Goal: Task Accomplishment & Management: Manage account settings

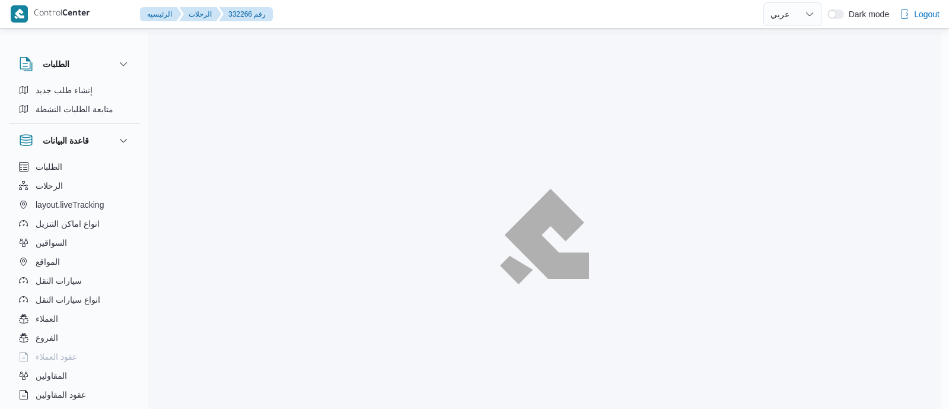
select select "ar"
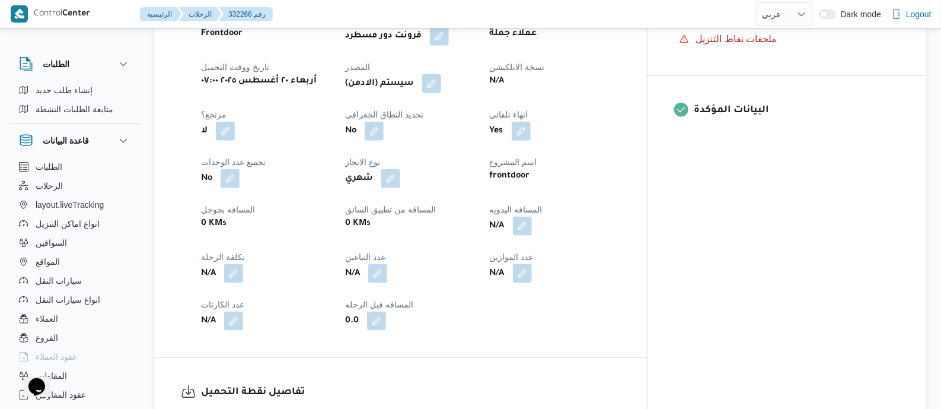
scroll to position [445, 0]
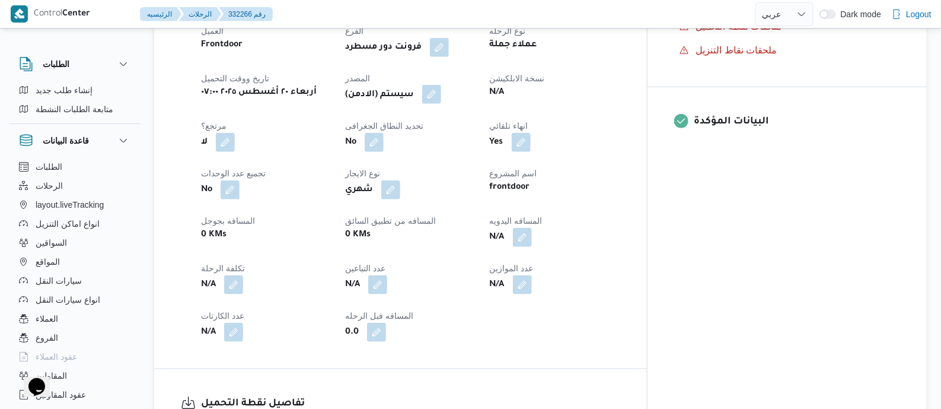
click at [441, 96] on button "button" at bounding box center [431, 94] width 19 height 19
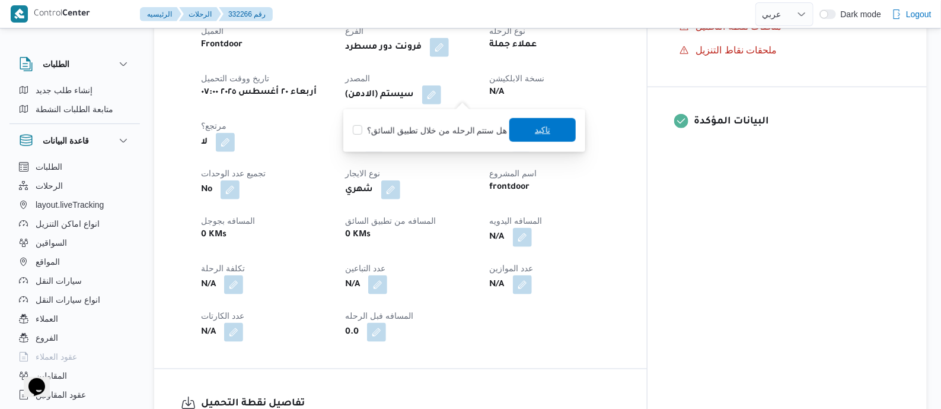
click at [535, 129] on span "تاكيد" at bounding box center [542, 130] width 15 height 14
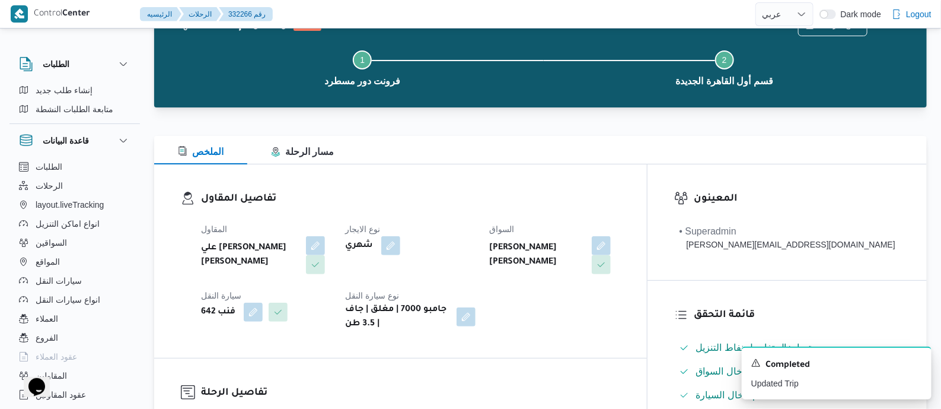
scroll to position [0, 0]
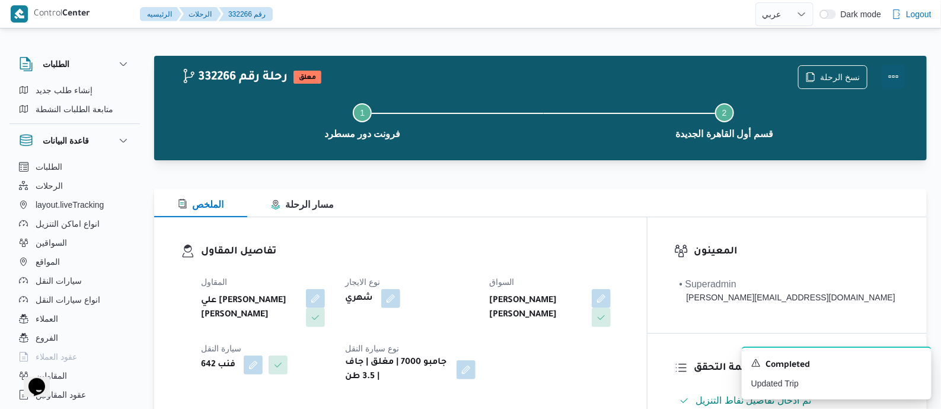
click at [889, 72] on button "Actions" at bounding box center [894, 77] width 24 height 24
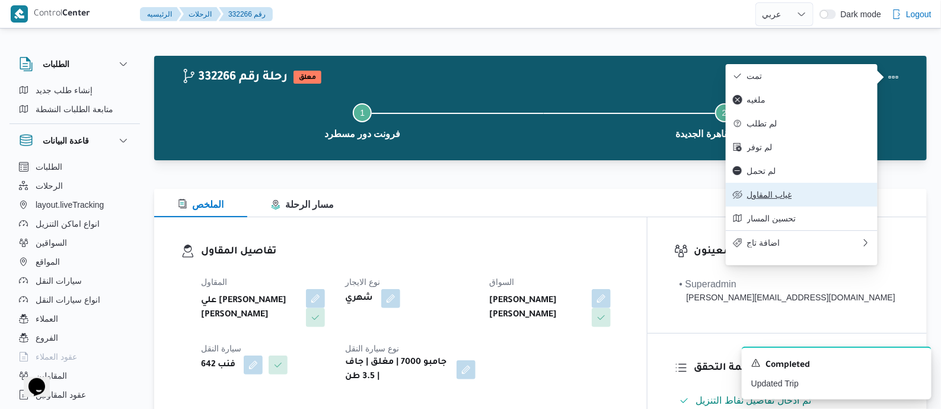
click at [780, 196] on button "غياب المقاول" at bounding box center [802, 195] width 152 height 24
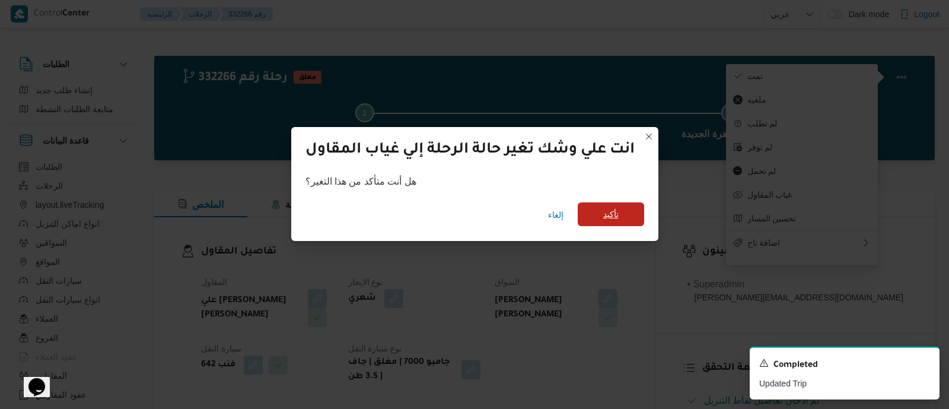
click at [621, 212] on span "تأكيد" at bounding box center [611, 214] width 66 height 24
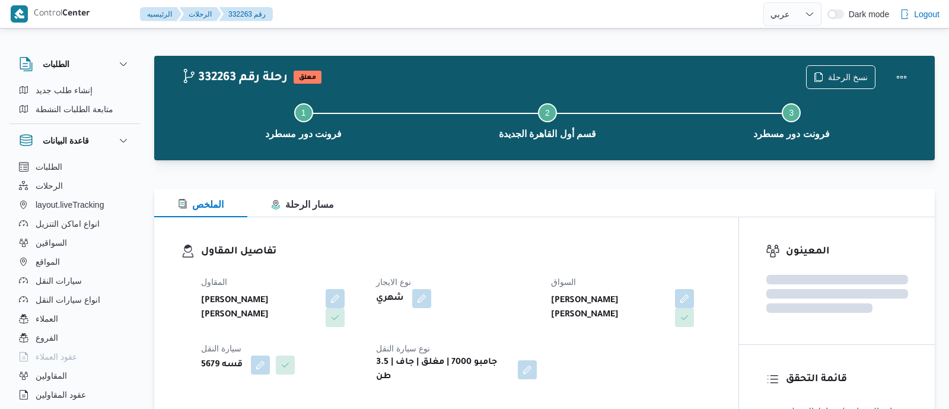
select select "ar"
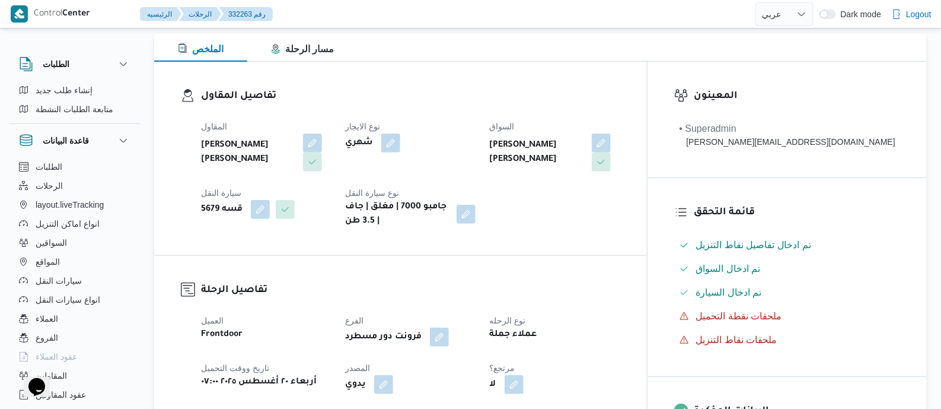
scroll to position [445, 0]
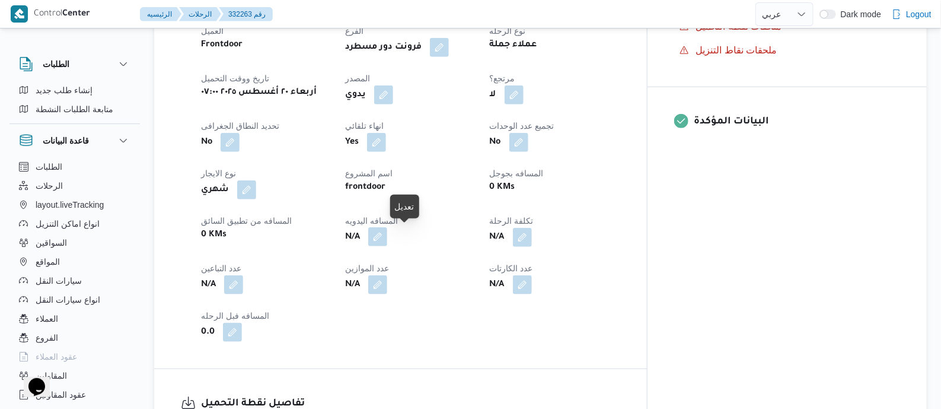
click at [387, 239] on button "button" at bounding box center [377, 236] width 19 height 19
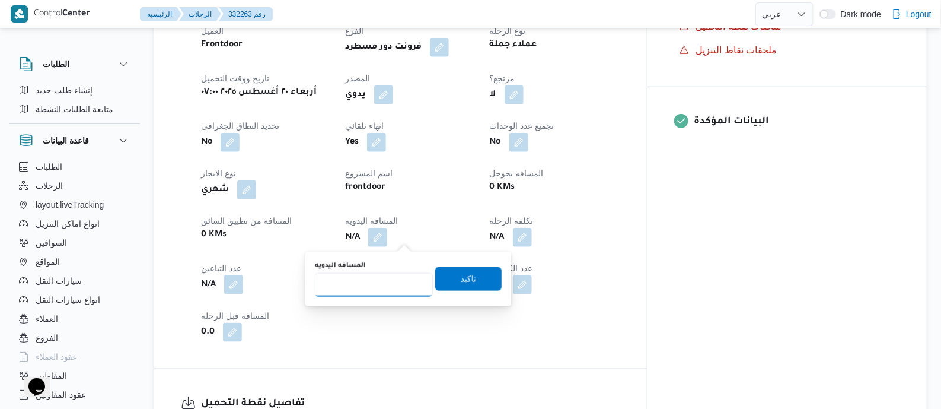
click at [381, 279] on input "المسافه اليدويه" at bounding box center [374, 285] width 118 height 24
type input "145"
click at [462, 276] on span "تاكيد" at bounding box center [468, 278] width 15 height 14
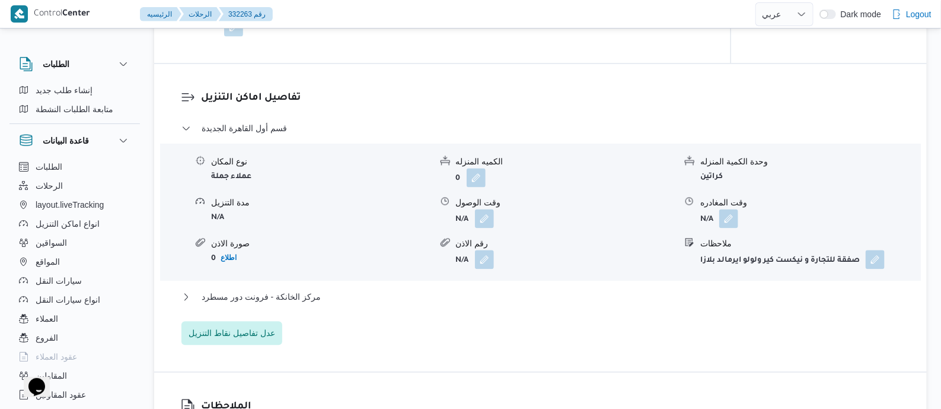
scroll to position [1112, 0]
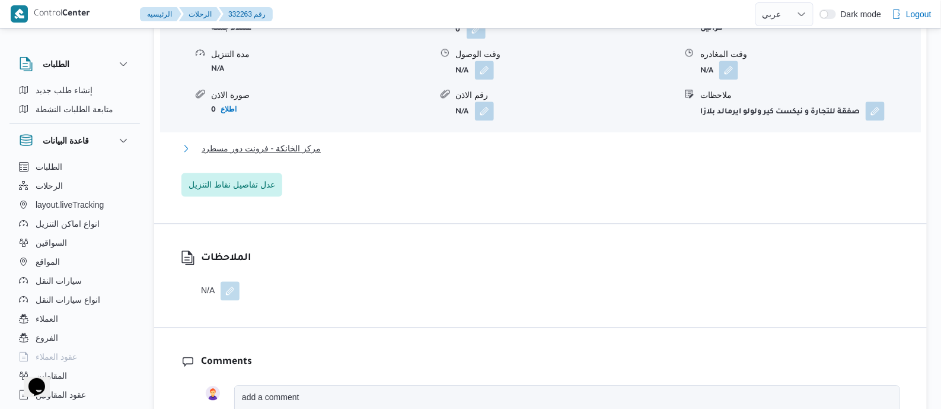
click at [311, 149] on span "مركز الخانكة - فرونت دور مسطرد" at bounding box center [261, 148] width 119 height 14
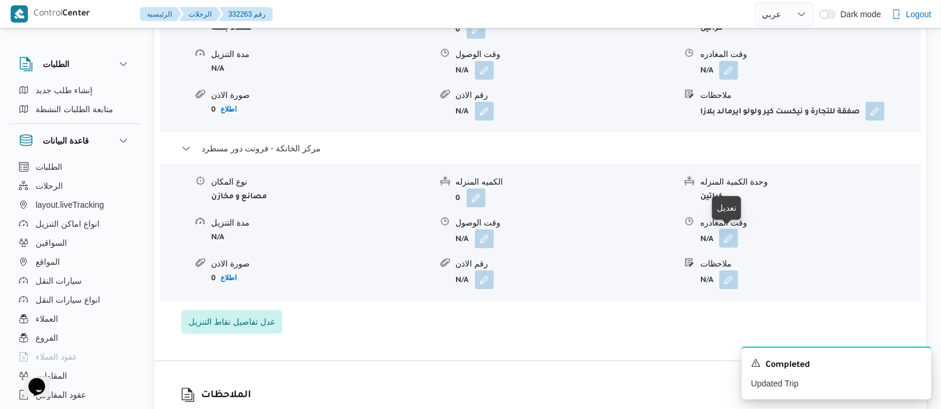
drag, startPoint x: 724, startPoint y: 233, endPoint x: 725, endPoint y: 241, distance: 8.4
click at [725, 233] on button "button" at bounding box center [729, 237] width 19 height 19
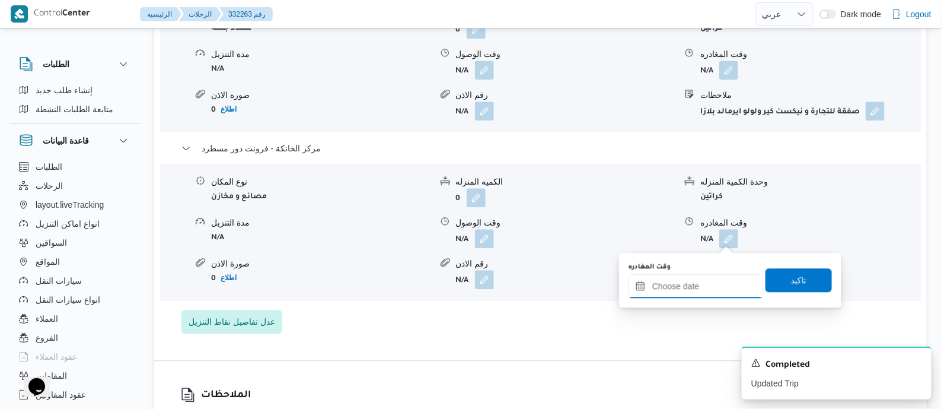
click at [723, 284] on input "وقت المغادره" at bounding box center [696, 286] width 135 height 24
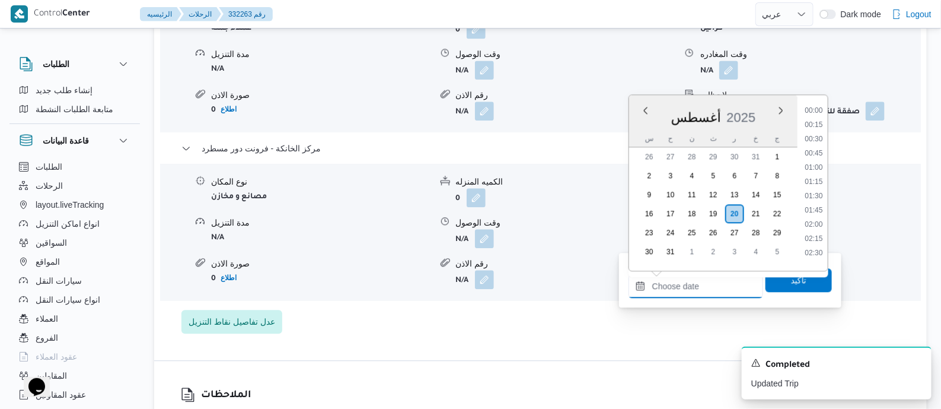
scroll to position [930, 0]
click at [823, 150] on li "17:00" at bounding box center [813, 148] width 27 height 12
type input "٢٠/٠٨/٢٠٢٥ ١٧:٠٠"
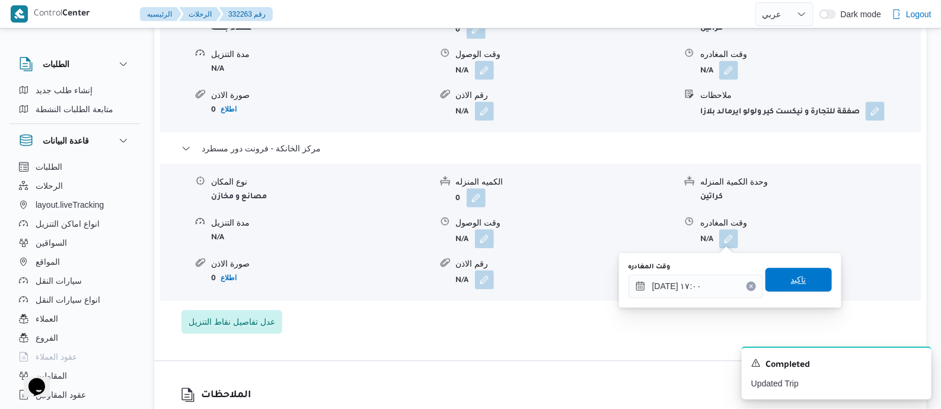
click at [791, 285] on span "تاكيد" at bounding box center [798, 279] width 15 height 14
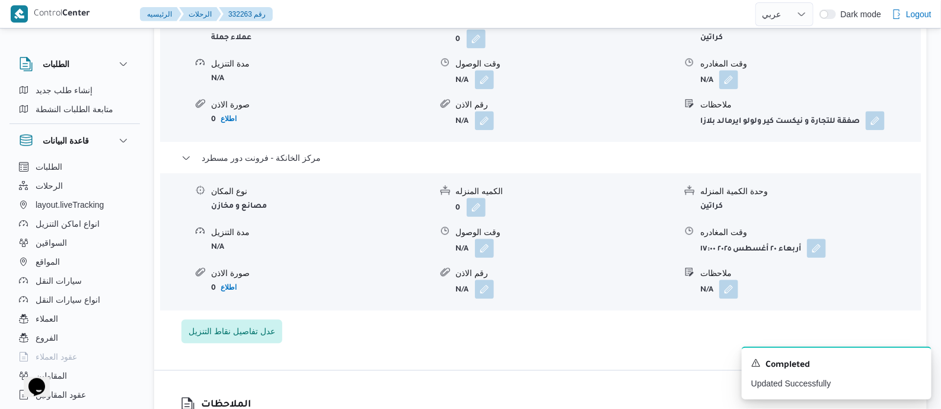
scroll to position [0, 0]
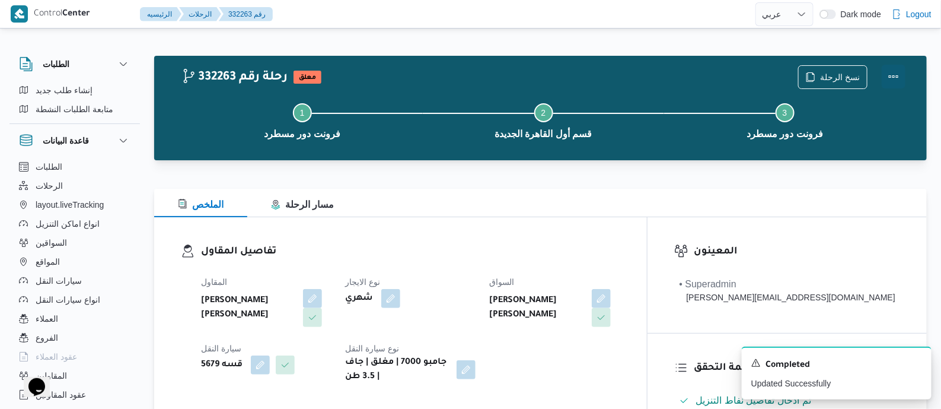
click at [891, 71] on button "Actions" at bounding box center [894, 77] width 24 height 24
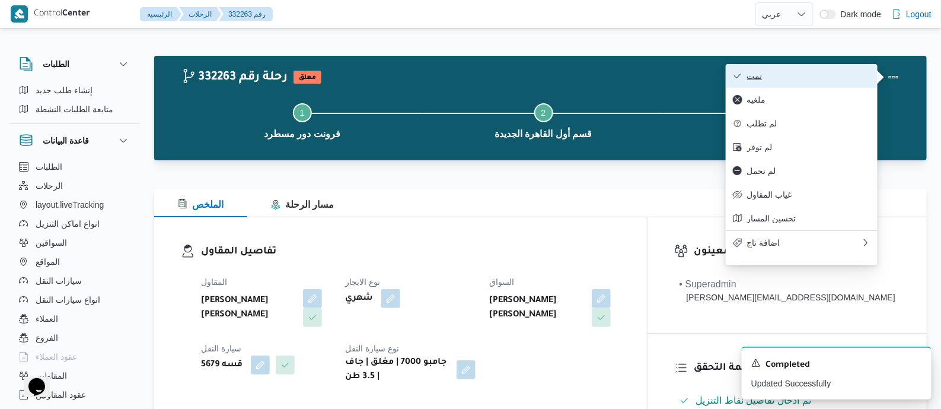
click at [816, 82] on button "تمت" at bounding box center [802, 76] width 152 height 24
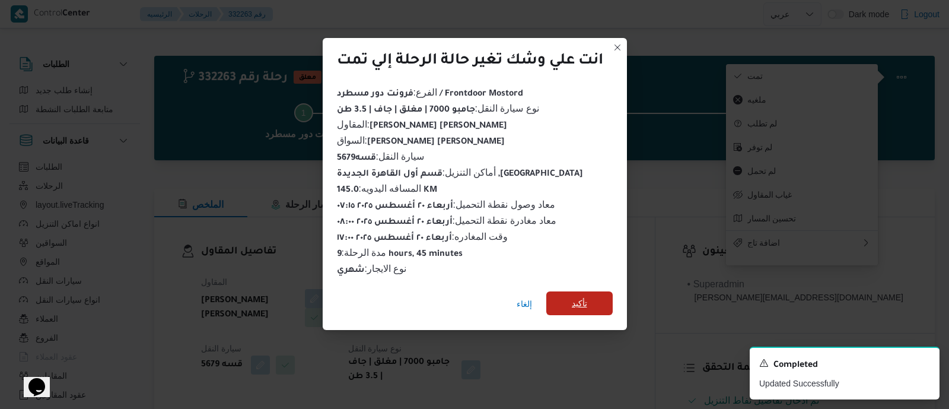
click at [584, 297] on span "تأكيد" at bounding box center [579, 303] width 15 height 14
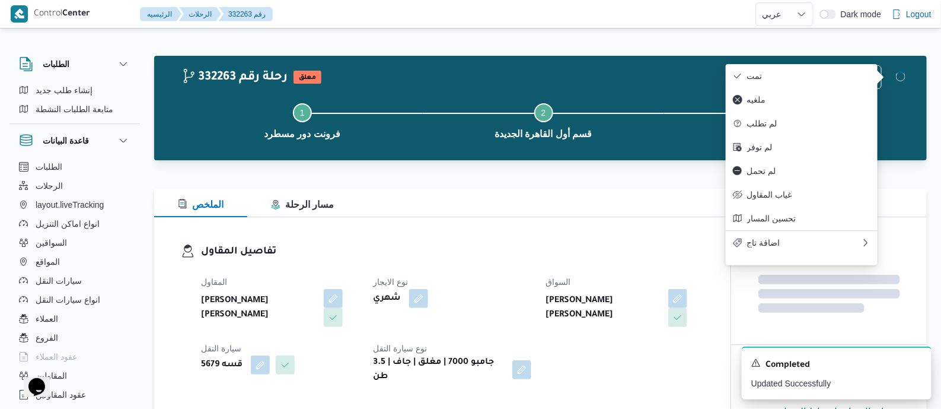
click at [550, 269] on div "المقاول محمد هاني محمد جوده محمود نوع الايجار شهري السواق ابراهيم جبريل محمد اح…" at bounding box center [452, 329] width 517 height 123
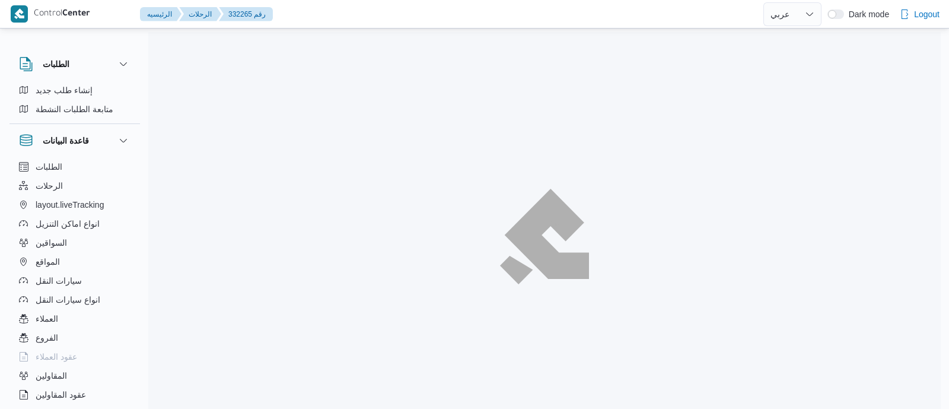
select select "ar"
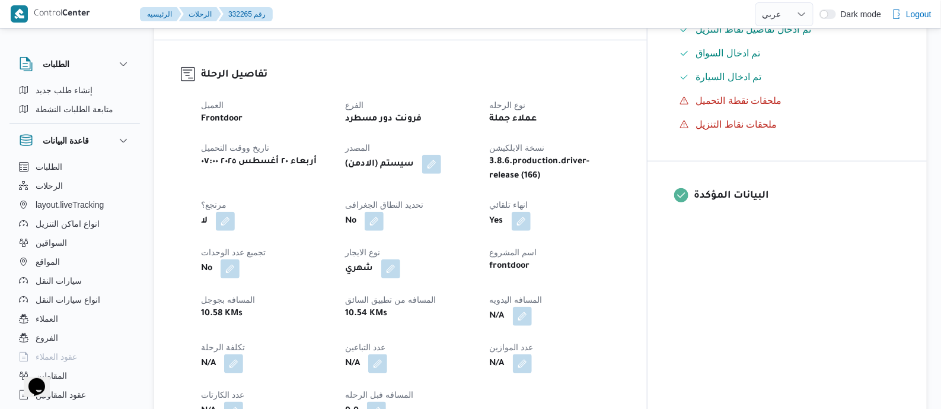
scroll to position [518, 0]
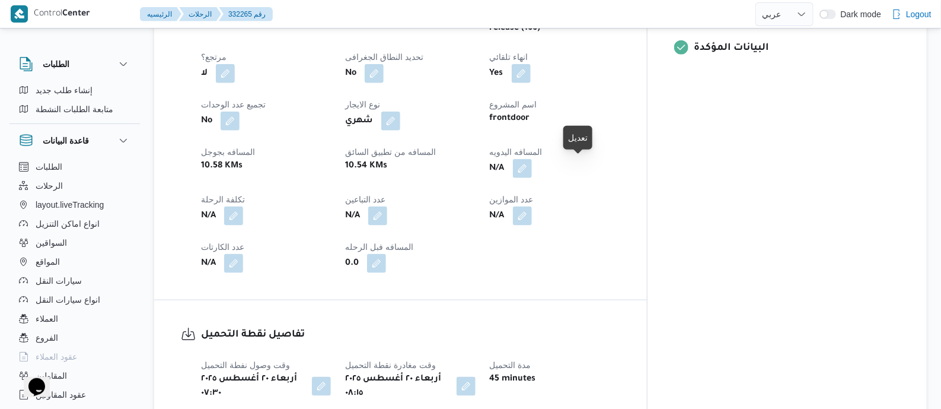
drag, startPoint x: 581, startPoint y: 167, endPoint x: 555, endPoint y: 209, distance: 48.7
click at [532, 167] on button "button" at bounding box center [522, 168] width 19 height 19
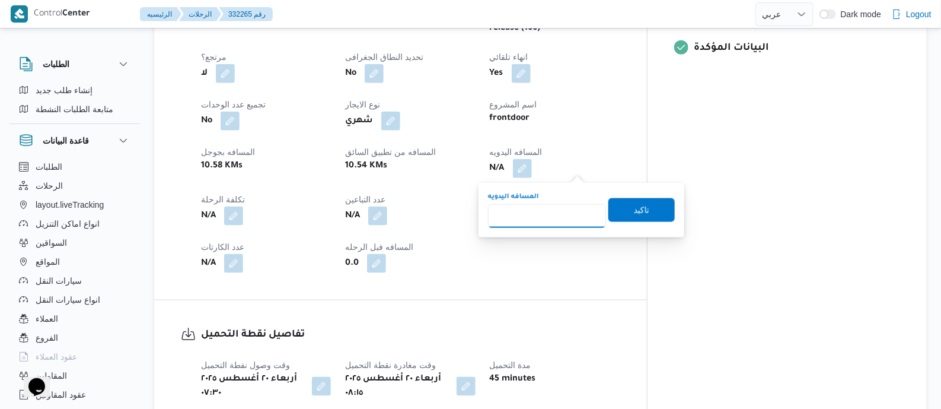
click at [555, 209] on input "المسافه اليدويه" at bounding box center [547, 216] width 118 height 24
type input "140"
click at [644, 207] on span "تاكيد" at bounding box center [642, 210] width 66 height 24
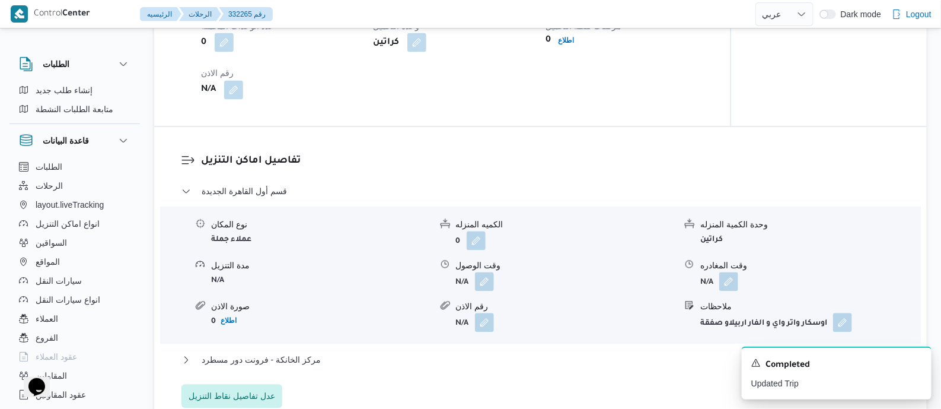
scroll to position [1037, 0]
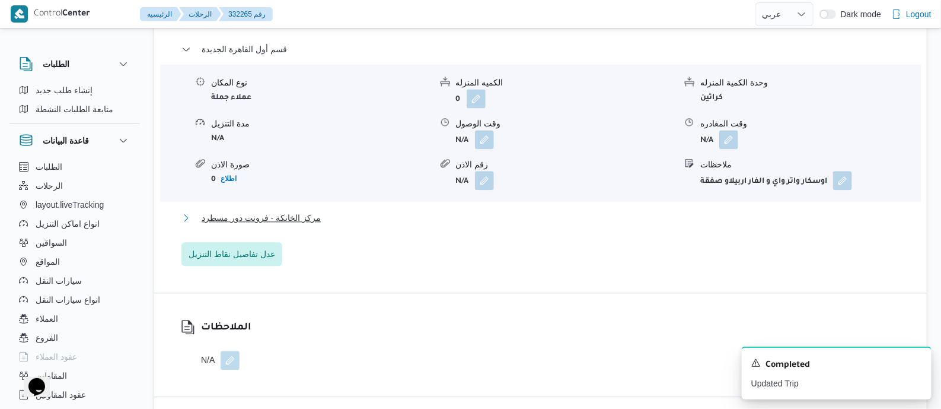
click at [300, 223] on span "مركز الخانكة - فرونت دور مسطرد" at bounding box center [261, 218] width 119 height 14
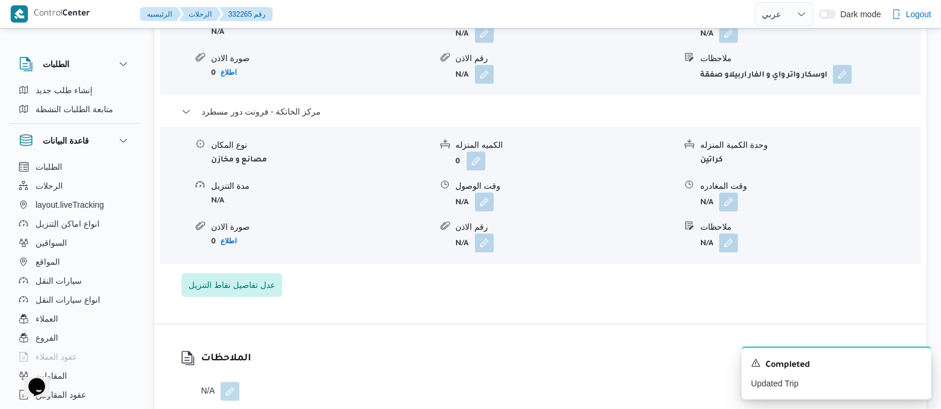
scroll to position [1186, 0]
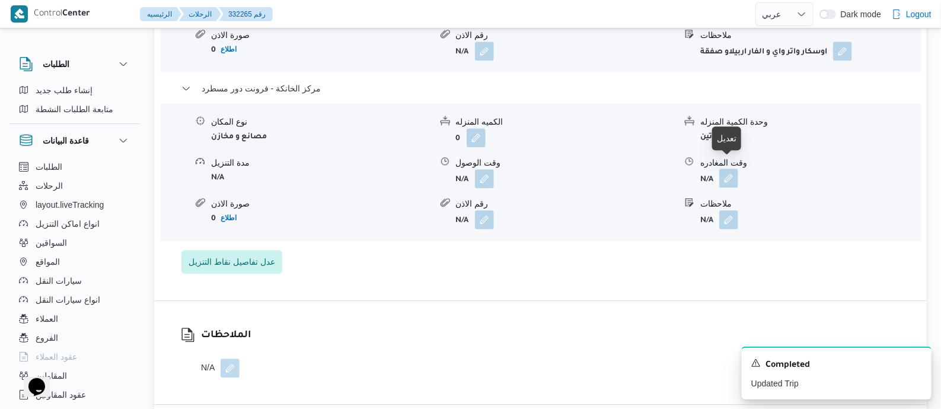
click at [727, 170] on button "button" at bounding box center [729, 177] width 19 height 19
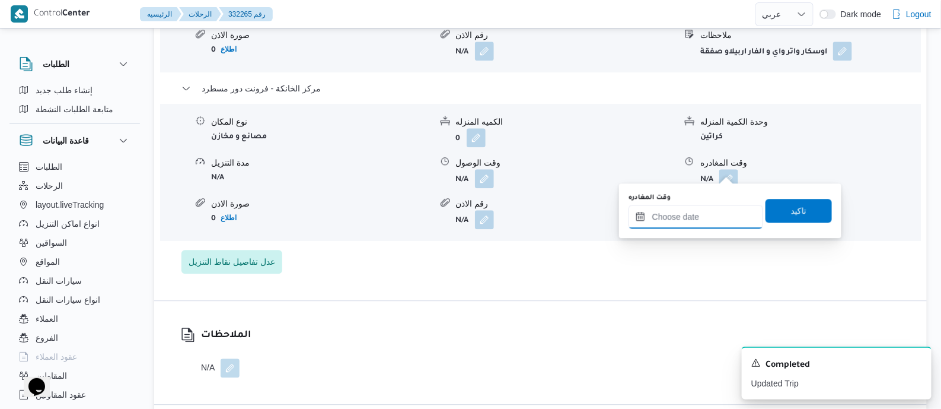
click at [722, 209] on input "وقت المغادره" at bounding box center [696, 217] width 135 height 24
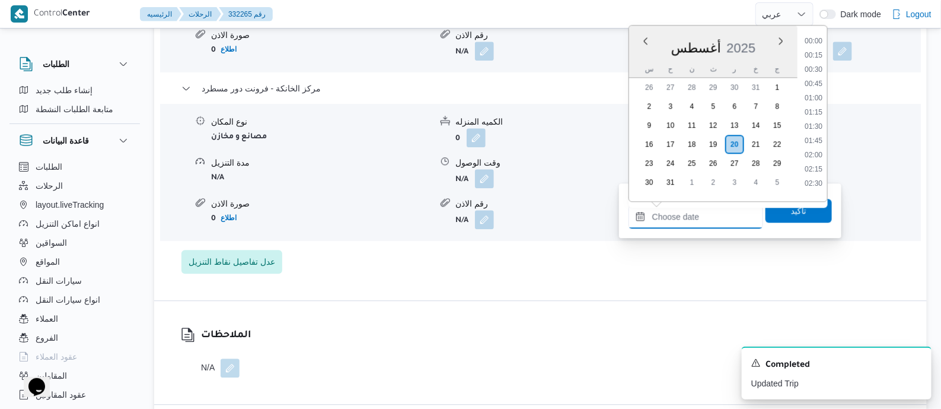
scroll to position [930, 0]
click at [816, 161] on li "18:30" at bounding box center [813, 164] width 27 height 12
type input "٢٠/٠٨/٢٠٢٥ ١٨:٣٠"
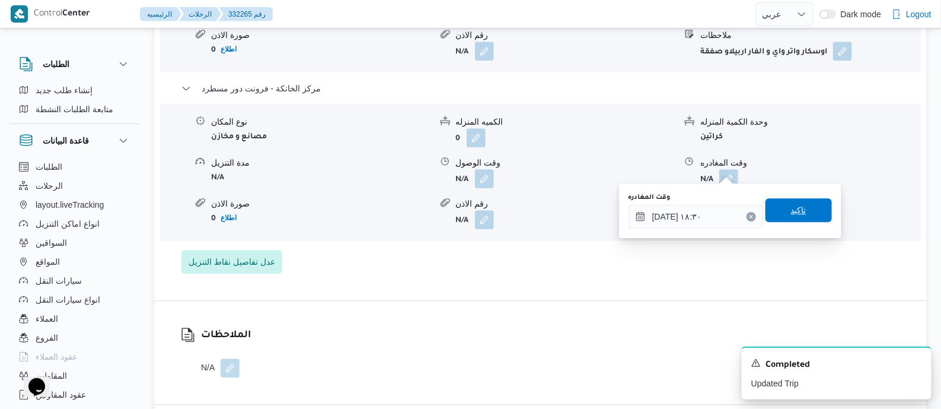
click at [798, 208] on span "تاكيد" at bounding box center [798, 210] width 15 height 14
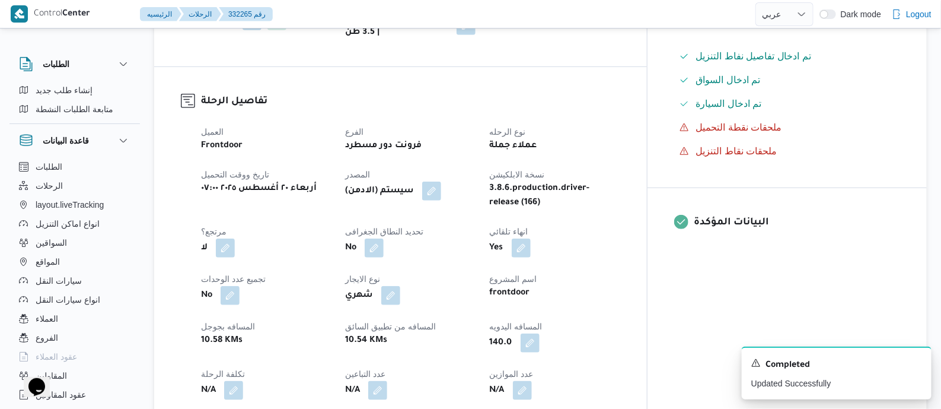
scroll to position [326, 0]
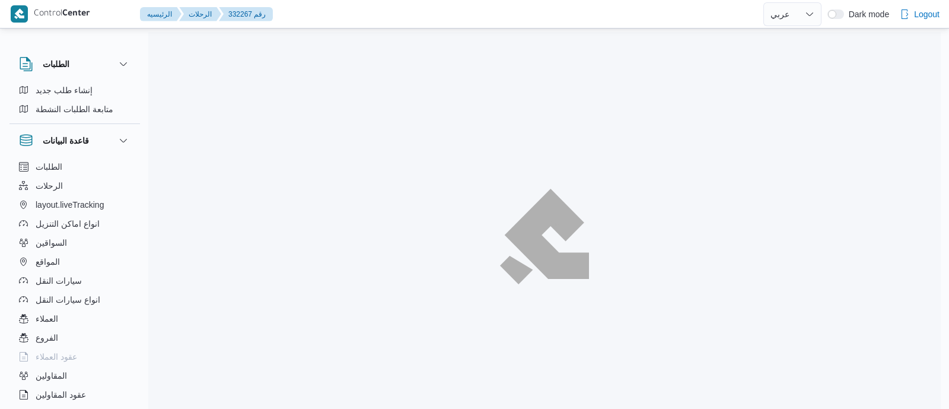
select select "ar"
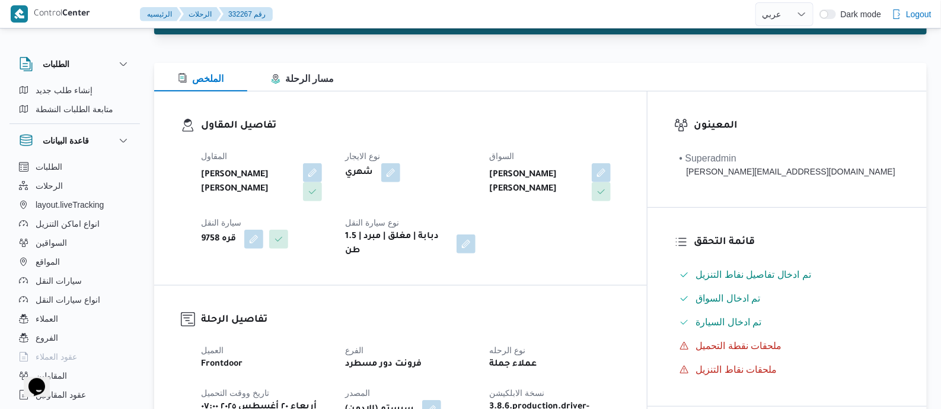
scroll to position [445, 0]
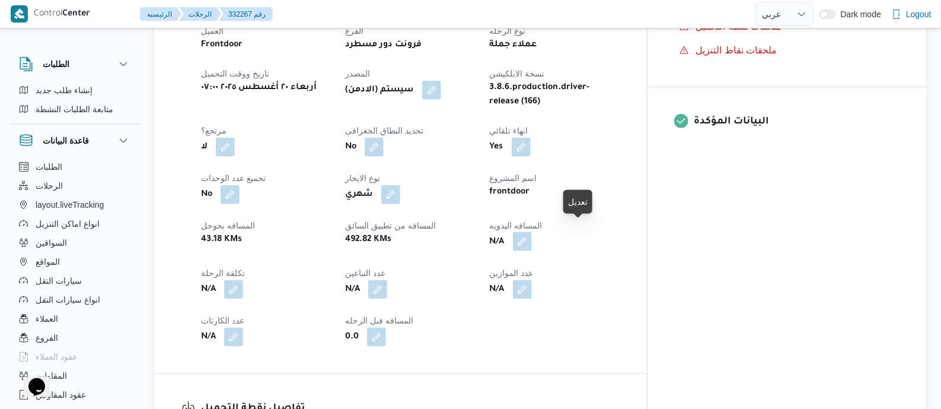
click at [532, 232] on button "button" at bounding box center [522, 241] width 19 height 19
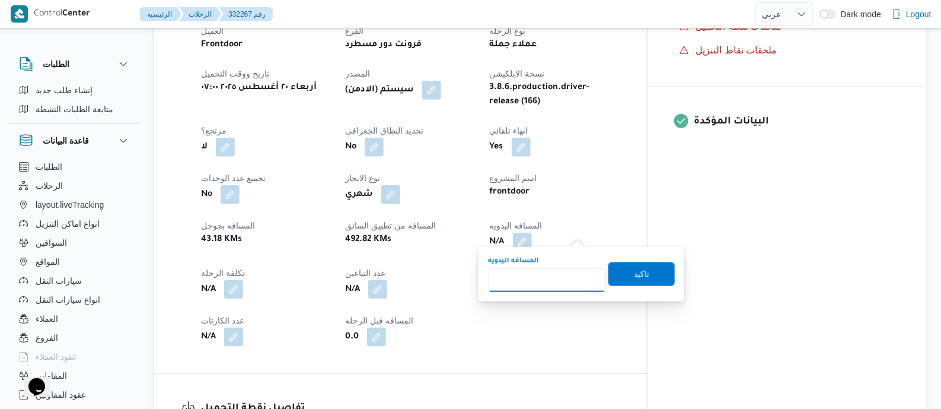
click at [566, 268] on input "المسافه اليدويه" at bounding box center [547, 280] width 118 height 24
type input "150"
click at [641, 273] on span "تاكيد" at bounding box center [641, 273] width 15 height 14
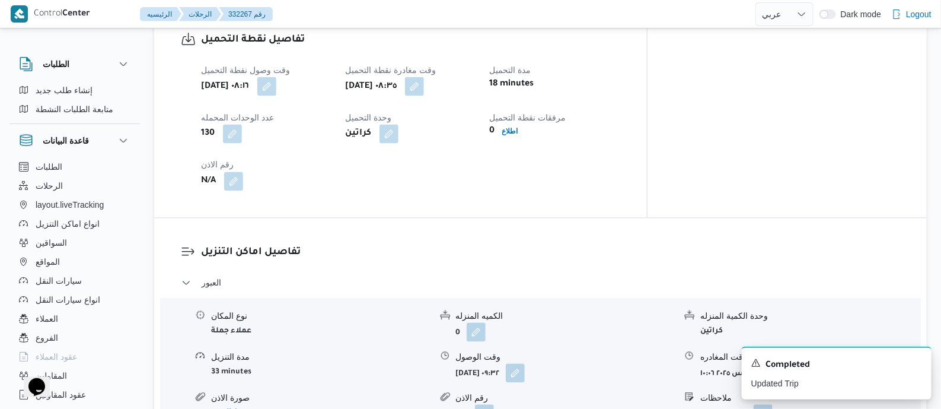
scroll to position [816, 0]
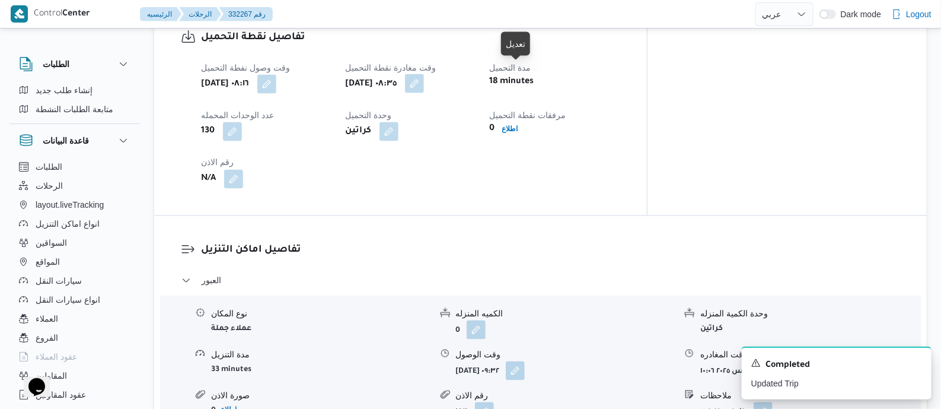
click at [424, 74] on button "button" at bounding box center [414, 83] width 19 height 19
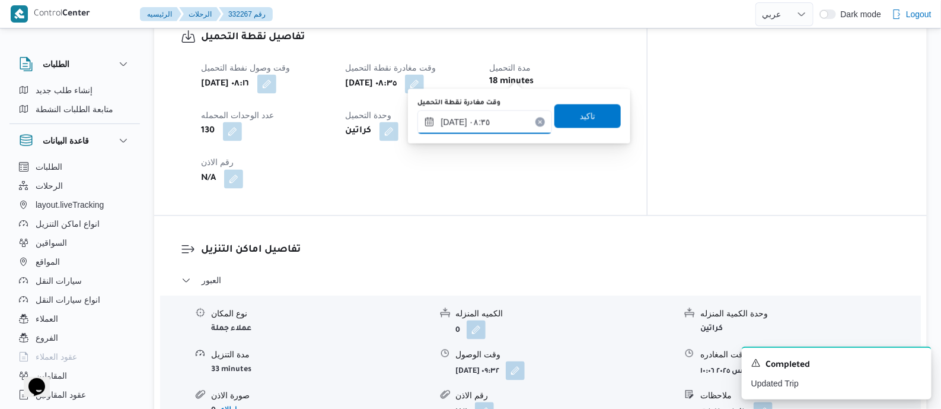
click at [514, 120] on input "٢٠/٠٨/٢٠٢٥ ٠٨:٣٥" at bounding box center [485, 122] width 135 height 24
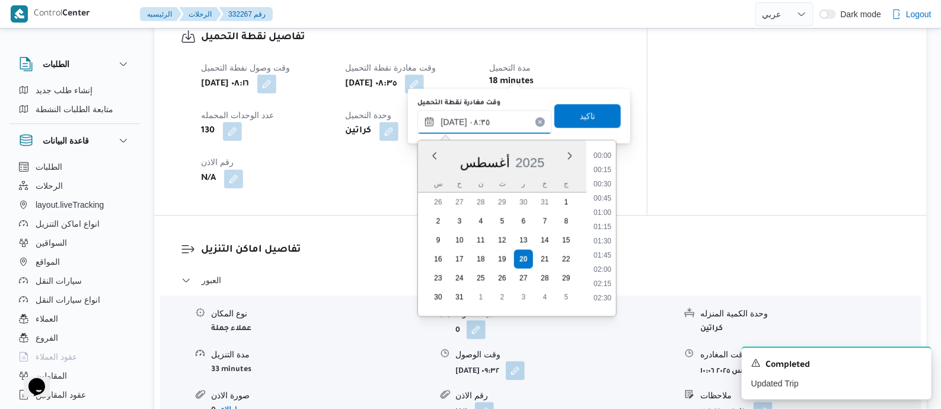
scroll to position [403, 0]
click at [607, 290] on li "09:30" at bounding box center [602, 294] width 27 height 12
type input "٢٠/٠٨/٢٠٢٥ ٠٩:٣٠"
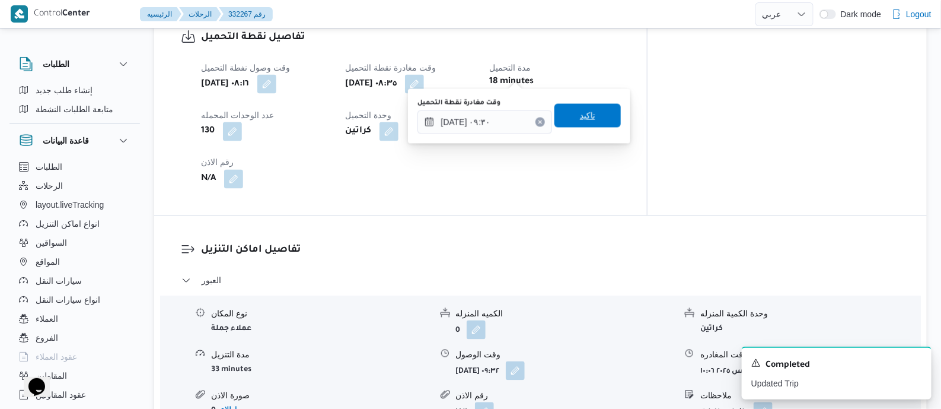
click at [580, 116] on span "تاكيد" at bounding box center [587, 116] width 15 height 14
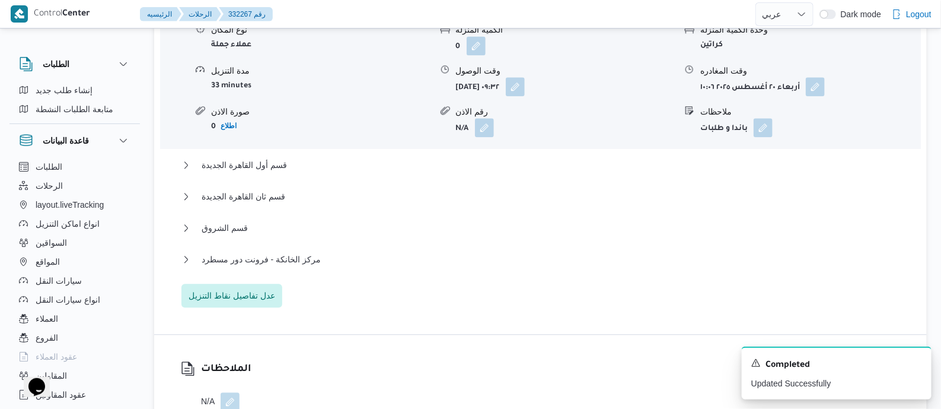
scroll to position [1112, 0]
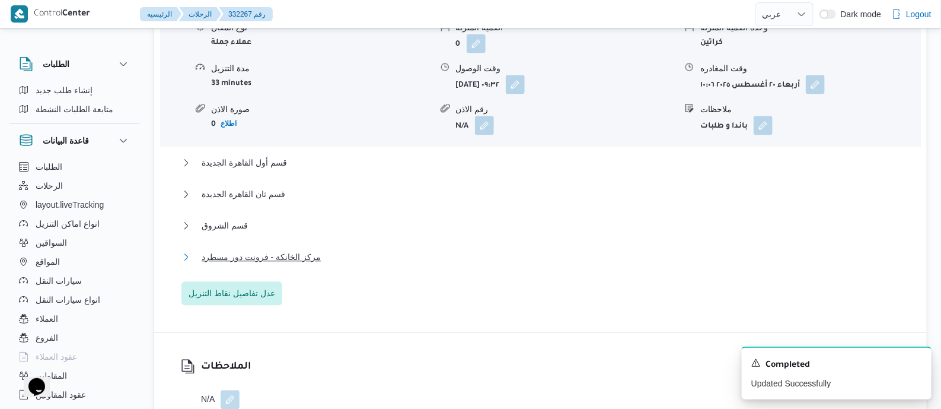
click at [307, 250] on span "مركز الخانكة - فرونت دور مسطرد" at bounding box center [261, 257] width 119 height 14
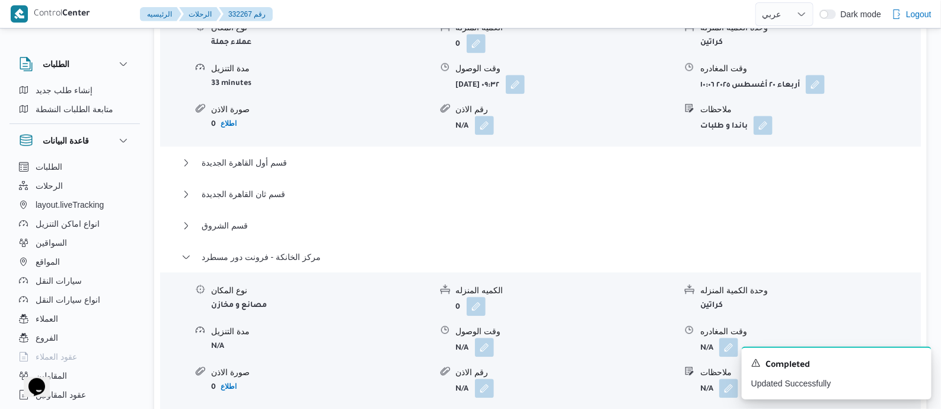
scroll to position [1261, 0]
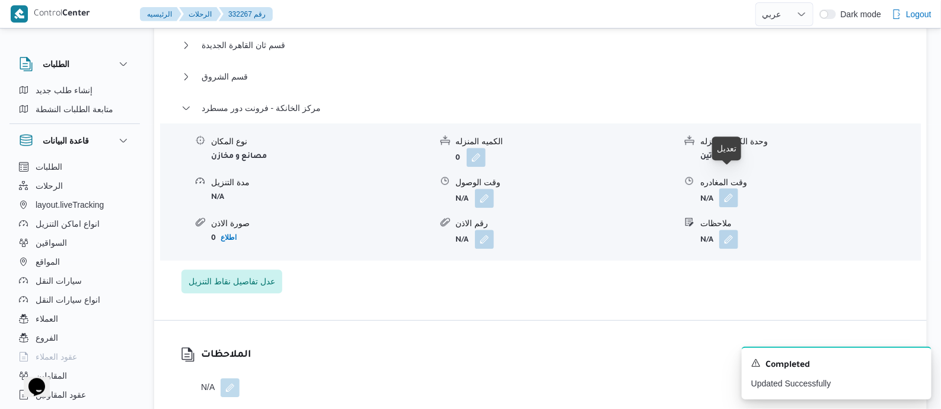
click at [728, 188] on button "button" at bounding box center [729, 197] width 19 height 19
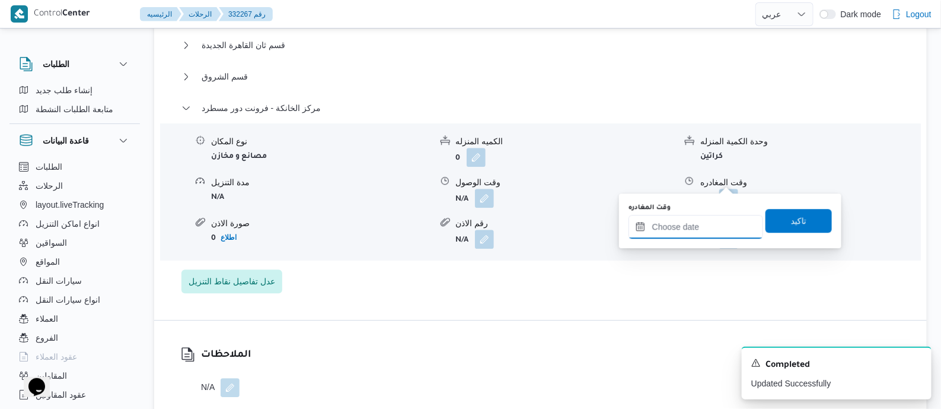
click at [730, 225] on input "وقت المغادره" at bounding box center [696, 227] width 135 height 24
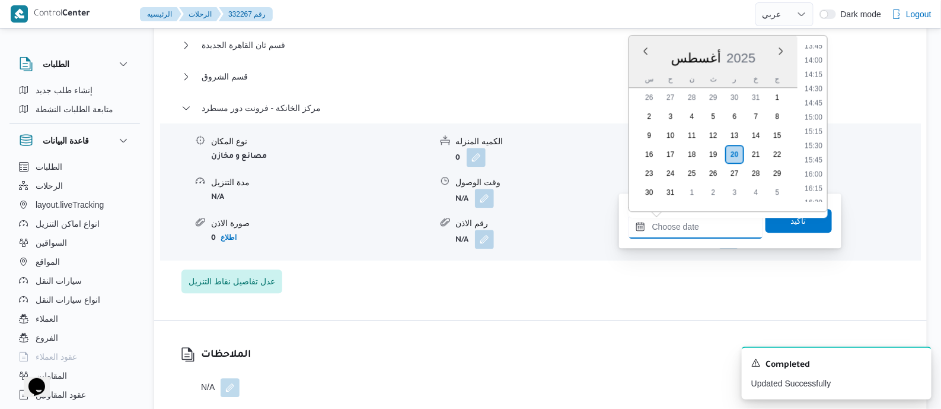
scroll to position [782, 0]
click at [818, 178] on li "16:00" at bounding box center [813, 180] width 27 height 12
type input "٢٠/٠٨/٢٠٢٥ ١٦:٠٠"
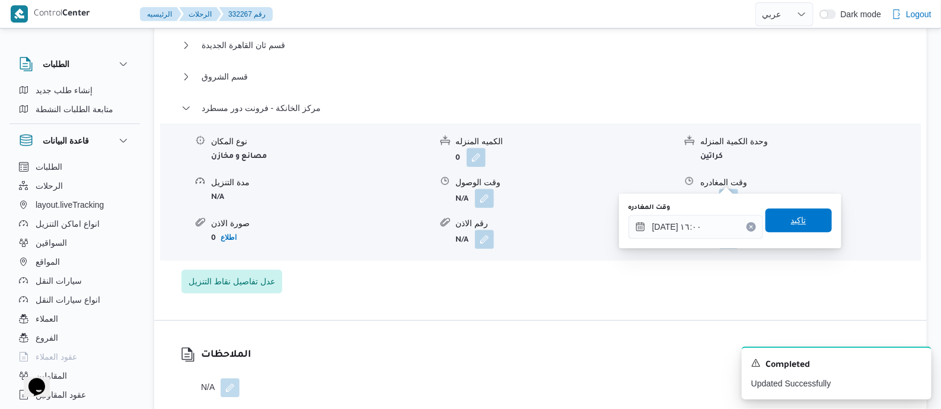
click at [807, 223] on span "تاكيد" at bounding box center [799, 220] width 66 height 24
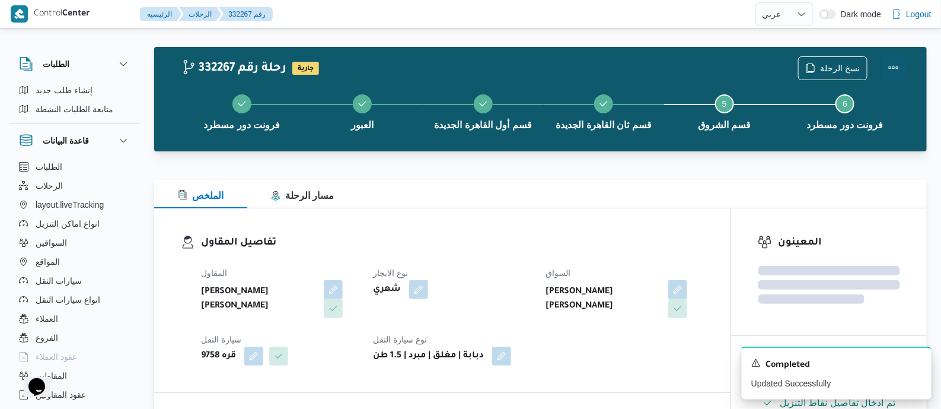
scroll to position [0, 0]
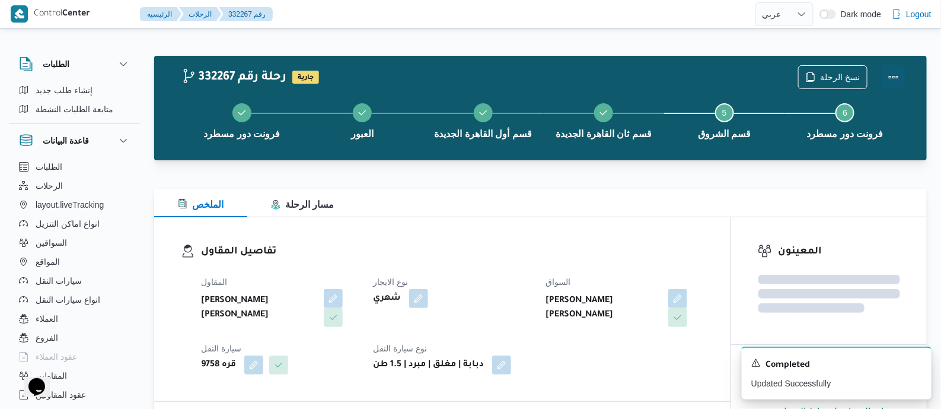
drag, startPoint x: 898, startPoint y: 72, endPoint x: 879, endPoint y: 71, distance: 19.0
click at [897, 72] on button "Actions" at bounding box center [894, 77] width 24 height 24
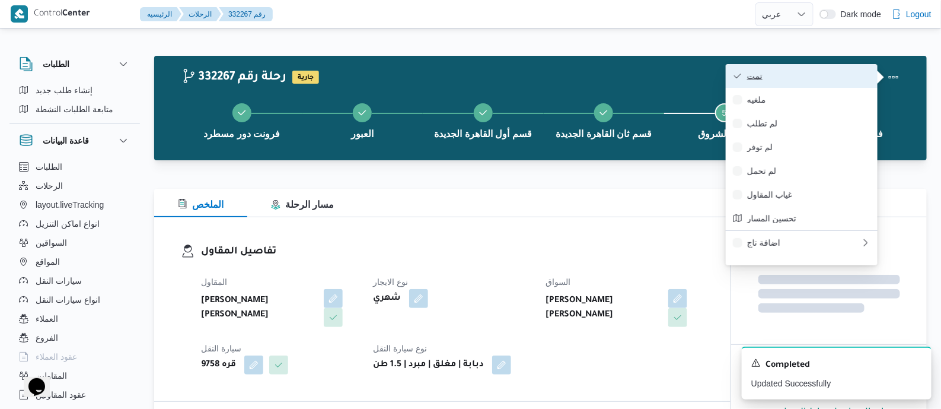
click at [824, 71] on span "تمت" at bounding box center [808, 75] width 123 height 9
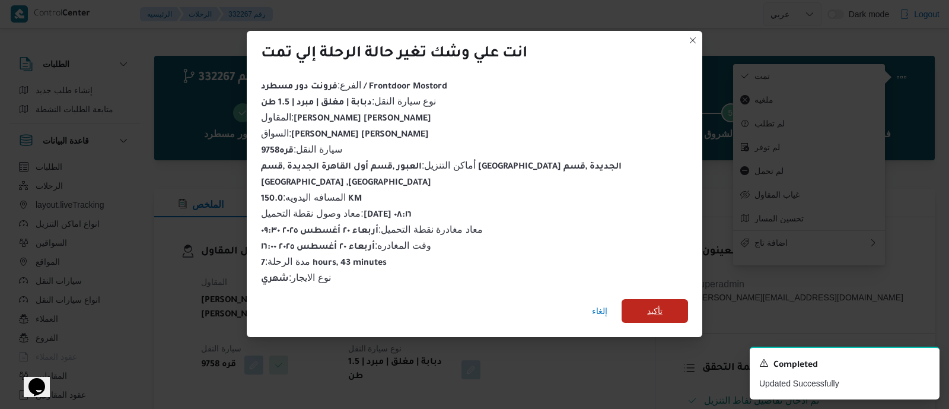
click at [650, 304] on span "تأكيد" at bounding box center [654, 311] width 15 height 14
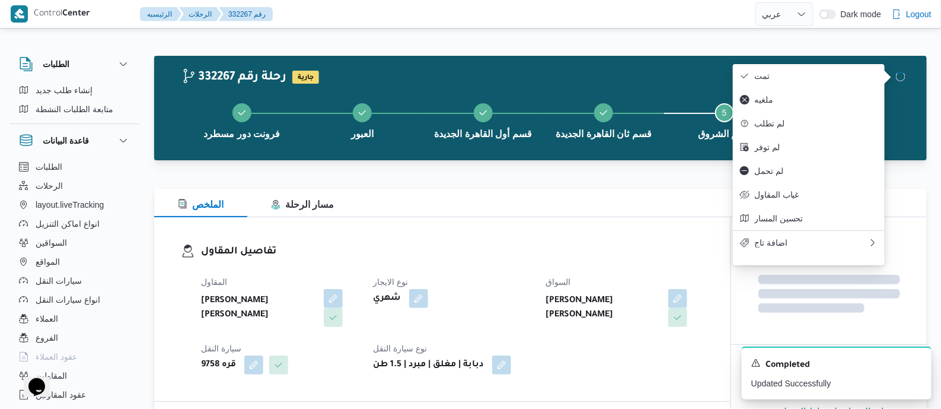
click at [610, 244] on h3 "تفاصيل المقاول" at bounding box center [452, 252] width 503 height 16
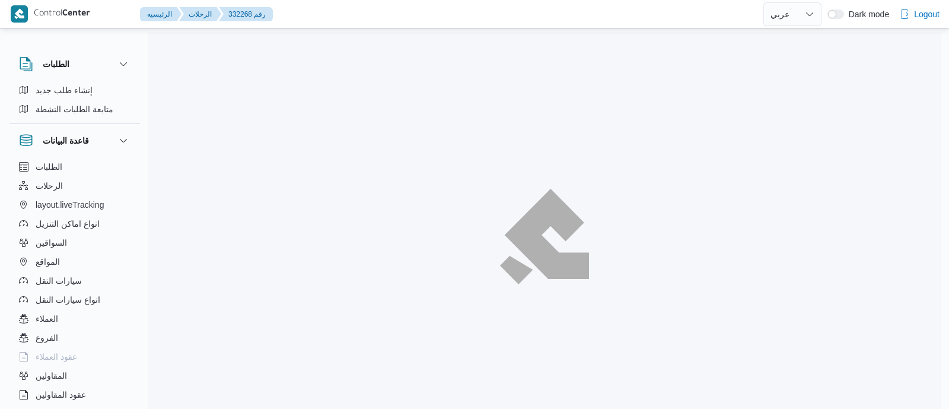
select select "ar"
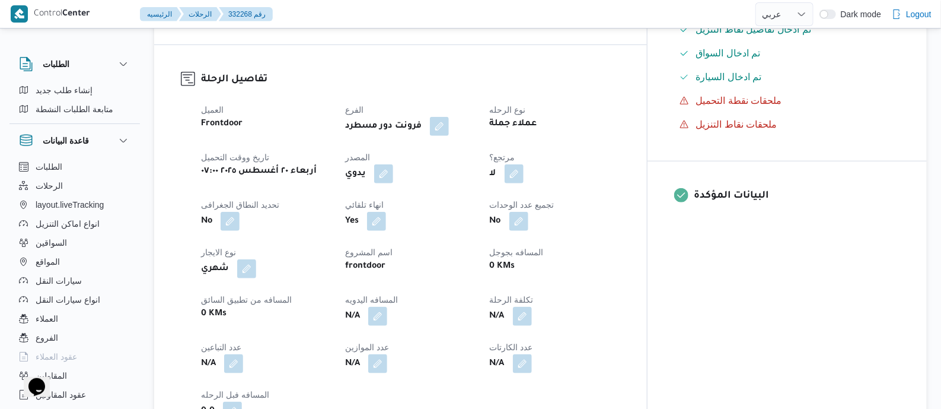
scroll to position [518, 0]
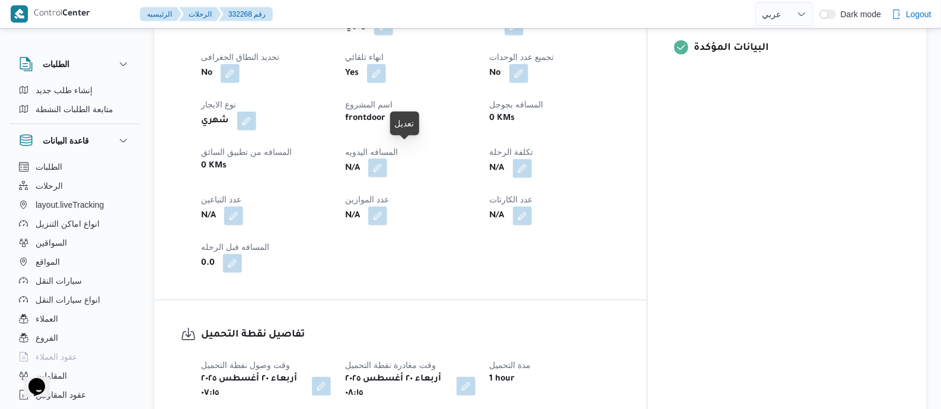
click at [387, 158] on button "button" at bounding box center [377, 167] width 19 height 19
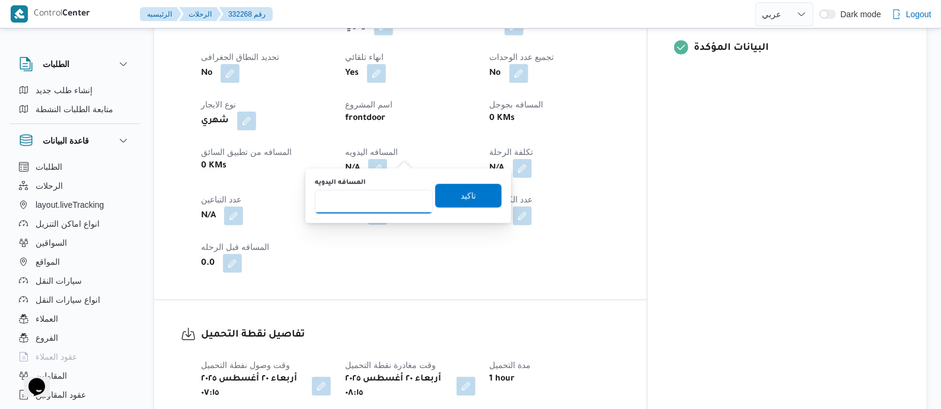
click at [397, 195] on input "المسافه اليدويه" at bounding box center [374, 202] width 118 height 24
type input "145"
click at [474, 193] on span "تاكيد" at bounding box center [468, 195] width 66 height 24
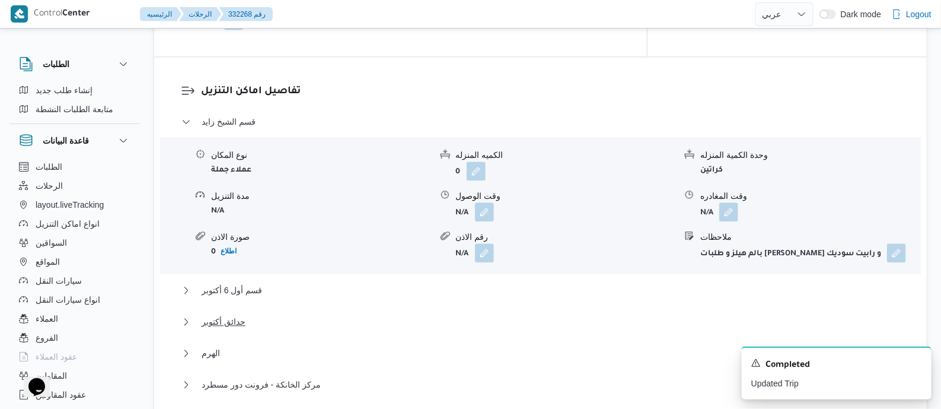
scroll to position [1037, 0]
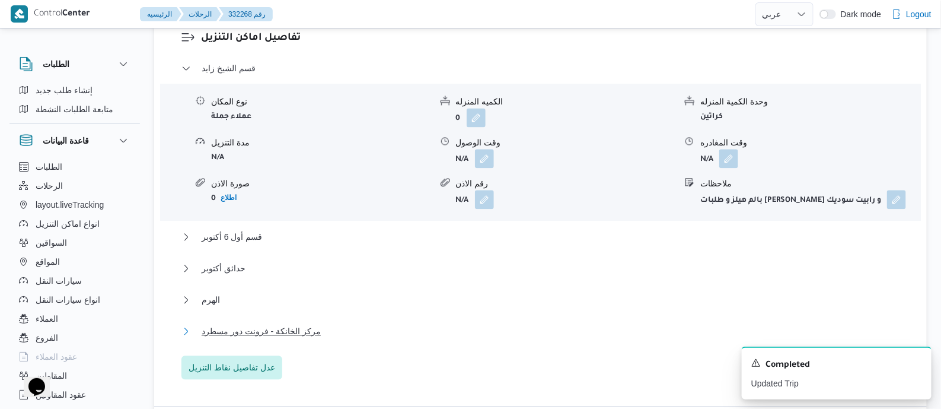
click at [291, 324] on span "مركز الخانكة - فرونت دور مسطرد" at bounding box center [261, 331] width 119 height 14
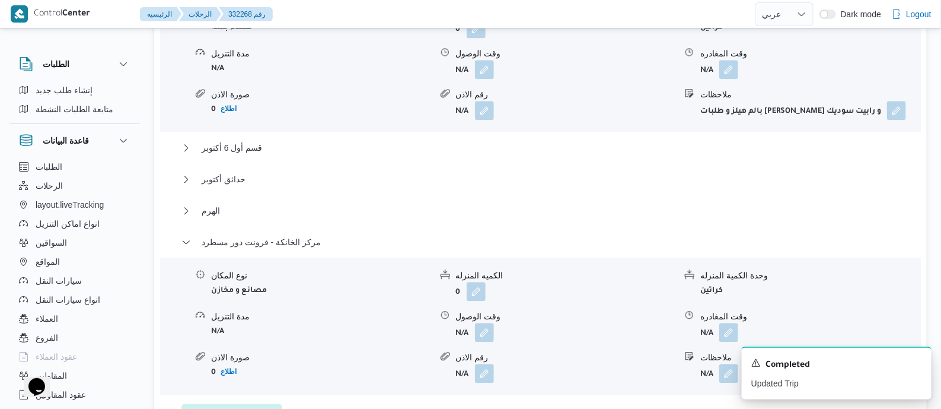
scroll to position [1261, 0]
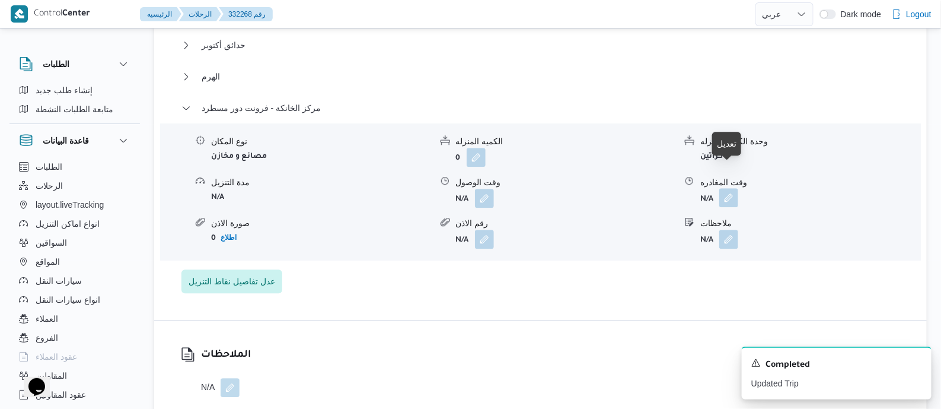
click at [730, 188] on button "button" at bounding box center [729, 197] width 19 height 19
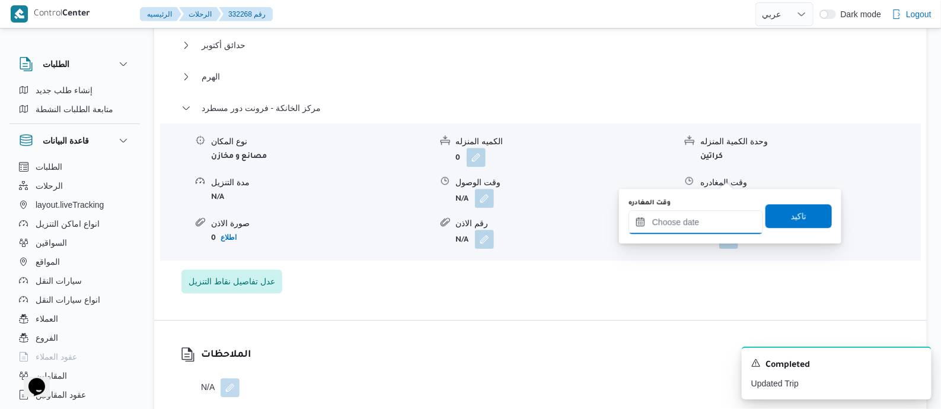
click at [715, 222] on input "وقت المغادره" at bounding box center [696, 222] width 135 height 24
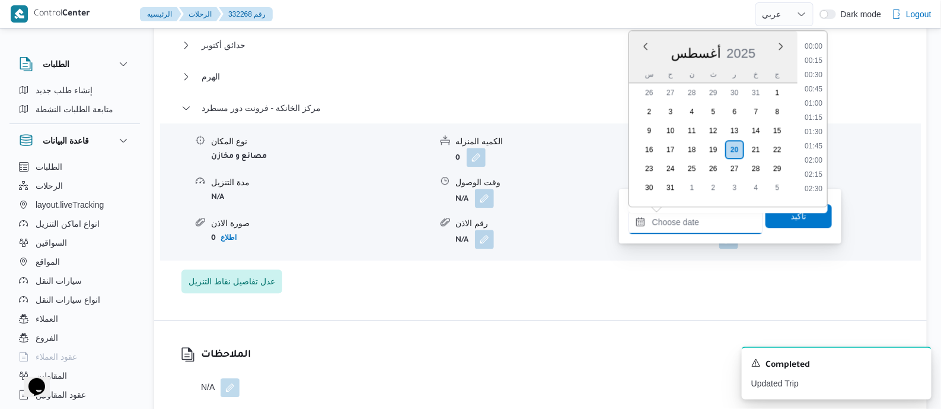
scroll to position [930, 0]
click at [819, 74] on li "16:45" at bounding box center [813, 70] width 27 height 12
type input "٢٠/٠٨/٢٠٢٥ ١٦:٤٥"
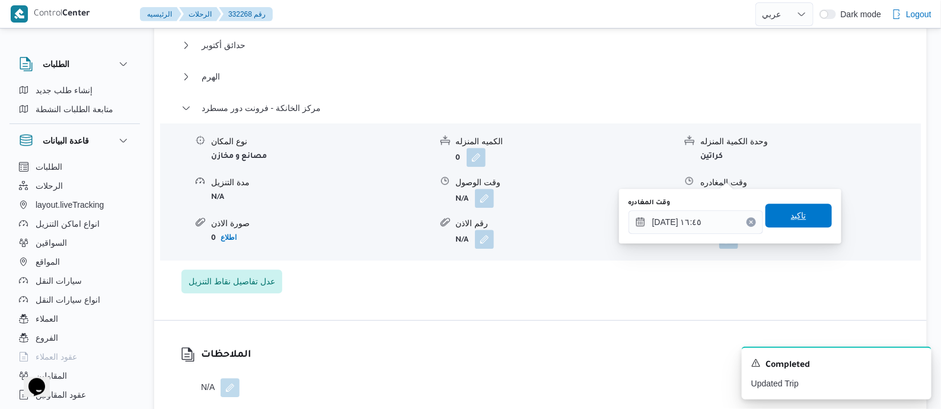
click at [792, 218] on span "تاكيد" at bounding box center [798, 215] width 15 height 14
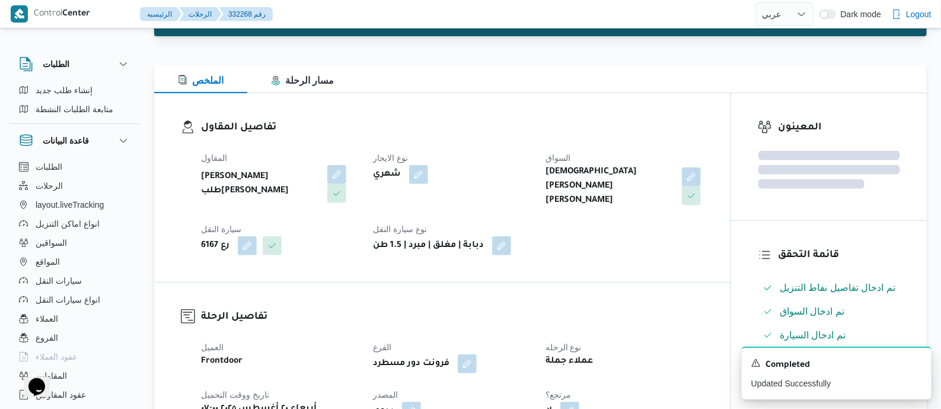
scroll to position [0, 0]
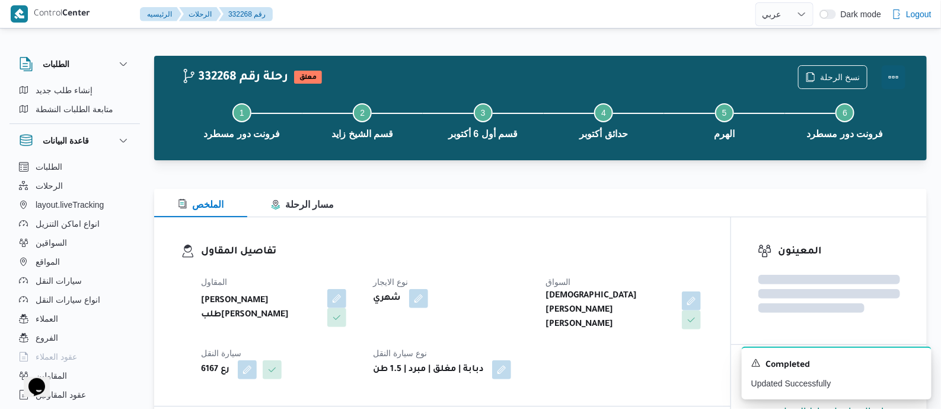
drag, startPoint x: 893, startPoint y: 69, endPoint x: 877, endPoint y: 72, distance: 15.7
click at [890, 69] on button "Actions" at bounding box center [894, 77] width 24 height 24
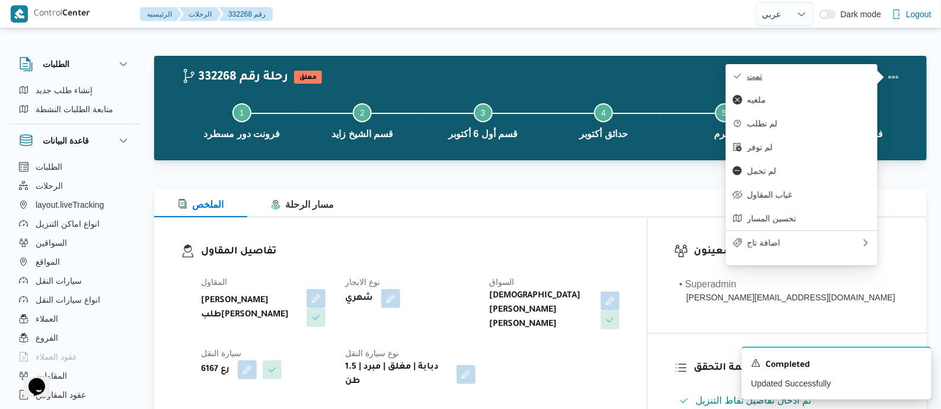
click at [830, 74] on span "تمت" at bounding box center [808, 75] width 123 height 9
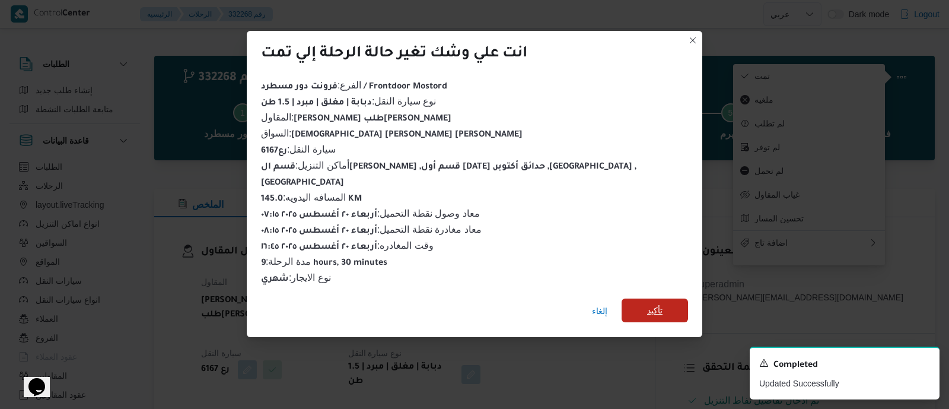
click at [647, 303] on span "تأكيد" at bounding box center [654, 310] width 15 height 14
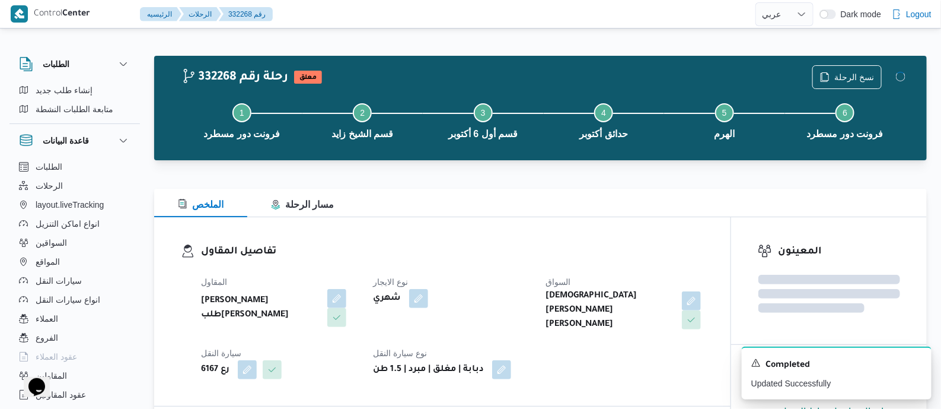
click at [576, 269] on div "المقاول خضر محمد طلبه حامد نوع الايجار شهري السواق اسلام محمد اسماعيل عيد سليما…" at bounding box center [452, 327] width 517 height 119
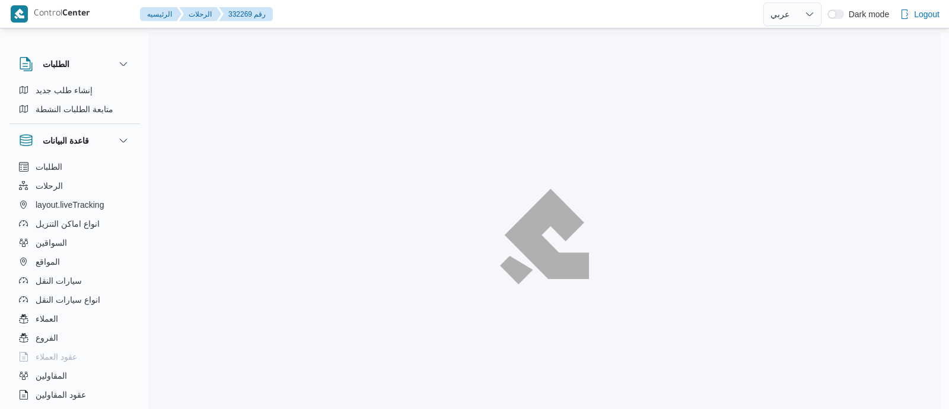
select select "ar"
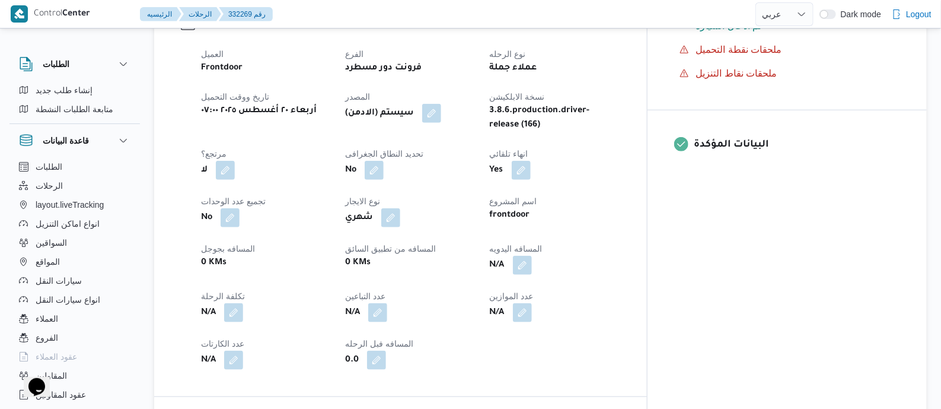
scroll to position [445, 0]
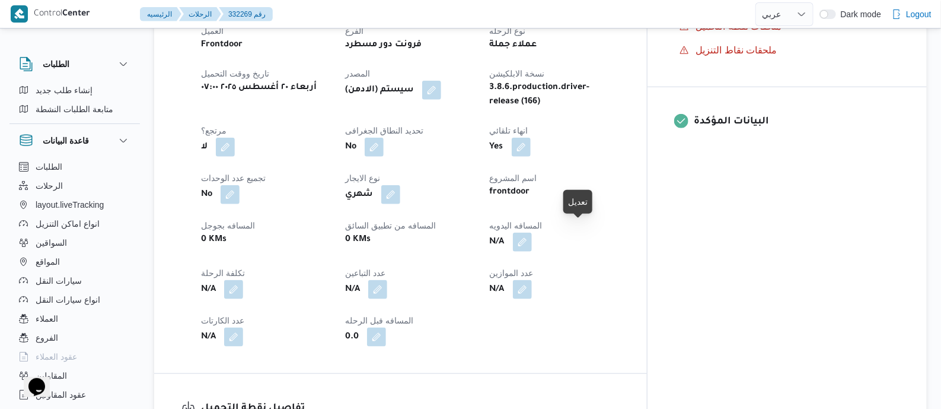
drag, startPoint x: 584, startPoint y: 230, endPoint x: 564, endPoint y: 272, distance: 46.7
click at [532, 233] on button "button" at bounding box center [522, 242] width 19 height 19
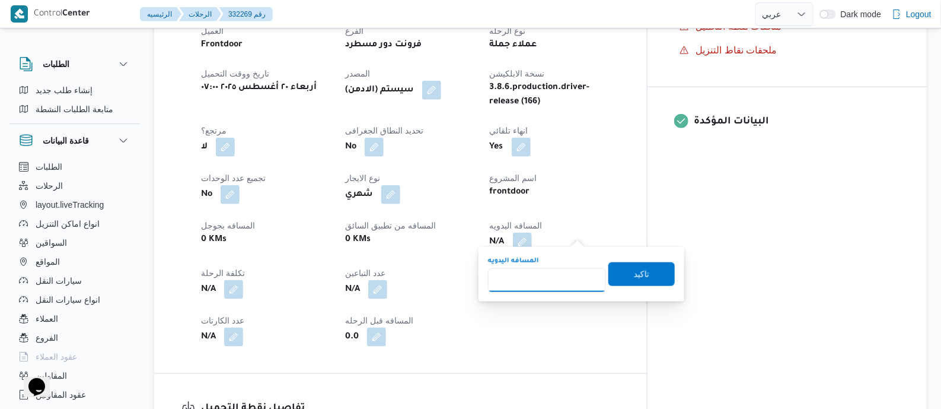
click at [564, 272] on input "المسافه اليدويه" at bounding box center [547, 280] width 118 height 24
type input "135"
click at [638, 272] on span "تاكيد" at bounding box center [641, 273] width 15 height 14
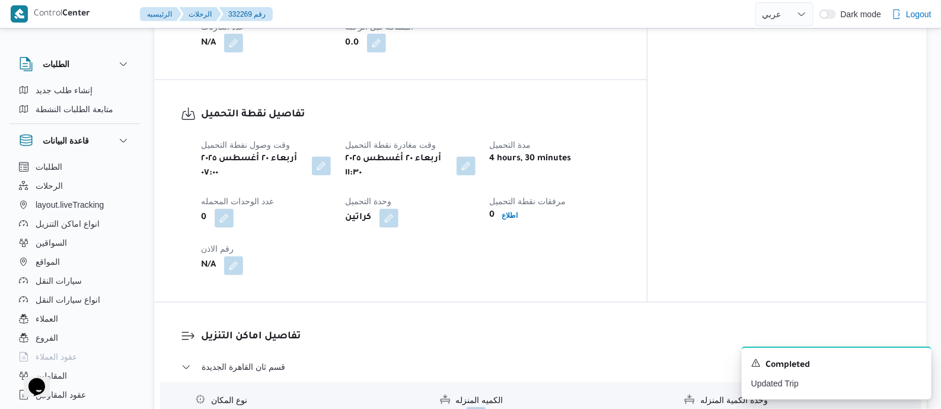
scroll to position [816, 0]
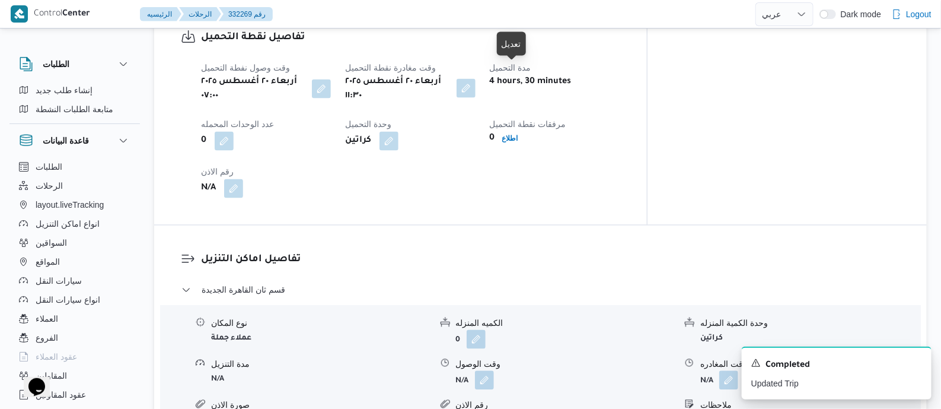
click at [476, 79] on button "button" at bounding box center [466, 88] width 19 height 19
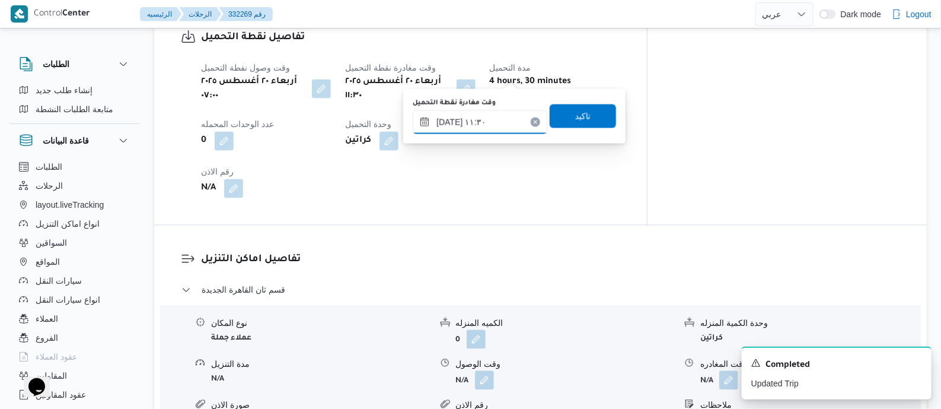
drag, startPoint x: 501, startPoint y: 112, endPoint x: 505, endPoint y: 118, distance: 7.7
click at [501, 113] on input "٢٠/٠٨/٢٠٢٥ ١١:٣٠" at bounding box center [480, 122] width 135 height 24
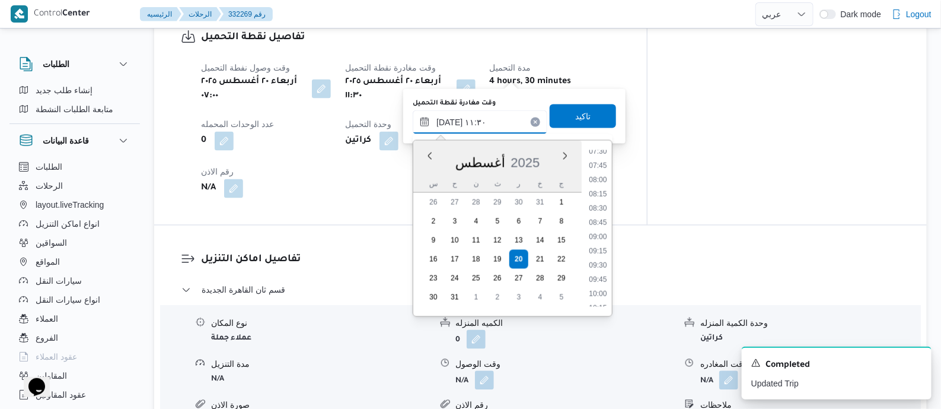
scroll to position [426, 0]
click at [606, 187] on li "08:00" at bounding box center [598, 186] width 27 height 12
type input "[DATE] ٠٨:٠٠"
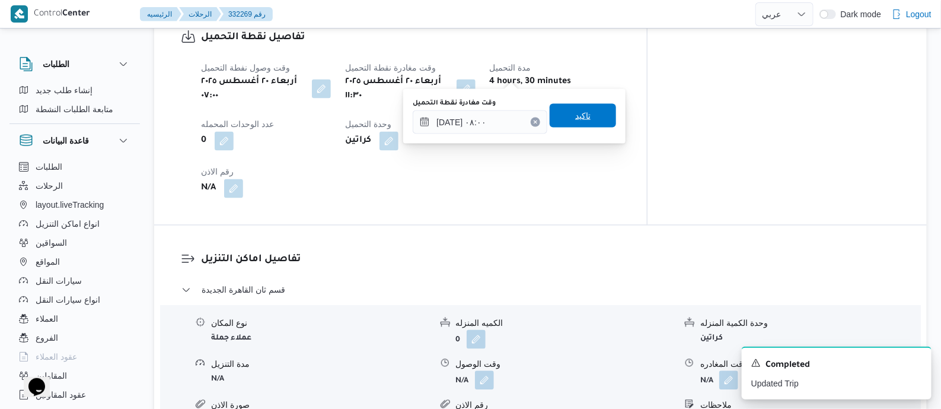
click at [581, 114] on span "تاكيد" at bounding box center [582, 116] width 15 height 14
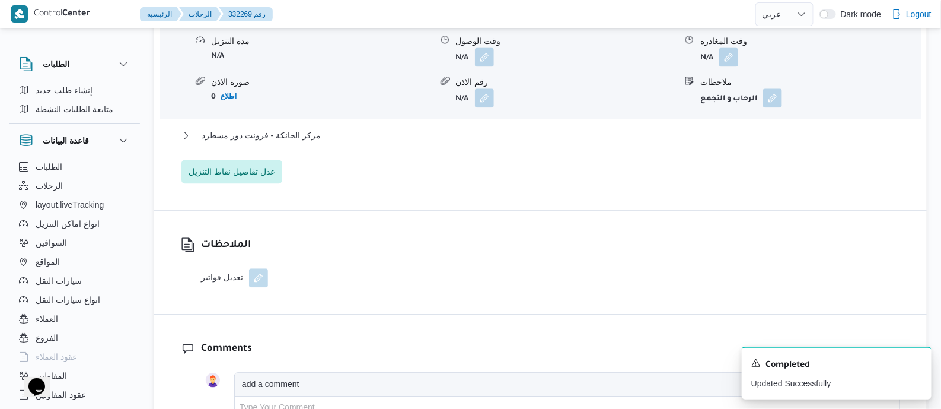
scroll to position [1112, 0]
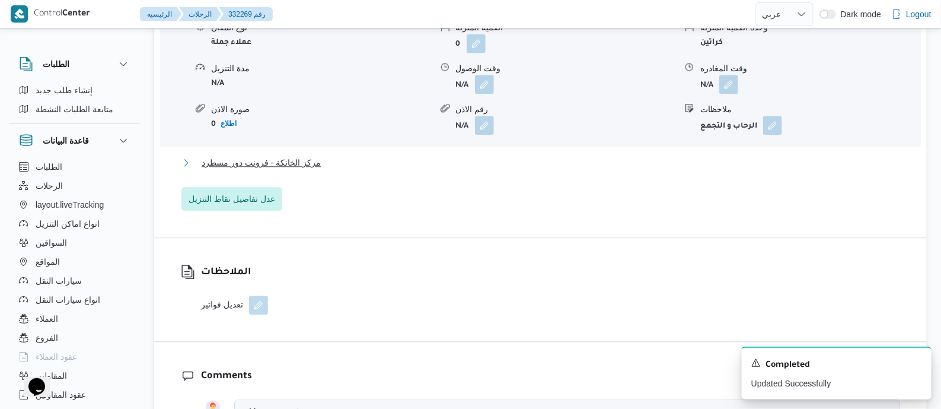
click at [282, 155] on span "مركز الخانكة - فرونت دور مسطرد" at bounding box center [261, 162] width 119 height 14
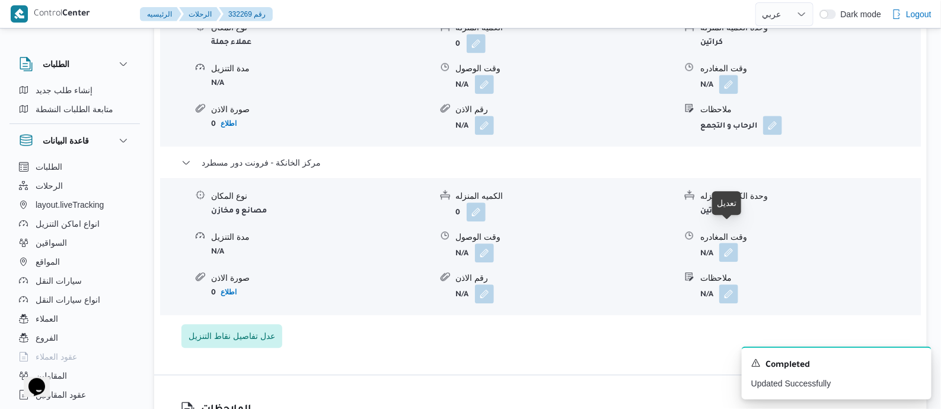
click at [730, 243] on button "button" at bounding box center [729, 252] width 19 height 19
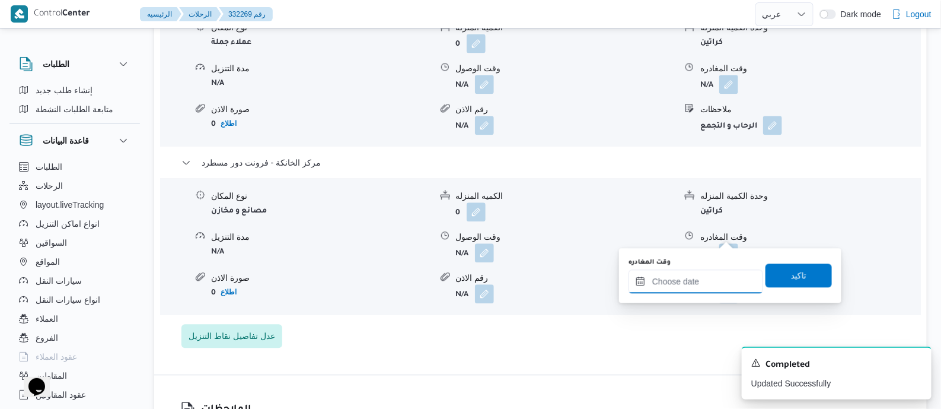
click at [720, 271] on input "وقت المغادره" at bounding box center [696, 281] width 135 height 24
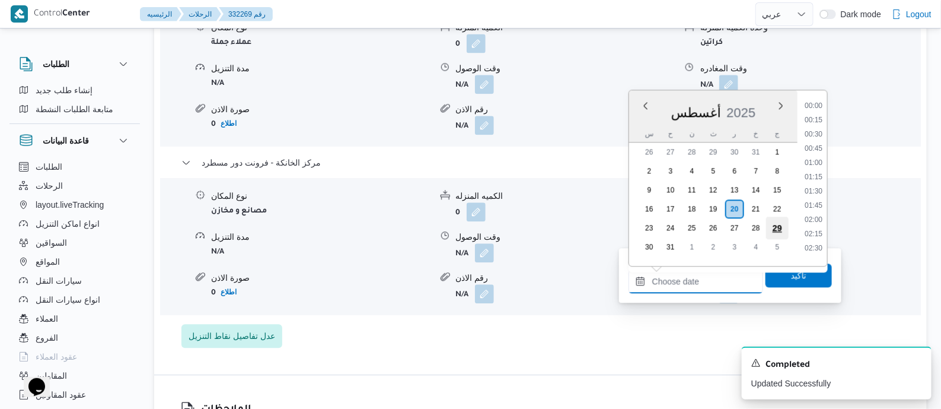
scroll to position [930, 0]
click at [820, 115] on li "16:30" at bounding box center [813, 115] width 27 height 12
type input "٢٠/٠٨/٢٠٢٥ ١٦:٣٠"
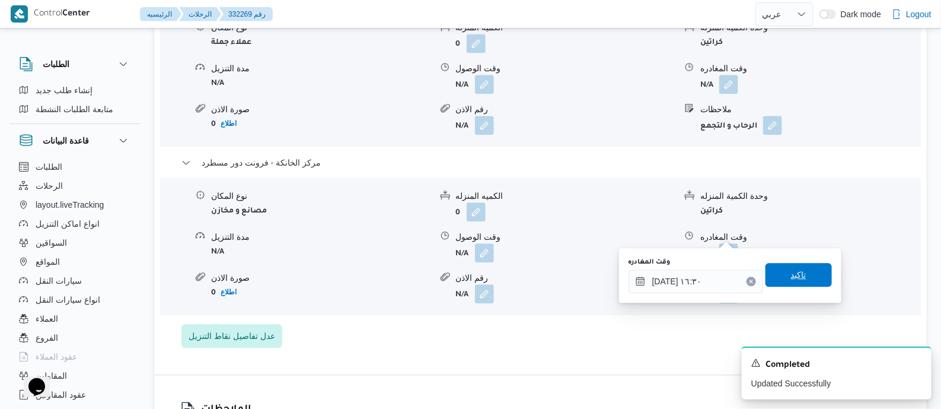
click at [800, 279] on span "تاكيد" at bounding box center [799, 275] width 66 height 24
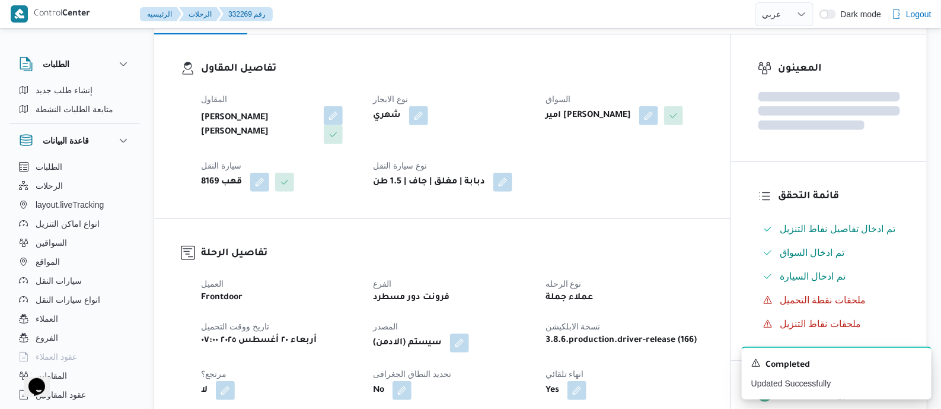
scroll to position [7, 0]
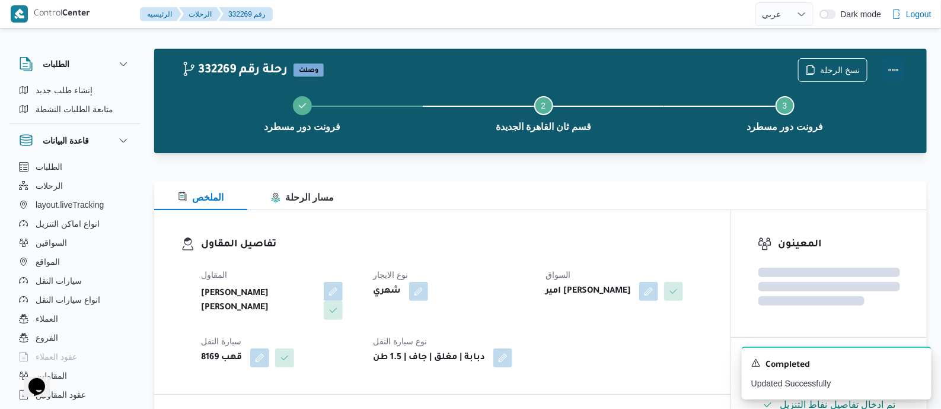
drag, startPoint x: 887, startPoint y: 64, endPoint x: 881, endPoint y: 66, distance: 6.9
click at [888, 64] on button "Actions" at bounding box center [894, 70] width 24 height 24
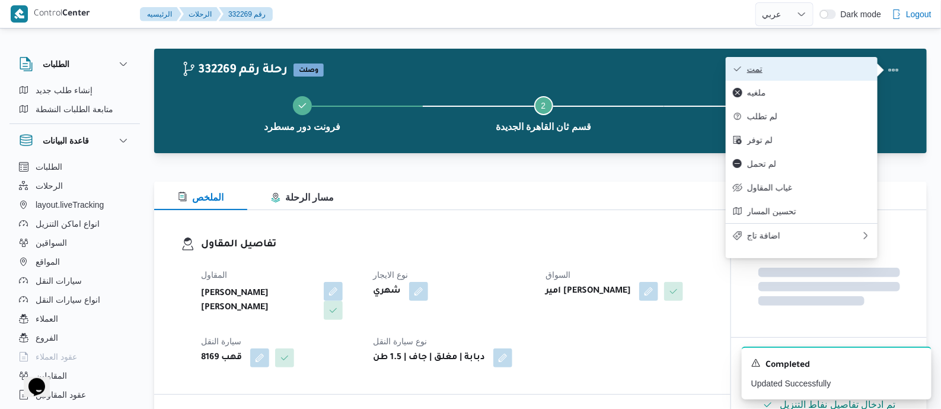
click at [844, 66] on span "تمت" at bounding box center [808, 68] width 123 height 9
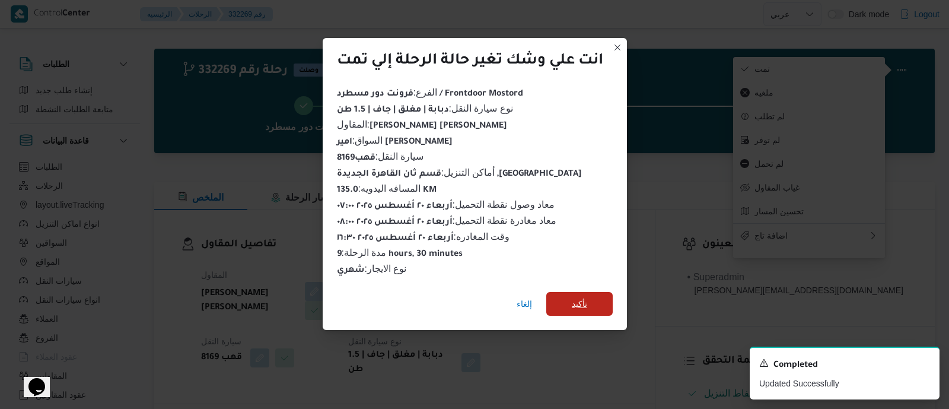
click at [587, 297] on span "تأكيد" at bounding box center [579, 304] width 15 height 14
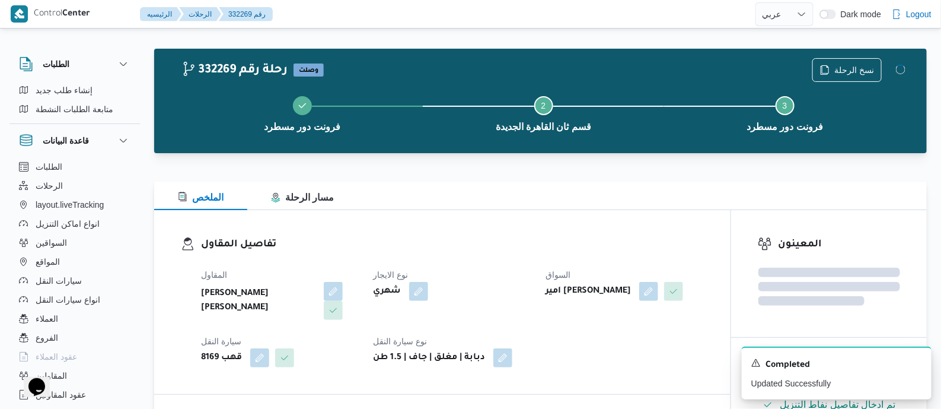
click at [543, 263] on div "المقاول عبدالله عيد عبدالسلام عبدالحافظ نوع الايجار شهري السواق امير صلاح محمد …" at bounding box center [452, 317] width 517 height 114
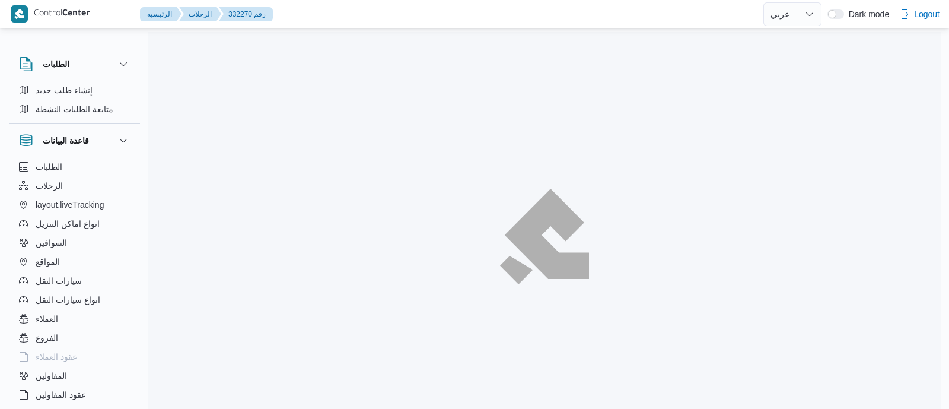
select select "ar"
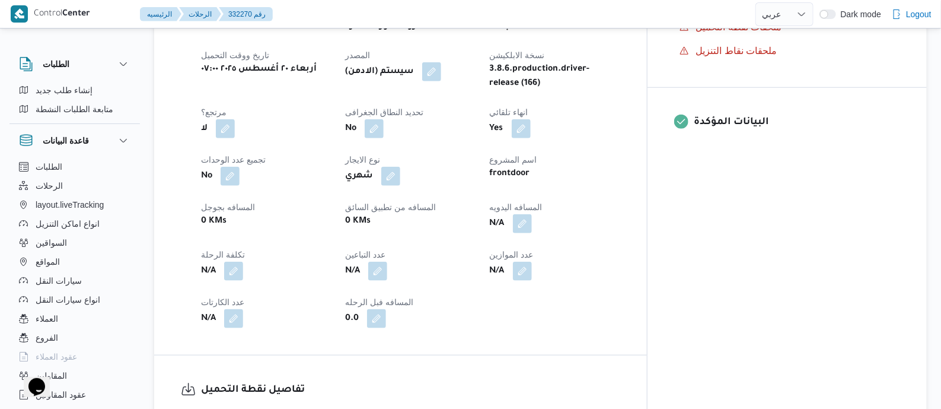
scroll to position [445, 0]
click at [532, 231] on button "button" at bounding box center [522, 222] width 19 height 19
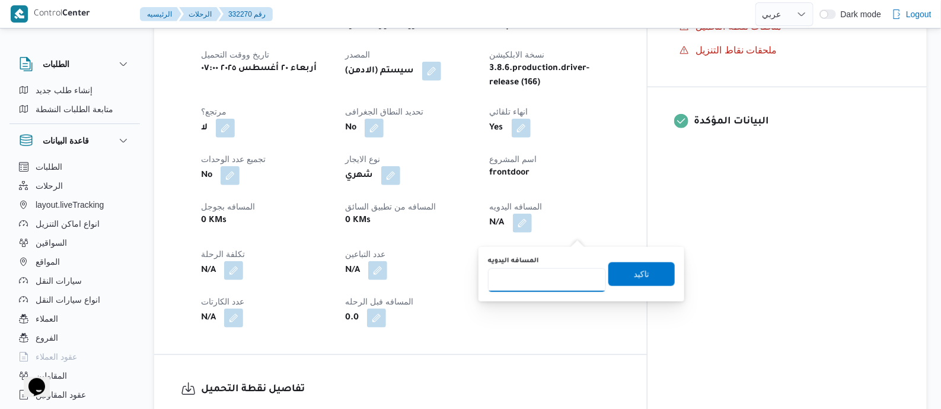
click at [564, 281] on input "المسافه اليدويه" at bounding box center [547, 280] width 118 height 24
type input "80"
click at [622, 279] on span "تاكيد" at bounding box center [642, 274] width 66 height 24
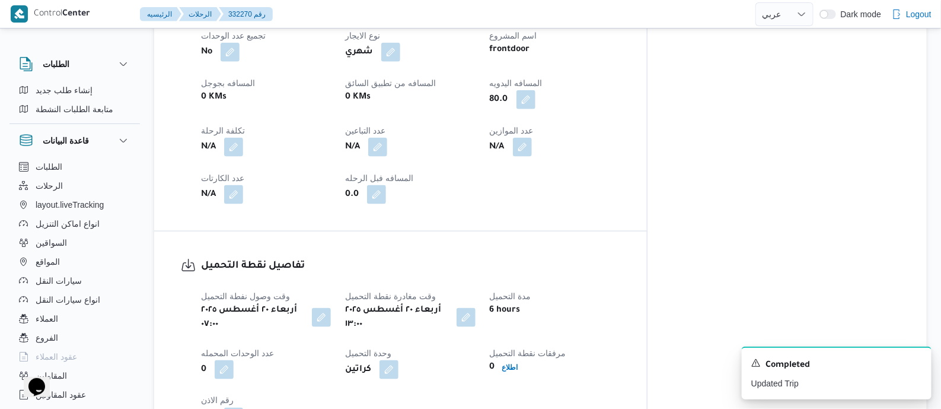
scroll to position [816, 0]
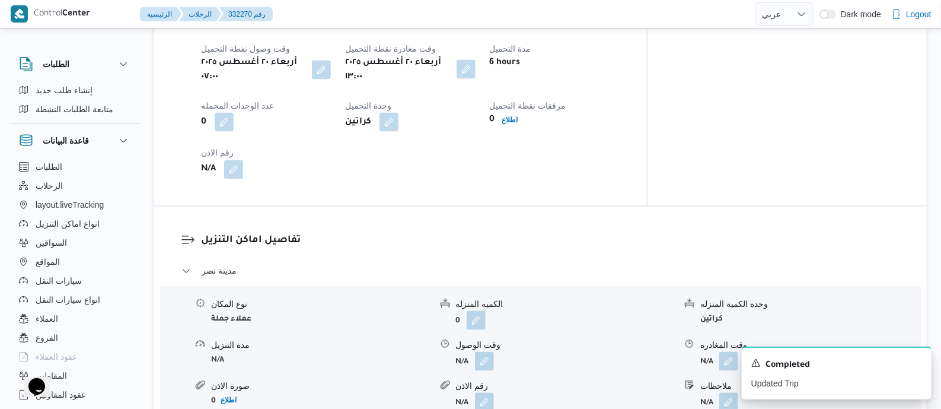
click at [476, 77] on button "button" at bounding box center [466, 69] width 19 height 19
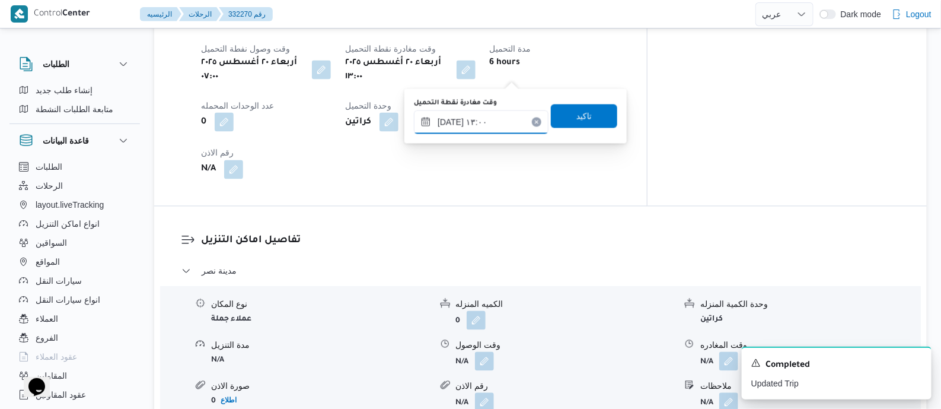
click at [507, 122] on input "[DATE] ١٣:٠٠" at bounding box center [481, 122] width 135 height 24
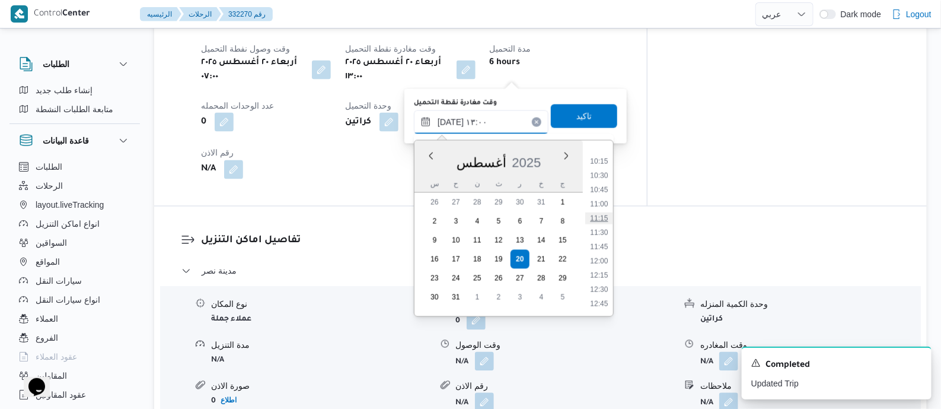
scroll to position [437, 0]
click at [604, 177] on li "08:00" at bounding box center [598, 175] width 27 height 12
type input "[DATE] ٠٨:٠٠"
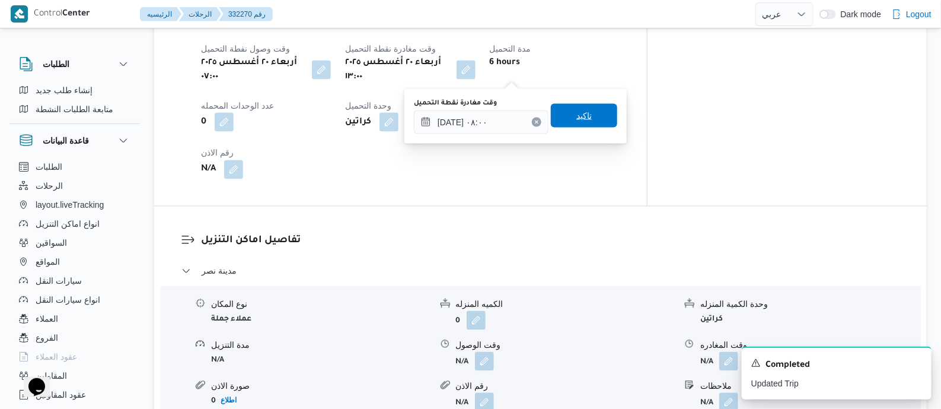
click at [583, 122] on span "تاكيد" at bounding box center [584, 116] width 15 height 14
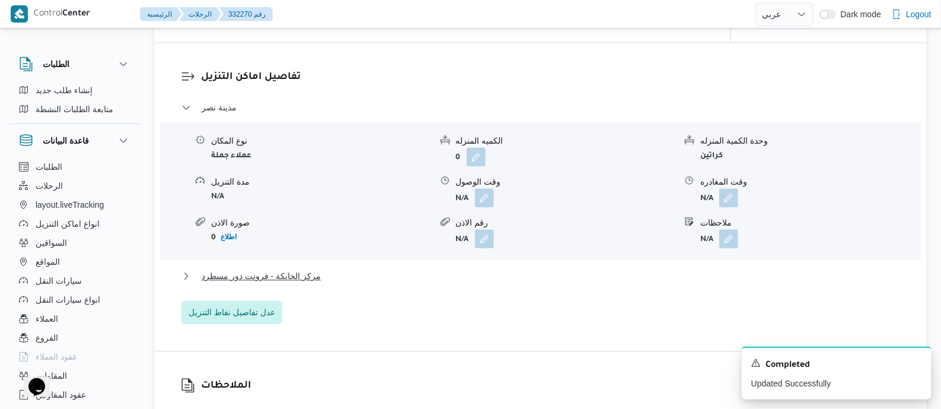
scroll to position [1037, 0]
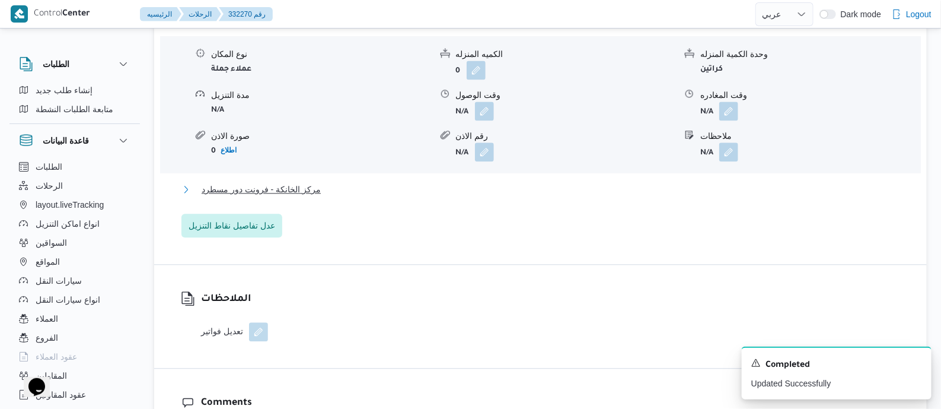
click at [298, 196] on span "مركز الخانكة - فرونت دور مسطرد" at bounding box center [261, 189] width 119 height 14
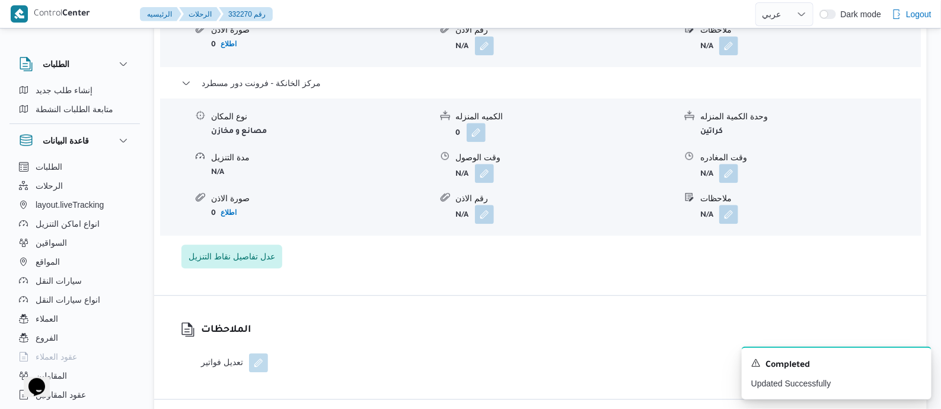
scroll to position [1186, 0]
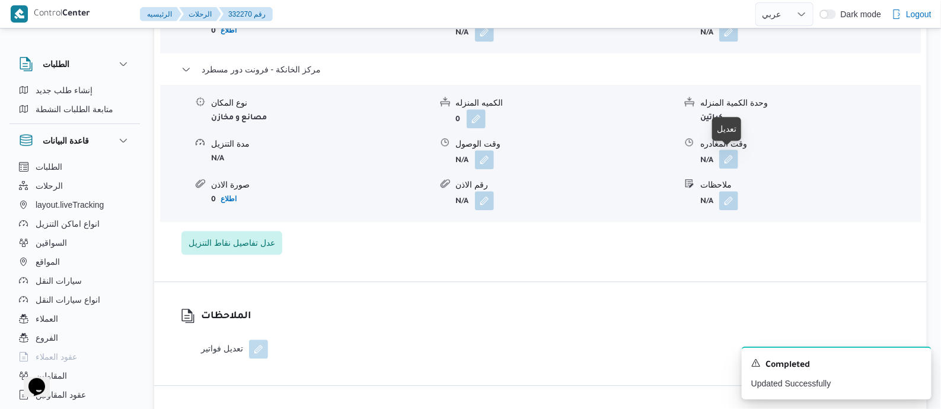
drag, startPoint x: 730, startPoint y: 155, endPoint x: 730, endPoint y: 166, distance: 10.1
click at [730, 156] on button "button" at bounding box center [729, 158] width 19 height 19
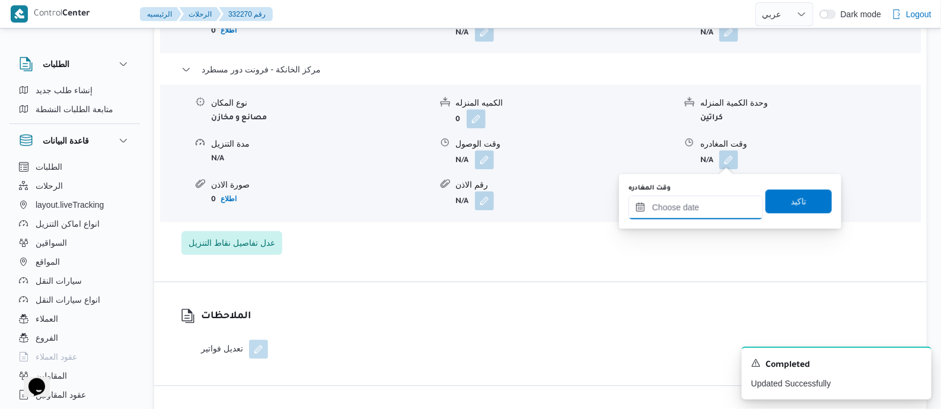
click at [720, 209] on input "وقت المغادره" at bounding box center [696, 207] width 135 height 24
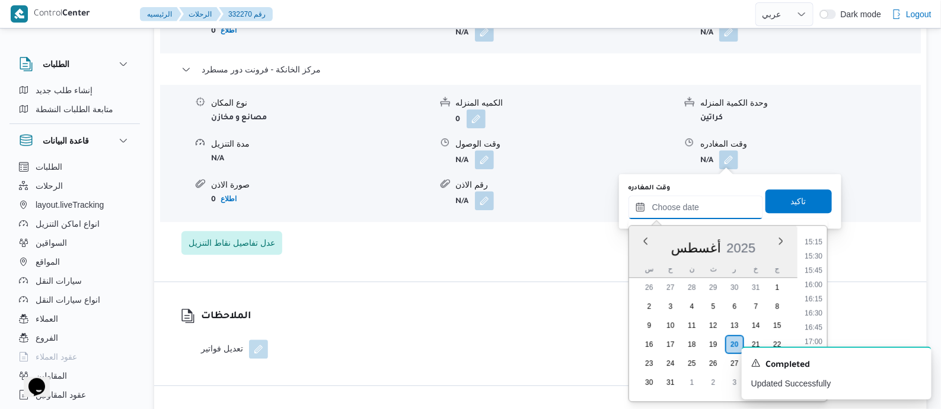
scroll to position [782, 0]
click at [822, 283] on li "14:30" at bounding box center [813, 285] width 27 height 12
type input "٢٠/٠٨/٢٠٢٥ ١٤:٣٠"
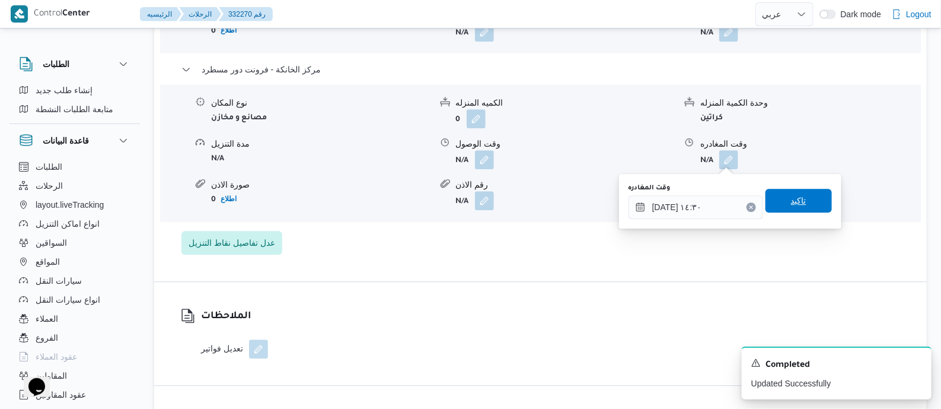
click at [795, 191] on span "تاكيد" at bounding box center [799, 201] width 66 height 24
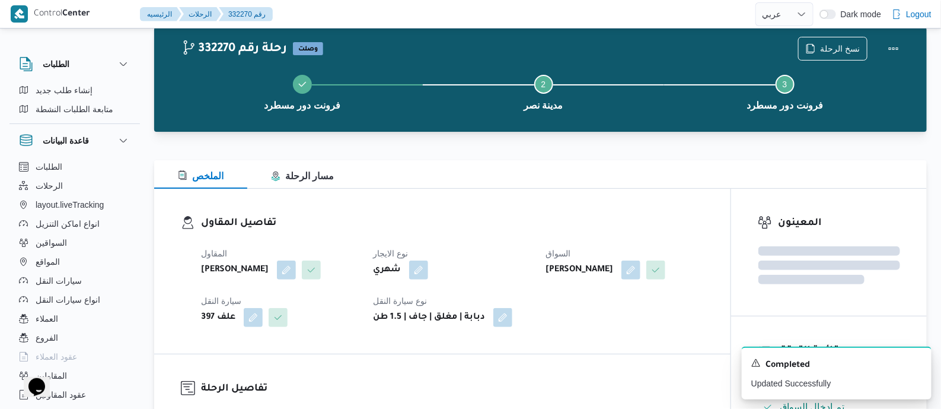
scroll to position [0, 0]
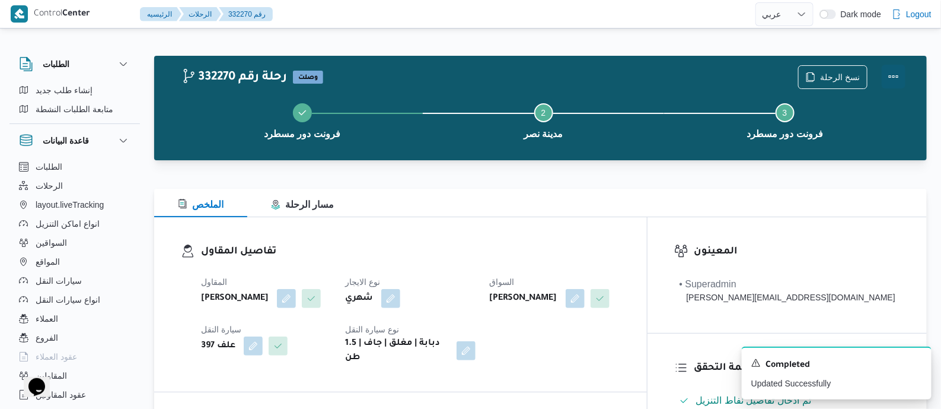
click at [895, 72] on button "Actions" at bounding box center [894, 77] width 24 height 24
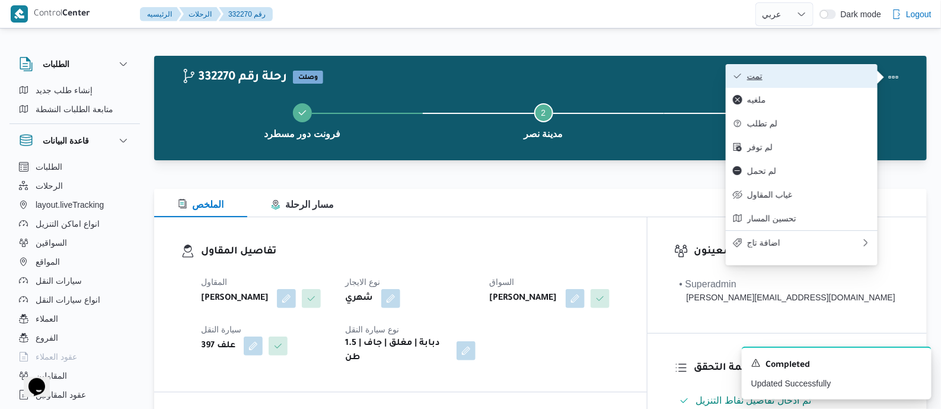
click at [854, 76] on span "تمت" at bounding box center [808, 75] width 123 height 9
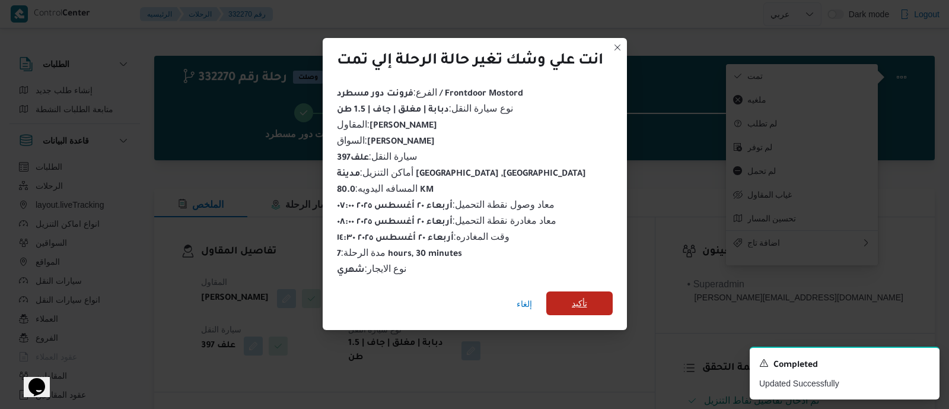
click at [592, 297] on span "تأكيد" at bounding box center [579, 303] width 66 height 24
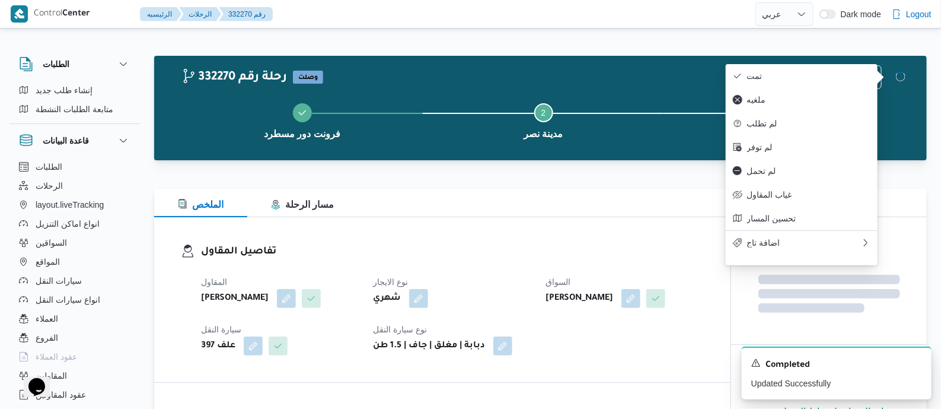
click at [548, 269] on div "المقاول زياد محمد سيد عتريس نوع الايجار شهري السواق عبدالرحمن عماد غريب خليل سي…" at bounding box center [452, 315] width 517 height 95
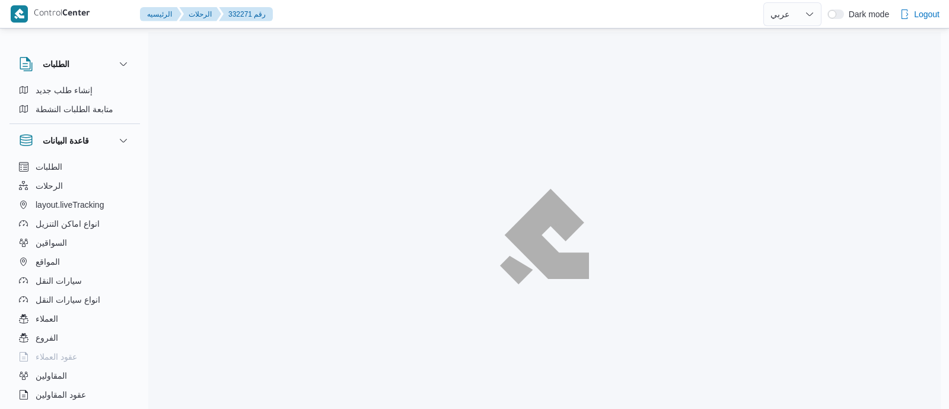
select select "ar"
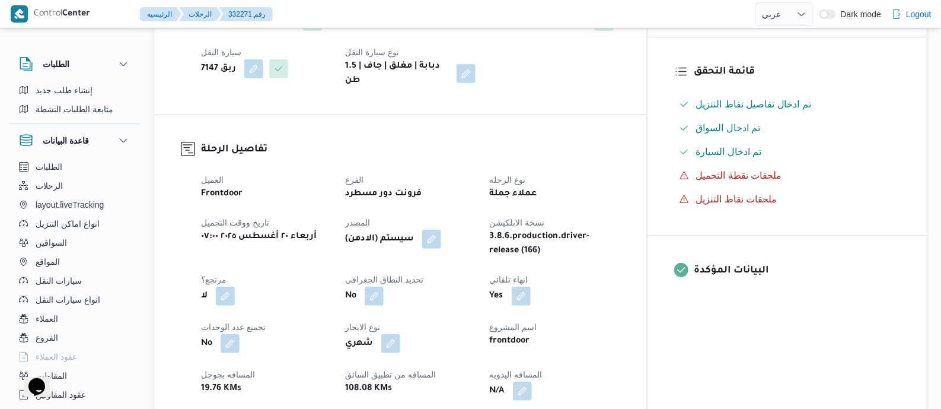
scroll to position [518, 0]
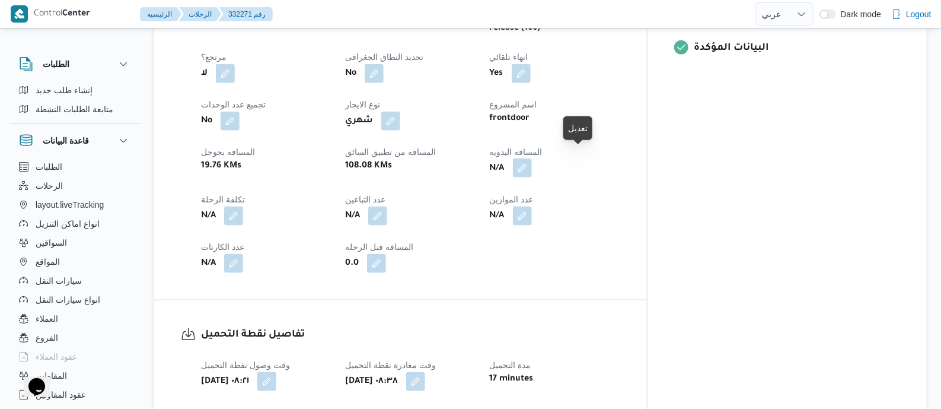
click at [532, 158] on button "button" at bounding box center [522, 167] width 19 height 19
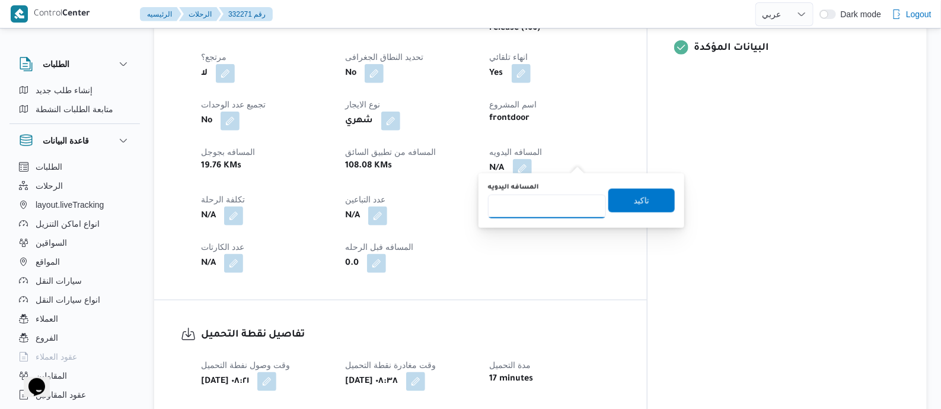
click at [562, 203] on input "المسافه اليدويه" at bounding box center [547, 207] width 118 height 24
click at [531, 200] on input "المسافه اليدويه" at bounding box center [547, 207] width 118 height 24
type input "125"
click at [623, 199] on span "تاكيد" at bounding box center [642, 200] width 66 height 24
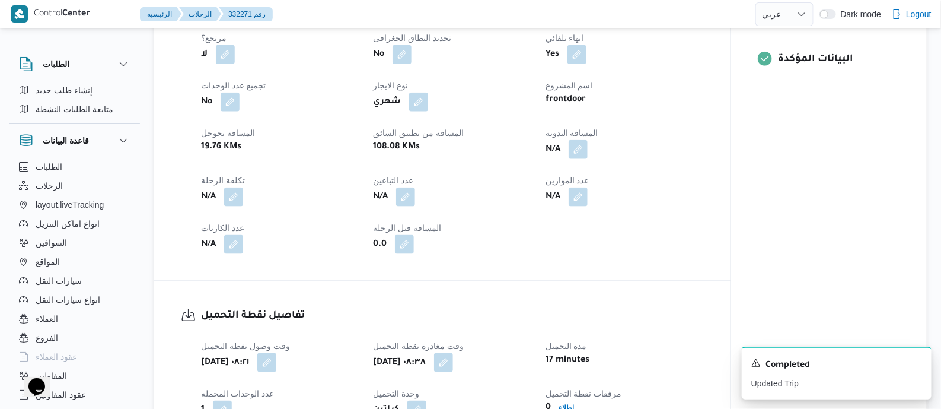
scroll to position [816, 0]
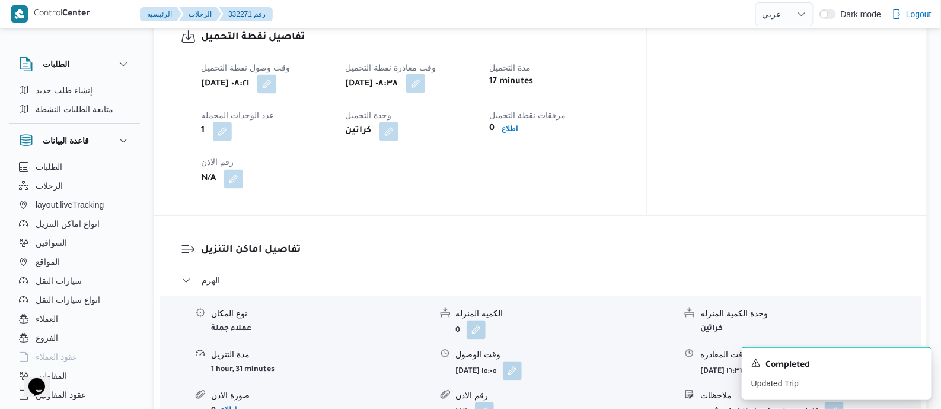
click at [425, 75] on button "button" at bounding box center [415, 83] width 19 height 19
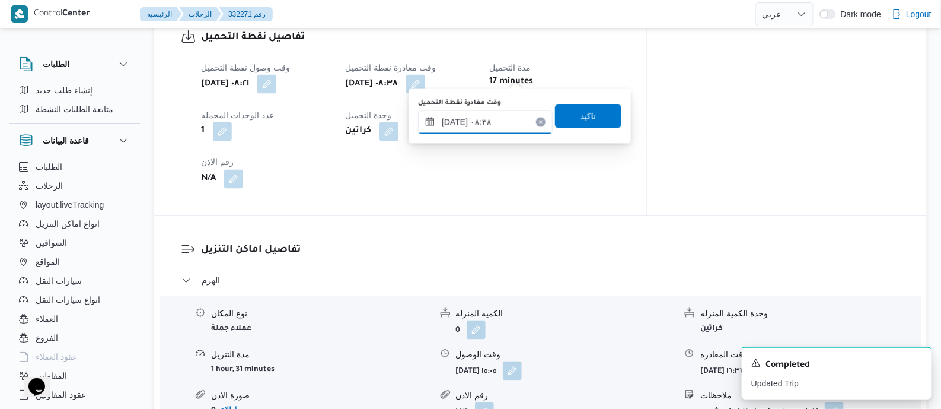
click at [513, 116] on input "٢٠/٠٨/٢٠٢٥ ٠٨:٣٨" at bounding box center [485, 122] width 135 height 24
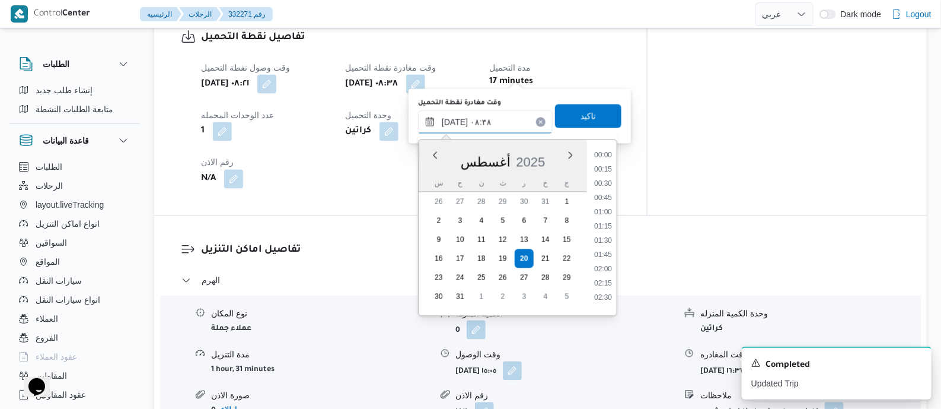
scroll to position [403, 0]
click at [605, 289] on li "09:30" at bounding box center [603, 293] width 27 height 12
type input "٢٠/٠٨/٢٠٢٥ ٠٩:٣٠"
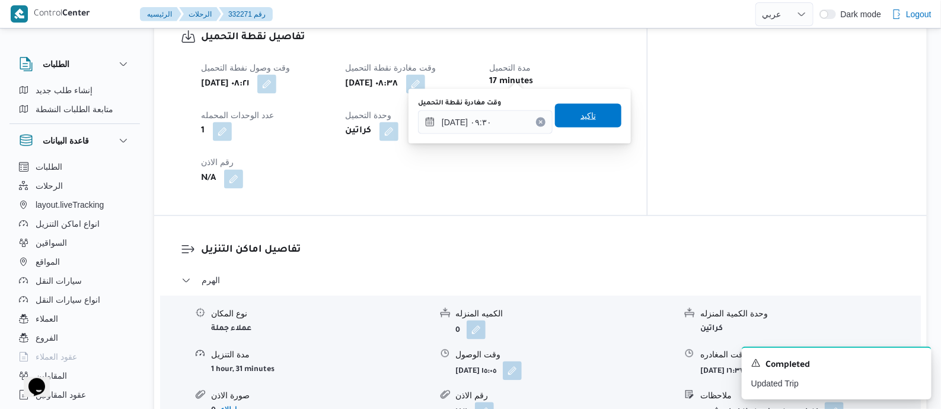
click at [590, 123] on span "تاكيد" at bounding box center [588, 116] width 66 height 24
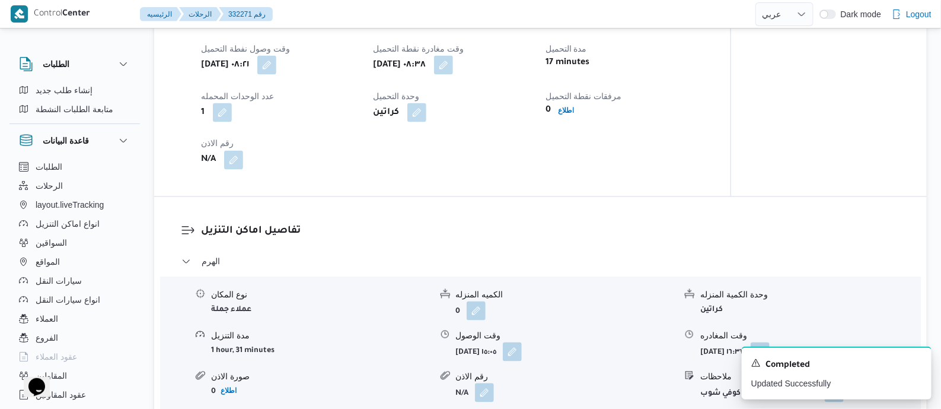
scroll to position [963, 0]
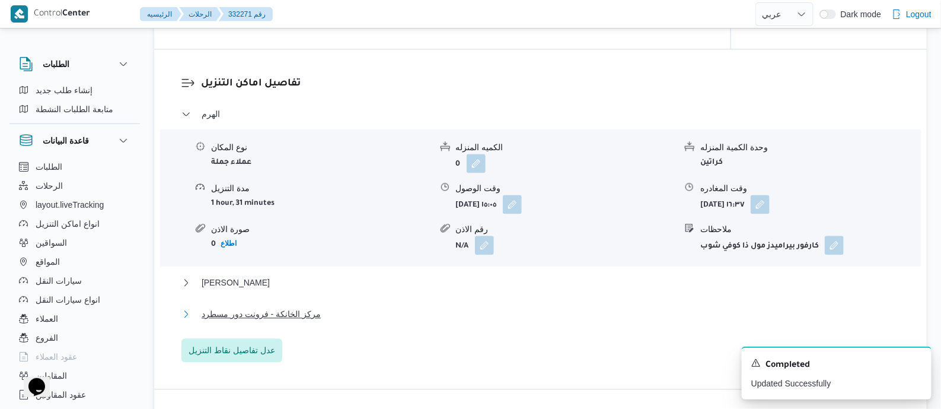
click at [305, 321] on span "مركز الخانكة - فرونت دور مسطرد" at bounding box center [261, 314] width 119 height 14
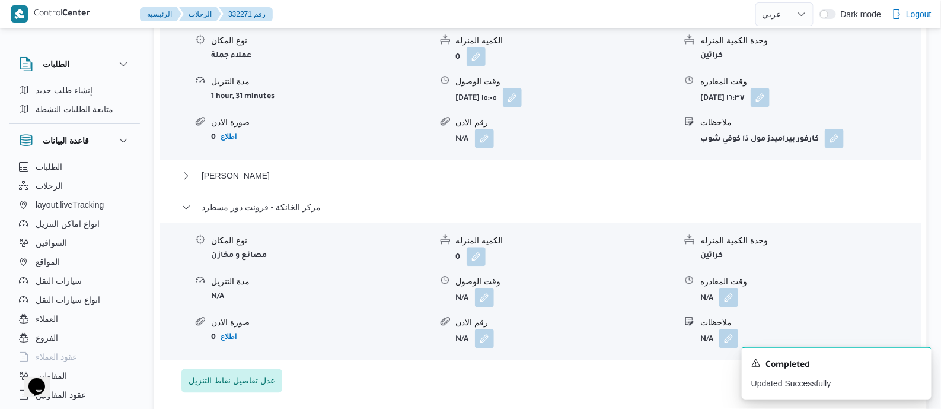
scroll to position [1186, 0]
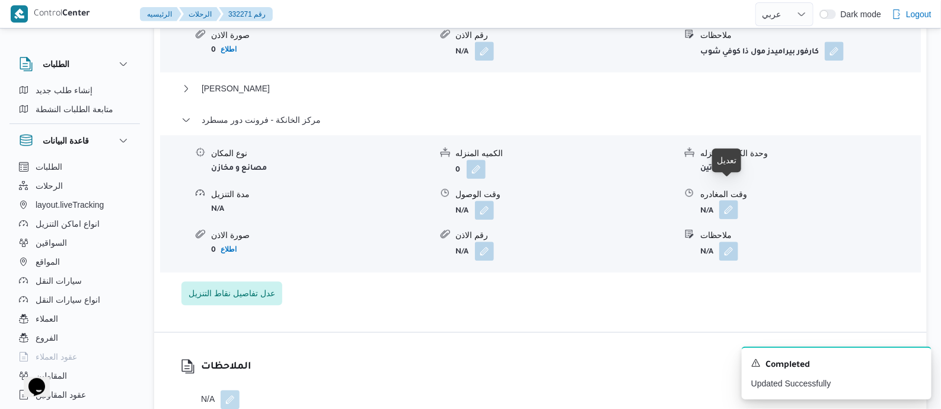
click at [731, 200] on button "button" at bounding box center [729, 209] width 19 height 19
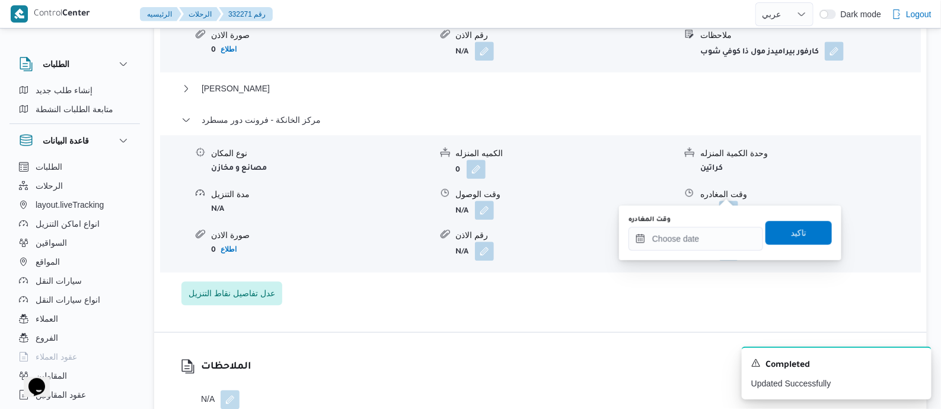
click at [725, 253] on div "You are in a dialog. To close this dialog, hit escape. وقت المغادره تاكيد" at bounding box center [730, 232] width 222 height 55
click at [723, 233] on input "وقت المغادره" at bounding box center [696, 239] width 135 height 24
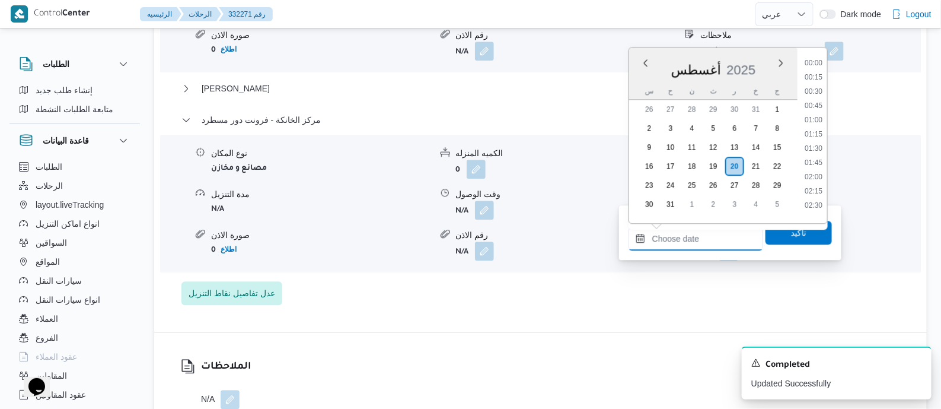
scroll to position [930, 0]
click at [818, 87] on li "16:45" at bounding box center [813, 87] width 27 height 12
type input "٢٠/٠٨/٢٠٢٥ ١٦:٤٥"
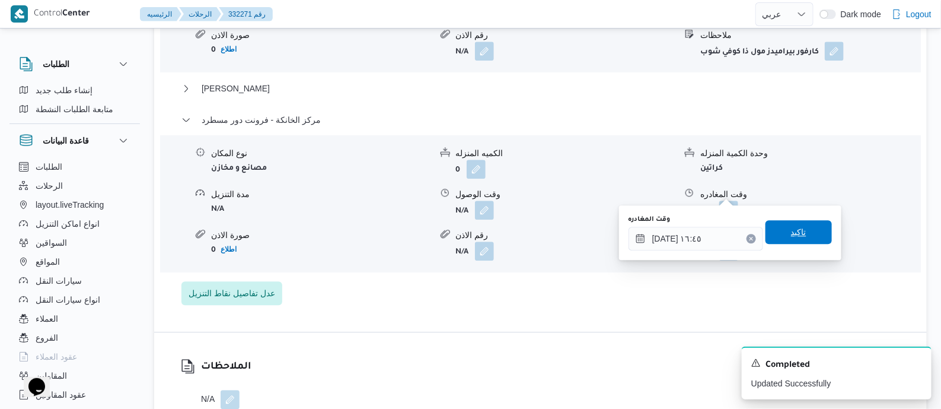
click at [806, 241] on span "تاكيد" at bounding box center [799, 232] width 66 height 24
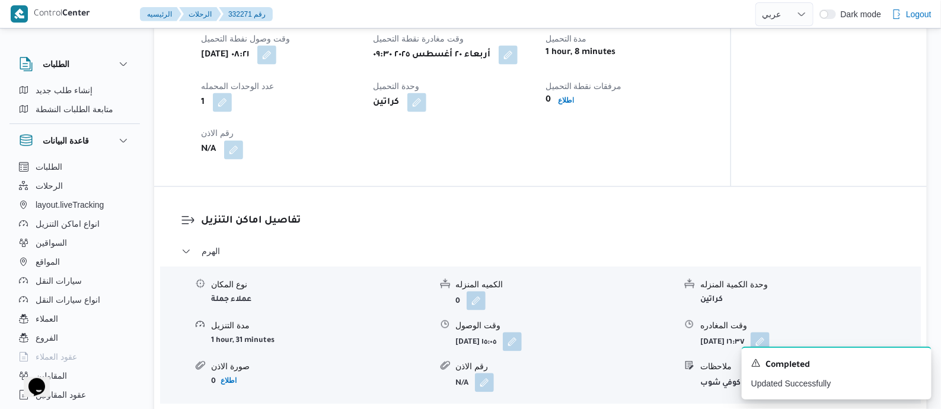
scroll to position [0, 0]
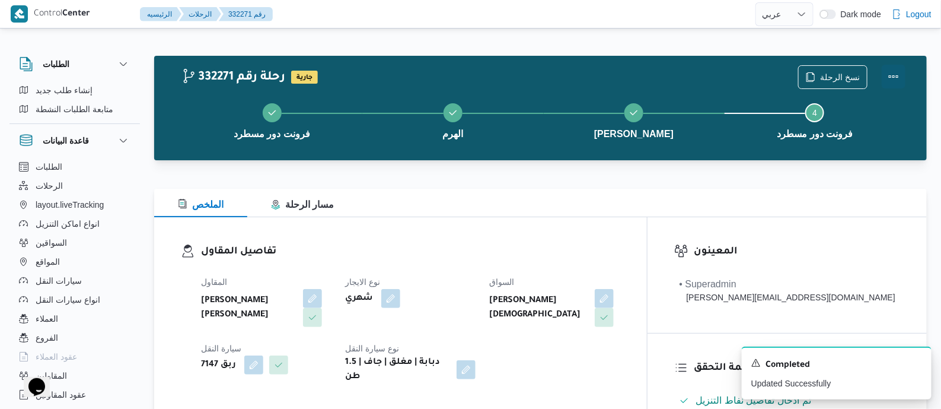
click at [893, 70] on button "Actions" at bounding box center [894, 77] width 24 height 24
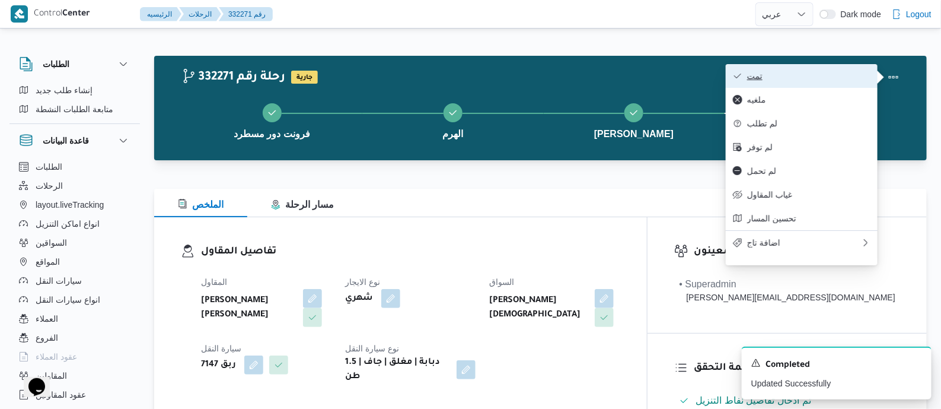
click at [826, 73] on span "تمت" at bounding box center [808, 75] width 123 height 9
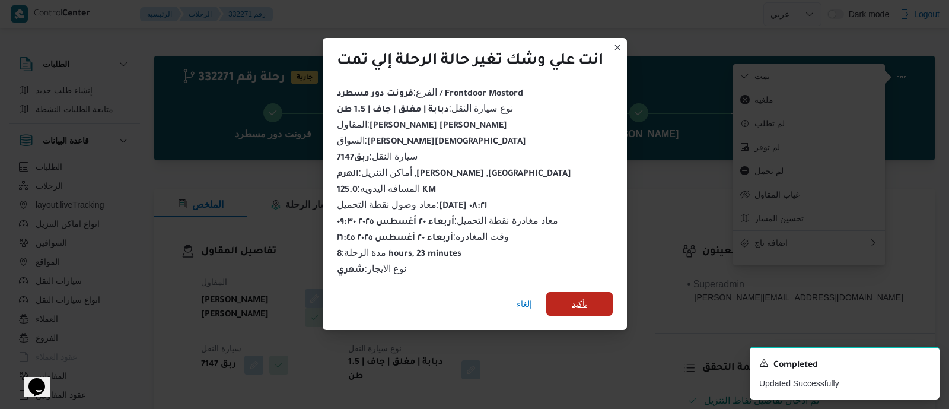
click at [590, 295] on span "تأكيد" at bounding box center [579, 304] width 66 height 24
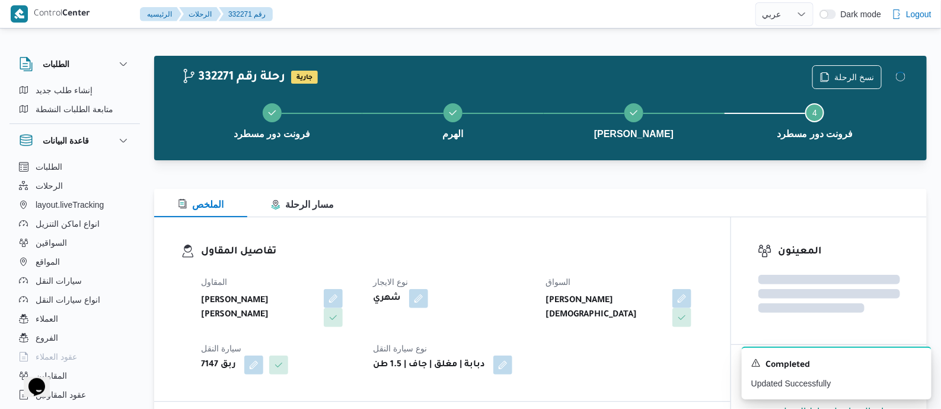
click at [463, 244] on h3 "تفاصيل المقاول" at bounding box center [452, 252] width 503 height 16
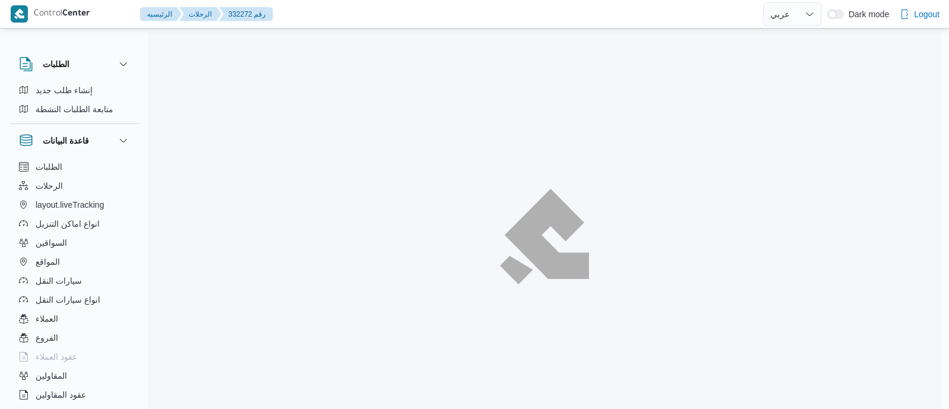
select select "ar"
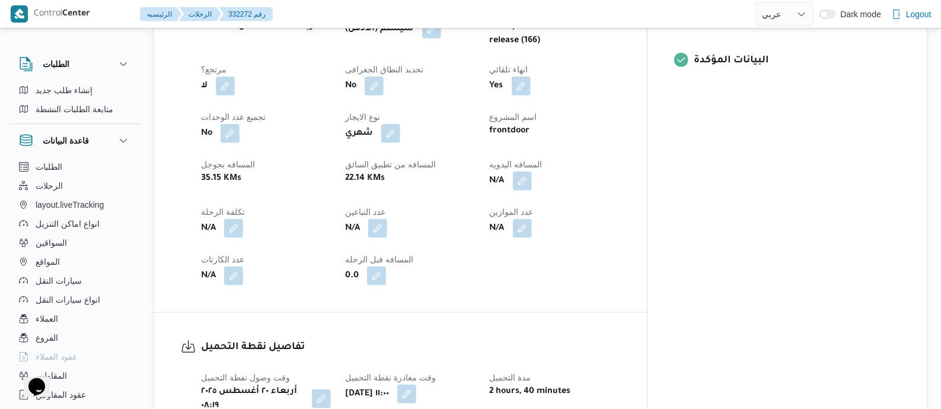
scroll to position [518, 0]
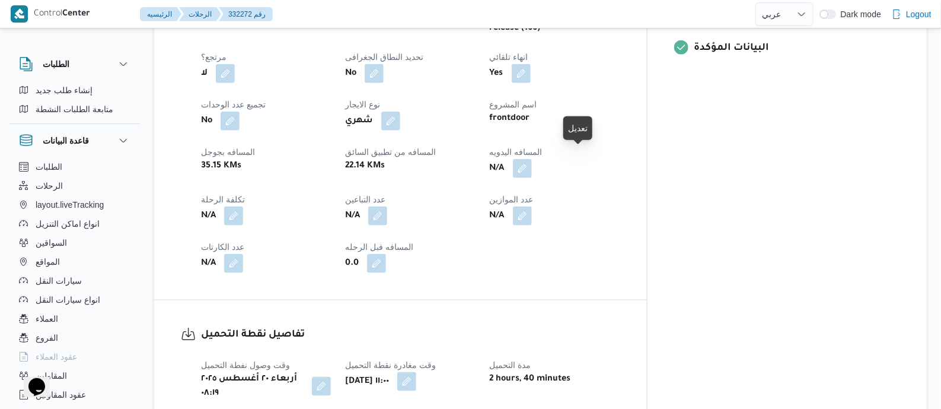
drag, startPoint x: 584, startPoint y: 157, endPoint x: 553, endPoint y: 214, distance: 65.3
click at [532, 159] on button "button" at bounding box center [522, 168] width 19 height 19
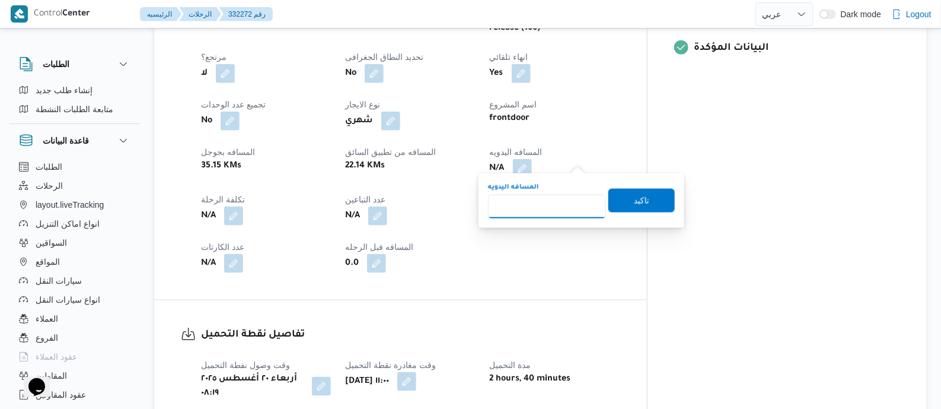
click at [555, 202] on input "المسافه اليدويه" at bounding box center [547, 207] width 118 height 24
type input "145"
click at [641, 202] on span "تاكيد" at bounding box center [641, 200] width 15 height 14
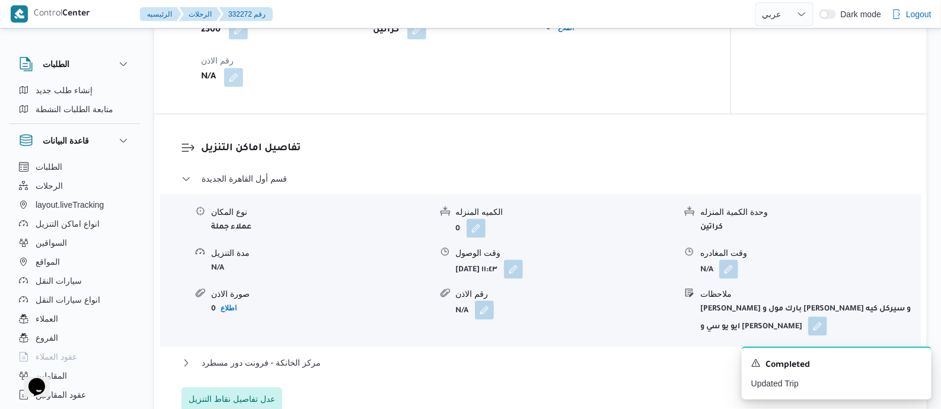
scroll to position [816, 0]
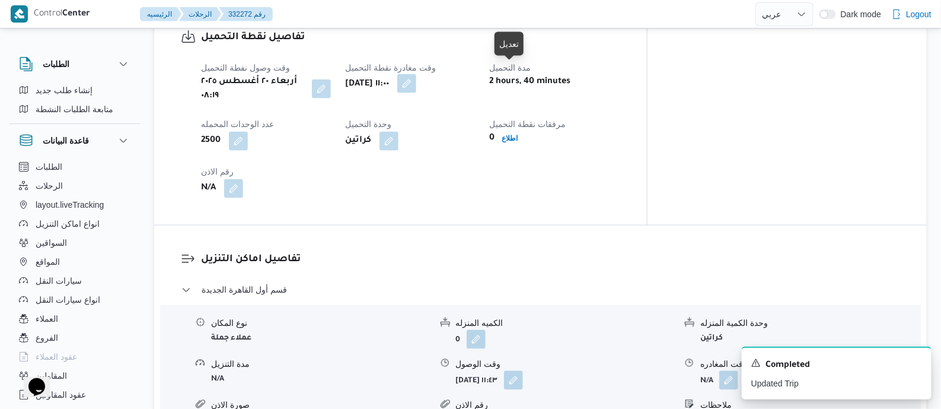
click at [416, 77] on button "button" at bounding box center [406, 83] width 19 height 19
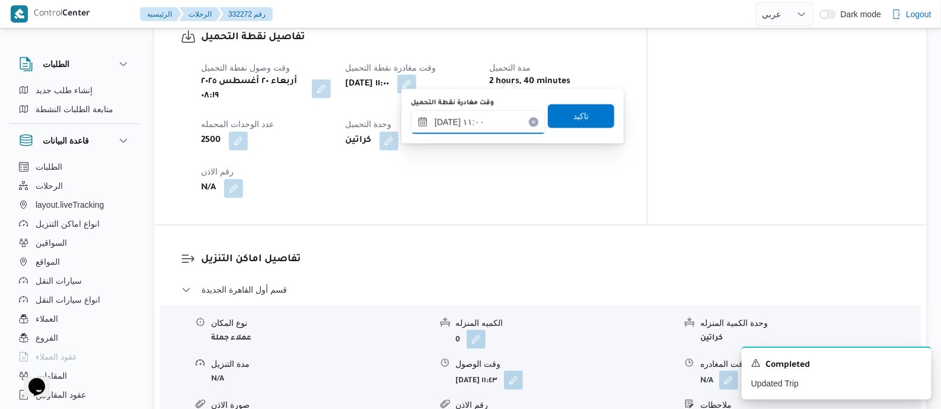
click at [502, 113] on input "٢٠/٠٨/٢٠٢٥ ١١:٠٠" at bounding box center [478, 122] width 135 height 24
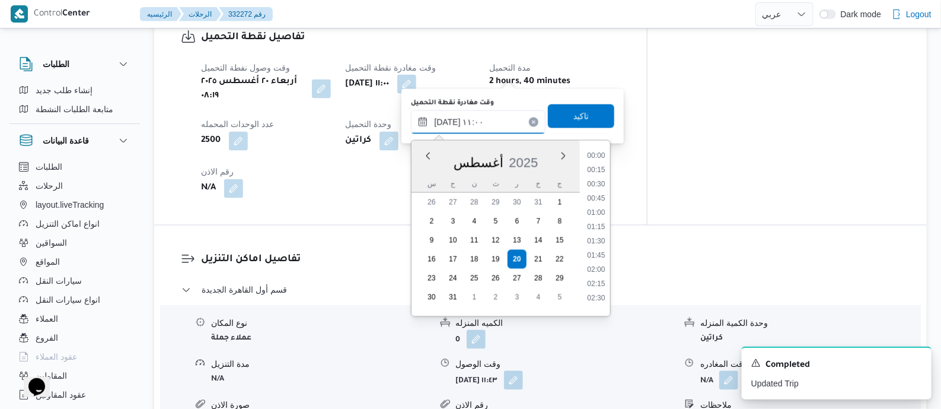
scroll to position [545, 0]
click at [597, 167] on li "09:45" at bounding box center [596, 166] width 27 height 12
type input "٢٠/٠٨/٢٠٢٥ ٠٩:٤٥"
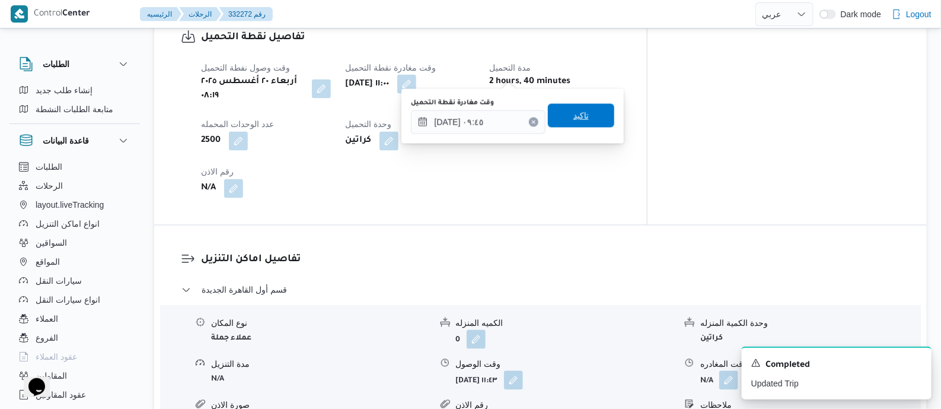
click at [586, 114] on span "تاكيد" at bounding box center [581, 116] width 66 height 24
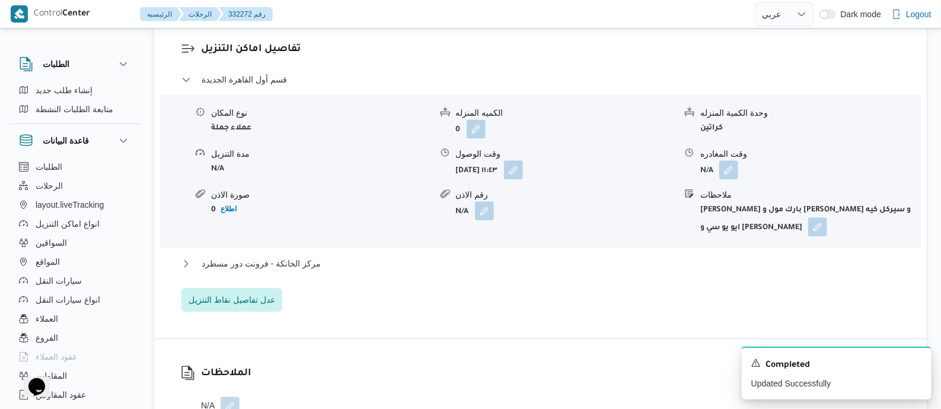
scroll to position [1112, 0]
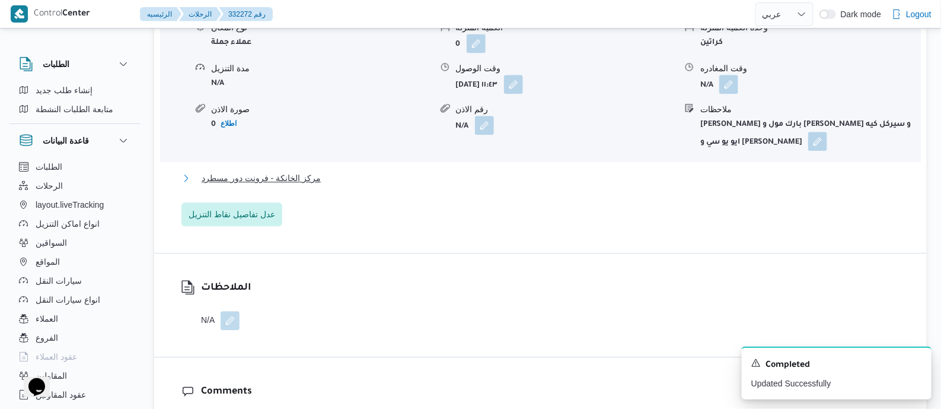
click at [301, 171] on span "مركز الخانكة - فرونت دور مسطرد" at bounding box center [261, 178] width 119 height 14
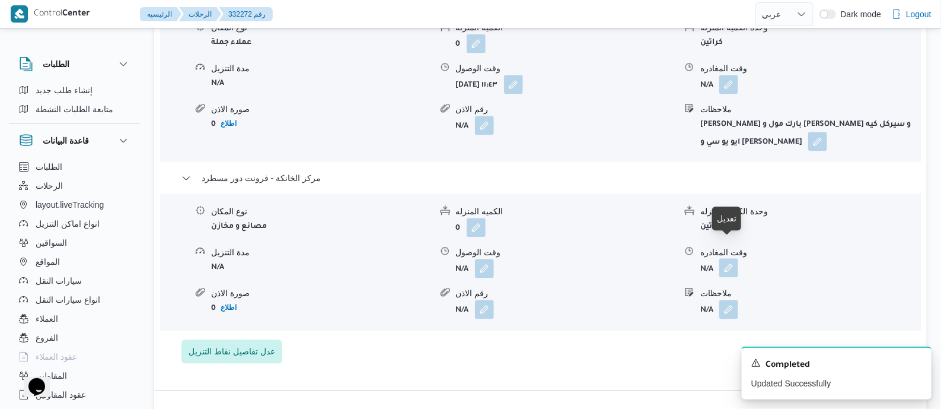
click at [727, 258] on button "button" at bounding box center [729, 267] width 19 height 19
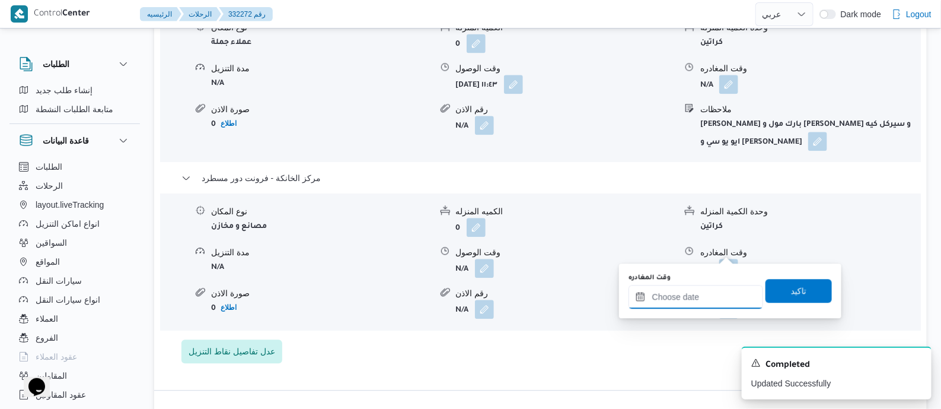
click at [713, 298] on input "وقت المغادره" at bounding box center [696, 297] width 135 height 24
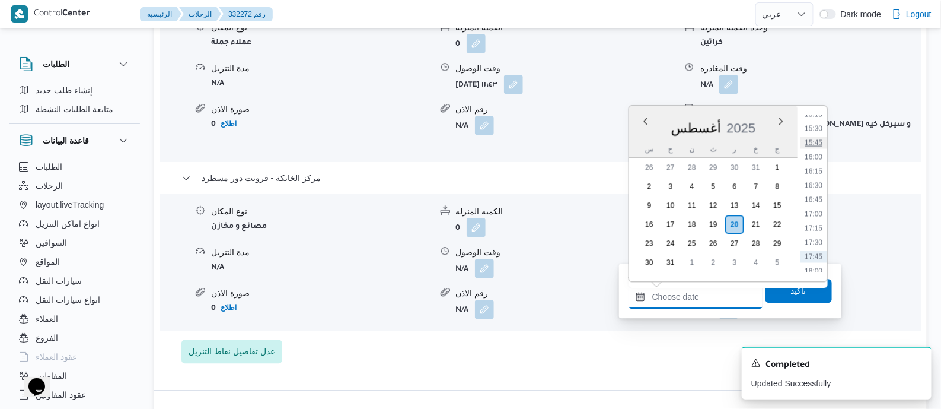
scroll to position [856, 0]
click at [820, 120] on li "15:00" at bounding box center [813, 119] width 27 height 12
type input "٢٠/٠٨/٢٠٢٥ ١٥:٠٠"
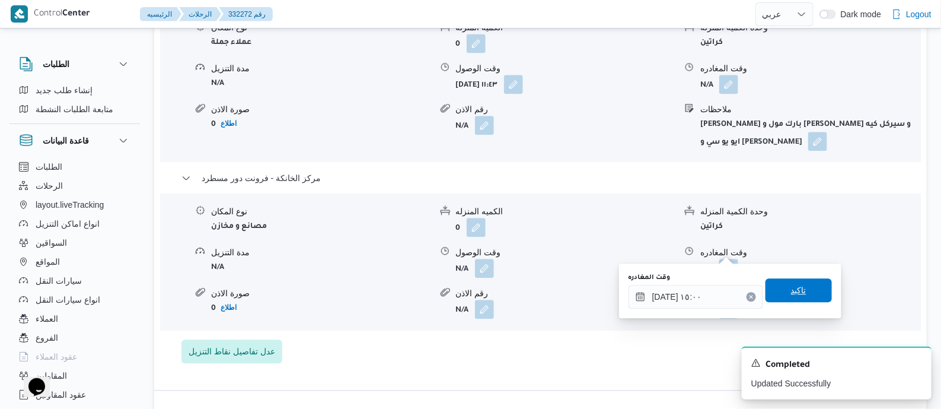
click at [799, 287] on span "تاكيد" at bounding box center [798, 290] width 15 height 14
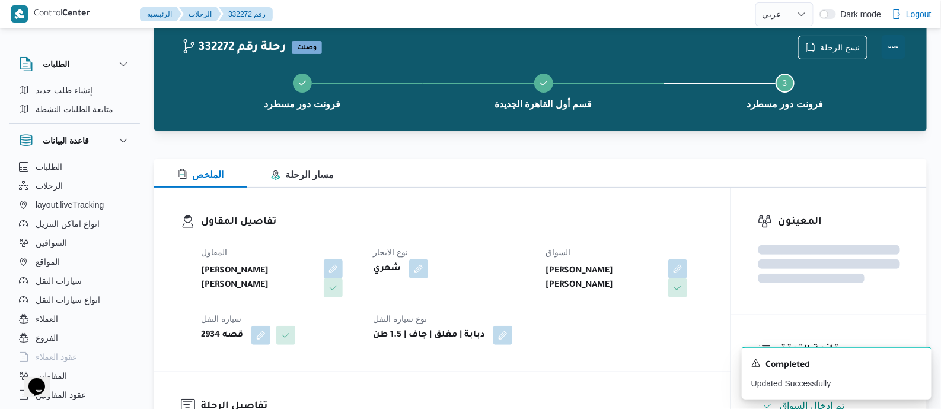
scroll to position [0, 0]
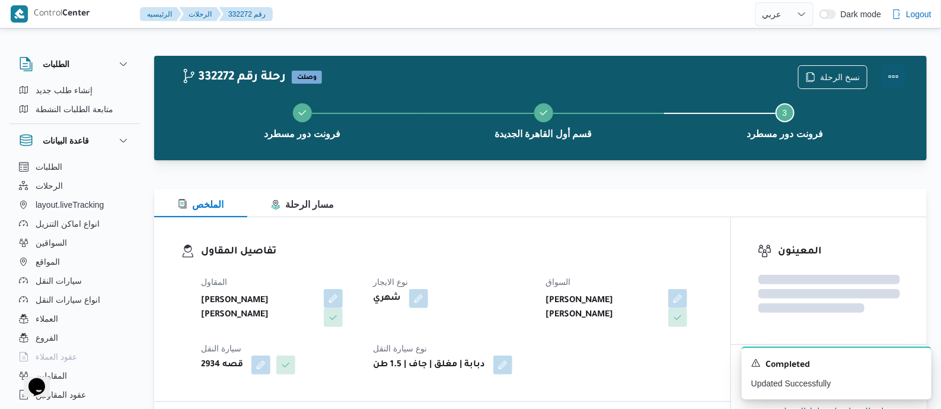
drag, startPoint x: 896, startPoint y: 71, endPoint x: 879, endPoint y: 74, distance: 17.6
click at [896, 71] on button "Actions" at bounding box center [894, 77] width 24 height 24
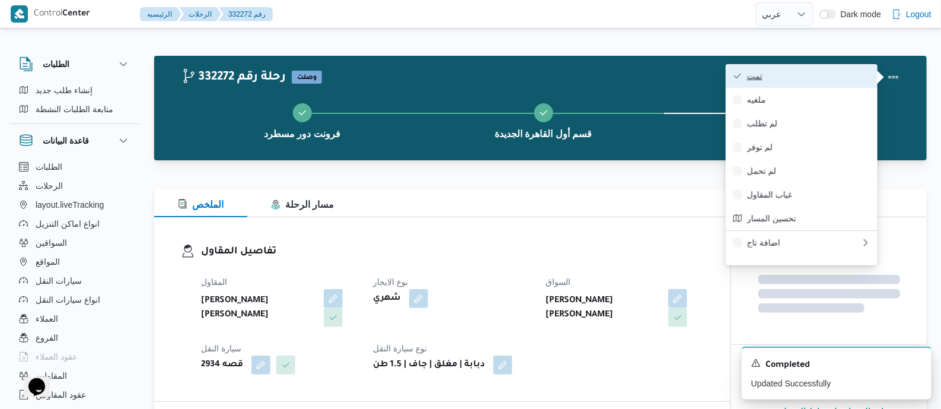
click at [810, 76] on span "تمت" at bounding box center [808, 75] width 123 height 9
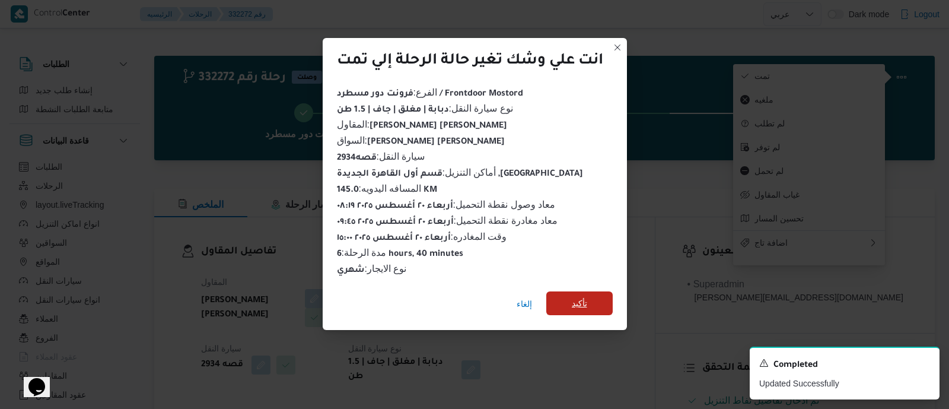
click at [577, 292] on span "تأكيد" at bounding box center [579, 303] width 66 height 24
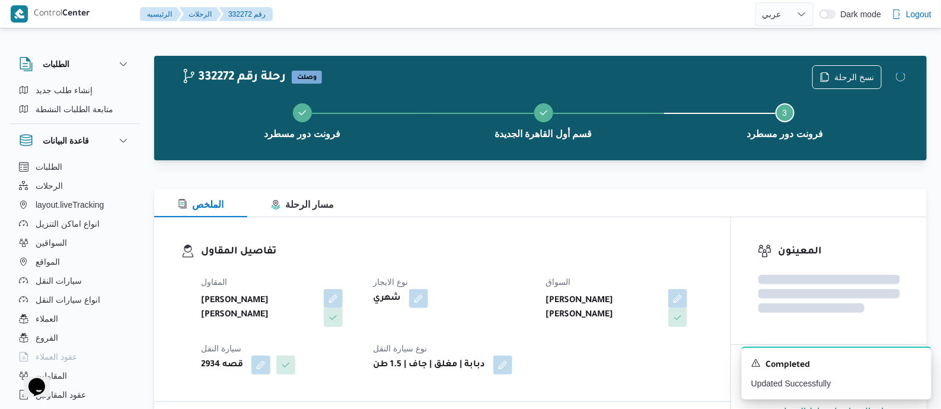
click at [519, 268] on div "المقاول عبدالله عيد عبدالسلام عبدالحافظ نوع الايجار شهري السواق عبدالله عيد عبد…" at bounding box center [452, 325] width 517 height 114
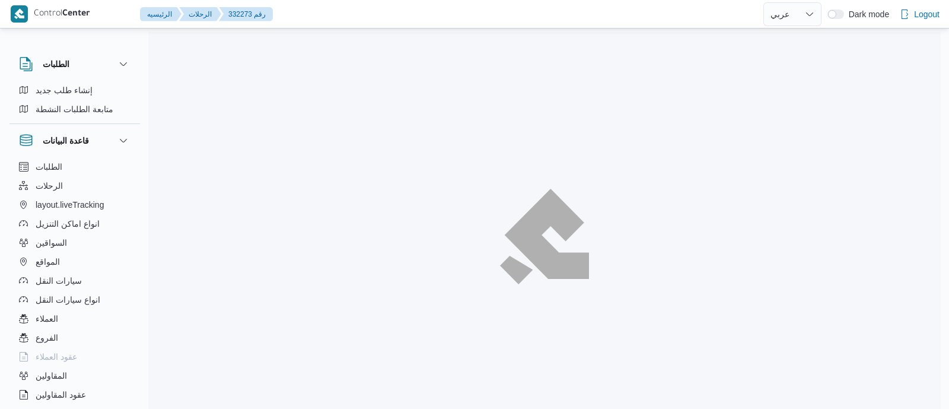
select select "ar"
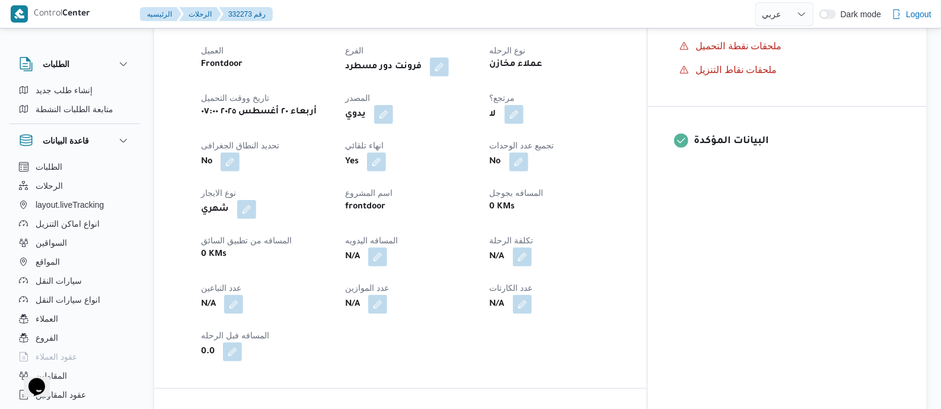
scroll to position [518, 0]
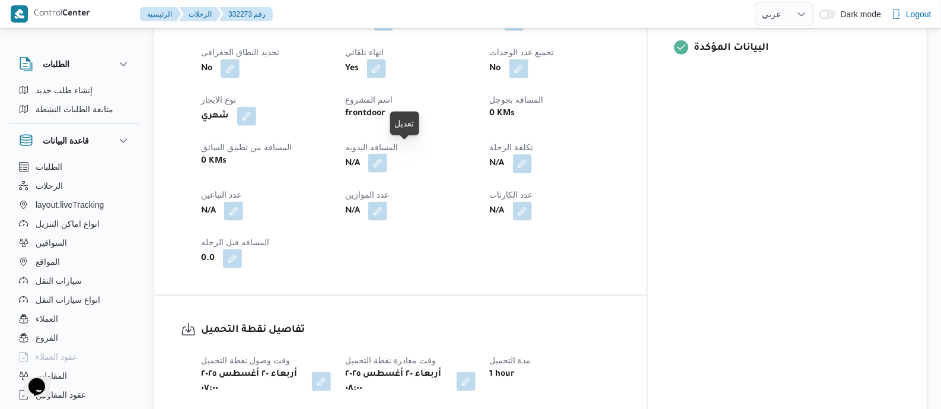
click at [387, 154] on button "button" at bounding box center [377, 163] width 19 height 19
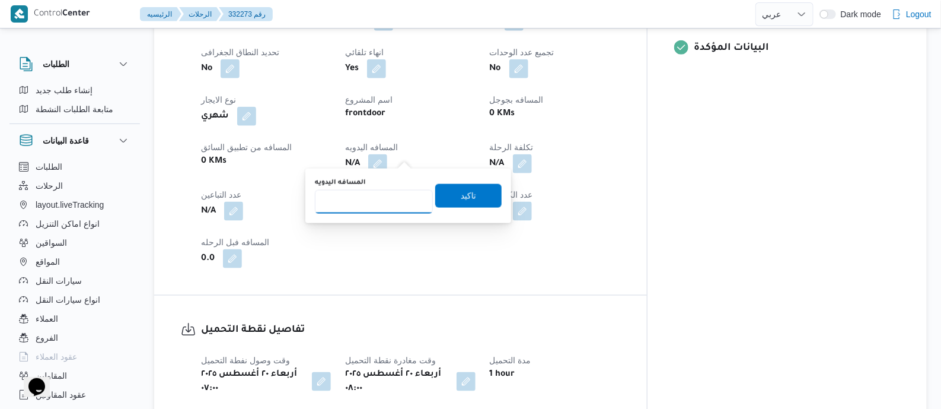
click at [390, 192] on input "المسافه اليدويه" at bounding box center [374, 202] width 118 height 24
type input "110"
click at [468, 190] on span "تاكيد" at bounding box center [468, 195] width 15 height 14
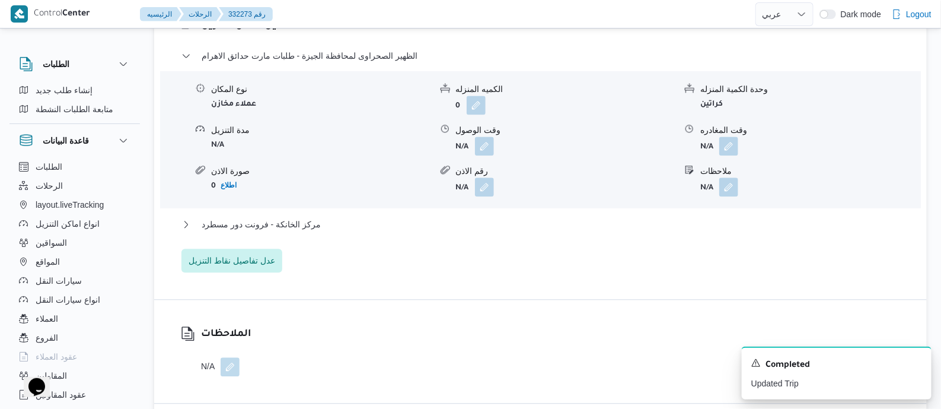
scroll to position [1037, 0]
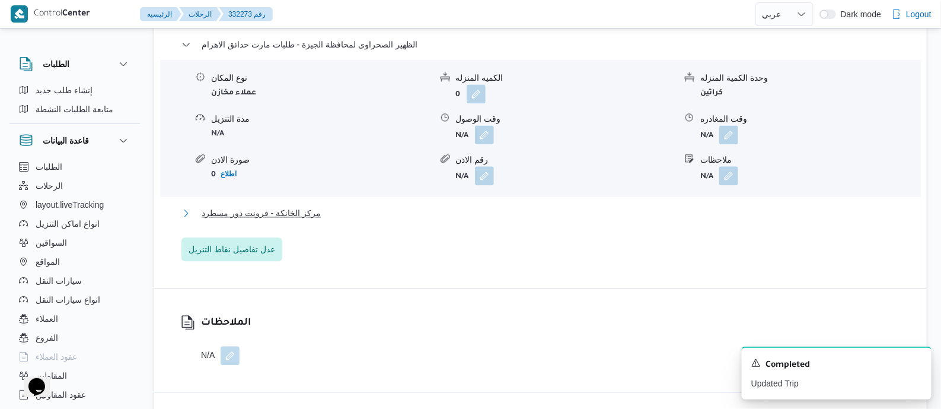
click at [297, 216] on span "مركز الخانكة - فرونت دور مسطرد" at bounding box center [261, 213] width 119 height 14
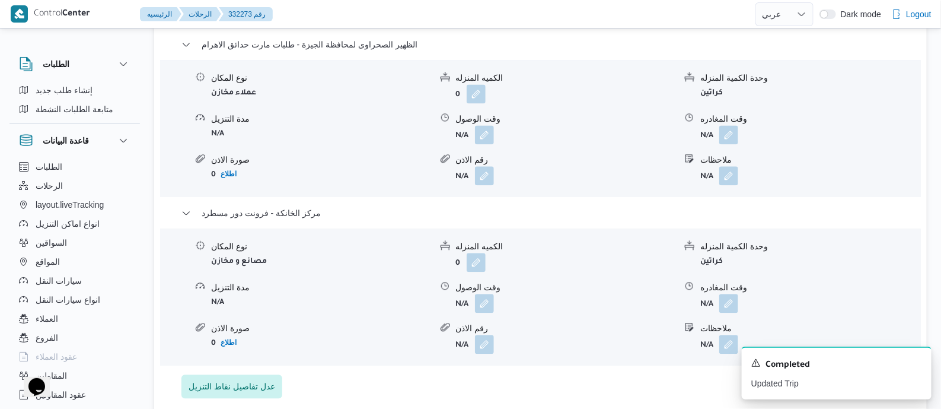
scroll to position [1186, 0]
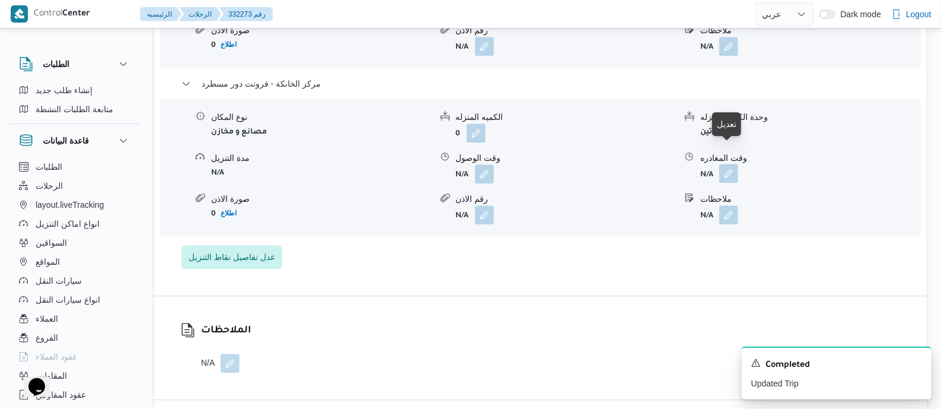
click at [730, 164] on button "button" at bounding box center [729, 173] width 19 height 19
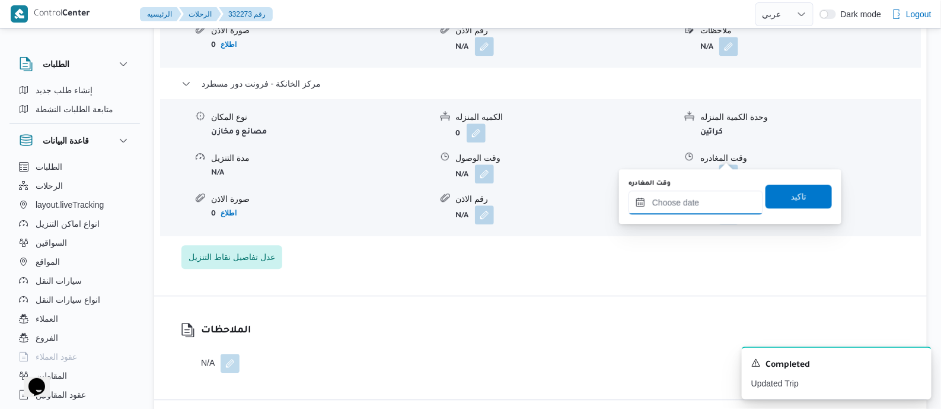
click at [712, 198] on input "وقت المغادره" at bounding box center [696, 202] width 135 height 24
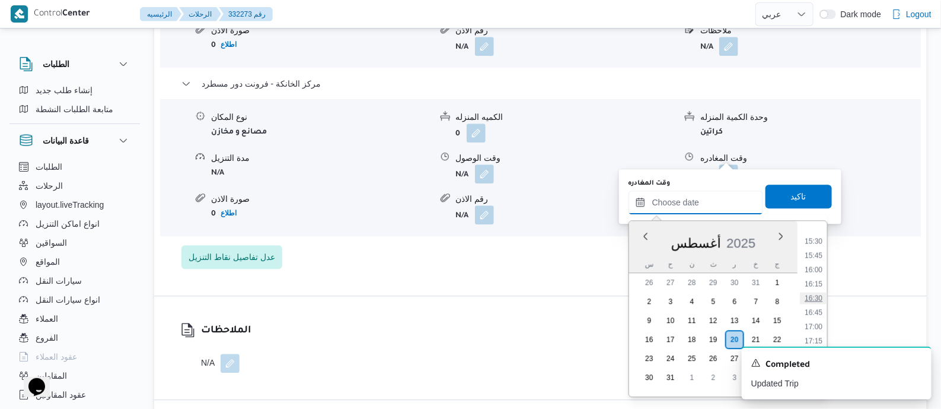
scroll to position [856, 0]
click at [816, 259] on li "15:30" at bounding box center [813, 263] width 27 height 12
type input "٢٠/٠٨/٢٠٢٥ ١٥:٣٠"
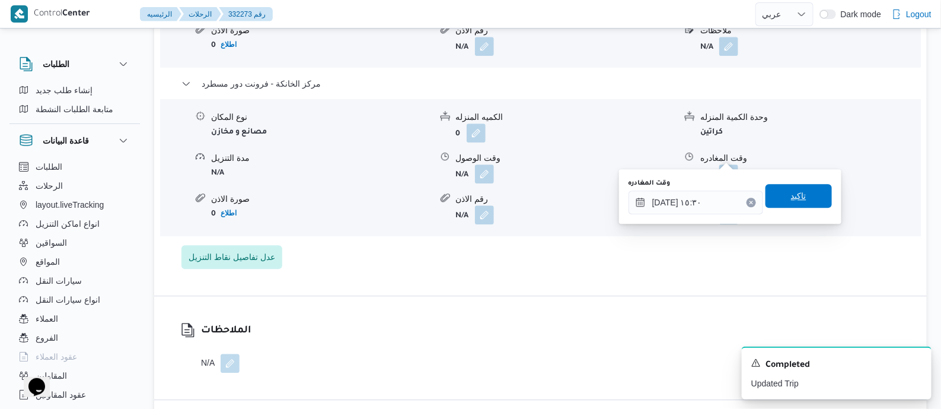
click at [807, 200] on span "تاكيد" at bounding box center [799, 196] width 66 height 24
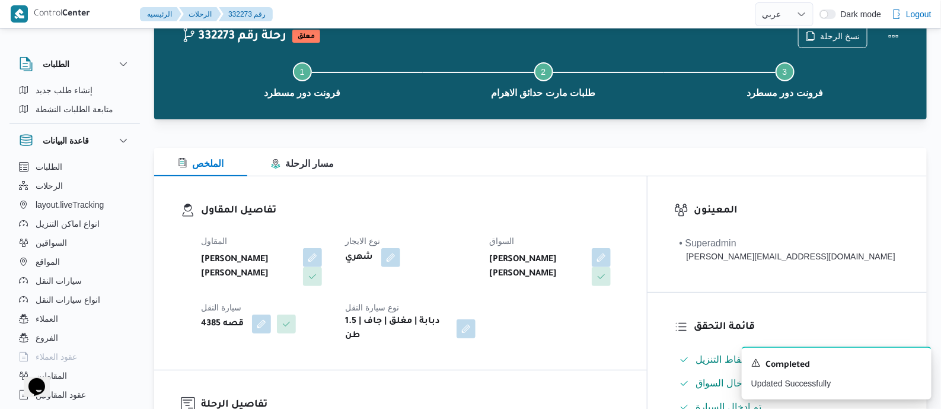
scroll to position [0, 0]
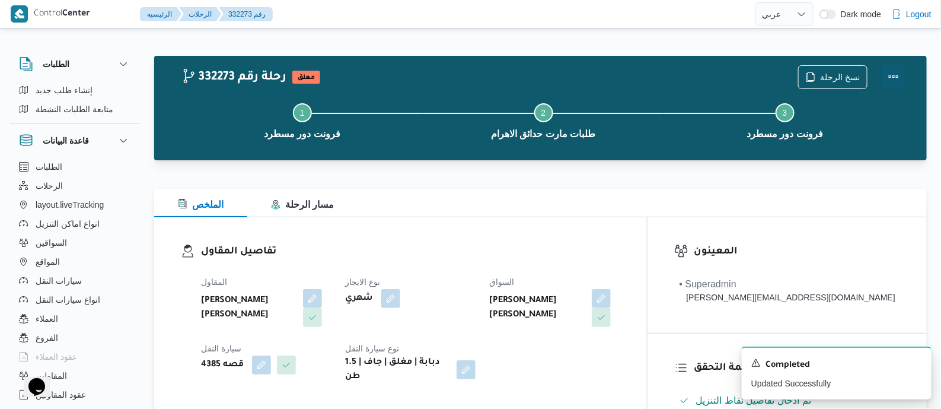
click at [893, 72] on button "Actions" at bounding box center [894, 77] width 24 height 24
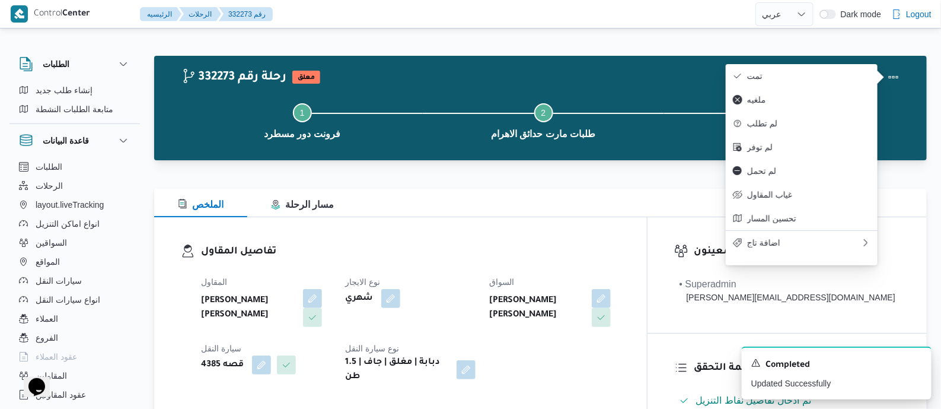
click at [822, 72] on span "تمت" at bounding box center [808, 75] width 123 height 9
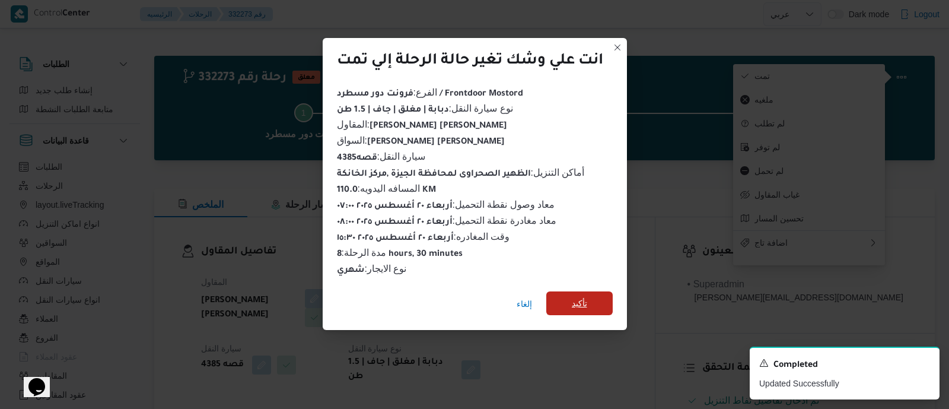
click at [596, 301] on span "تأكيد" at bounding box center [579, 303] width 66 height 24
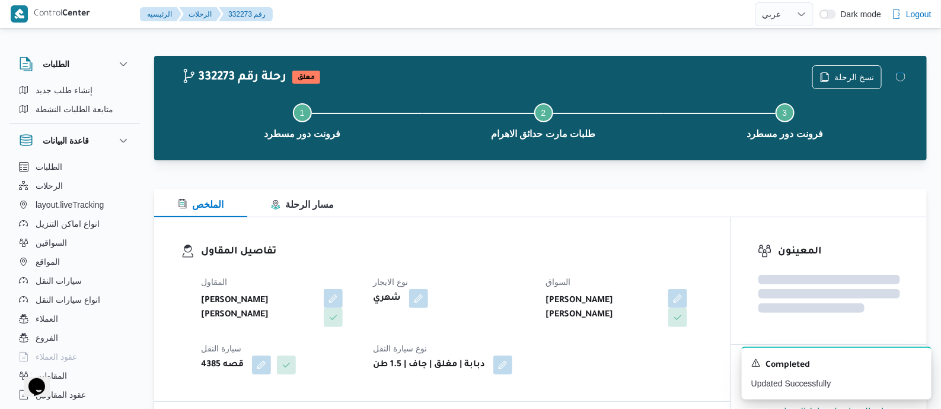
click at [524, 272] on div "المقاول عبدالمنعم مجدي السيد عواد نوع الايجار شهري السواق محمد جميل عمر عبدالله…" at bounding box center [452, 325] width 517 height 114
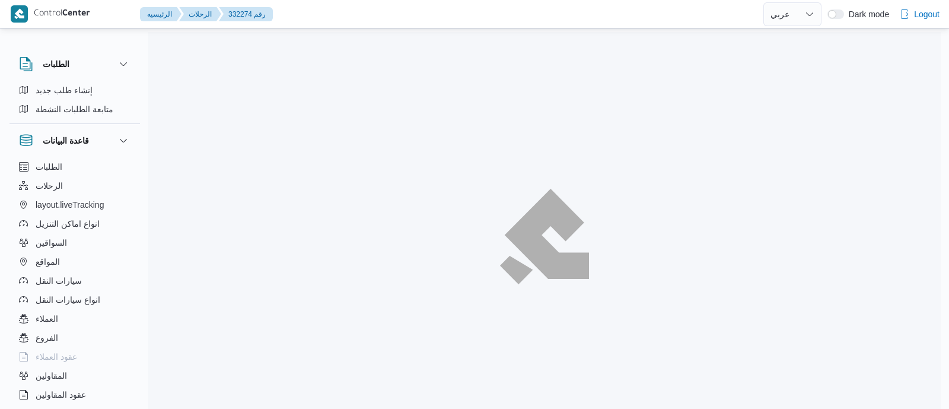
select select "ar"
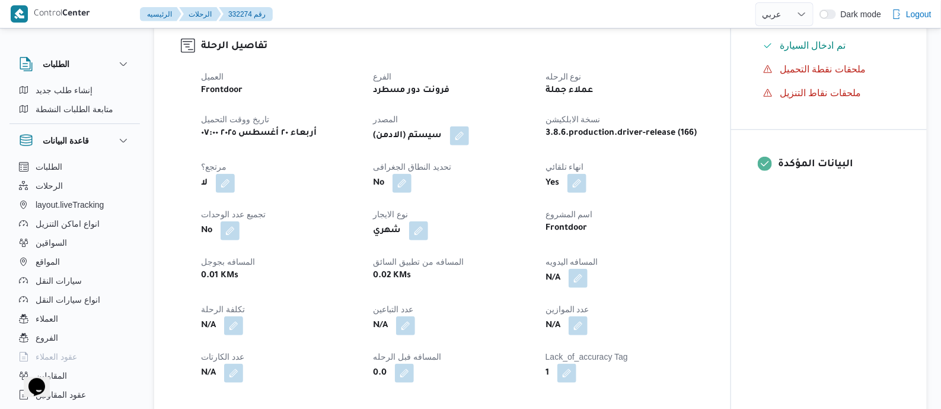
scroll to position [518, 0]
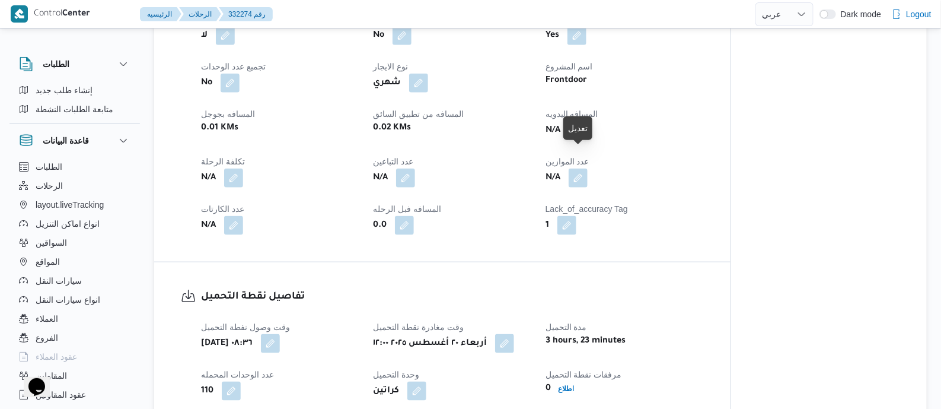
click at [584, 139] on button "button" at bounding box center [578, 129] width 19 height 19
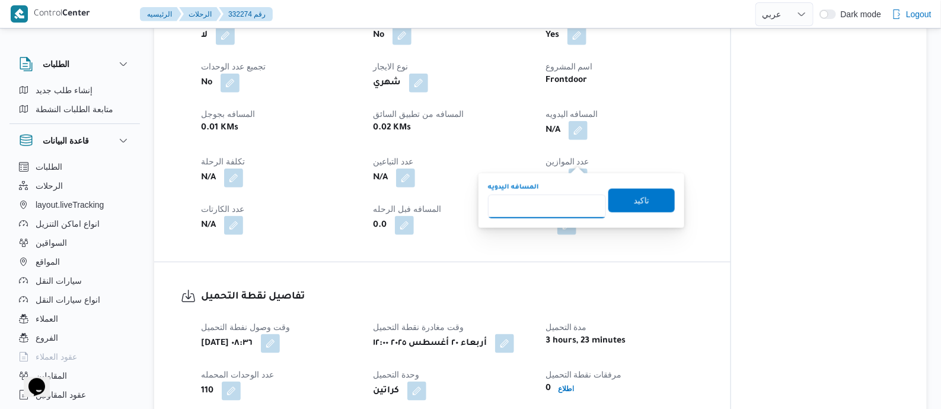
click at [561, 208] on input "المسافه اليدويه" at bounding box center [547, 207] width 118 height 24
type input "70"
click at [648, 193] on span "تاكيد" at bounding box center [642, 200] width 66 height 24
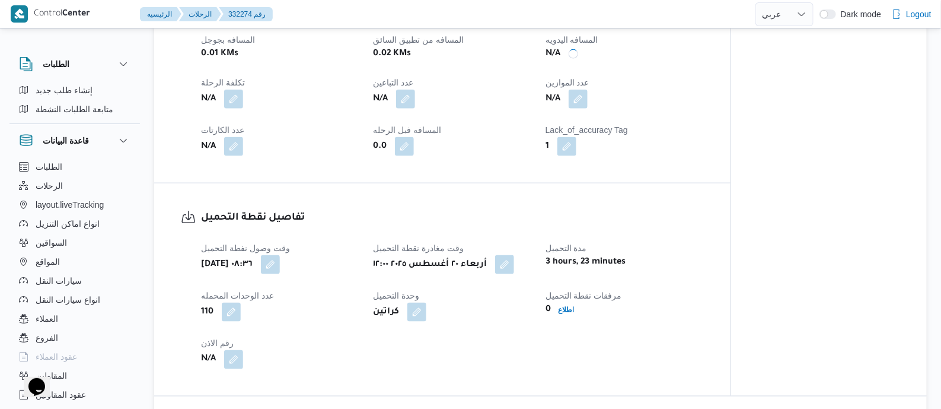
scroll to position [741, 0]
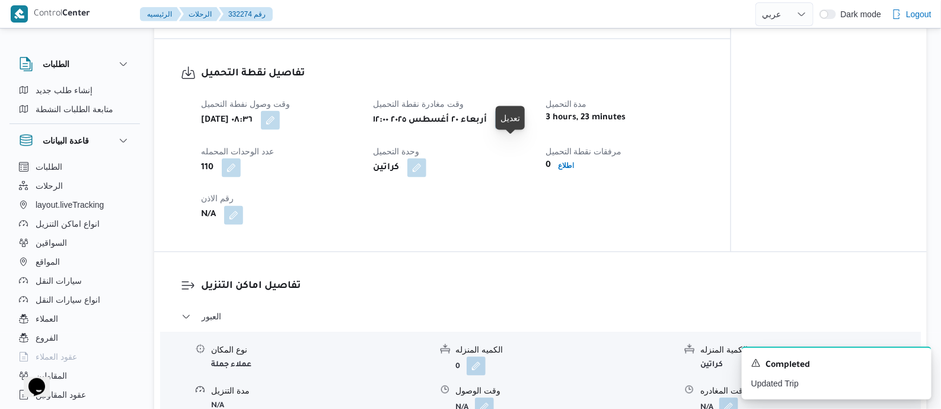
click at [513, 129] on button "button" at bounding box center [504, 119] width 19 height 19
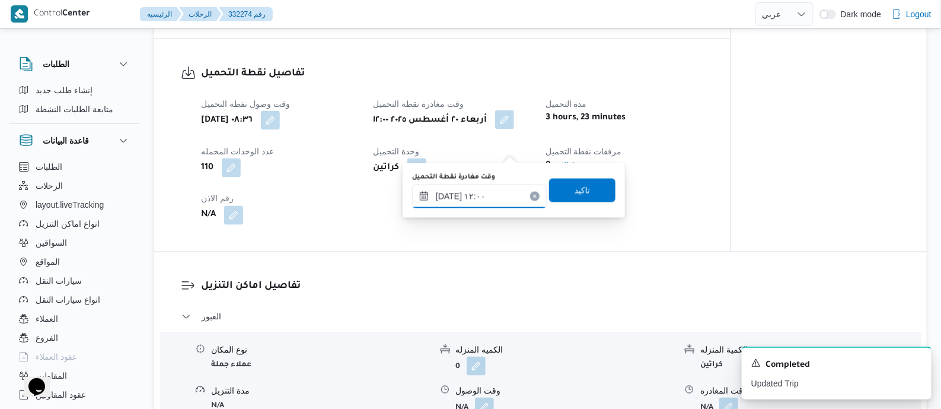
click at [510, 186] on input "٢٠/٠٨/٢٠٢٥ ١٢:٠٠" at bounding box center [479, 196] width 135 height 24
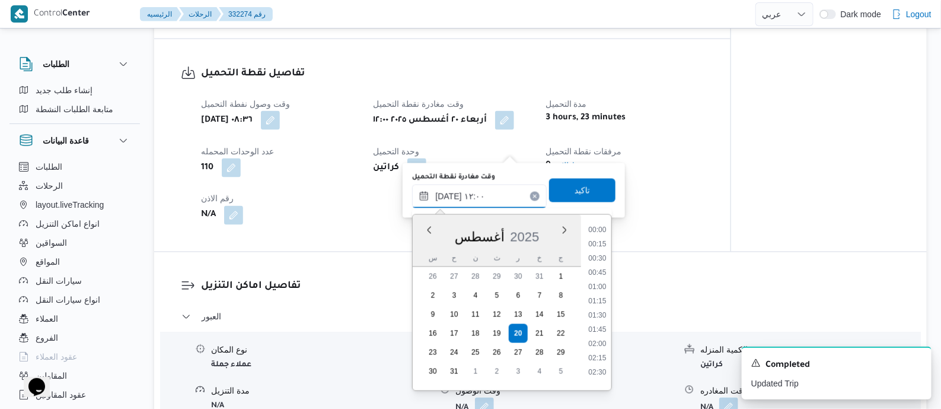
scroll to position [602, 0]
click at [604, 227] on li "10:30" at bounding box center [597, 226] width 27 height 12
type input "٢٠/٠٨/٢٠٢٥ ١٠:٣٠"
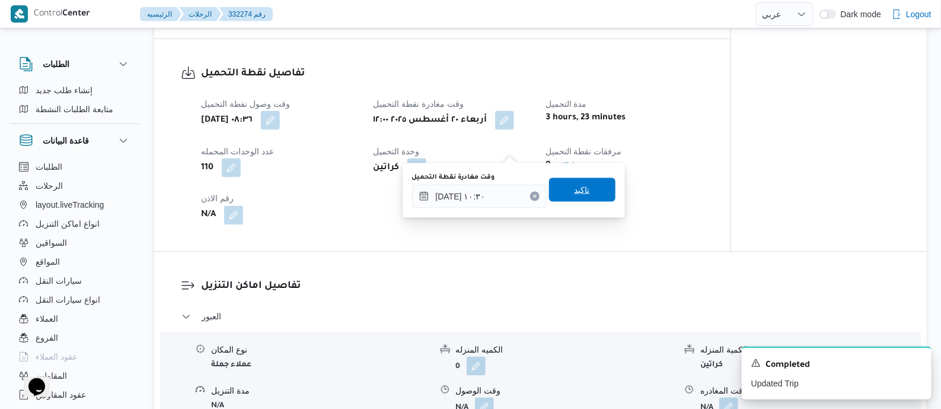
click at [590, 189] on span "تاكيد" at bounding box center [582, 190] width 66 height 24
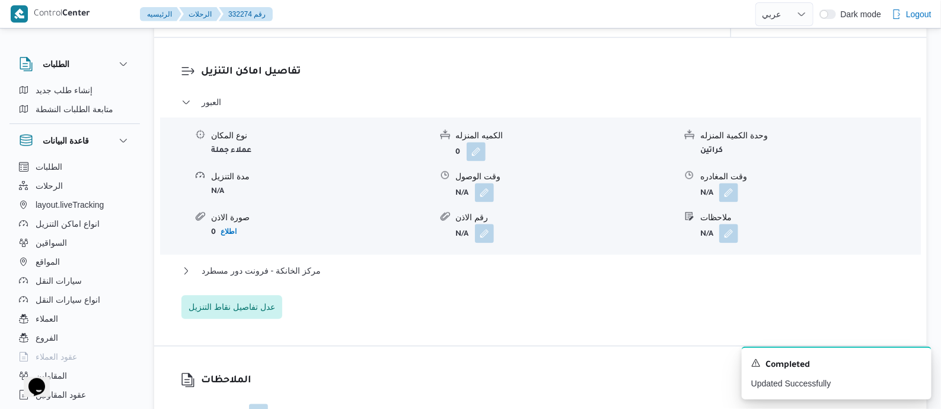
scroll to position [963, 0]
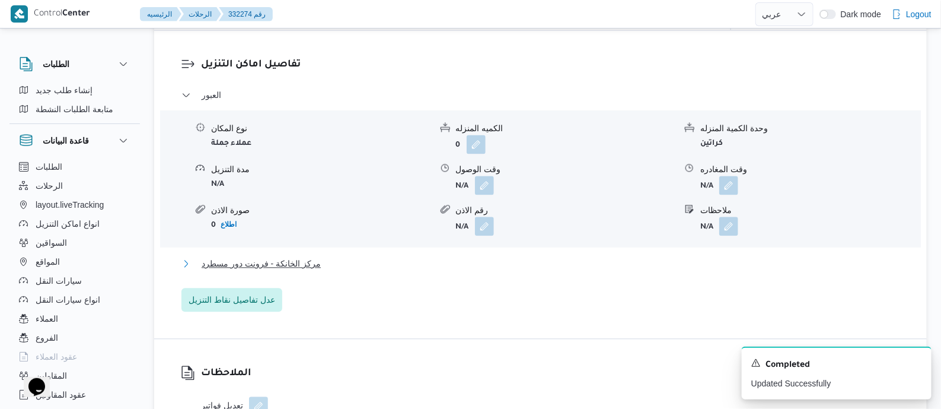
click at [297, 270] on span "مركز الخانكة - فرونت دور مسطرد" at bounding box center [261, 263] width 119 height 14
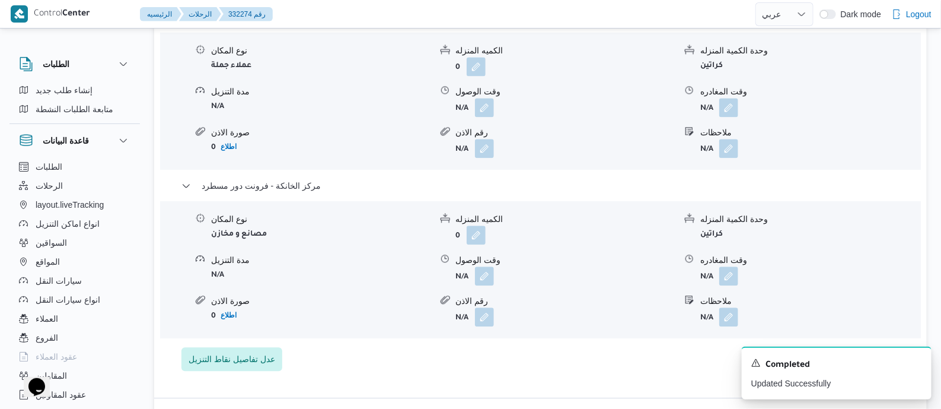
scroll to position [1112, 0]
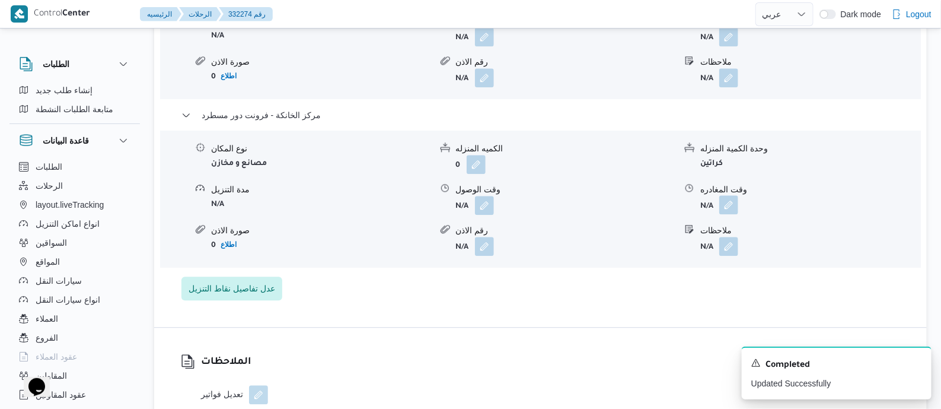
click at [727, 214] on button "button" at bounding box center [729, 204] width 19 height 19
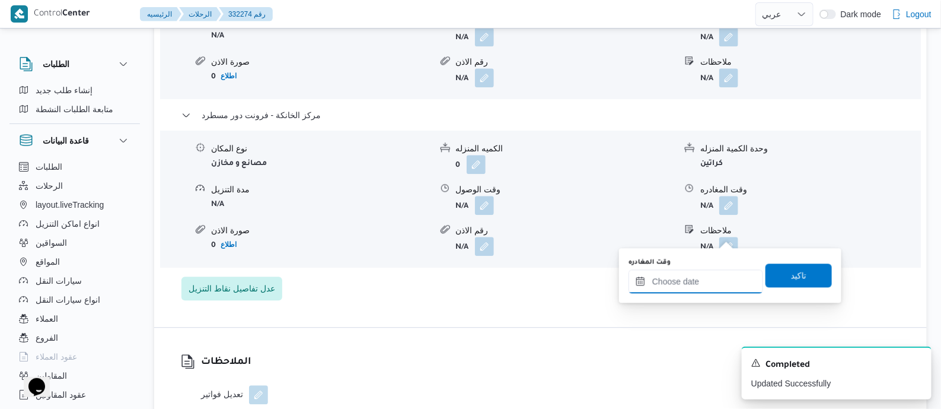
click at [724, 272] on input "وقت المغادره" at bounding box center [696, 281] width 135 height 24
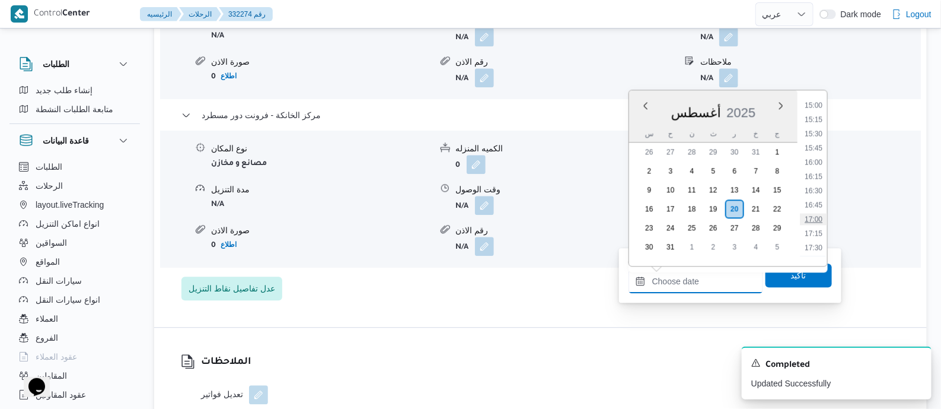
scroll to position [782, 0]
click at [816, 218] on li "15:45" at bounding box center [813, 221] width 27 height 12
type input "٢٠/٠٨/٢٠٢٥ ١٥:٤٥"
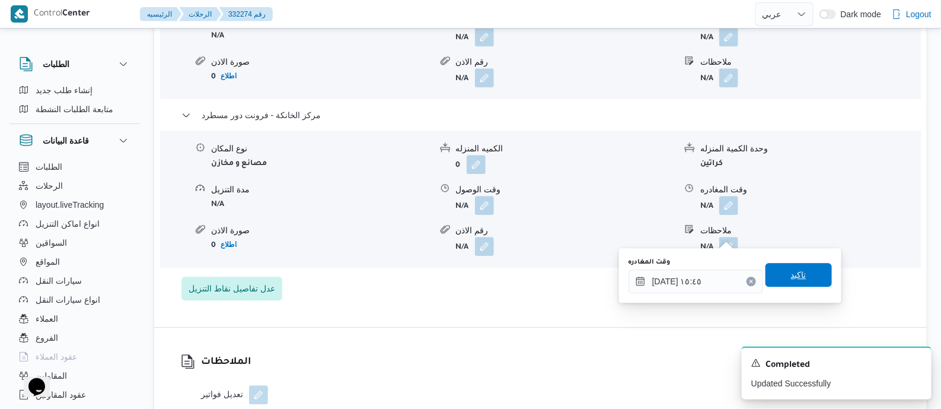
click at [806, 268] on span "تاكيد" at bounding box center [799, 275] width 66 height 24
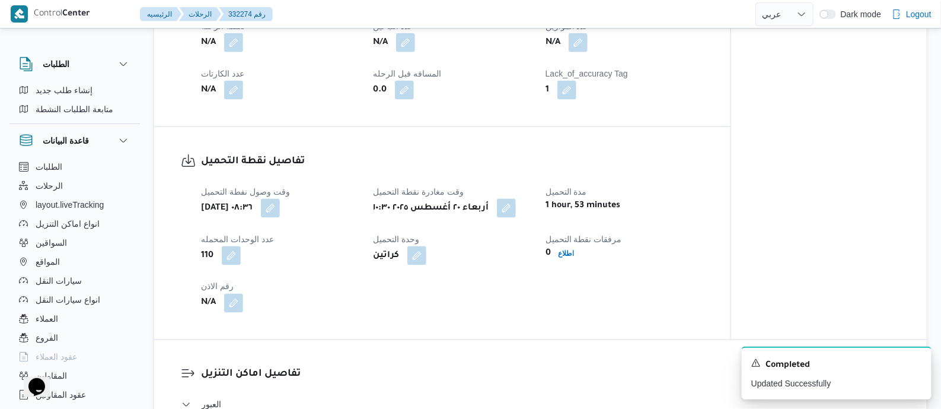
scroll to position [0, 0]
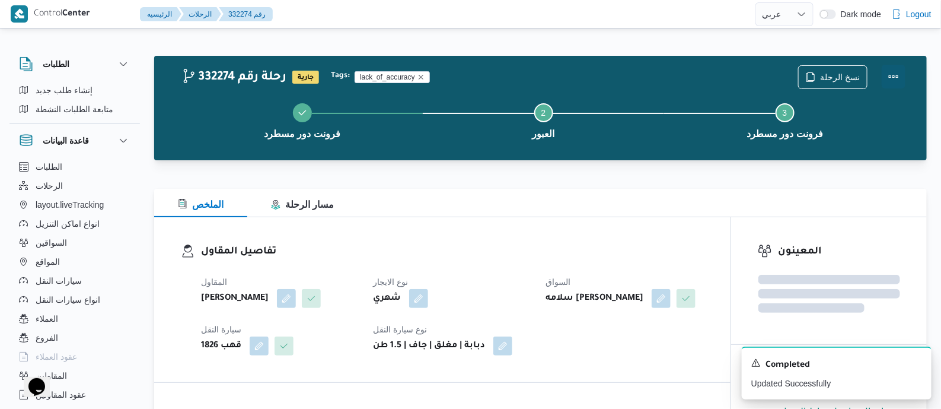
click at [889, 71] on button "Actions" at bounding box center [894, 77] width 24 height 24
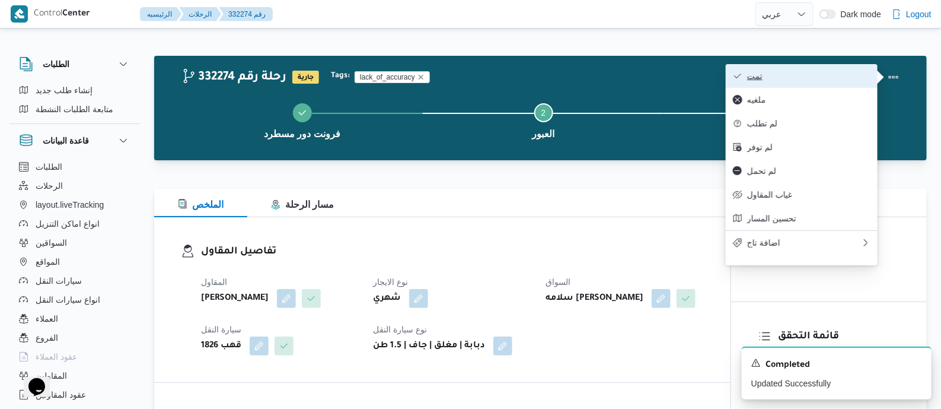
click at [827, 77] on span "تمت" at bounding box center [808, 75] width 123 height 9
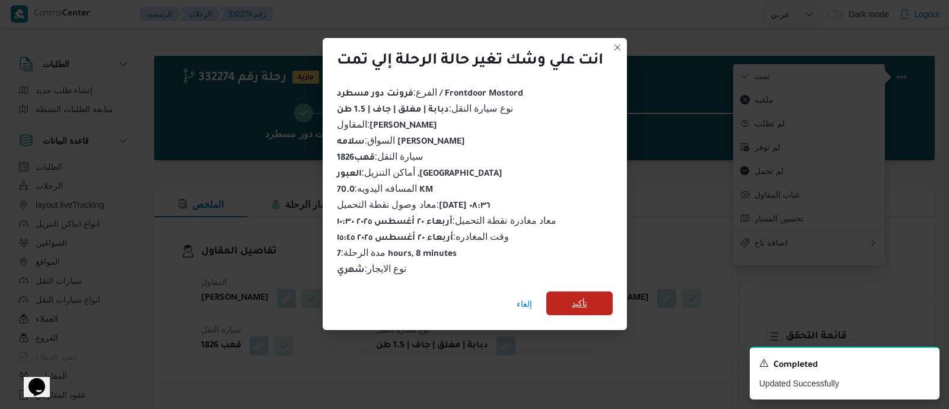
click at [584, 298] on span "تأكيد" at bounding box center [579, 303] width 15 height 14
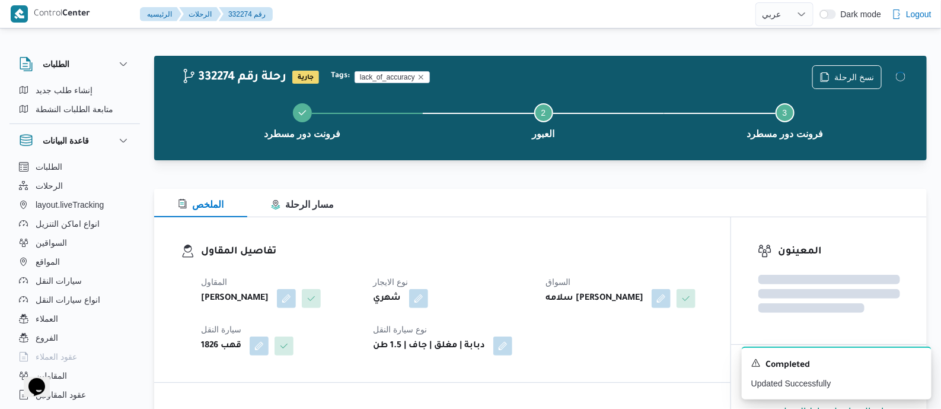
click at [536, 274] on div "المقاول عبدالواحد محمد احمد مسعد نوع الايجار شهري السواق سلامه محمود يونس سليما…" at bounding box center [452, 315] width 517 height 95
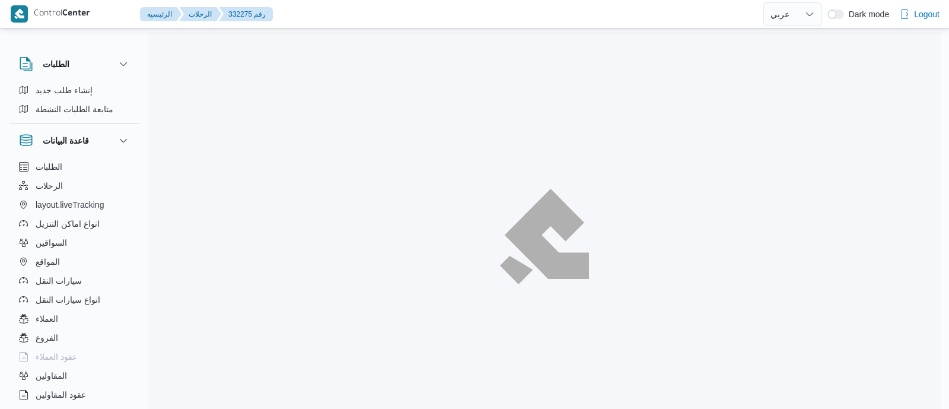
select select "ar"
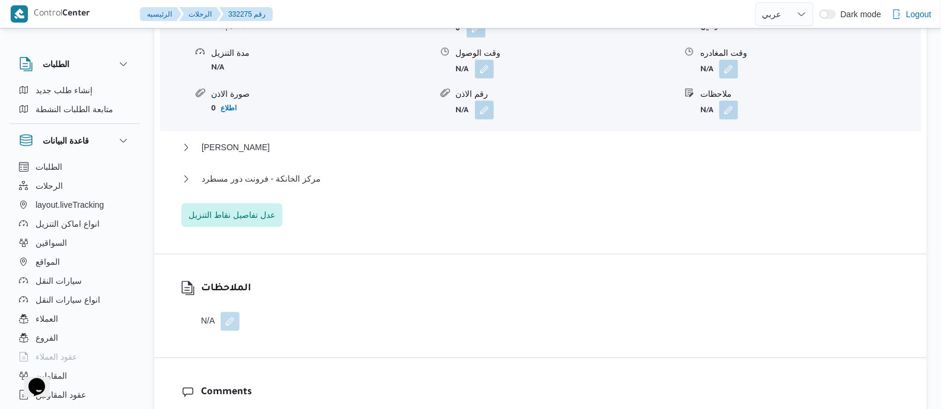
scroll to position [1037, 0]
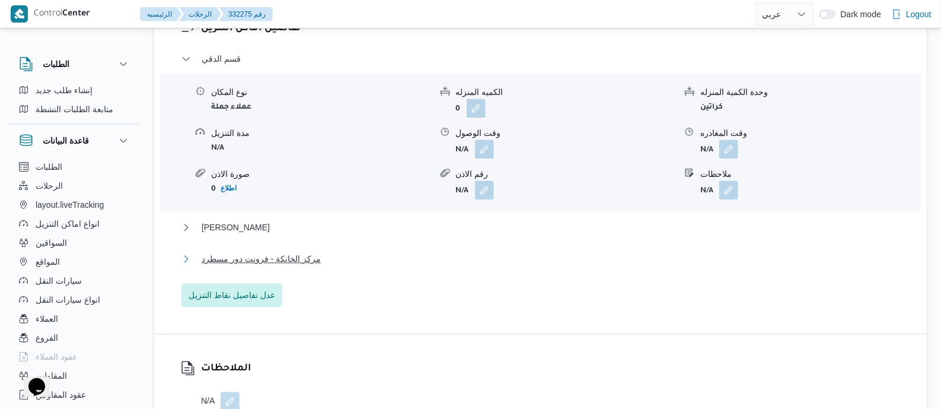
click at [308, 252] on span "مركز الخانكة - فرونت دور مسطرد" at bounding box center [261, 259] width 119 height 14
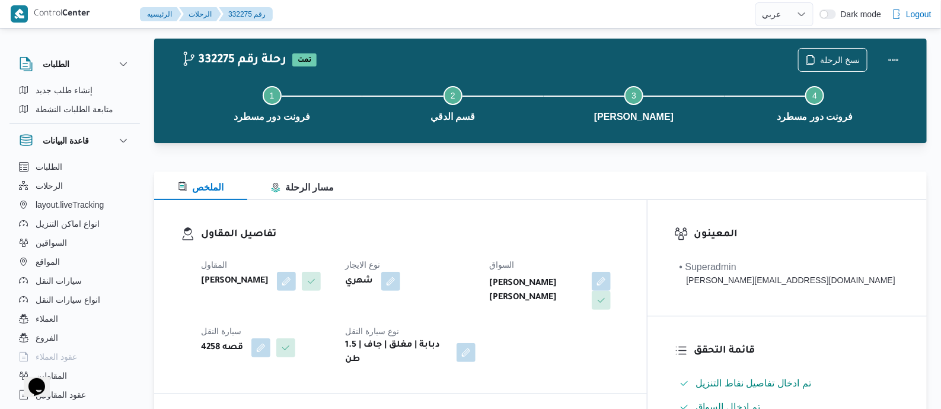
scroll to position [0, 0]
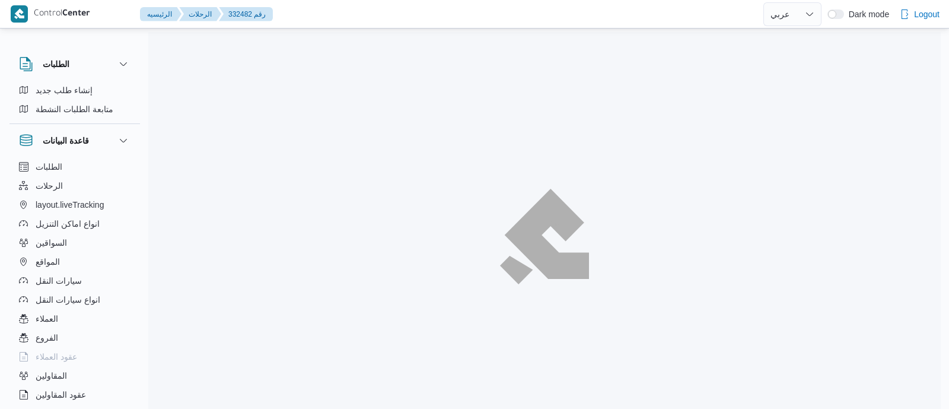
select select "ar"
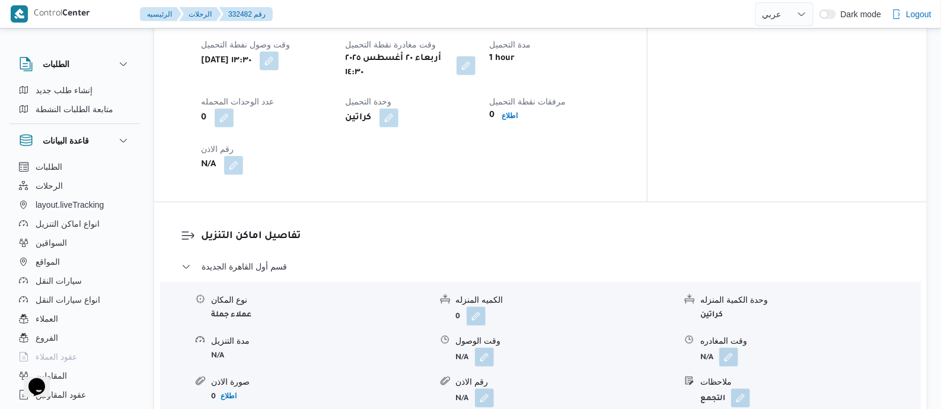
scroll to position [816, 0]
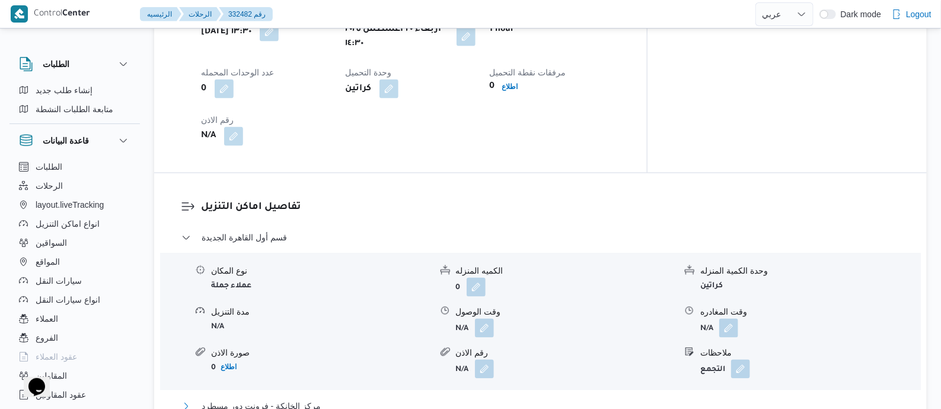
click at [314, 399] on button "مركز الخانكة - فرونت دور مسطرد" at bounding box center [541, 406] width 719 height 14
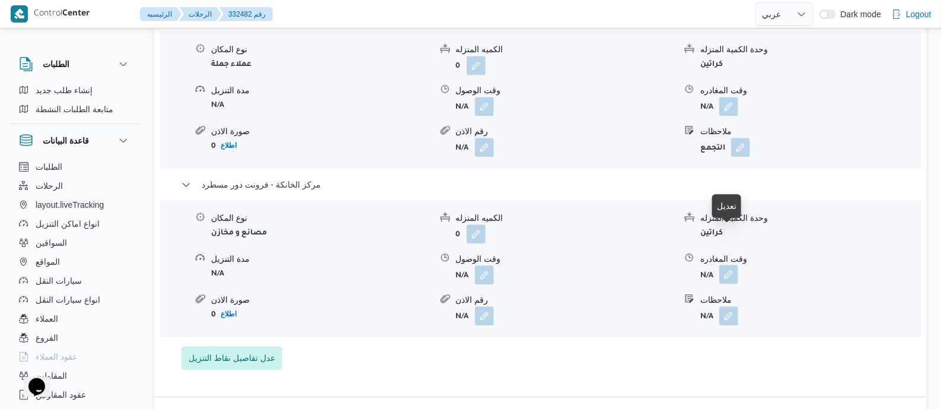
click at [732, 265] on button "button" at bounding box center [729, 274] width 19 height 19
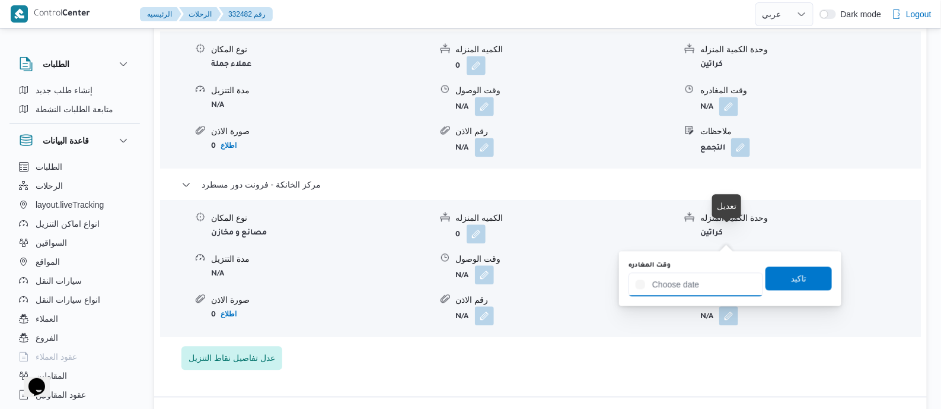
click at [717, 291] on input "وقت المغادره" at bounding box center [696, 284] width 135 height 24
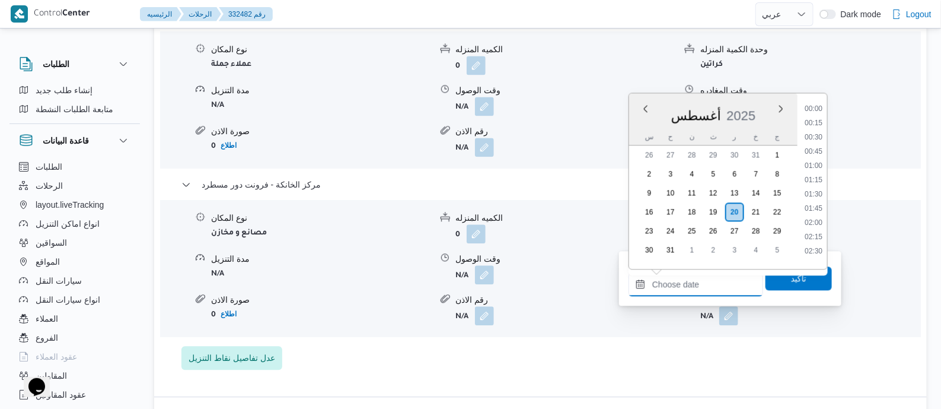
scroll to position [930, 0]
click at [816, 202] on li "18:00" at bounding box center [813, 204] width 27 height 12
type input "٢٠/٠٨/٢٠٢٥ ١٨:٠٠"
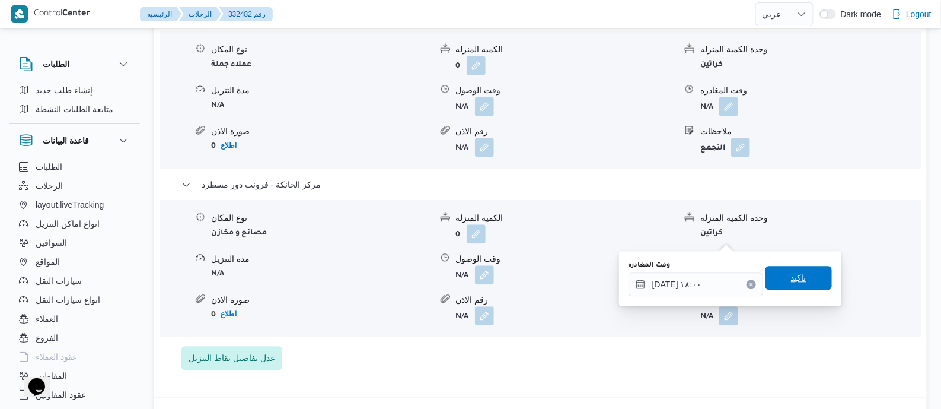
click at [801, 275] on span "تاكيد" at bounding box center [799, 278] width 66 height 24
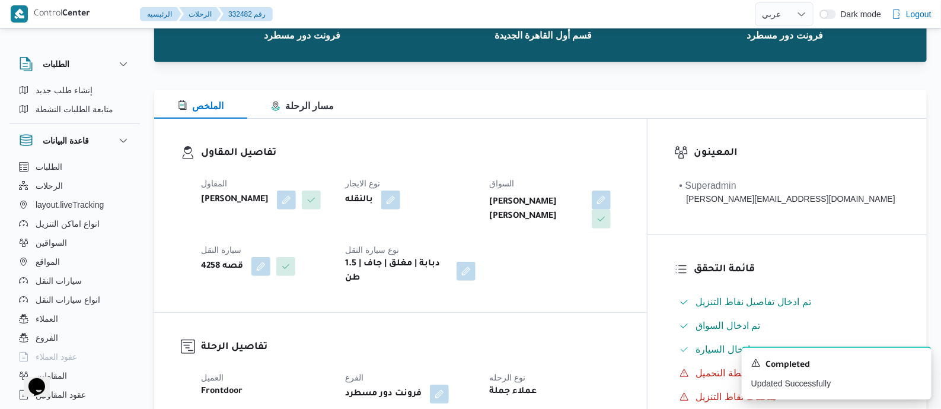
scroll to position [0, 0]
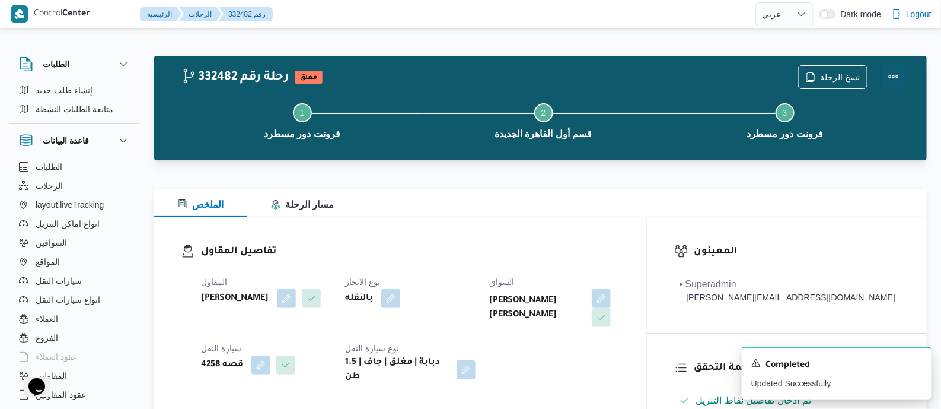
click at [890, 75] on button "Actions" at bounding box center [894, 77] width 24 height 24
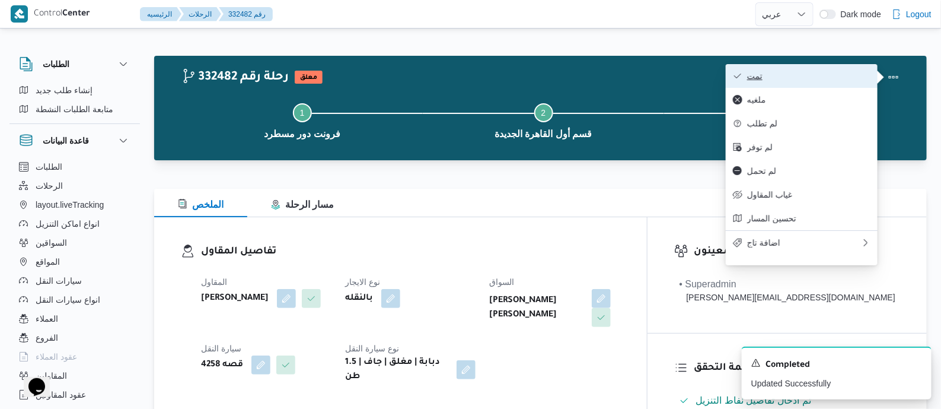
click at [826, 81] on span "تمت" at bounding box center [808, 75] width 123 height 9
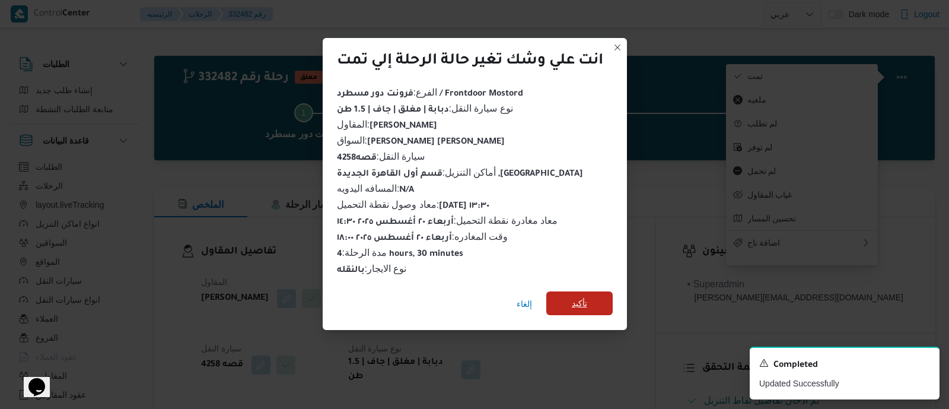
click at [587, 298] on span "تأكيد" at bounding box center [579, 303] width 15 height 14
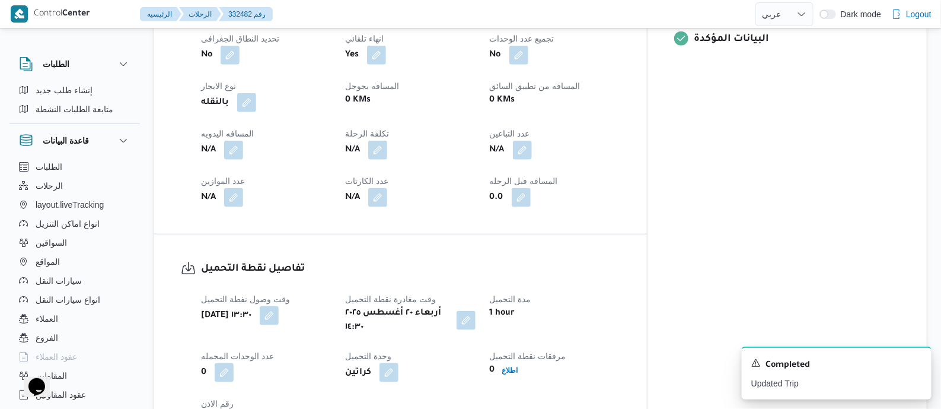
scroll to position [445, 0]
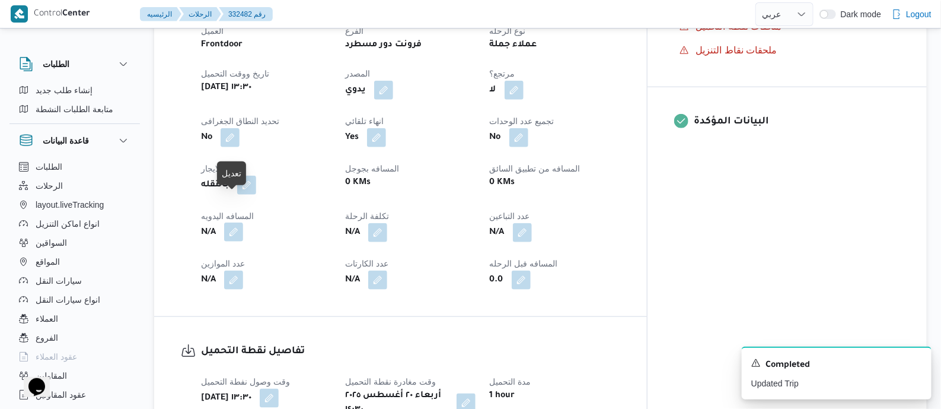
click at [239, 222] on button "button" at bounding box center [233, 231] width 19 height 19
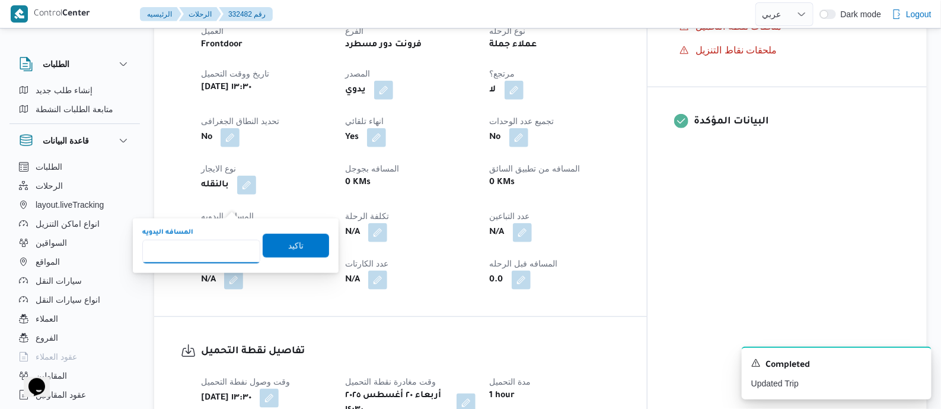
click at [224, 247] on input "المسافه اليدويه" at bounding box center [201, 252] width 118 height 24
type input "1"
type input "110"
click at [303, 247] on span "تاكيد" at bounding box center [296, 245] width 66 height 24
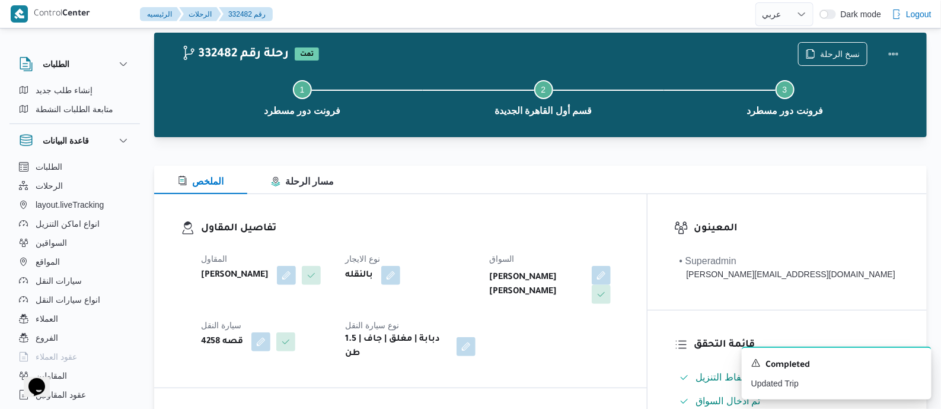
scroll to position [0, 0]
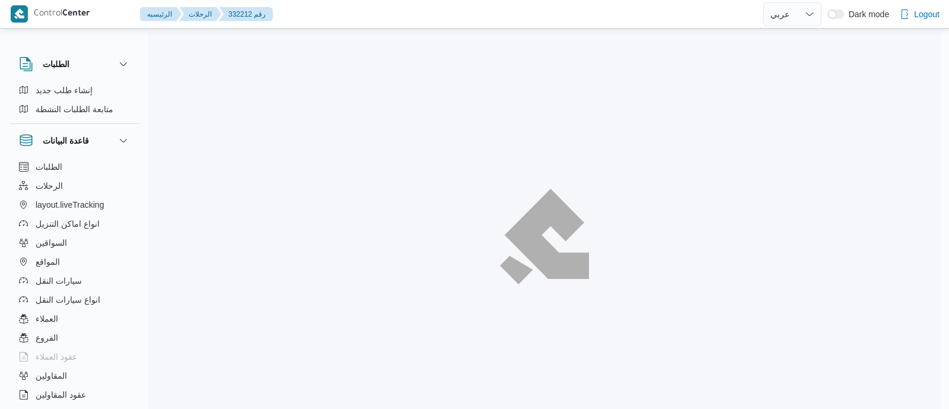
select select "ar"
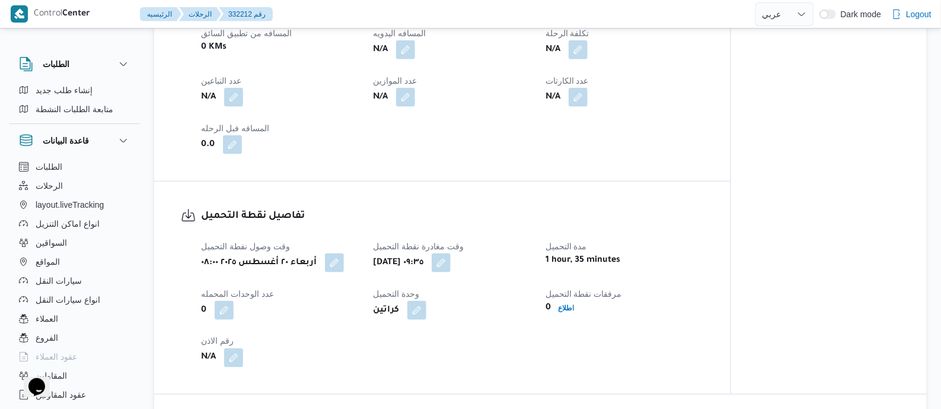
scroll to position [518, 0]
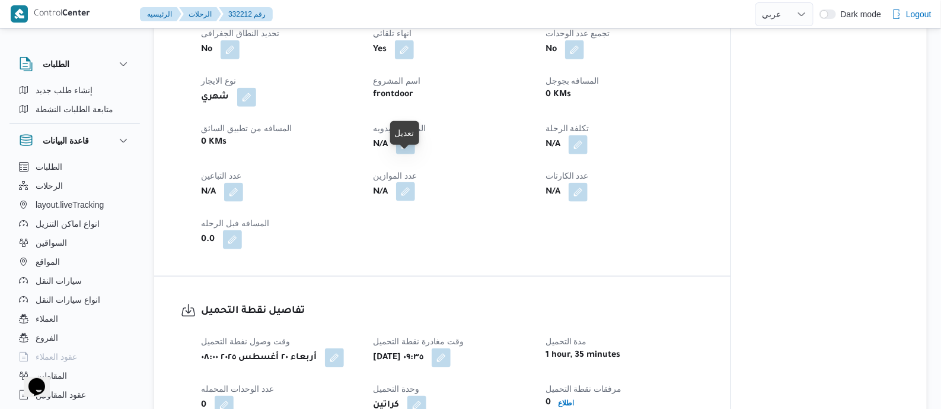
drag, startPoint x: 403, startPoint y: 165, endPoint x: 405, endPoint y: 201, distance: 36.2
click at [403, 154] on button "button" at bounding box center [405, 144] width 19 height 19
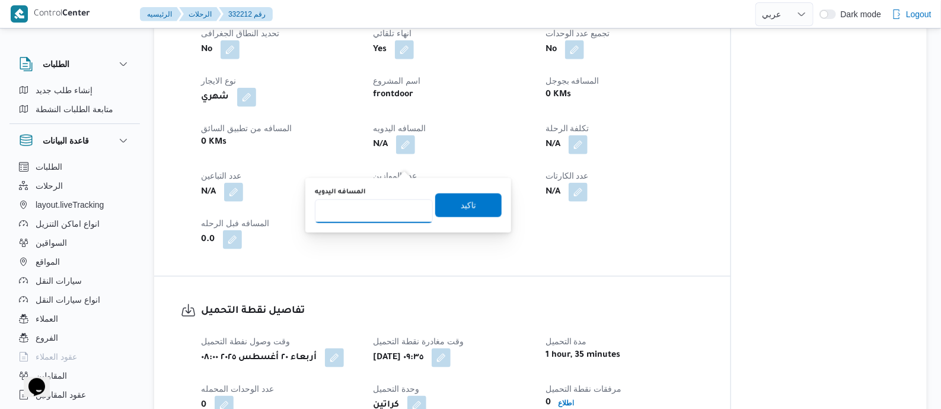
click at [402, 199] on input "المسافه اليدويه" at bounding box center [374, 211] width 118 height 24
type input "120"
click at [463, 207] on span "تاكيد" at bounding box center [468, 205] width 15 height 14
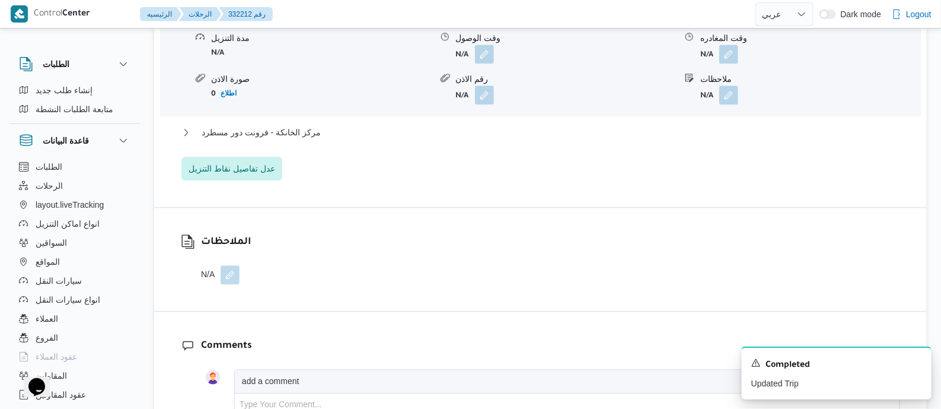
scroll to position [1112, 0]
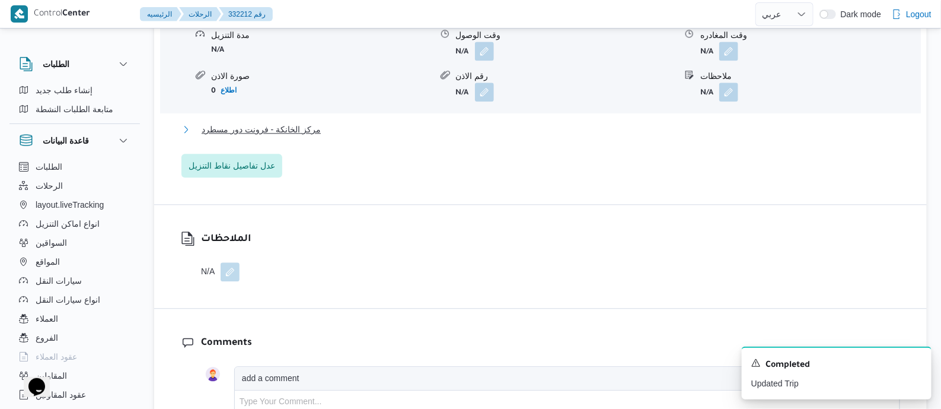
click at [301, 136] on span "مركز الخانكة - فرونت دور مسطرد" at bounding box center [261, 129] width 119 height 14
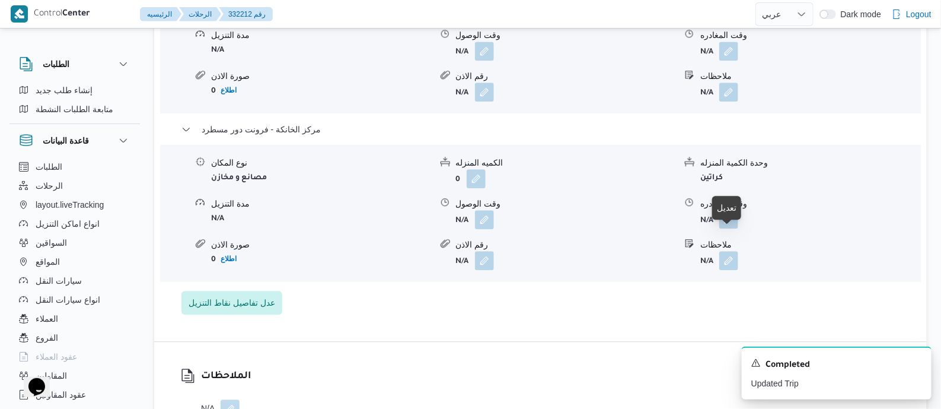
click at [724, 228] on button "button" at bounding box center [729, 218] width 19 height 19
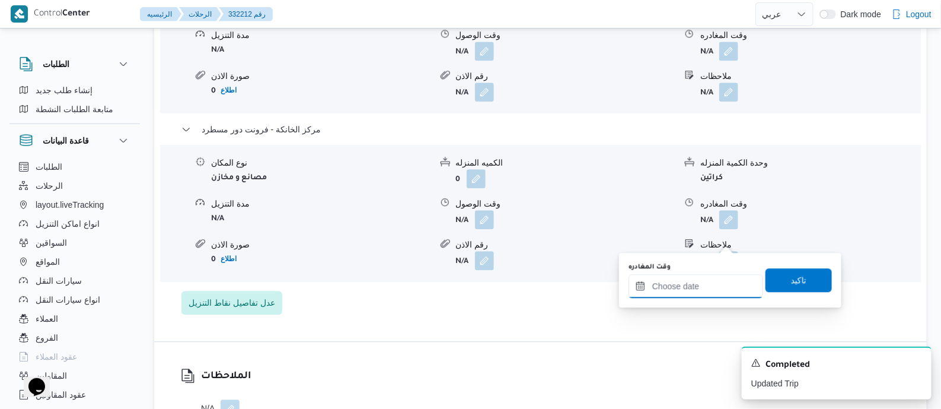
click at [724, 274] on input "وقت المغادره" at bounding box center [696, 286] width 135 height 24
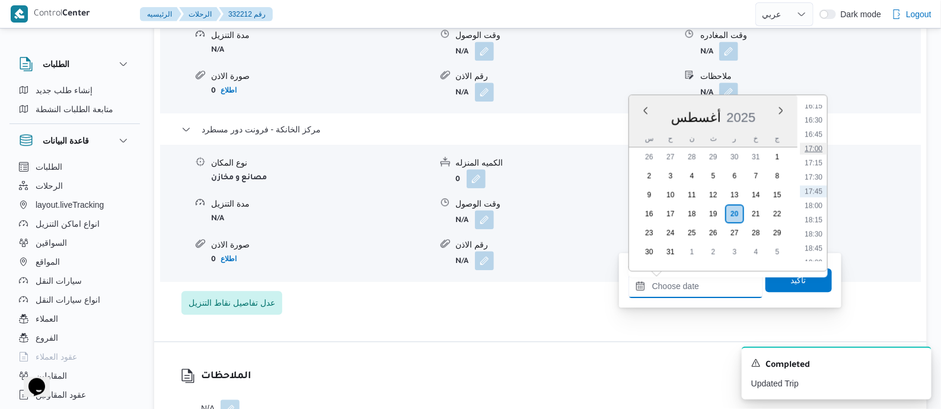
scroll to position [856, 0]
click at [816, 245] on li "17:30" at bounding box center [813, 251] width 27 height 12
type input "٢٠/٠٨/٢٠٢٥ ١٧:٣٠"
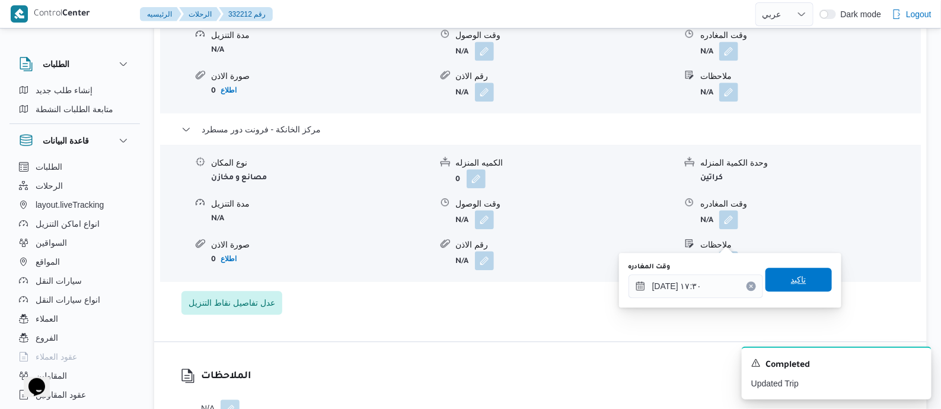
click at [813, 276] on span "تاكيد" at bounding box center [799, 280] width 66 height 24
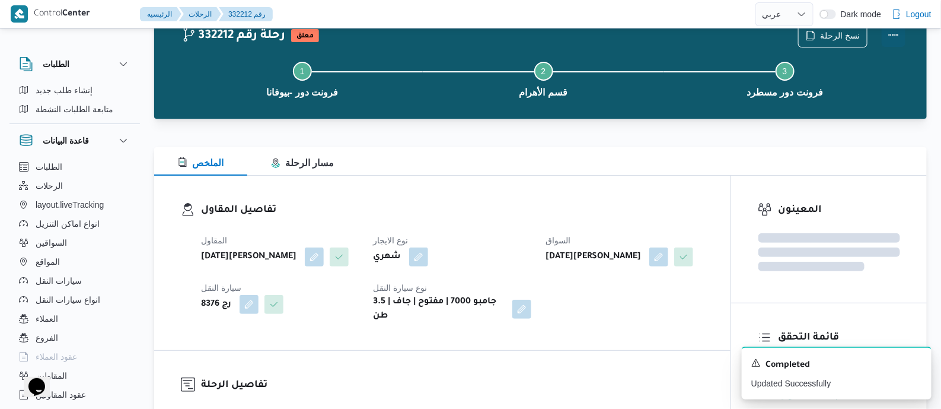
scroll to position [0, 0]
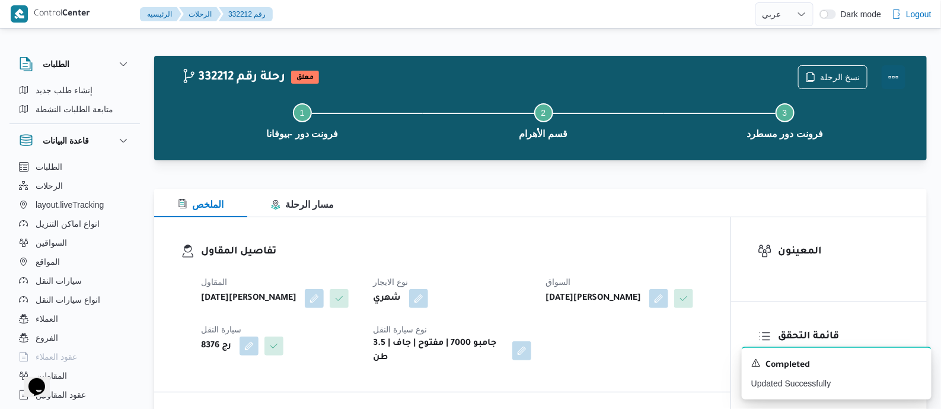
drag, startPoint x: 900, startPoint y: 69, endPoint x: 879, endPoint y: 75, distance: 22.2
click at [899, 69] on button "Actions" at bounding box center [894, 77] width 24 height 24
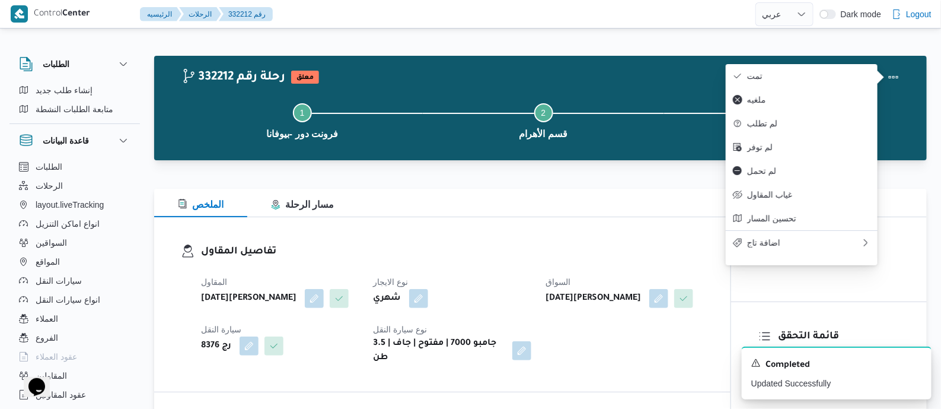
click at [810, 84] on button "تمت" at bounding box center [802, 76] width 152 height 24
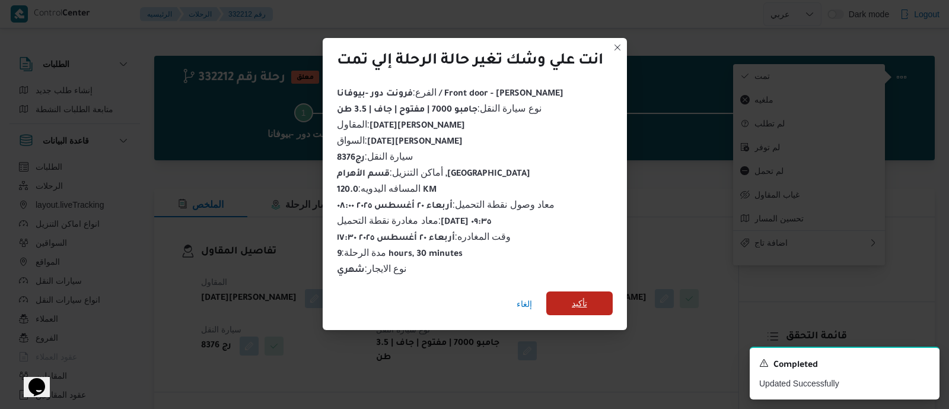
click at [575, 301] on span "تأكيد" at bounding box center [579, 303] width 15 height 14
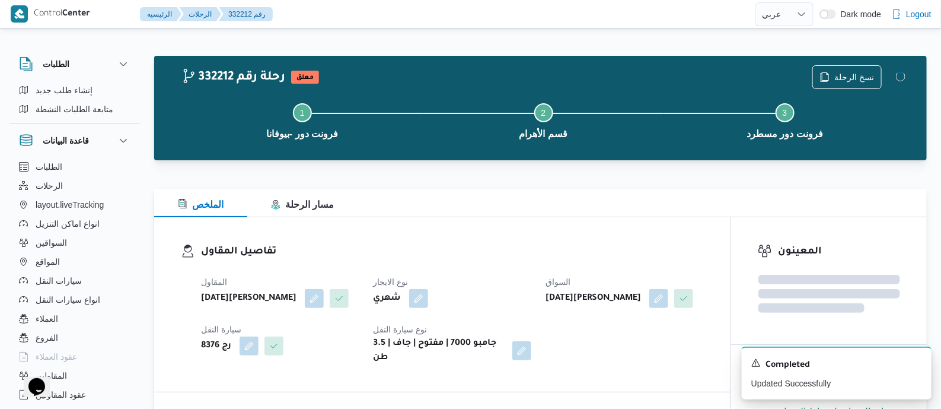
click at [488, 246] on h3 "تفاصيل المقاول" at bounding box center [452, 252] width 503 height 16
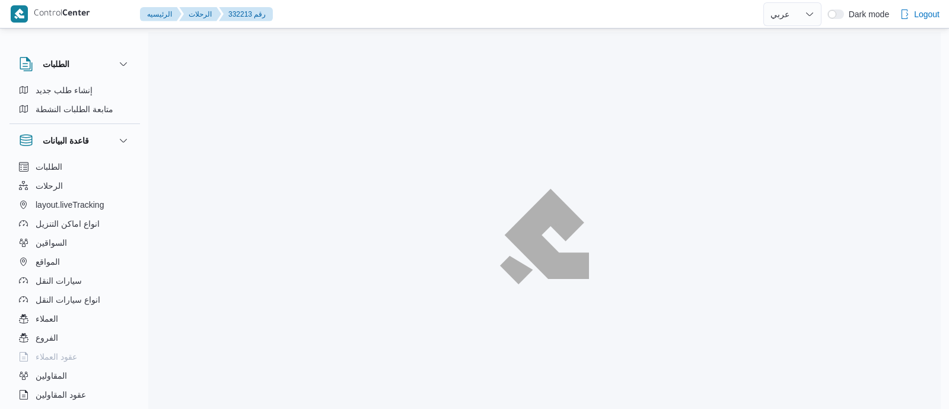
select select "ar"
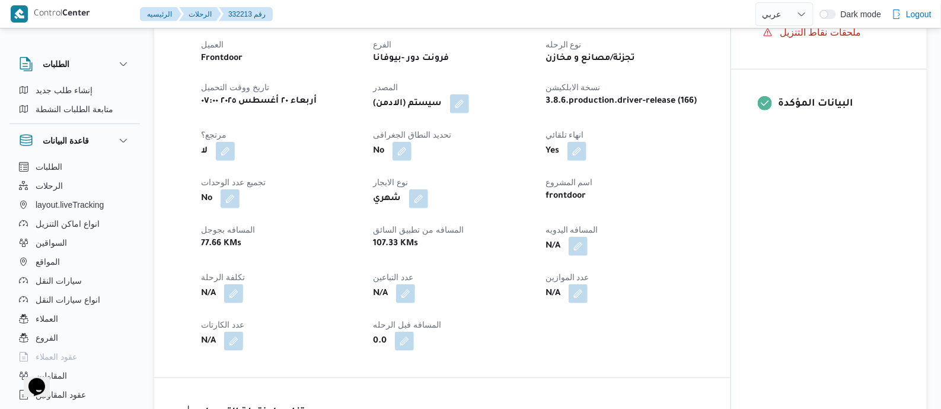
scroll to position [445, 0]
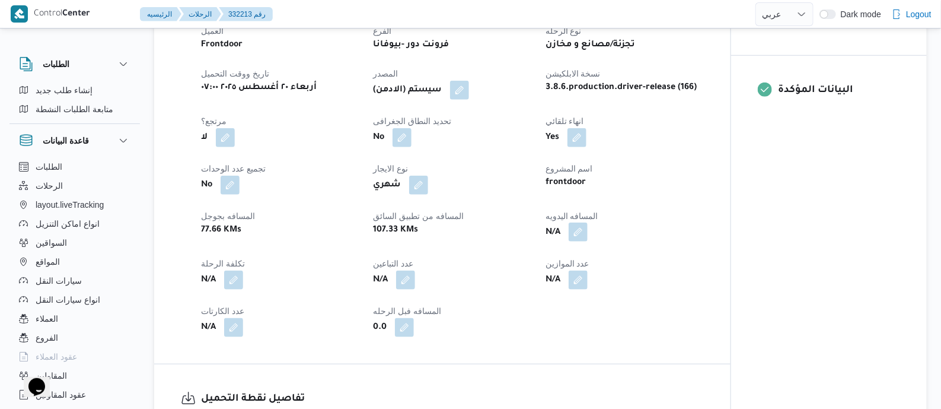
click at [583, 241] on button "button" at bounding box center [578, 231] width 19 height 19
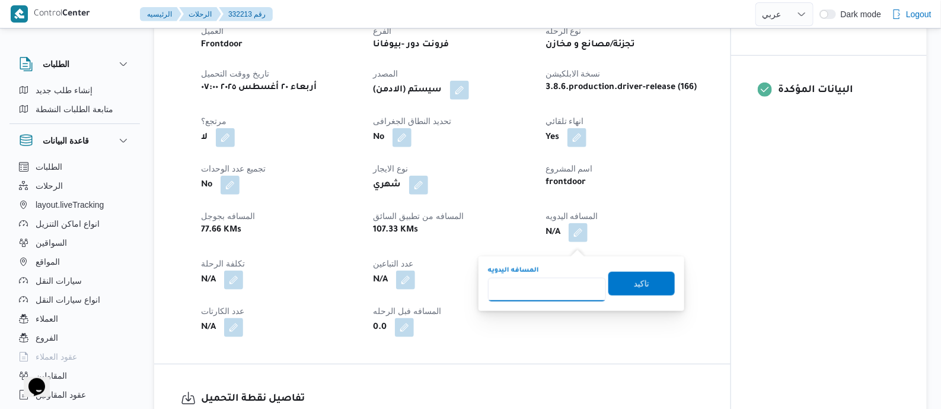
click at [566, 282] on input "المسافه اليدويه" at bounding box center [547, 290] width 118 height 24
type input "135"
click at [644, 281] on span "تاكيد" at bounding box center [642, 284] width 66 height 24
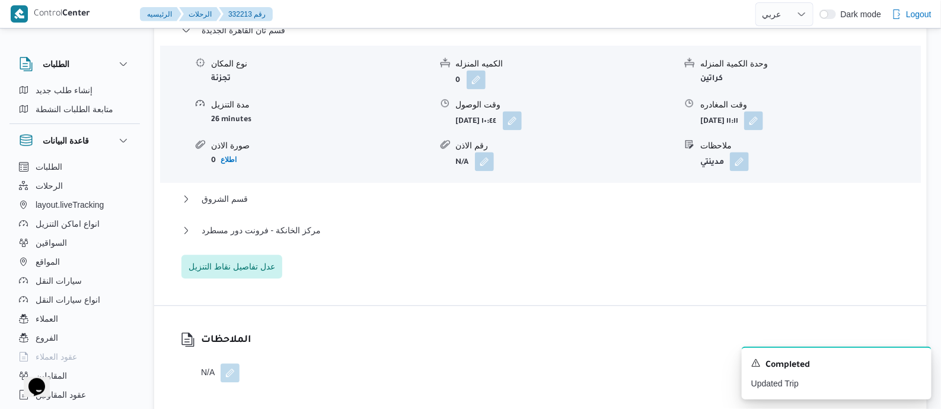
scroll to position [1186, 0]
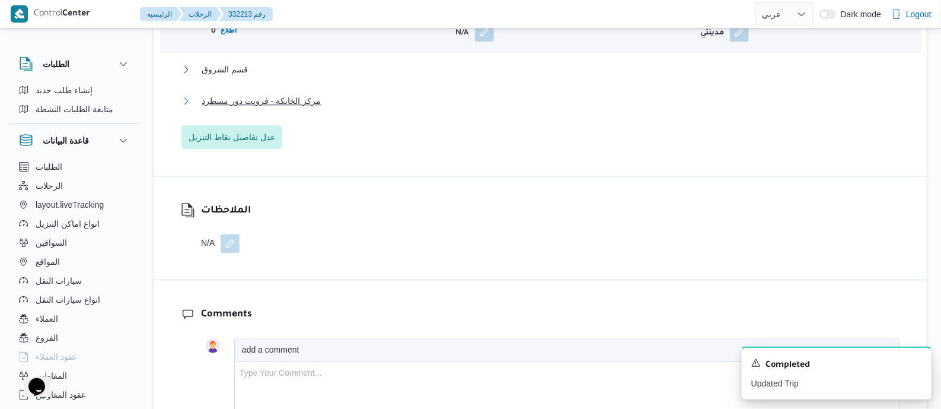
click at [310, 108] on span "مركز الخانكة - فرونت دور مسطرد" at bounding box center [261, 101] width 119 height 14
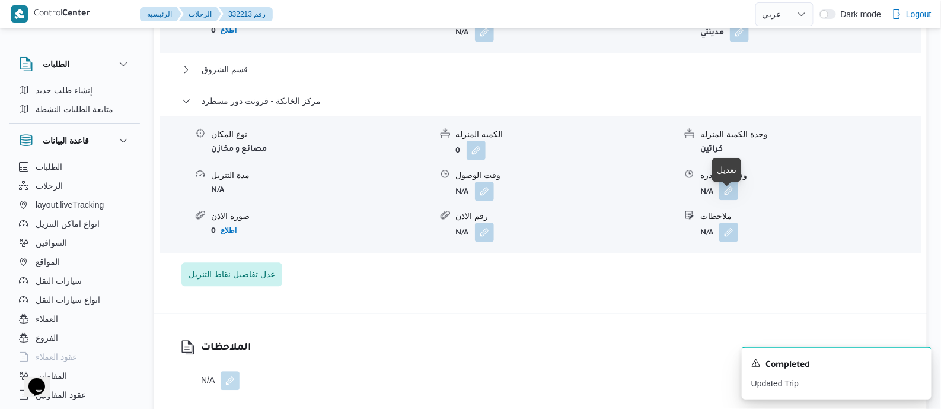
click at [730, 195] on button "button" at bounding box center [729, 190] width 19 height 19
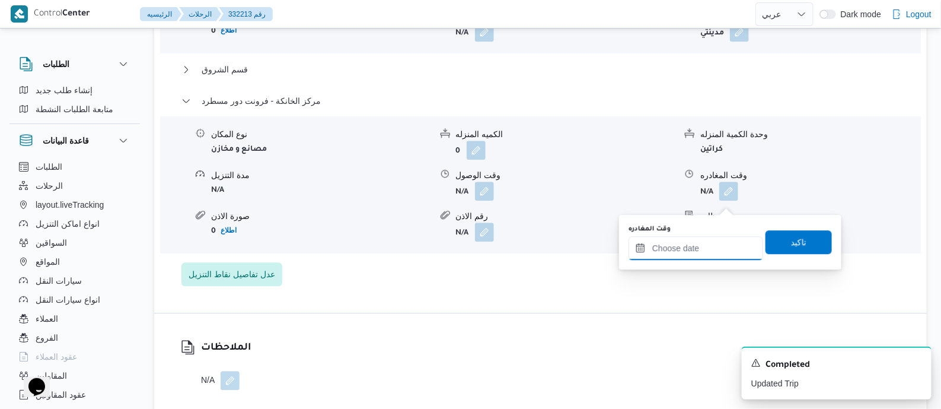
click at [727, 246] on input "وقت المغادره" at bounding box center [696, 248] width 135 height 24
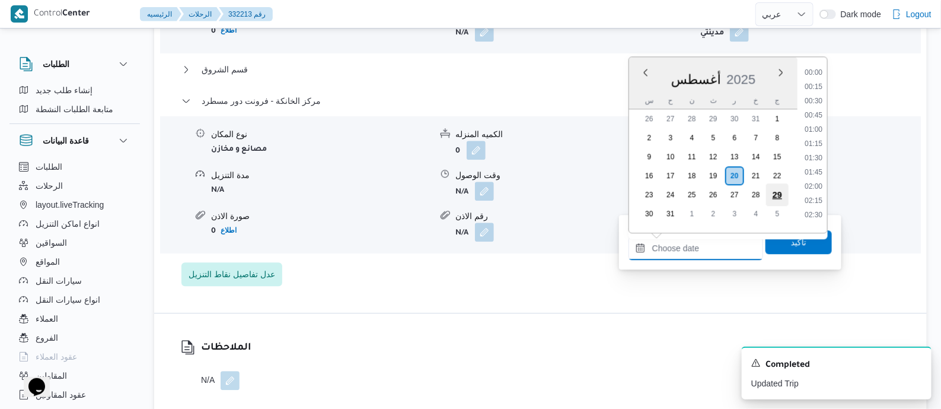
scroll to position [930, 0]
click at [814, 161] on li "18:00" at bounding box center [813, 167] width 27 height 12
type input "[DATE] ١٨:٠٠"
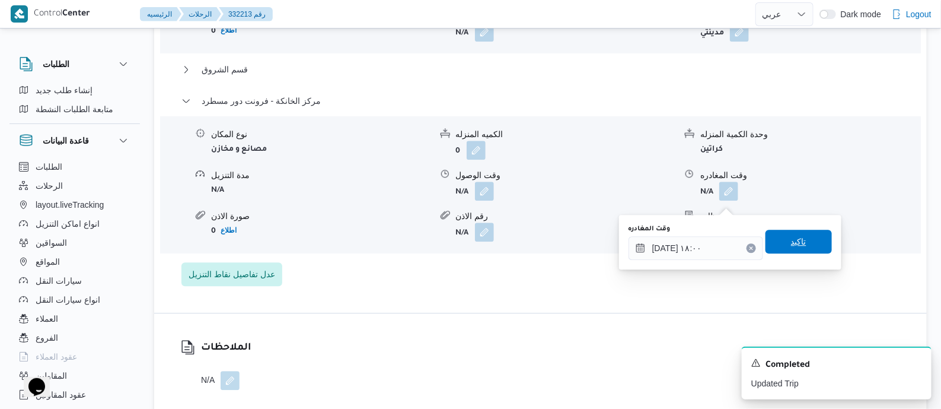
click at [798, 244] on span "تاكيد" at bounding box center [798, 241] width 15 height 14
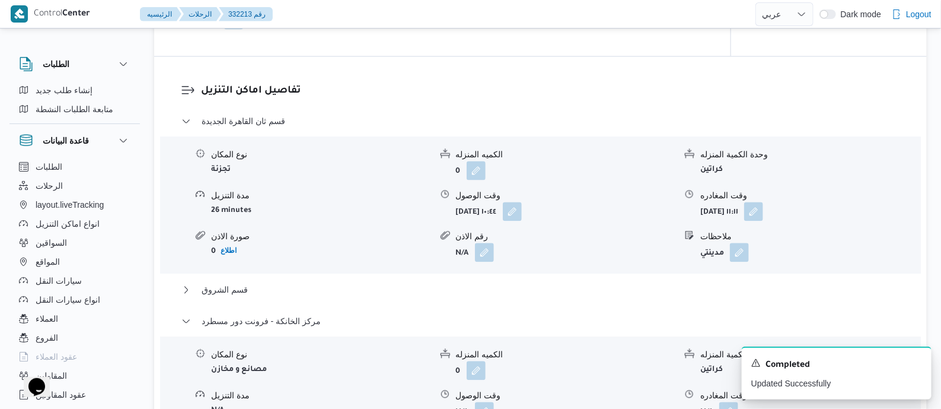
scroll to position [32, 0]
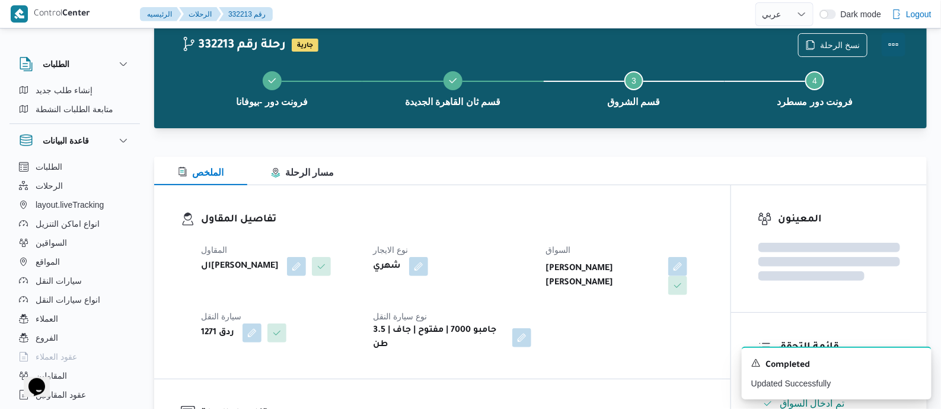
drag, startPoint x: 896, startPoint y: 40, endPoint x: 874, endPoint y: 42, distance: 22.0
click at [896, 40] on button "Actions" at bounding box center [894, 45] width 24 height 24
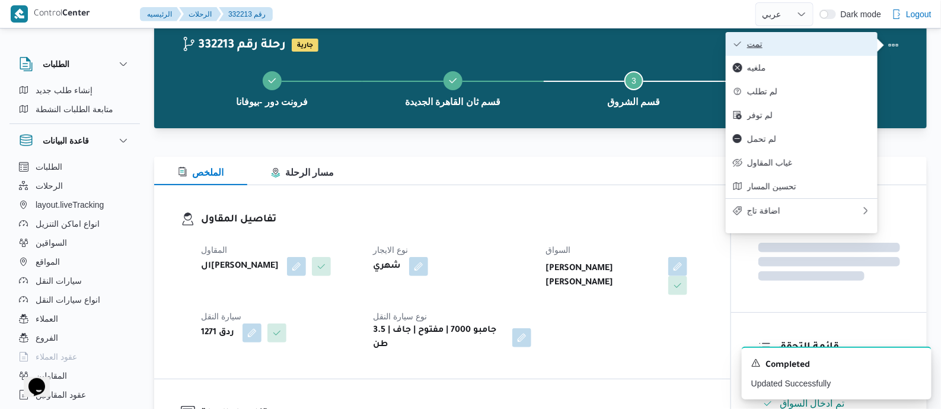
click at [830, 43] on span "تمت" at bounding box center [808, 43] width 123 height 9
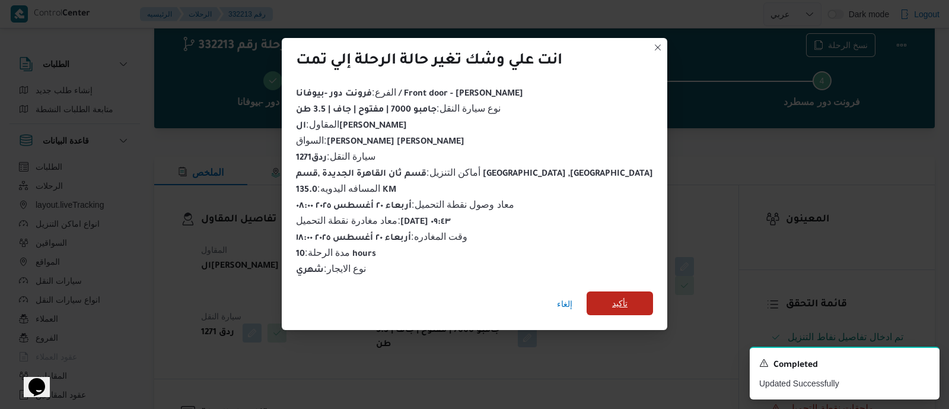
click at [596, 300] on span "تأكيد" at bounding box center [620, 303] width 66 height 24
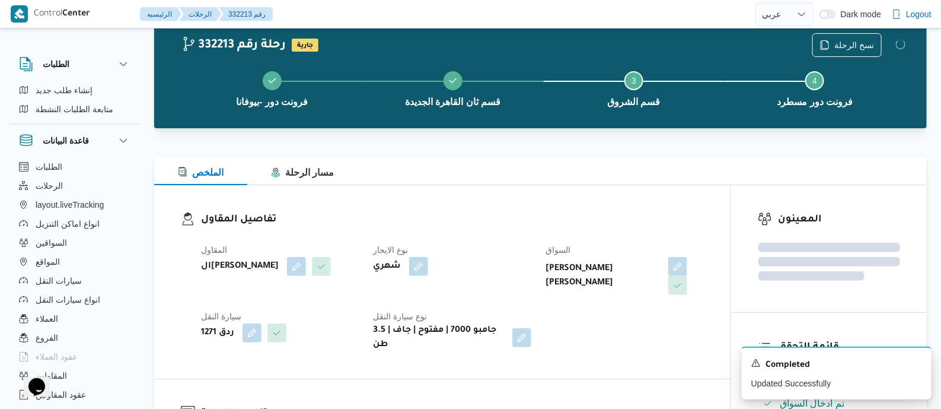
click at [482, 247] on dt "نوع الايجار" at bounding box center [452, 250] width 158 height 14
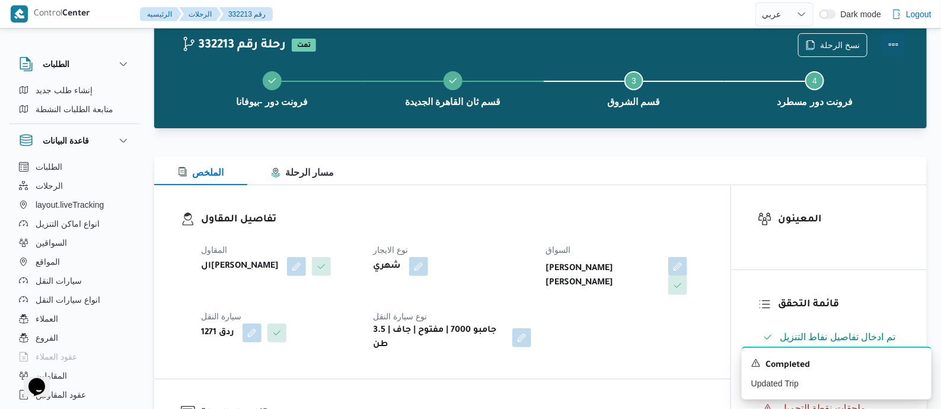
click at [889, 38] on button "Actions" at bounding box center [894, 45] width 24 height 24
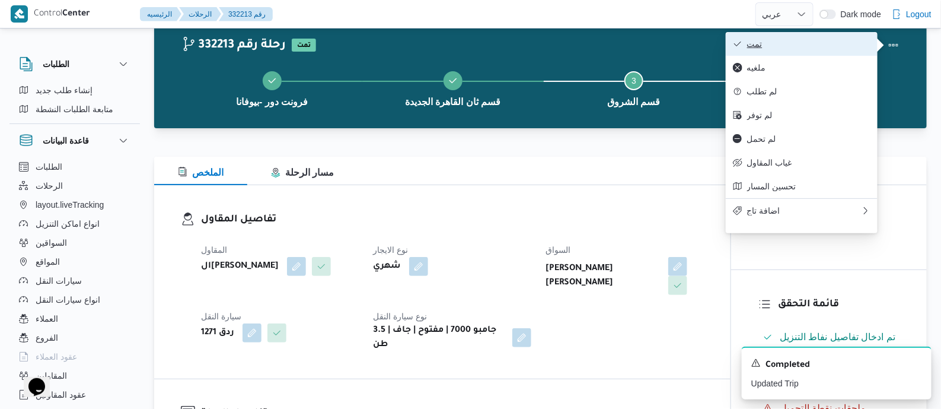
click at [842, 49] on span "تمت" at bounding box center [808, 43] width 123 height 9
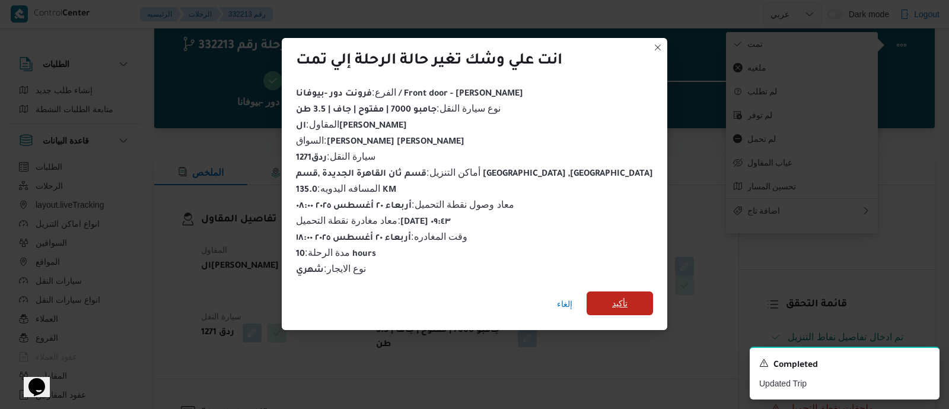
click at [587, 291] on span "تأكيد" at bounding box center [620, 303] width 66 height 24
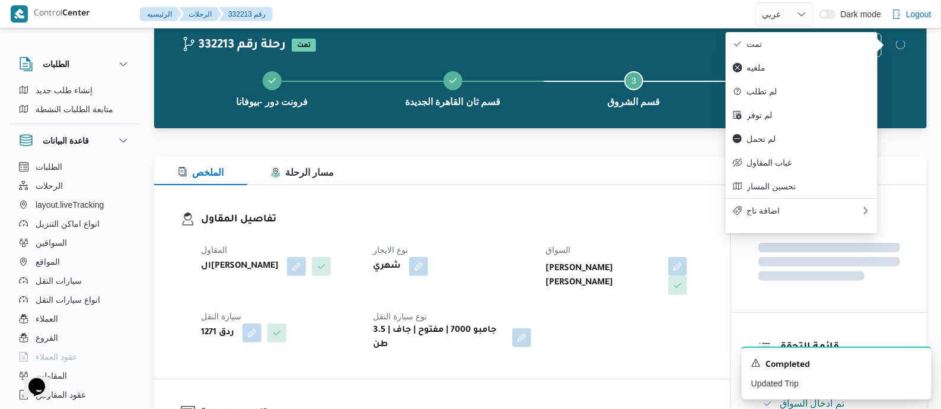
click at [510, 269] on div "شهري" at bounding box center [452, 266] width 160 height 21
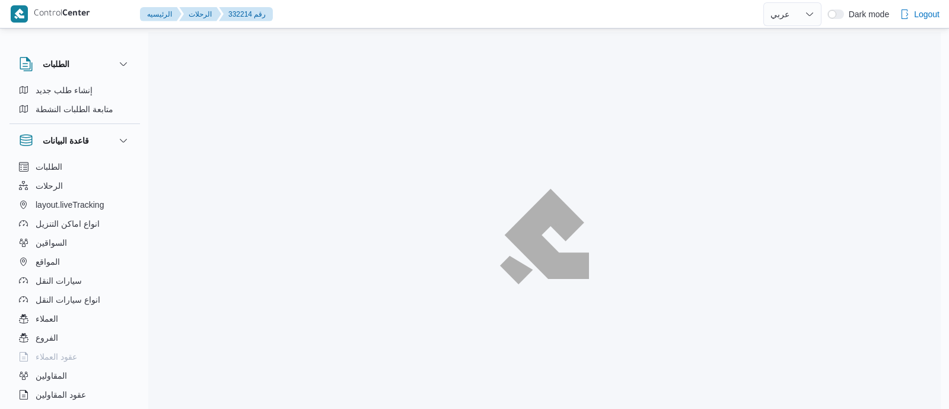
select select "ar"
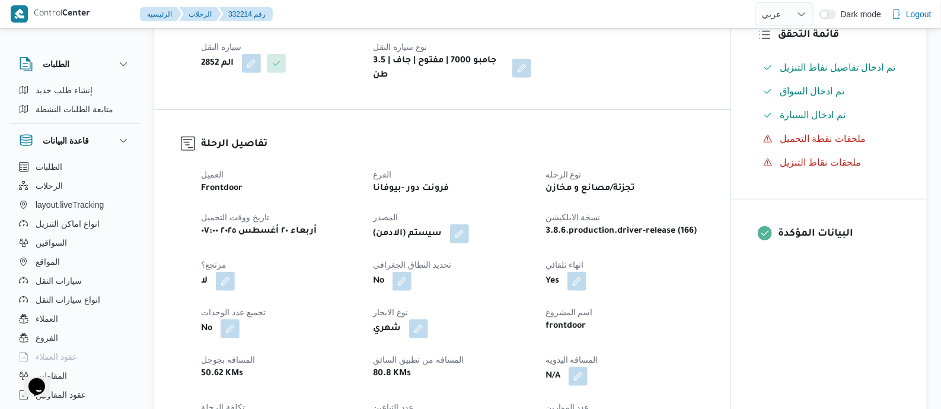
scroll to position [445, 0]
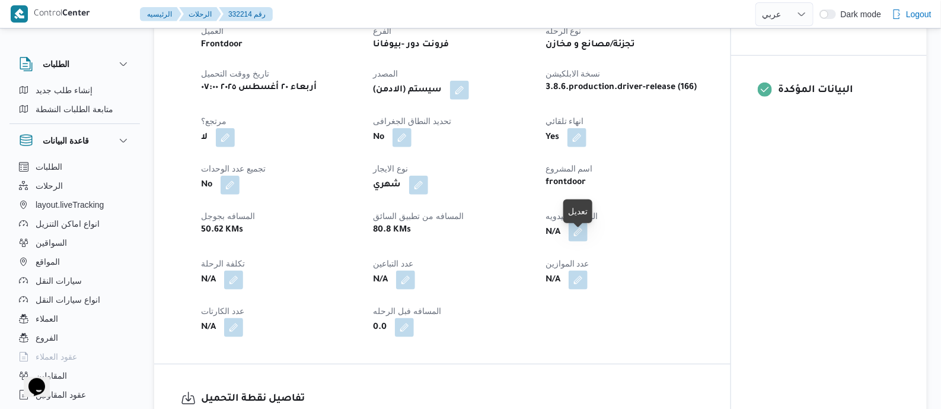
click at [580, 241] on button "button" at bounding box center [578, 231] width 19 height 19
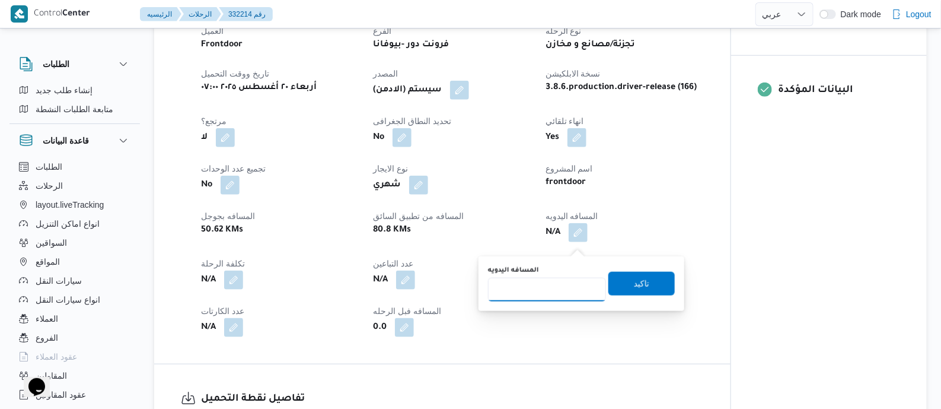
click at [561, 284] on input "المسافه اليدويه" at bounding box center [547, 290] width 118 height 24
type input "125"
click at [635, 281] on span "تاكيد" at bounding box center [641, 283] width 15 height 14
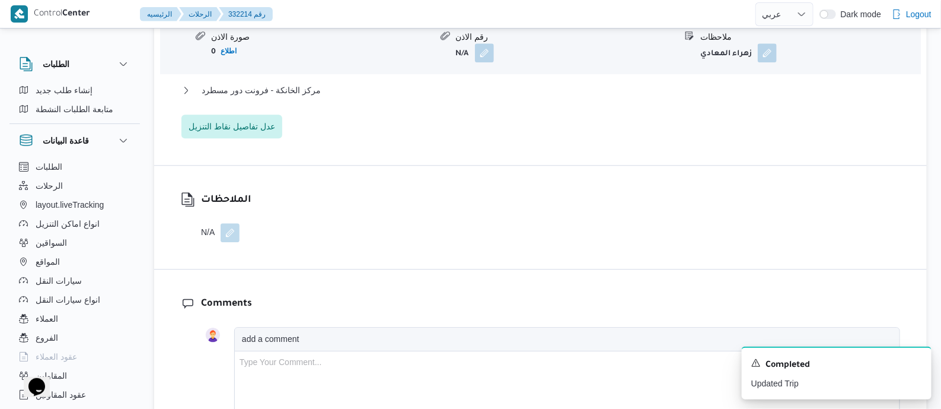
scroll to position [1186, 0]
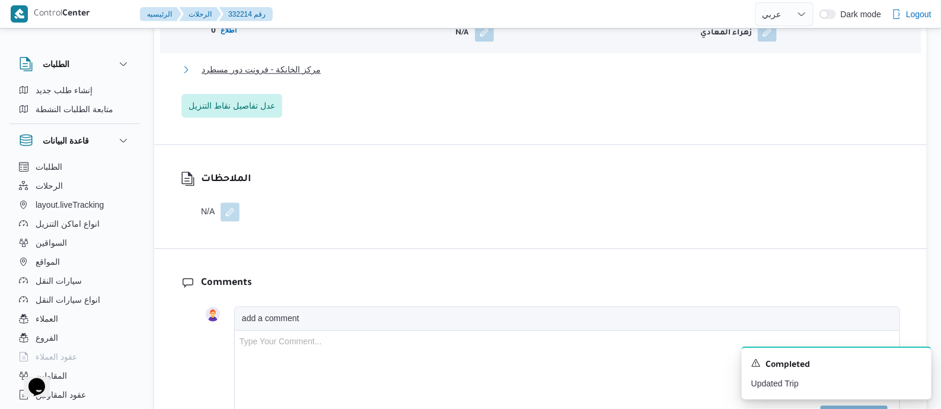
click at [305, 77] on span "مركز الخانكة - فرونت دور مسطرد" at bounding box center [261, 69] width 119 height 14
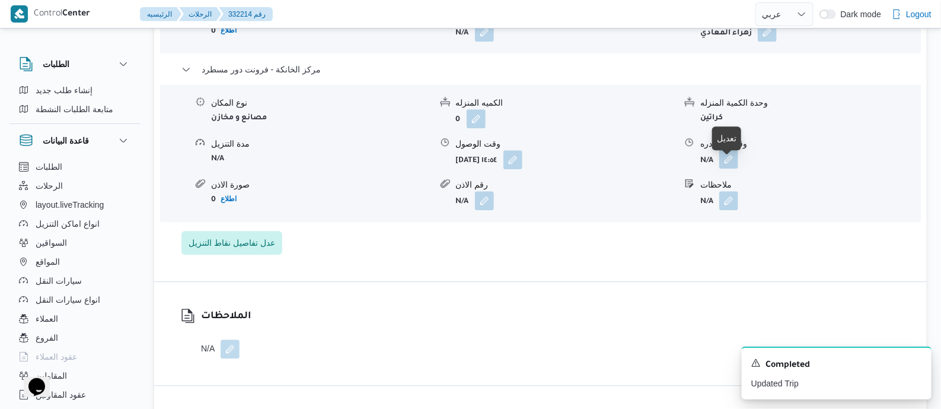
click at [726, 166] on button "button" at bounding box center [729, 158] width 19 height 19
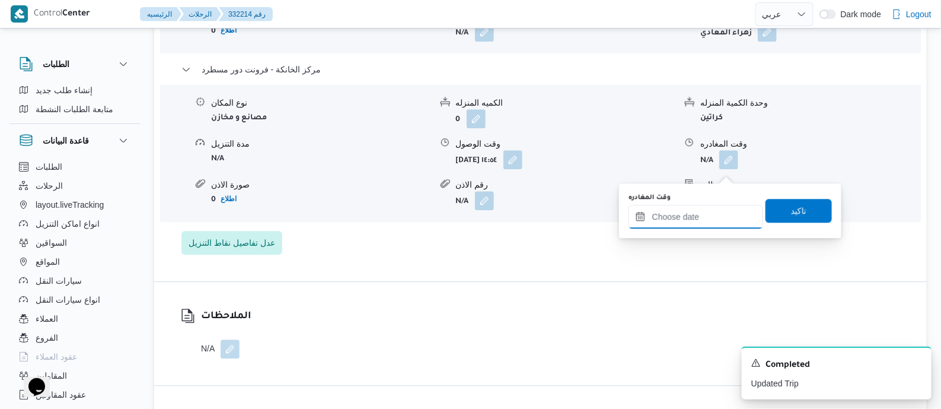
click at [715, 214] on input "وقت المغادره" at bounding box center [696, 217] width 135 height 24
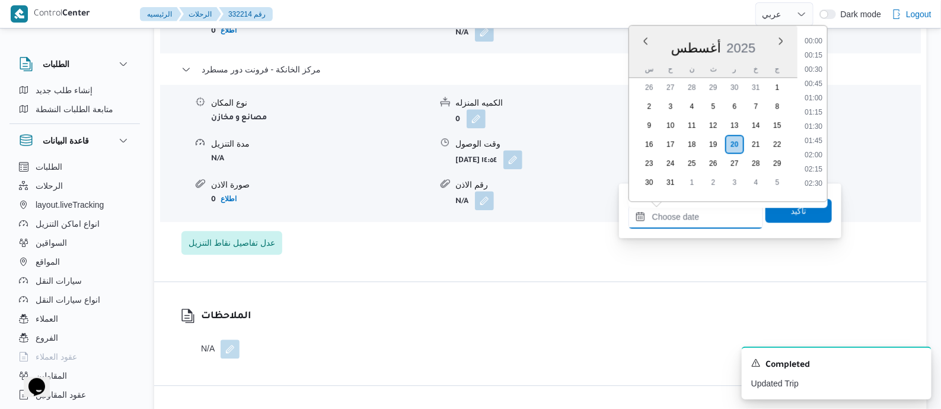
scroll to position [930, 0]
click at [817, 49] on li "16:30" at bounding box center [813, 50] width 27 height 12
type input "٢٠/٠٨/٢٠٢٥ ١٦:٣٠"
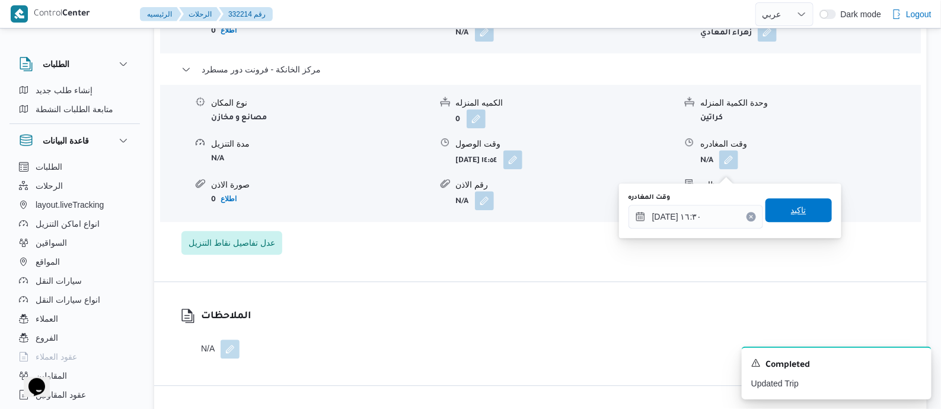
click at [811, 208] on span "تاكيد" at bounding box center [799, 210] width 66 height 24
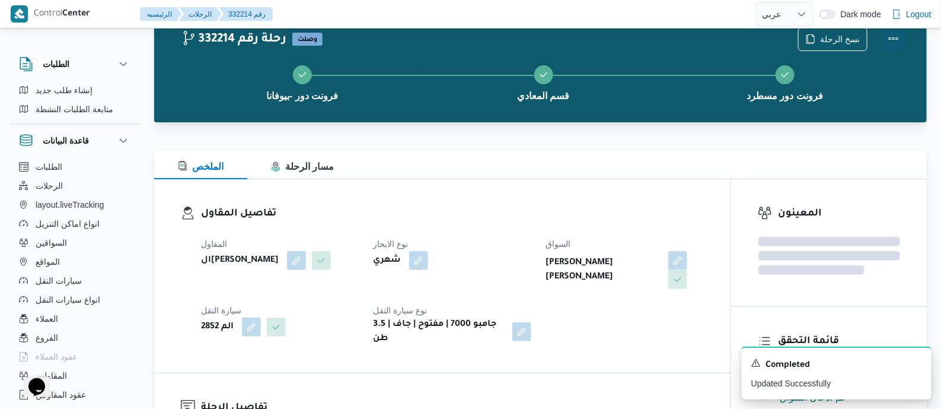
scroll to position [0, 0]
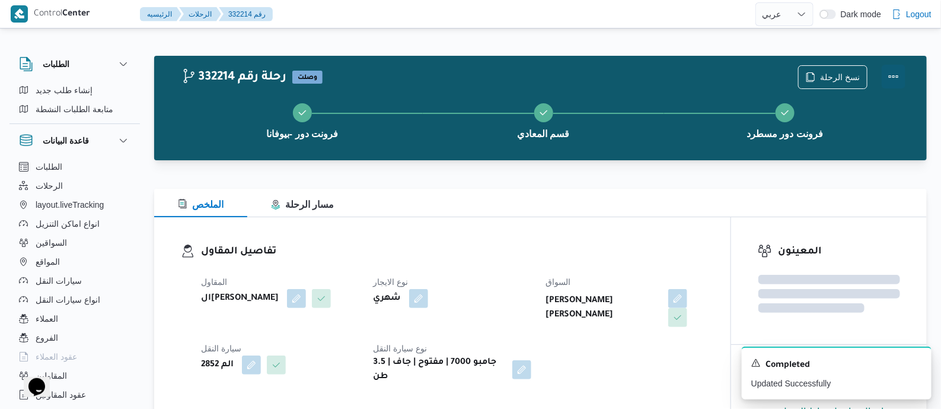
click at [889, 74] on button "Actions" at bounding box center [894, 77] width 24 height 24
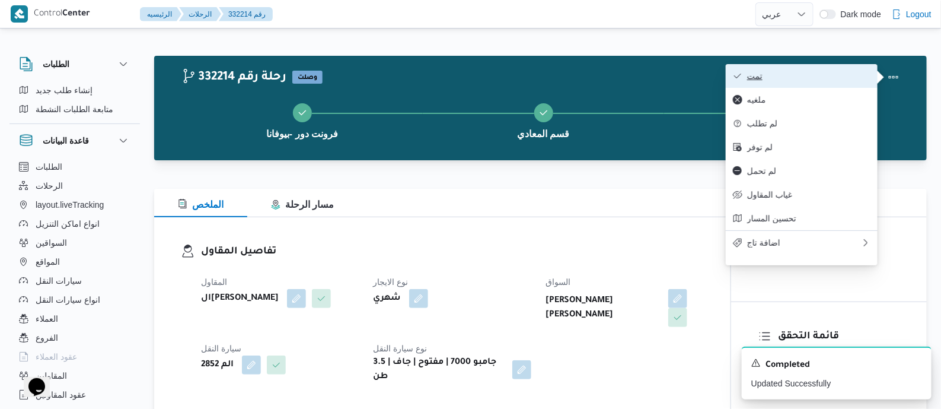
click at [834, 74] on span "تمت" at bounding box center [808, 75] width 123 height 9
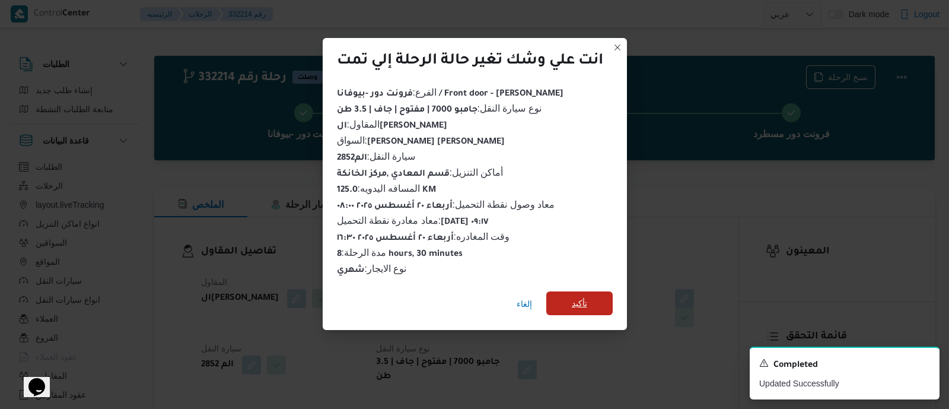
click at [584, 296] on span "تأكيد" at bounding box center [579, 303] width 15 height 14
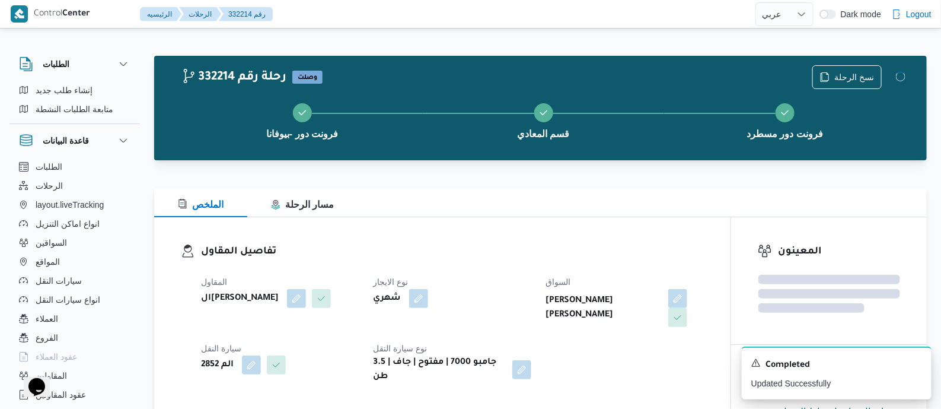
click at [459, 247] on h3 "تفاصيل المقاول" at bounding box center [452, 252] width 503 height 16
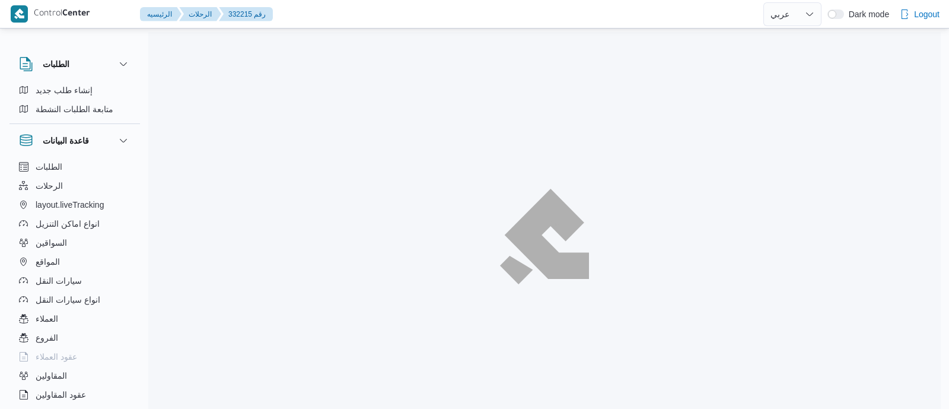
select select "ar"
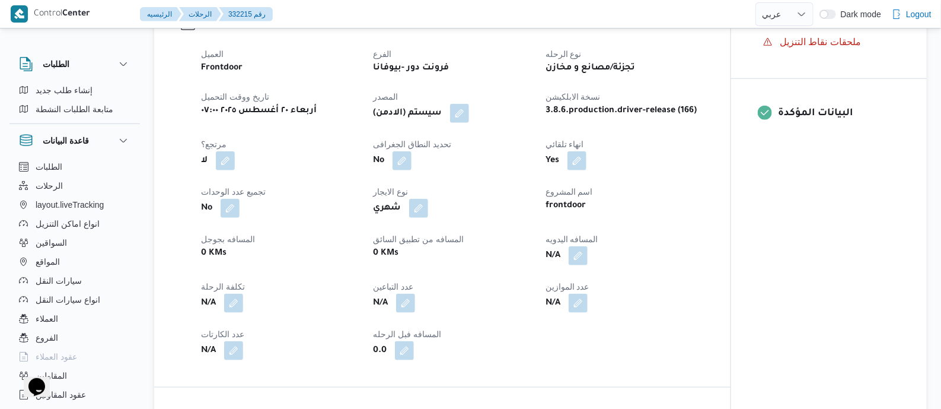
scroll to position [445, 0]
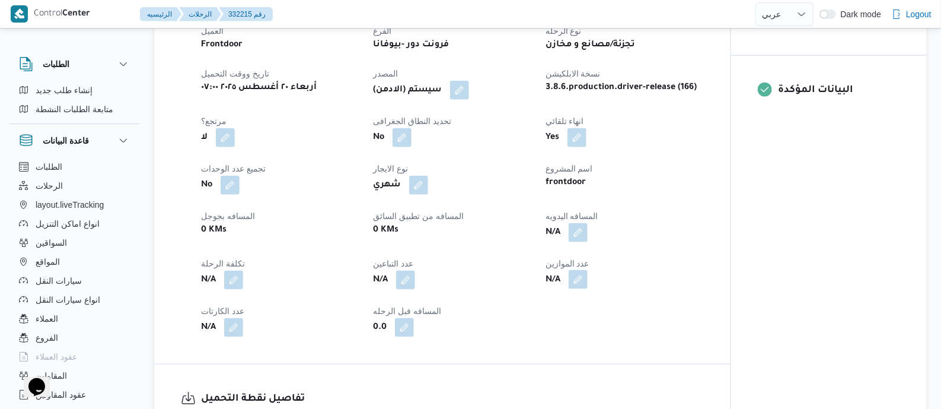
drag, startPoint x: 582, startPoint y: 244, endPoint x: 572, endPoint y: 282, distance: 39.1
click at [582, 242] on button "button" at bounding box center [578, 232] width 19 height 19
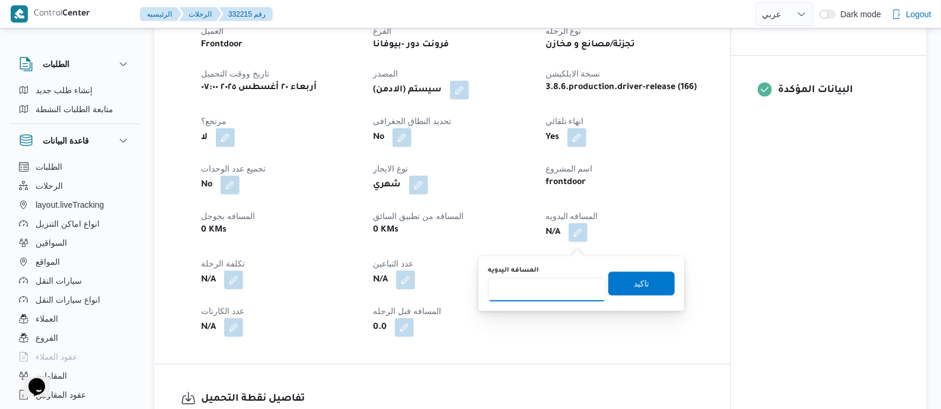
click at [562, 286] on input "المسافه اليدويه" at bounding box center [547, 290] width 118 height 24
type input "140"
click at [634, 286] on span "تاكيد" at bounding box center [641, 283] width 15 height 14
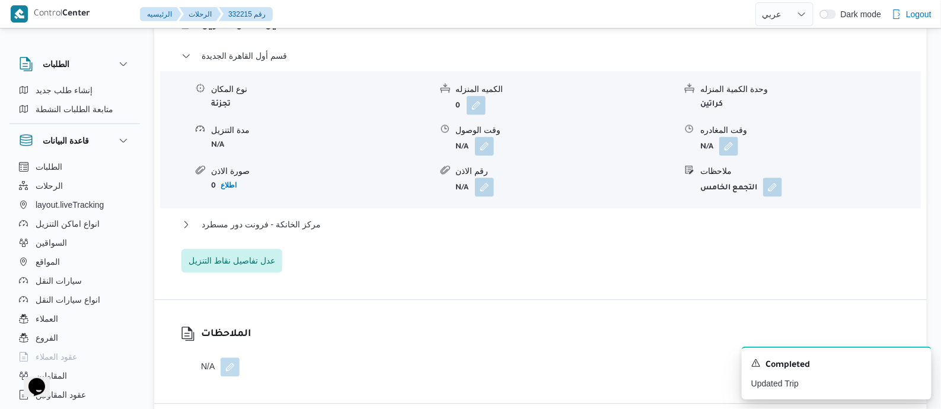
scroll to position [1112, 0]
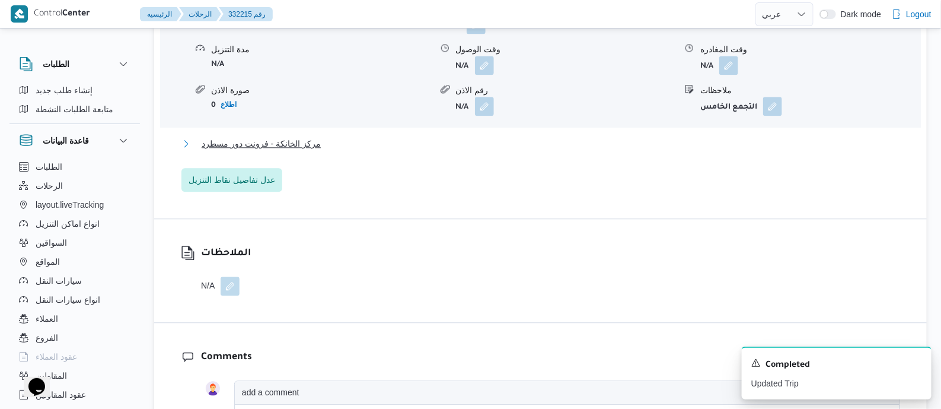
click at [307, 151] on span "مركز الخانكة - فرونت دور مسطرد" at bounding box center [261, 143] width 119 height 14
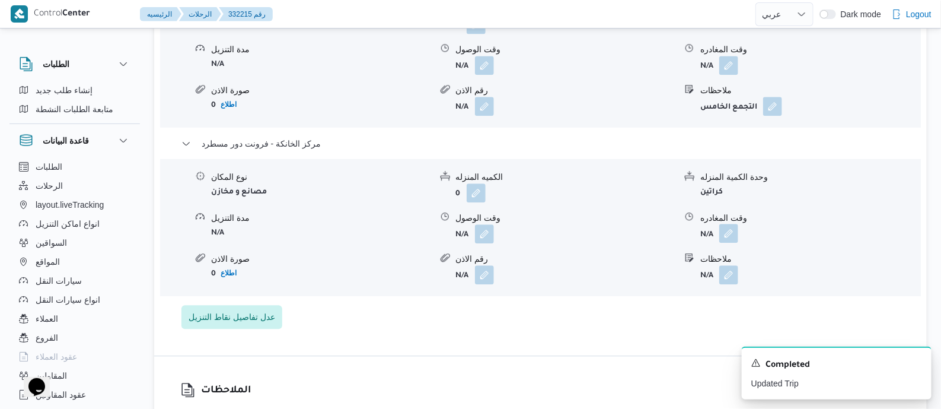
click at [727, 241] on button "button" at bounding box center [729, 233] width 19 height 19
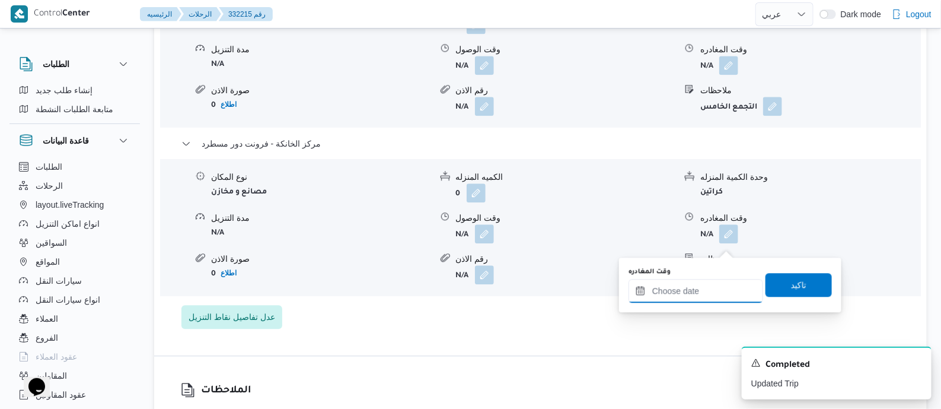
click at [722, 293] on input "وقت المغادره" at bounding box center [696, 291] width 135 height 24
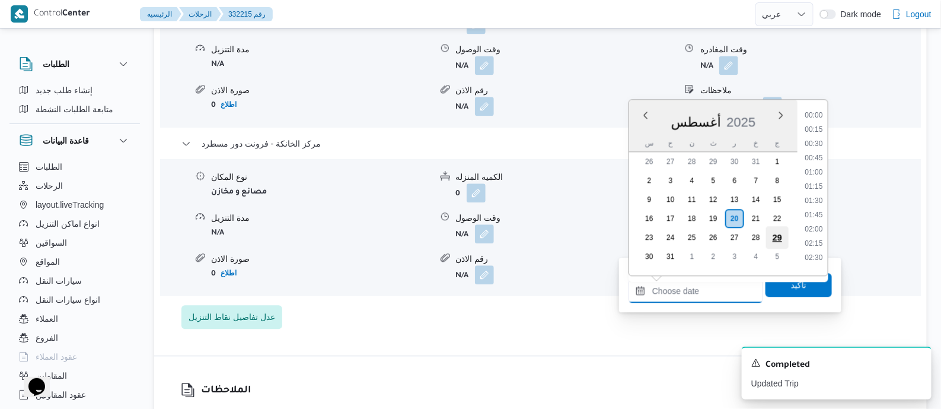
scroll to position [944, 0]
click at [814, 141] on li "17:00" at bounding box center [813, 139] width 27 height 12
type input "[DATE] ١٧:٠٠"
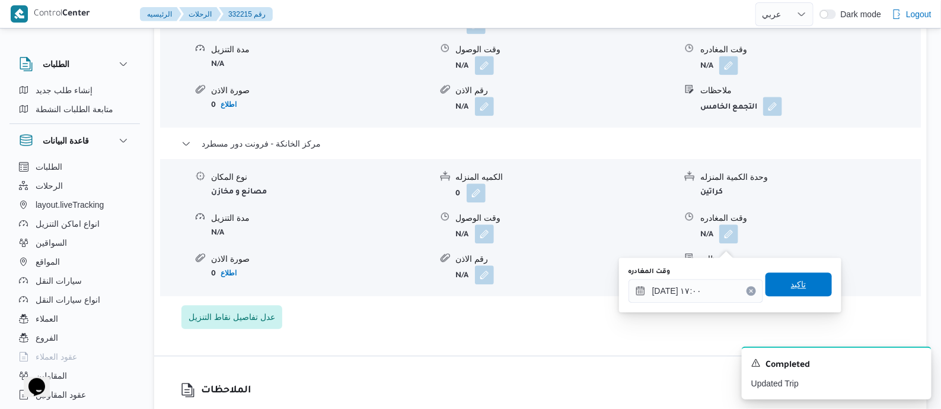
click at [810, 287] on span "تاكيد" at bounding box center [799, 284] width 66 height 24
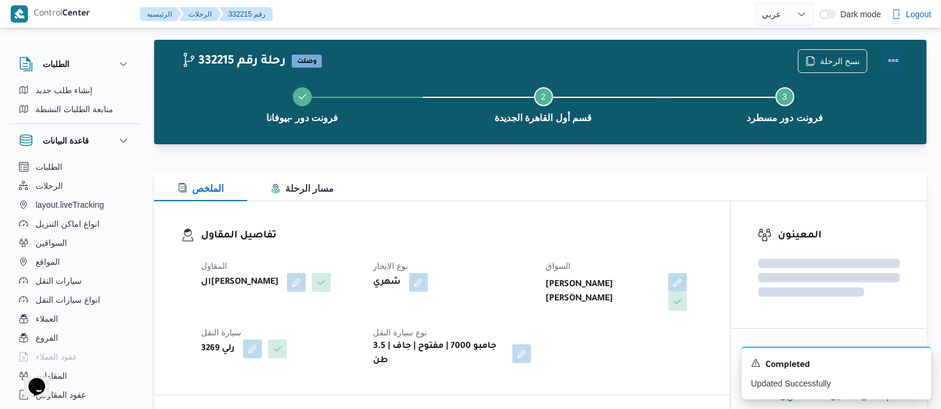
scroll to position [0, 0]
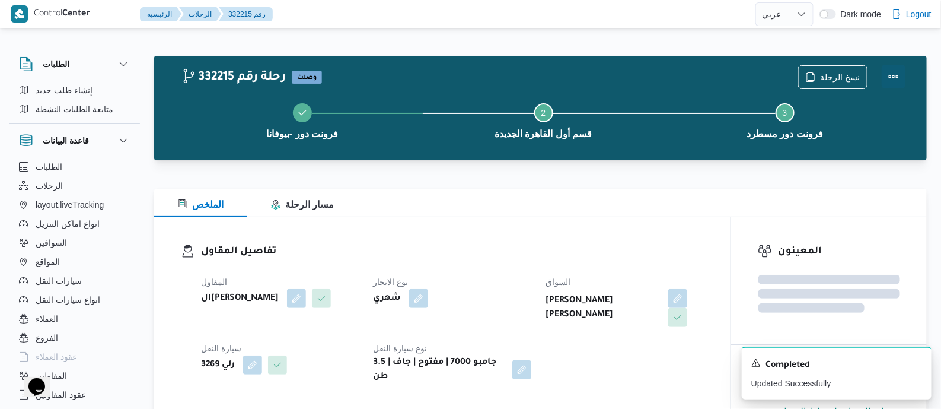
click at [889, 69] on button "Actions" at bounding box center [894, 77] width 24 height 24
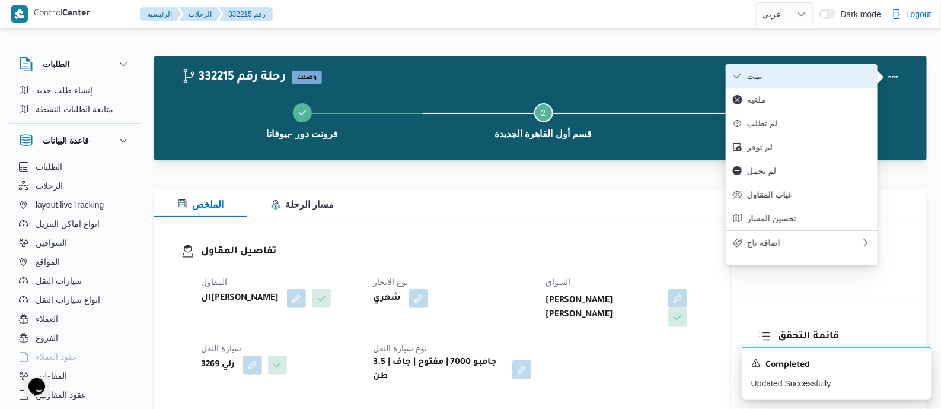
click at [839, 72] on span "تمت" at bounding box center [808, 75] width 123 height 9
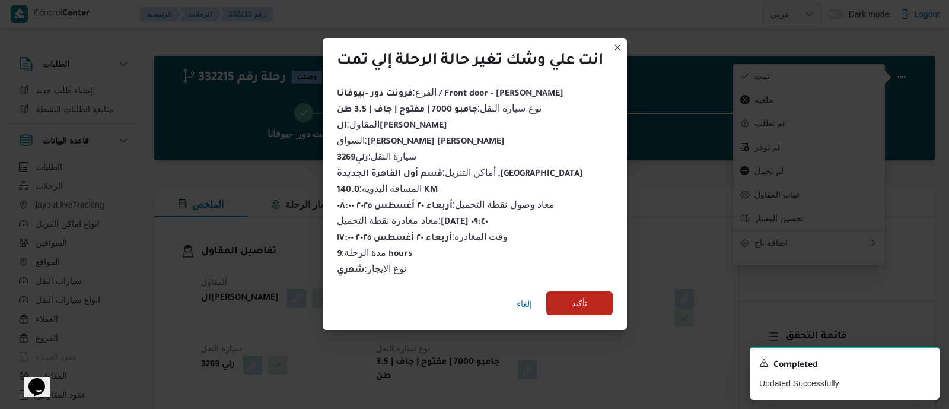
click at [588, 300] on span "تأكيد" at bounding box center [579, 303] width 66 height 24
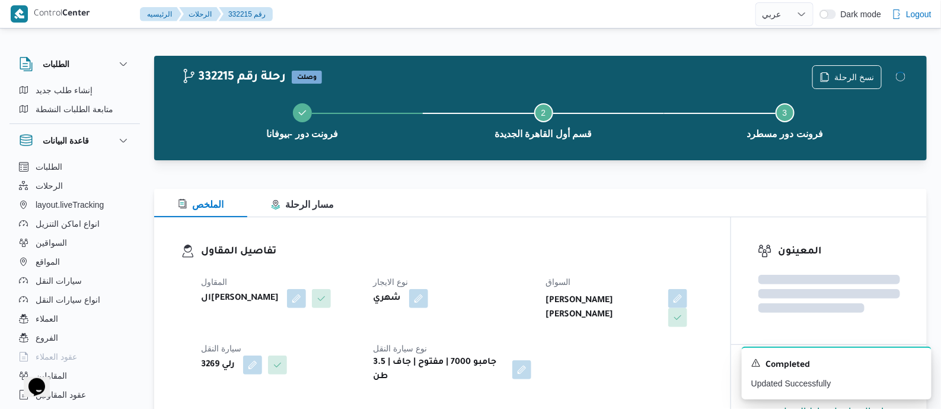
click at [499, 244] on h3 "تفاصيل المقاول" at bounding box center [452, 252] width 503 height 16
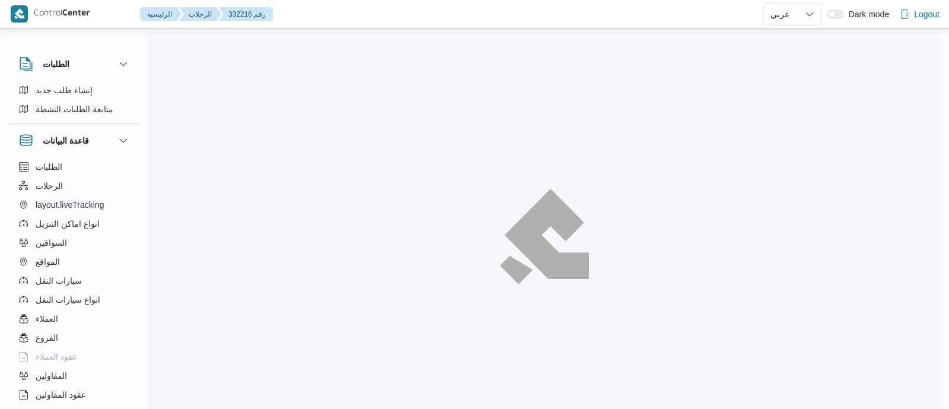
select select "ar"
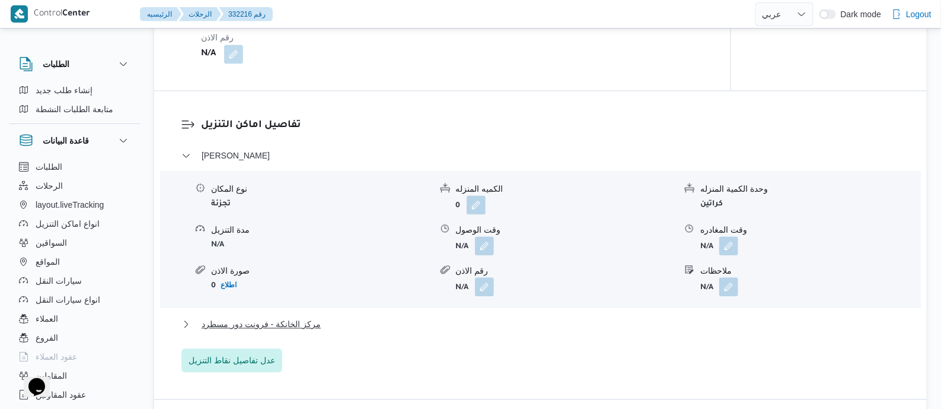
scroll to position [1112, 0]
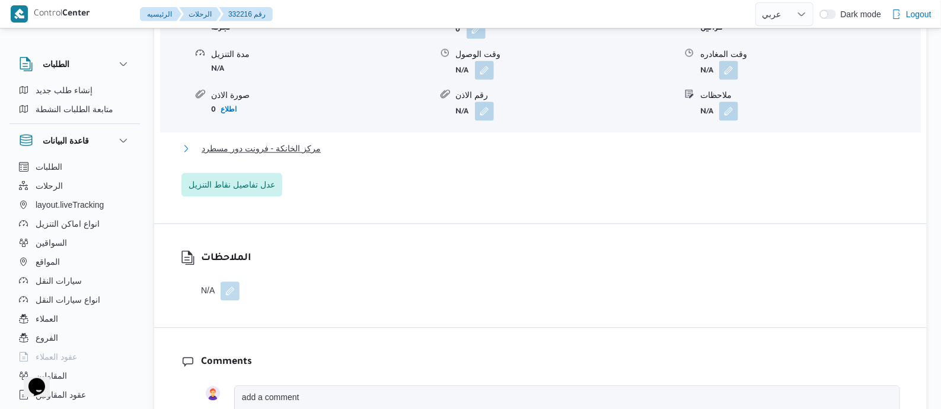
click at [312, 145] on span "مركز الخانكة - فرونت دور مسطرد" at bounding box center [261, 148] width 119 height 14
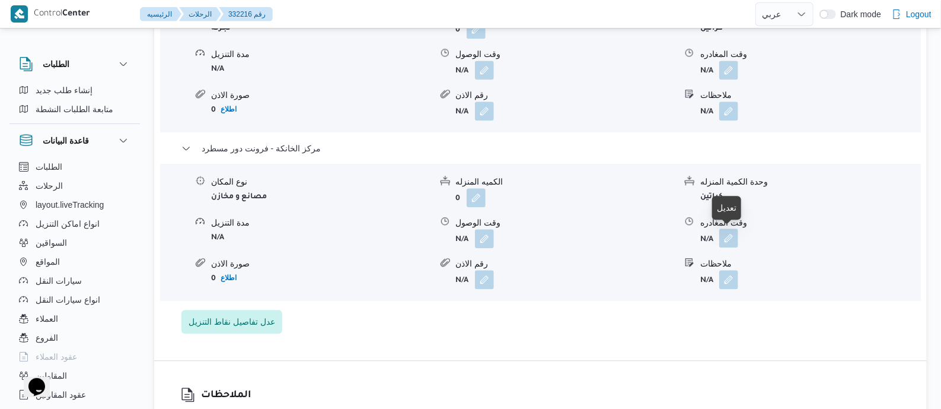
click at [731, 237] on button "button" at bounding box center [729, 237] width 19 height 19
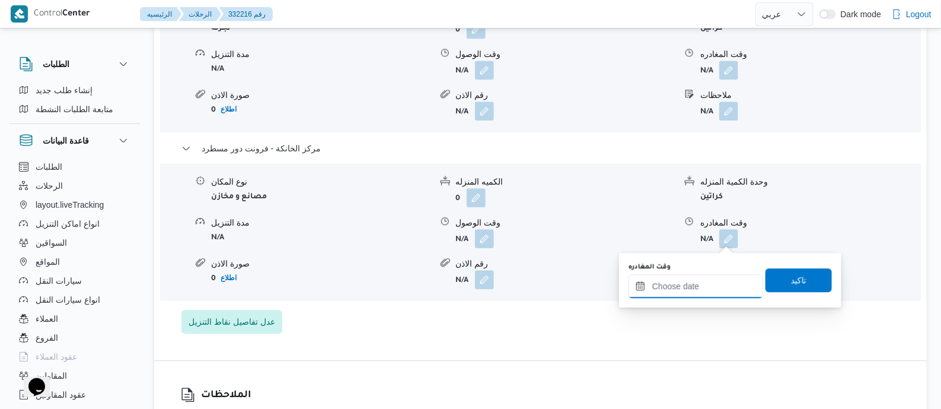
click at [722, 276] on input "وقت المغادره" at bounding box center [696, 286] width 135 height 24
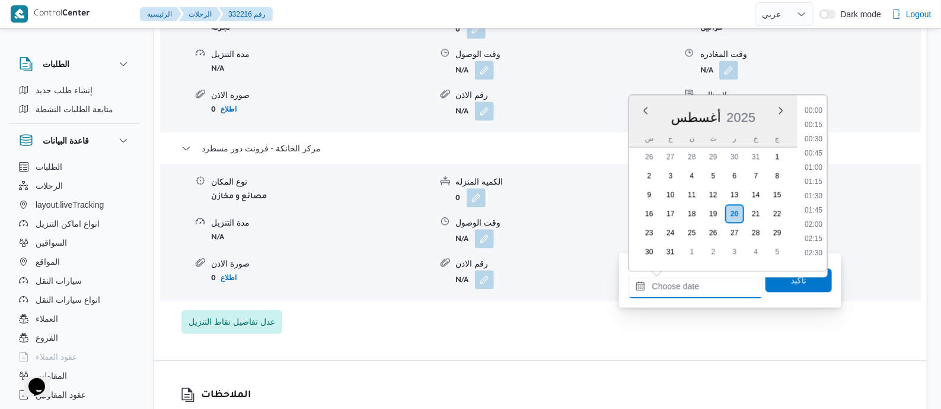
scroll to position [944, 0]
click at [816, 138] on li "17:00" at bounding box center [813, 135] width 27 height 12
type input "[DATE] ١٧:٠٠"
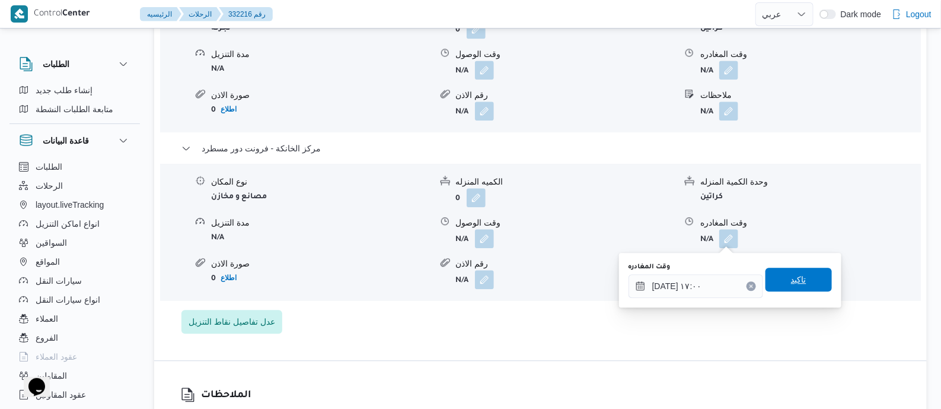
click at [806, 276] on span "تاكيد" at bounding box center [799, 280] width 66 height 24
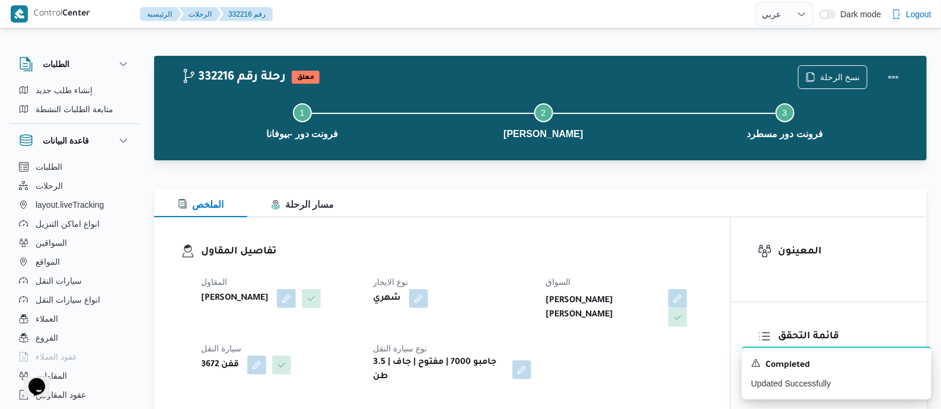
scroll to position [445, 0]
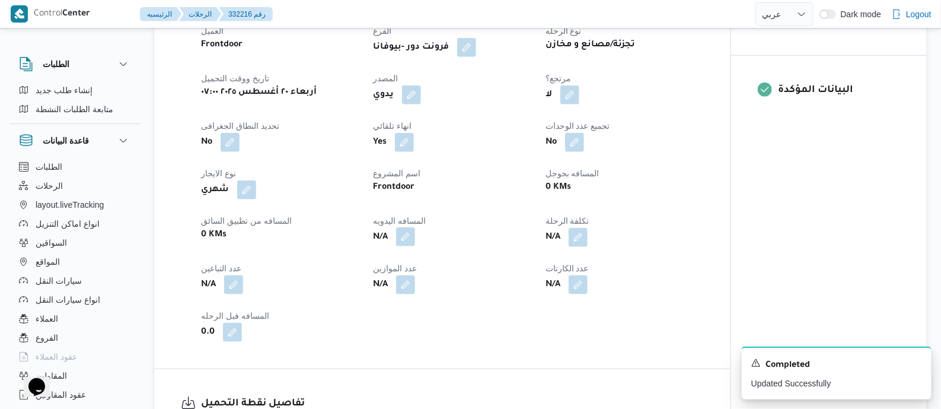
click at [406, 237] on button "button" at bounding box center [405, 236] width 19 height 19
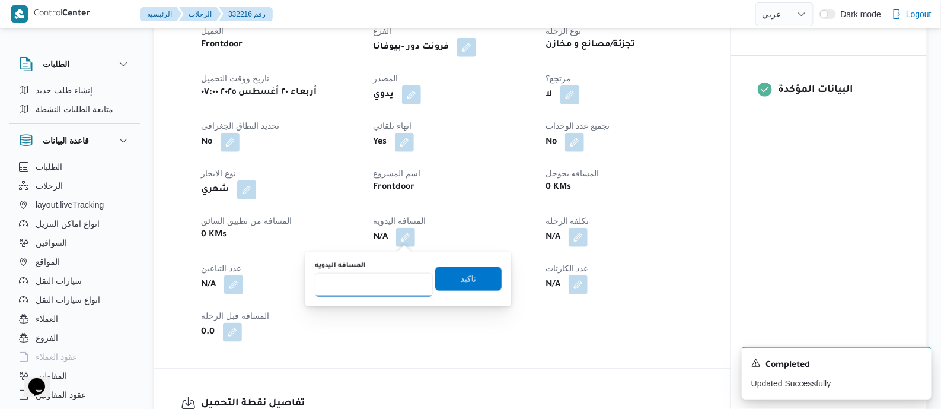
click at [392, 283] on input "المسافه اليدويه" at bounding box center [374, 285] width 118 height 24
type input "120"
click at [480, 273] on span "تاكيد" at bounding box center [468, 279] width 66 height 24
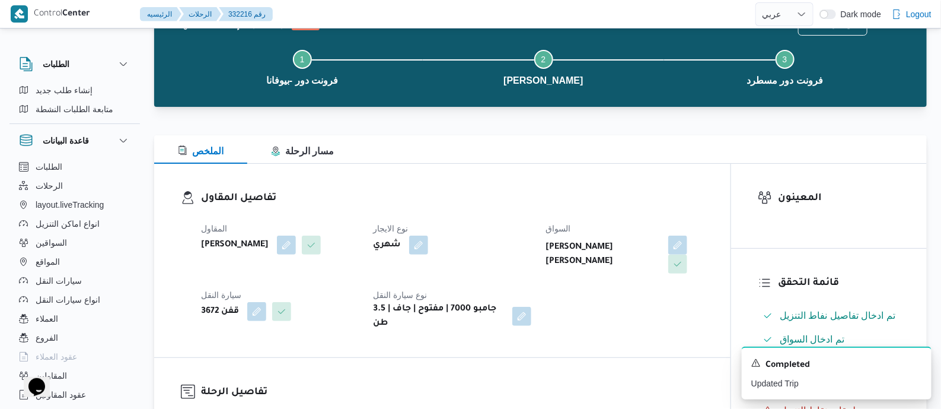
scroll to position [0, 0]
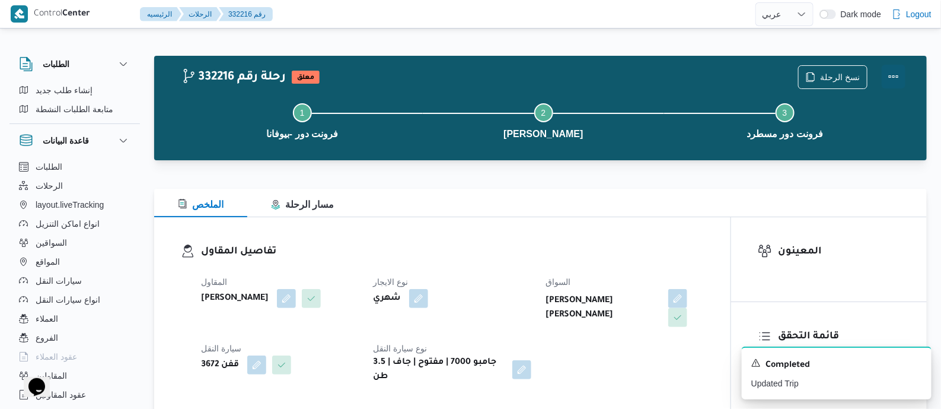
click at [886, 73] on button "Actions" at bounding box center [894, 77] width 24 height 24
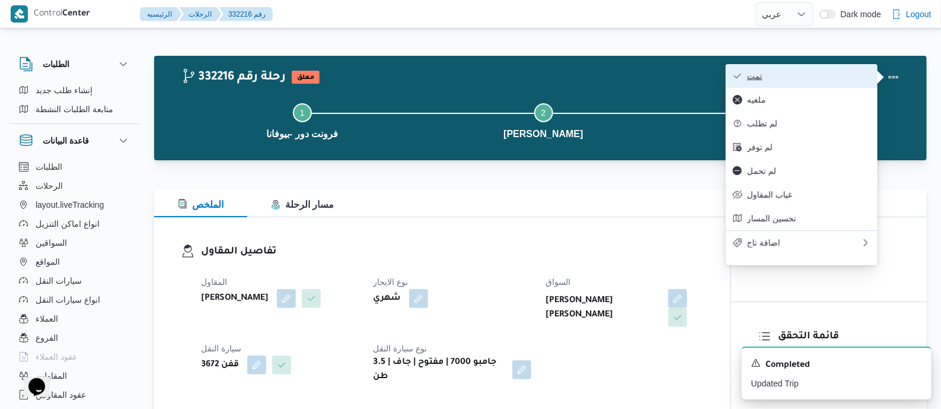
click at [857, 78] on span "تمت" at bounding box center [808, 75] width 123 height 9
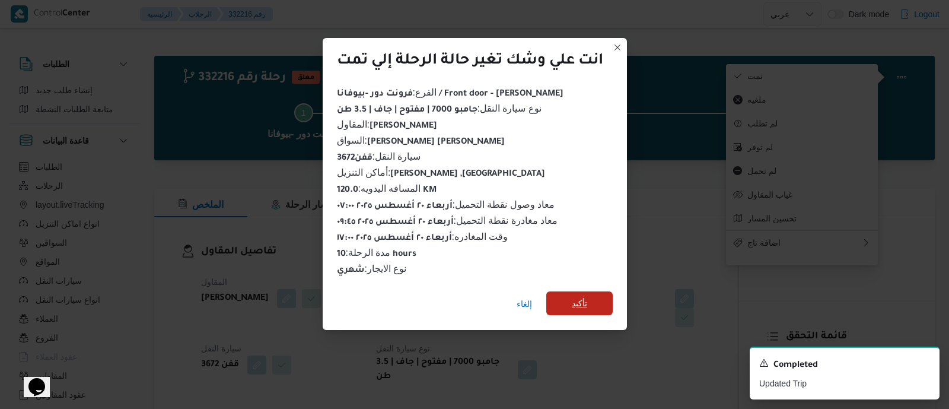
click at [579, 297] on span "تأكيد" at bounding box center [579, 303] width 15 height 14
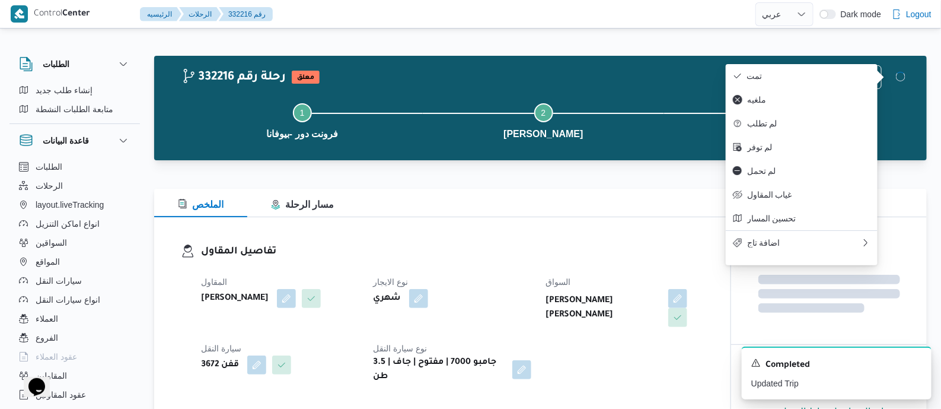
click at [501, 255] on h3 "تفاصيل المقاول" at bounding box center [452, 252] width 503 height 16
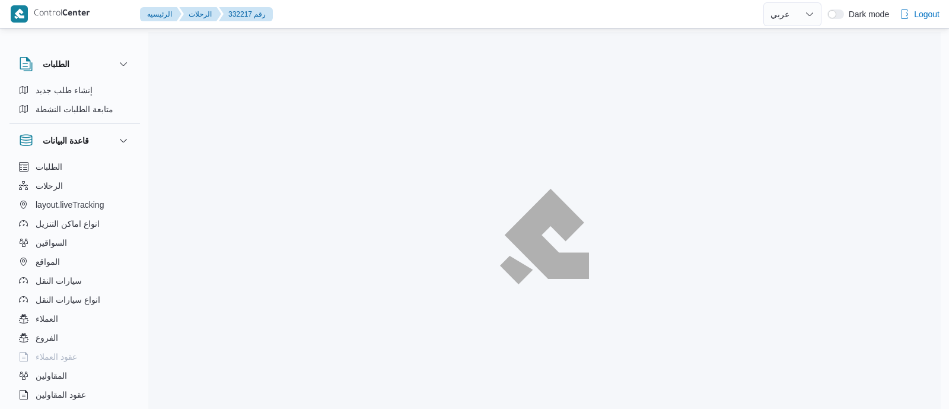
select select "ar"
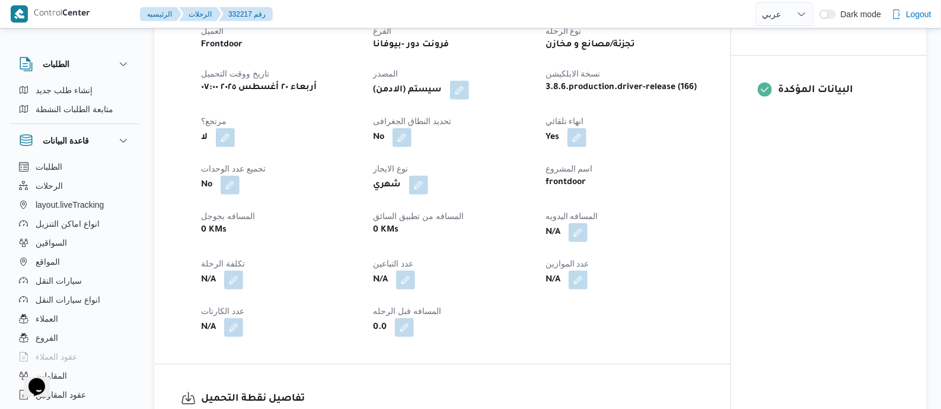
scroll to position [593, 0]
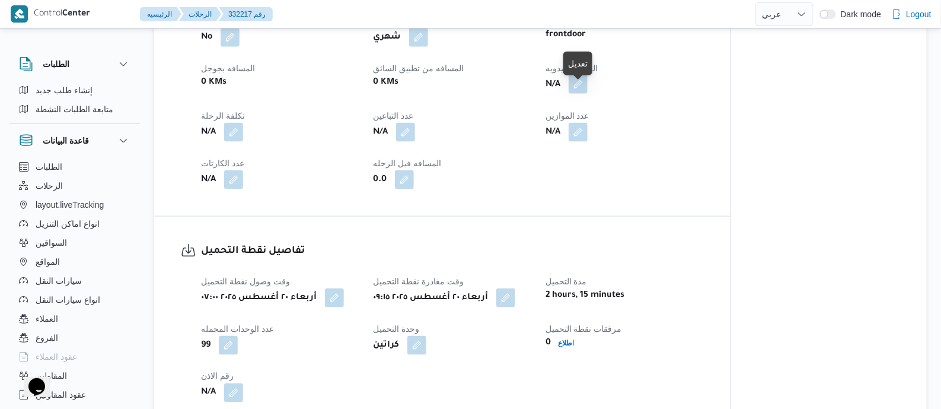
click at [576, 93] on button "button" at bounding box center [578, 84] width 19 height 19
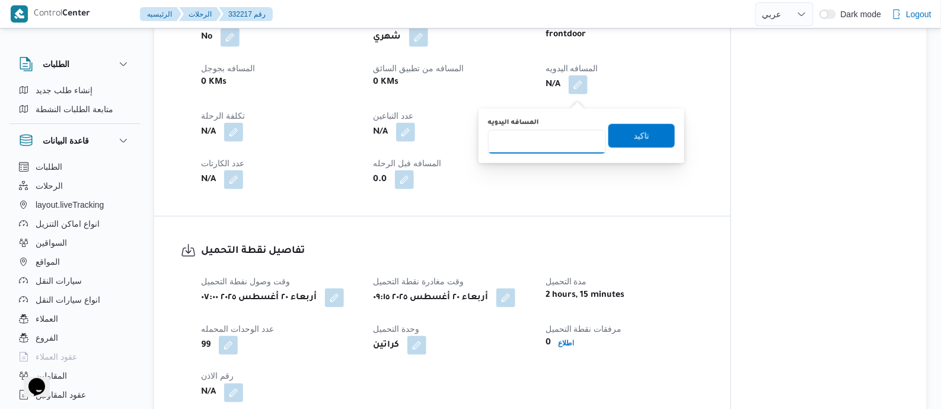
click at [567, 139] on input "المسافه اليدويه" at bounding box center [547, 142] width 118 height 24
type input "140"
click at [618, 136] on span "تاكيد" at bounding box center [642, 135] width 66 height 24
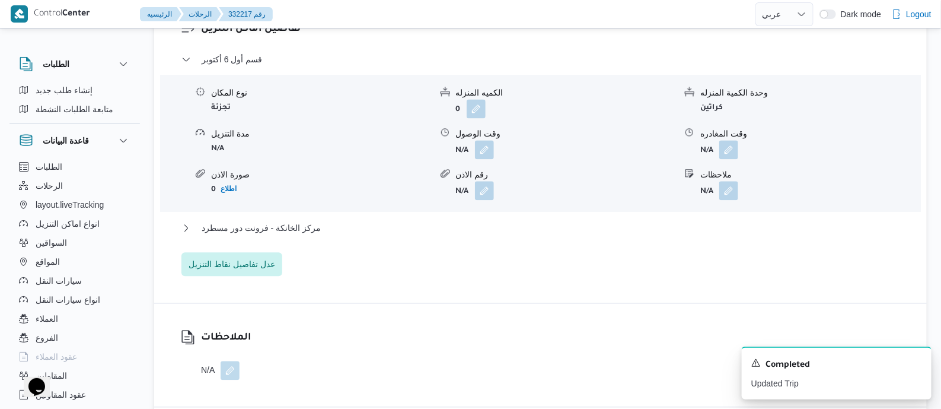
scroll to position [1112, 0]
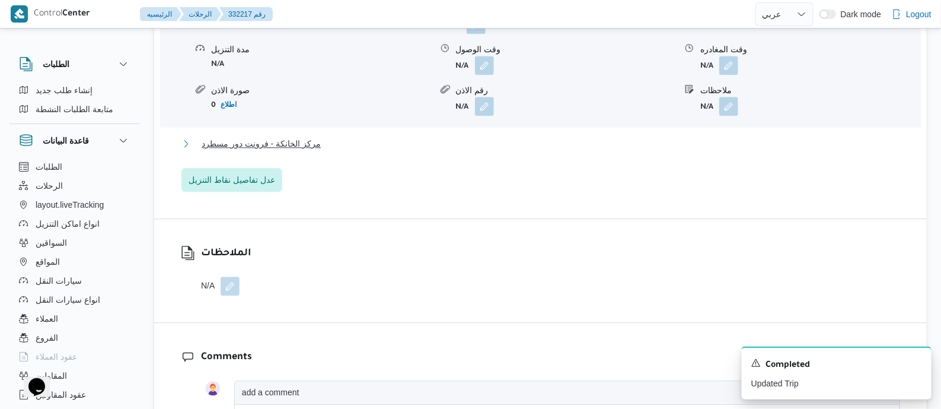
click at [304, 149] on span "مركز الخانكة - فرونت دور مسطرد" at bounding box center [261, 143] width 119 height 14
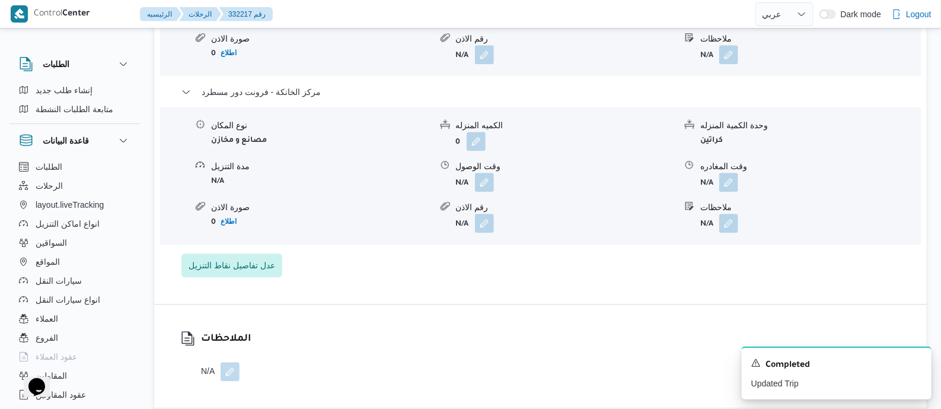
scroll to position [1186, 0]
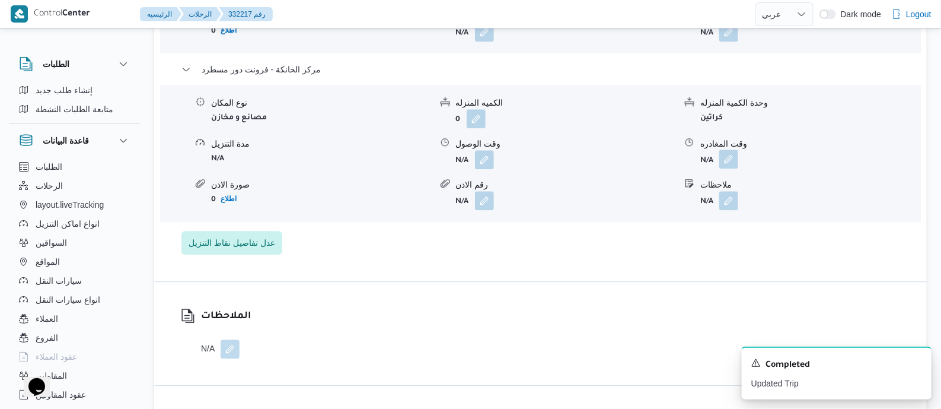
click at [733, 167] on button "button" at bounding box center [729, 158] width 19 height 19
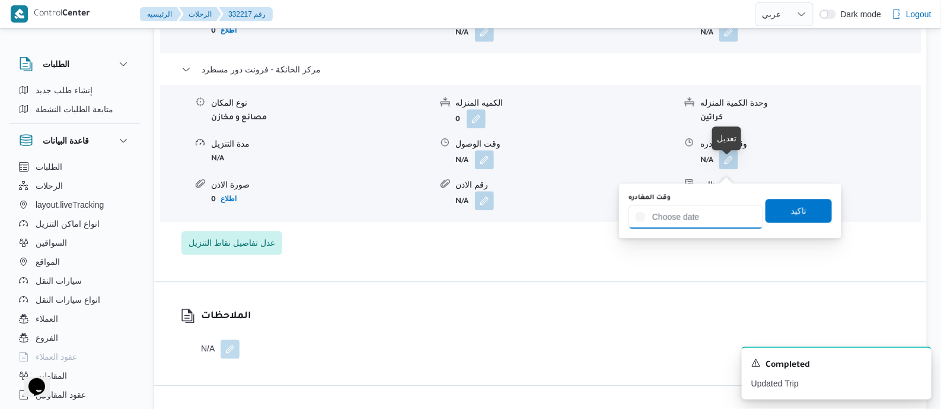
click at [724, 217] on input "وقت المغادره" at bounding box center [696, 217] width 135 height 24
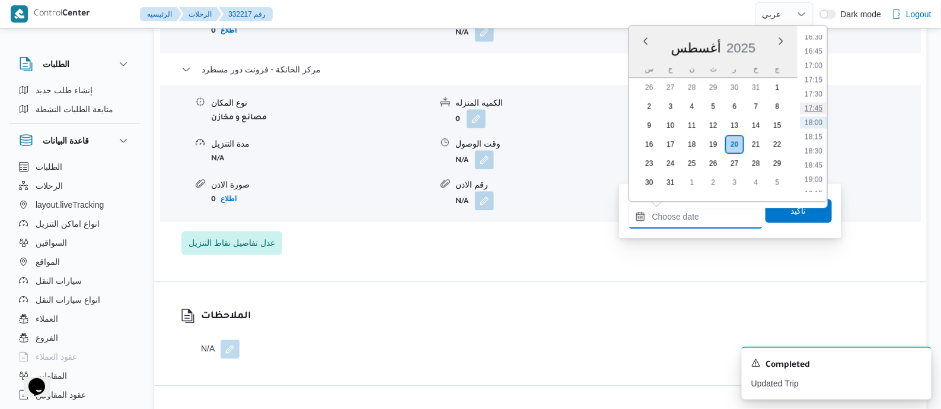
scroll to position [870, 0]
click at [819, 135] on li "17:00" at bounding box center [813, 139] width 27 height 12
type input "[DATE] ١٧:٠٠"
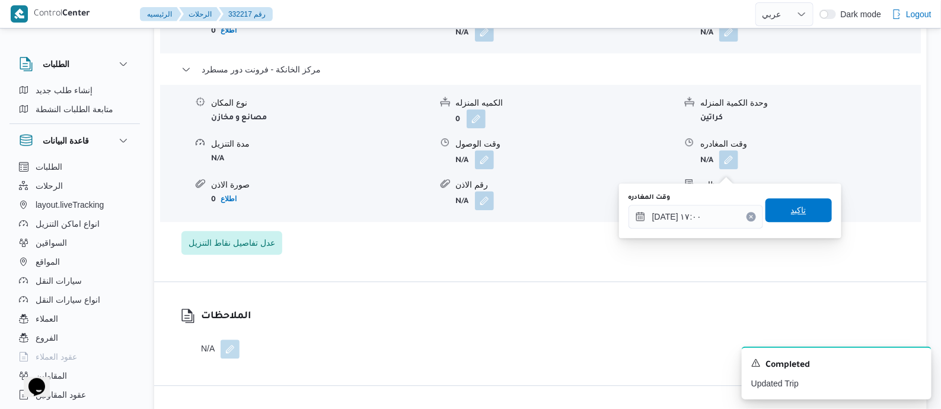
click at [799, 208] on span "تاكيد" at bounding box center [798, 210] width 15 height 14
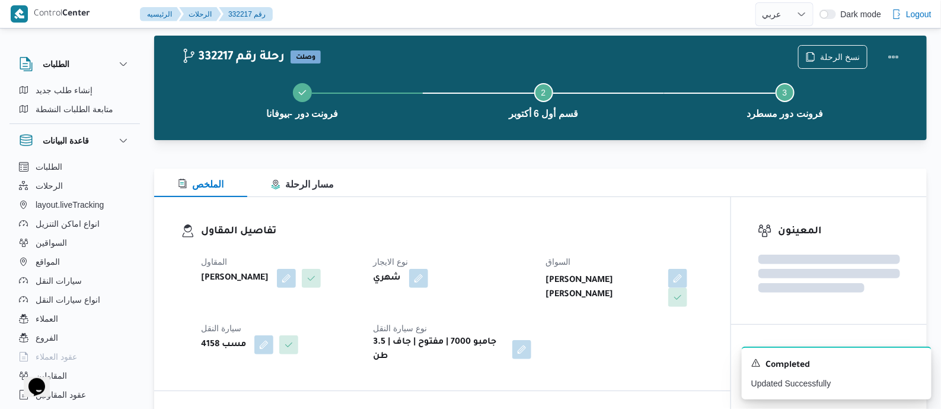
scroll to position [0, 0]
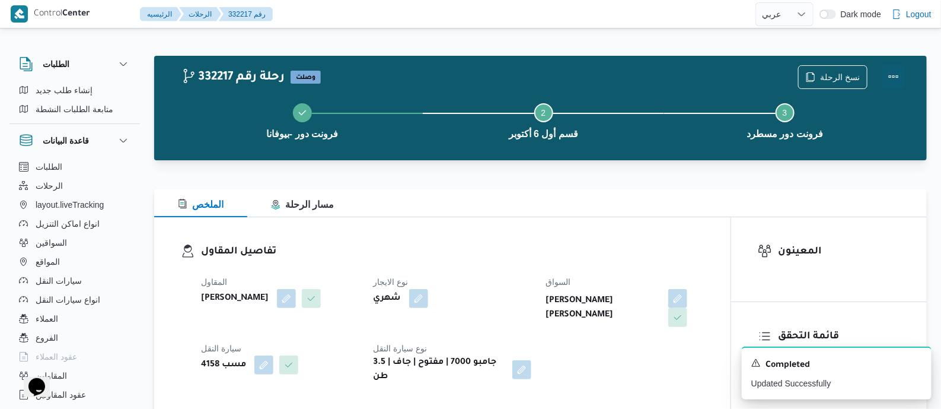
drag, startPoint x: 899, startPoint y: 69, endPoint x: 883, endPoint y: 70, distance: 15.4
click at [899, 69] on button "Actions" at bounding box center [894, 77] width 24 height 24
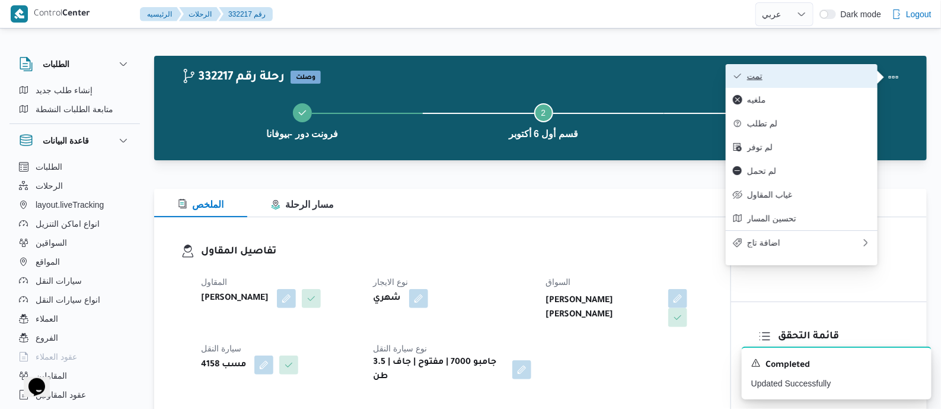
click at [850, 69] on button "تمت" at bounding box center [802, 76] width 152 height 24
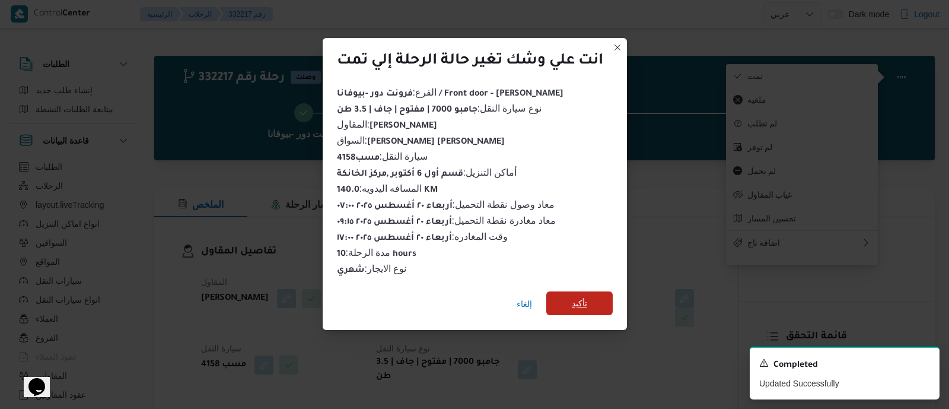
click at [588, 298] on span "تأكيد" at bounding box center [579, 303] width 66 height 24
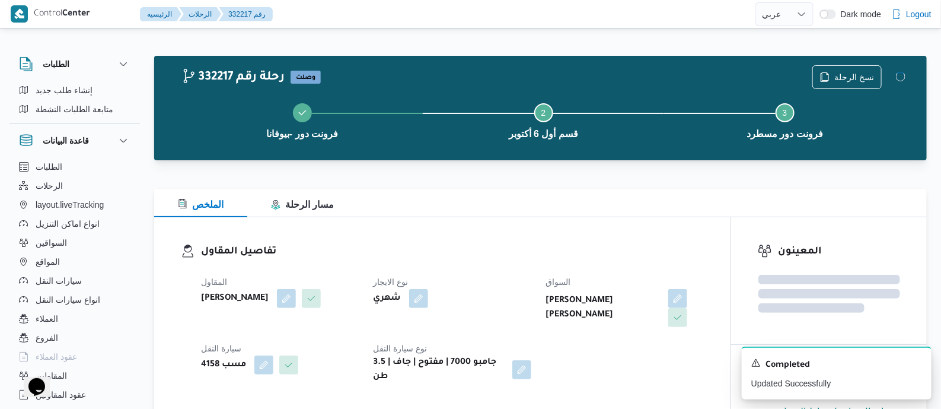
click at [520, 265] on dl "تفاصيل المقاول المقاول [PERSON_NAME] نوع الايجار شهري السواق [PERSON_NAME] [PER…" at bounding box center [452, 314] width 503 height 140
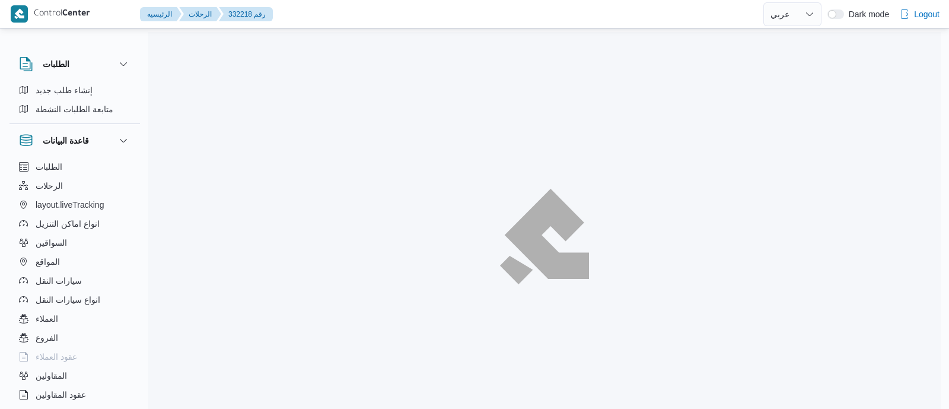
select select "ar"
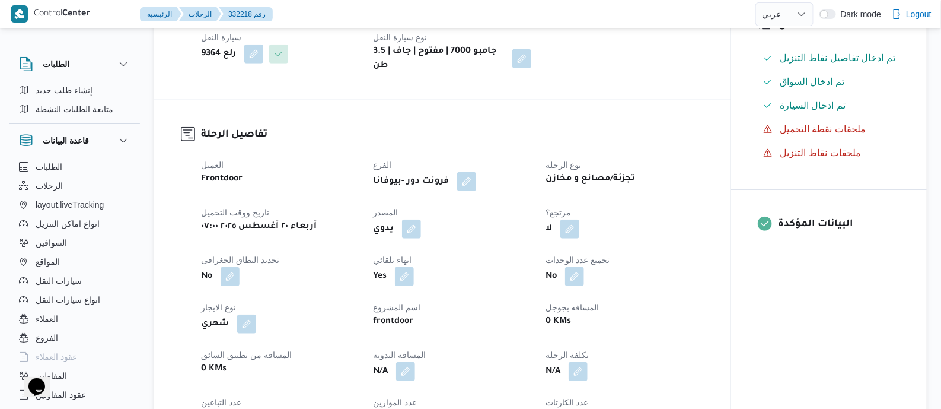
scroll to position [518, 0]
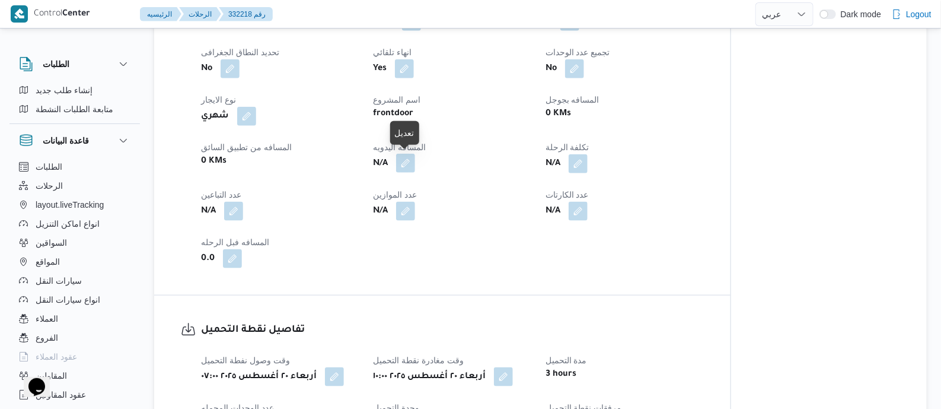
click at [403, 164] on button "button" at bounding box center [405, 163] width 19 height 19
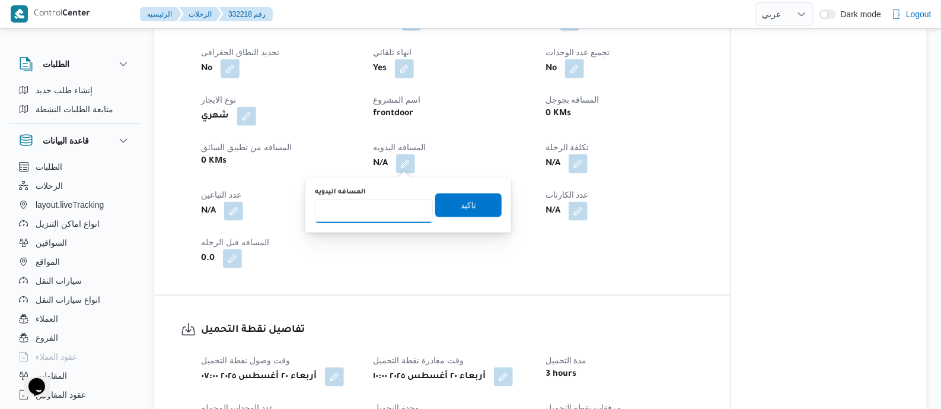
click at [398, 205] on input "المسافه اليدويه" at bounding box center [374, 211] width 118 height 24
type input "80"
click at [479, 209] on span "تاكيد" at bounding box center [468, 205] width 66 height 24
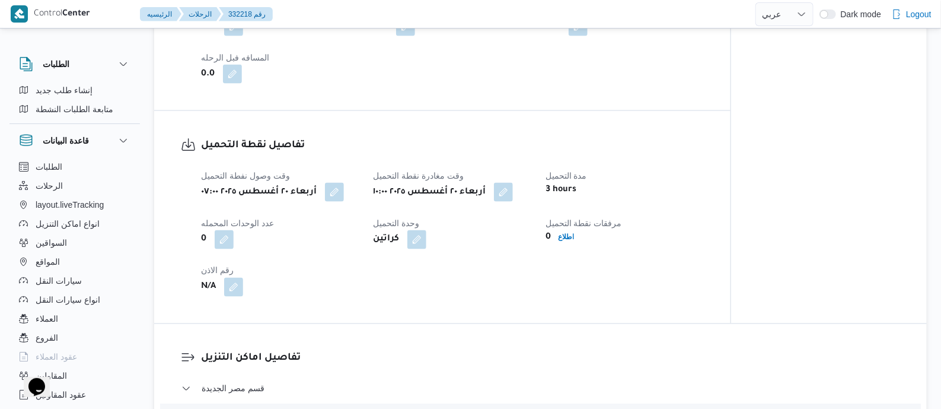
scroll to position [816, 0]
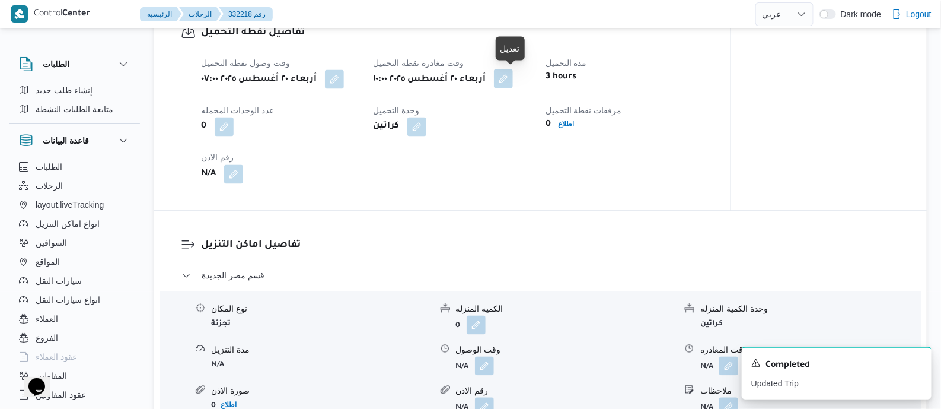
click at [510, 81] on button "button" at bounding box center [503, 78] width 19 height 19
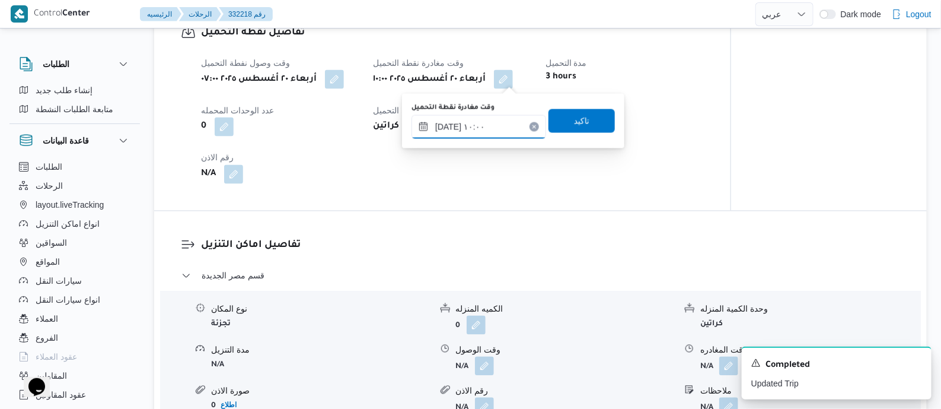
click at [511, 124] on input "٢٠/٠٨/٢٠٢٥ ١٠:٠٠" at bounding box center [479, 127] width 135 height 24
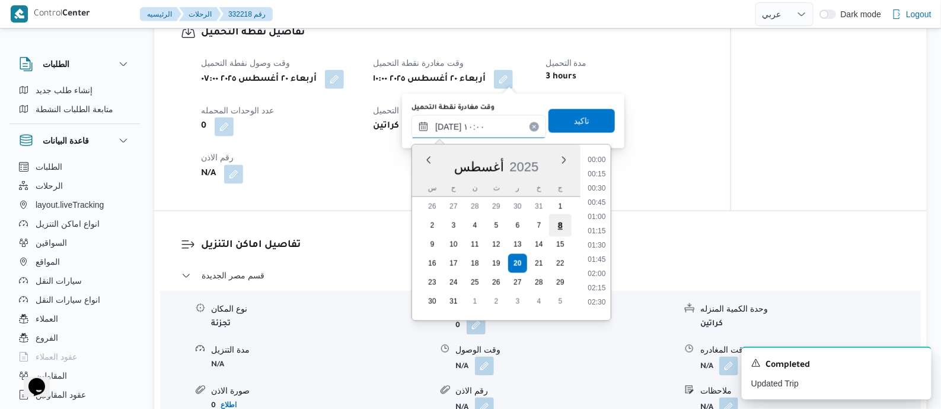
scroll to position [489, 0]
click at [603, 173] on li "08:45" at bounding box center [597, 170] width 27 height 12
type input "٢٠/٠٨/٢٠٢٥ ٠٨:٤٥"
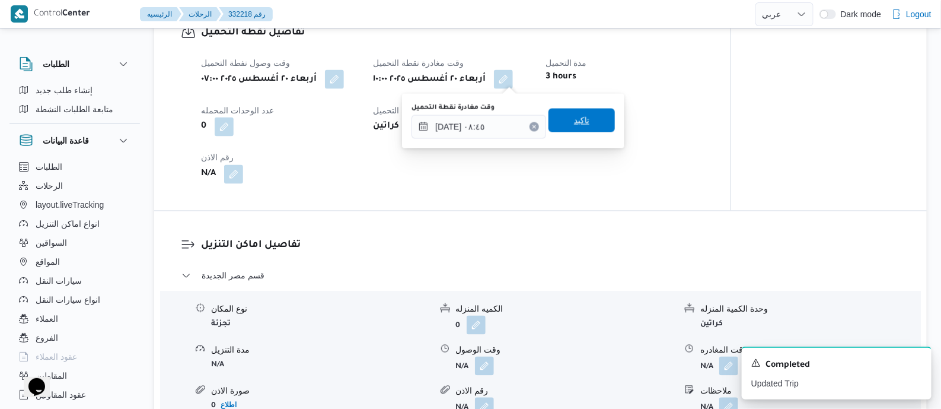
click at [583, 116] on span "تاكيد" at bounding box center [582, 121] width 66 height 24
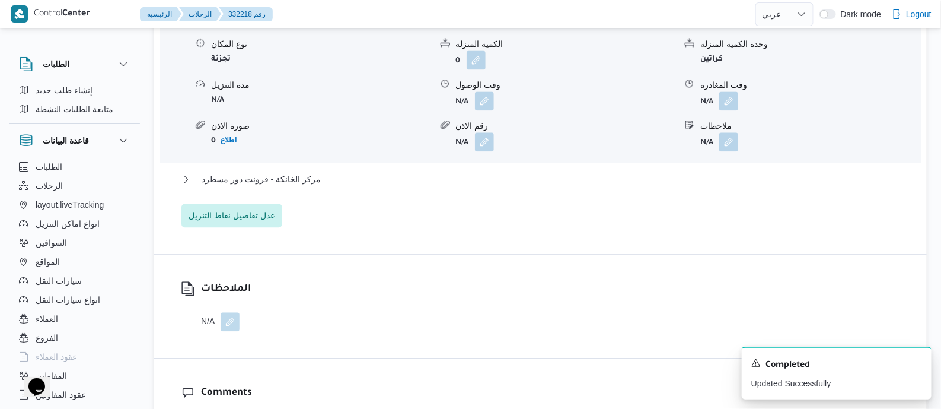
scroll to position [1112, 0]
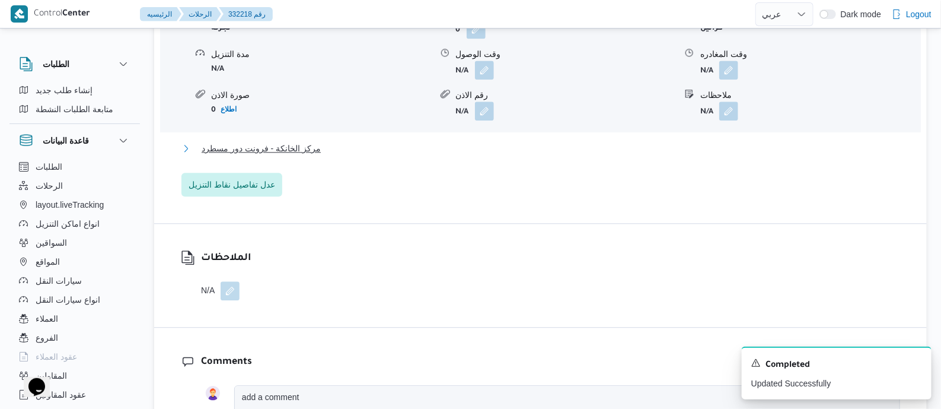
click at [294, 151] on span "مركز الخانكة - فرونت دور مسطرد" at bounding box center [261, 148] width 119 height 14
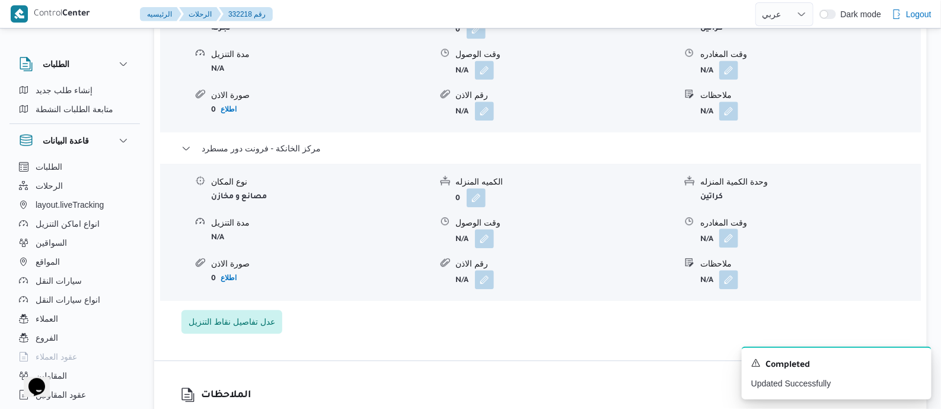
click at [728, 233] on button "button" at bounding box center [729, 237] width 19 height 19
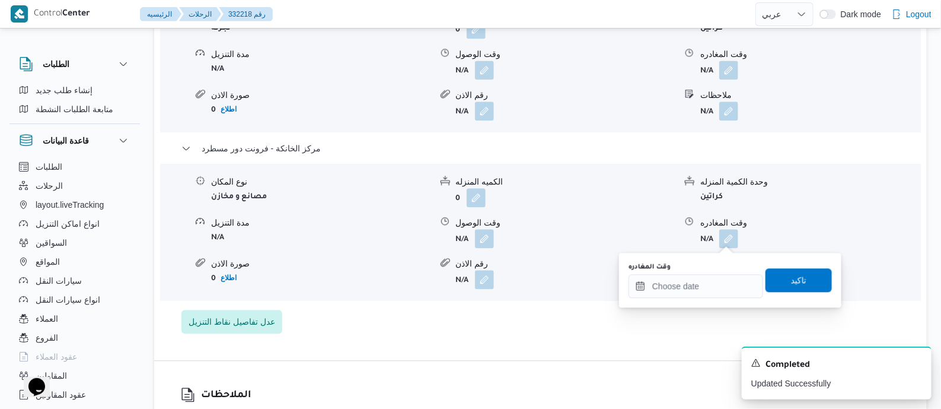
click at [728, 269] on div "وقت المغادره" at bounding box center [696, 266] width 135 height 9
click at [728, 277] on input "وقت المغادره" at bounding box center [696, 286] width 135 height 24
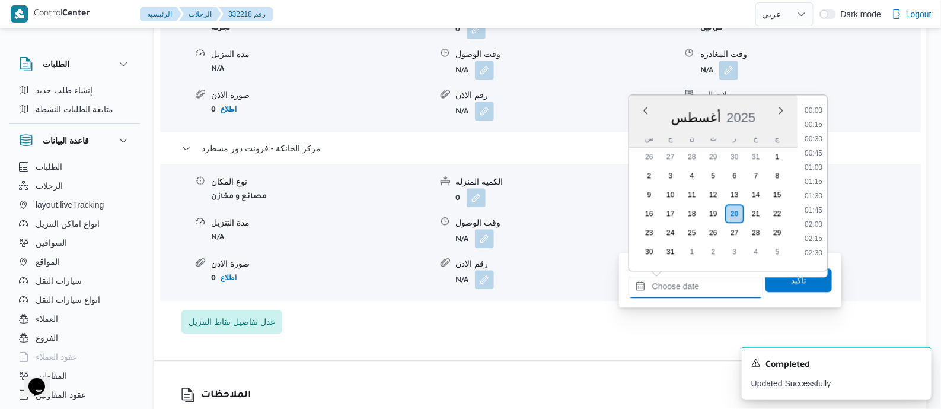
scroll to position [944, 0]
click at [814, 158] on li "17:30" at bounding box center [813, 163] width 27 height 12
type input "٢٠/٠٨/٢٠٢٥ ١٧:٣٠"
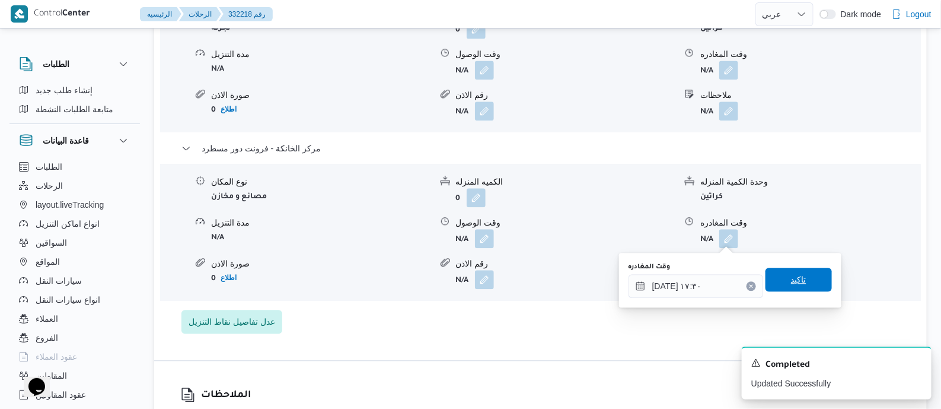
click at [794, 273] on span "تاكيد" at bounding box center [798, 279] width 15 height 14
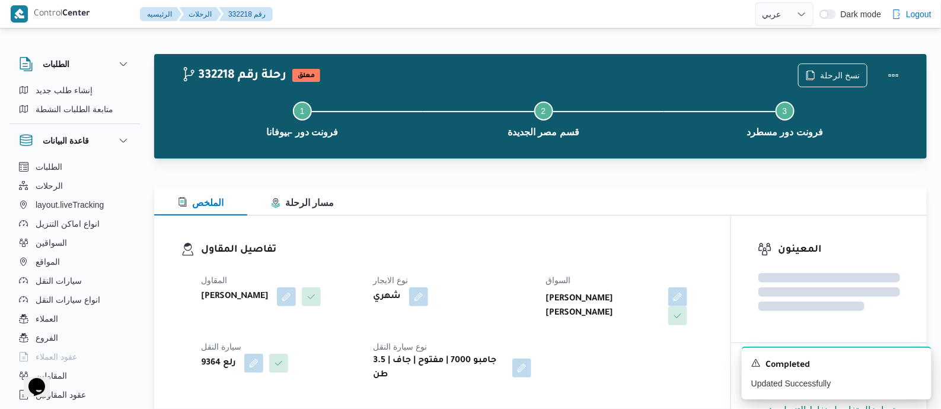
scroll to position [0, 0]
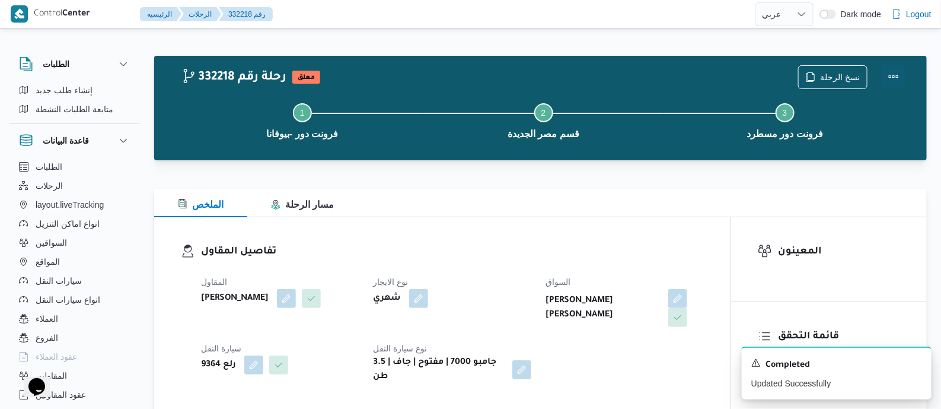
click at [890, 73] on button "Actions" at bounding box center [894, 77] width 24 height 24
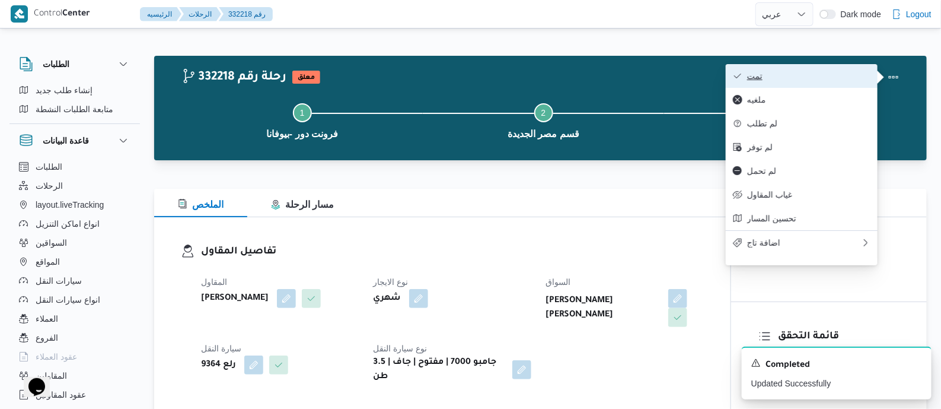
click at [818, 76] on span "تمت" at bounding box center [808, 75] width 123 height 9
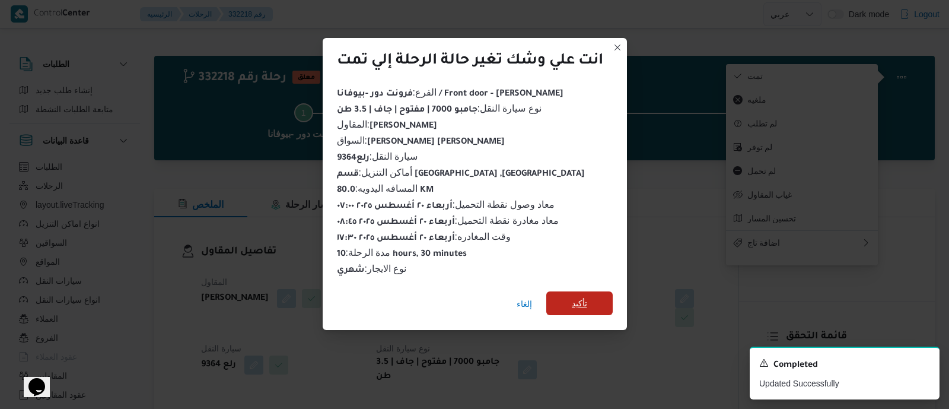
click at [578, 299] on span "تأكيد" at bounding box center [579, 303] width 15 height 14
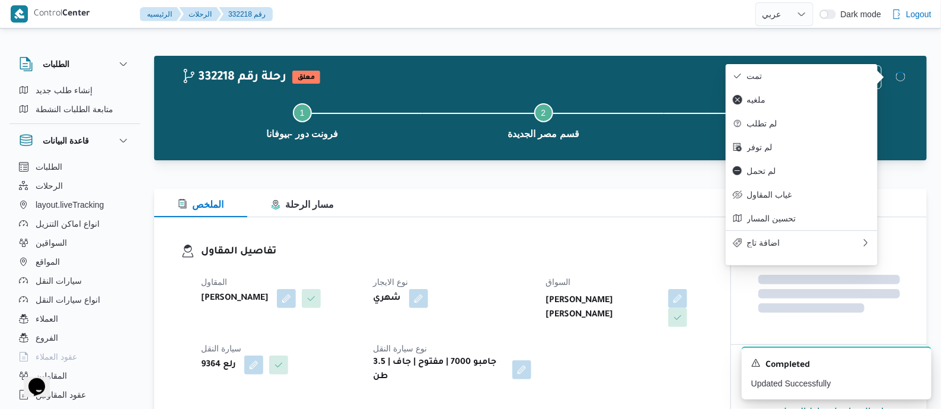
click at [562, 260] on dl "تفاصيل المقاول المقاول محمد صلاح عبداللطيف الشريف نوع الايجار شهري السواق سعيد …" at bounding box center [452, 314] width 503 height 140
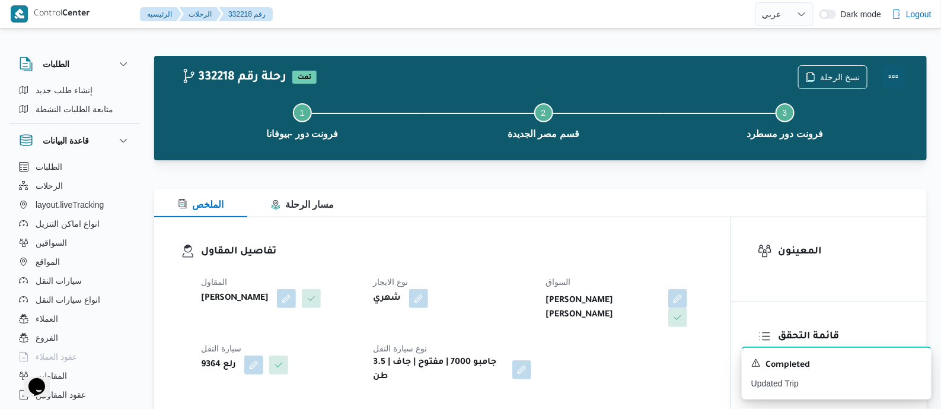
click at [895, 72] on button "Actions" at bounding box center [894, 77] width 24 height 24
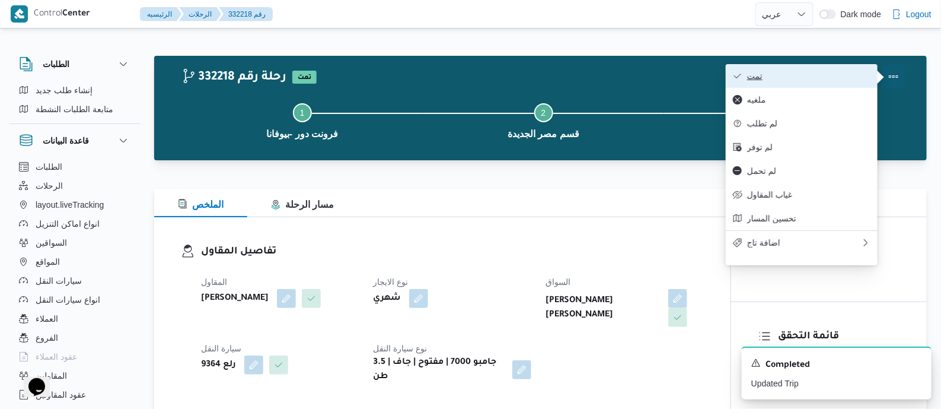
click at [838, 72] on span "تمت" at bounding box center [808, 75] width 123 height 9
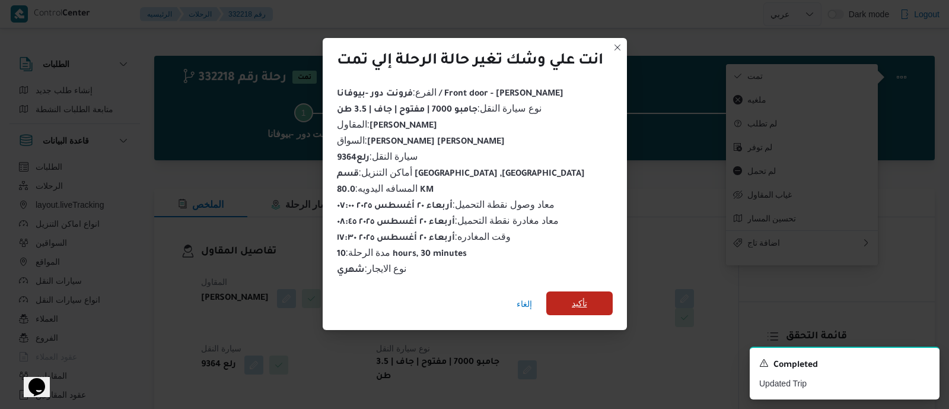
click at [582, 298] on span "تأكيد" at bounding box center [579, 303] width 15 height 14
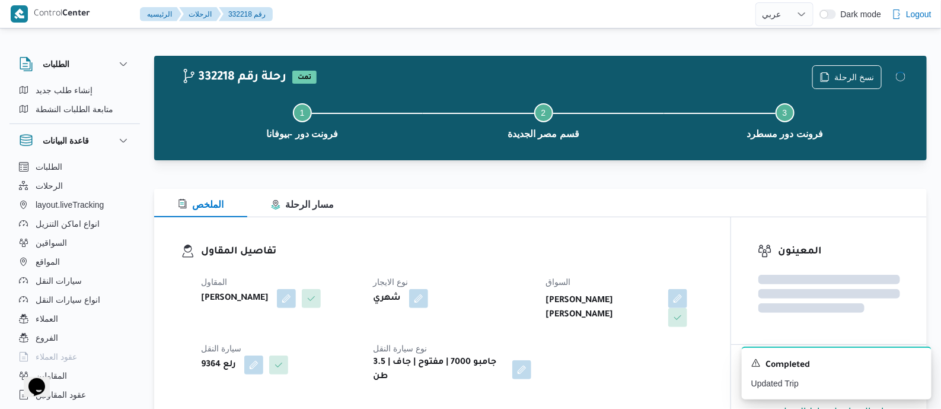
click at [459, 226] on div "تفاصيل المقاول المقاول محمد صلاح عبداللطيف الشريف نوع الايجار شهري السواق سعيد …" at bounding box center [442, 313] width 577 height 193
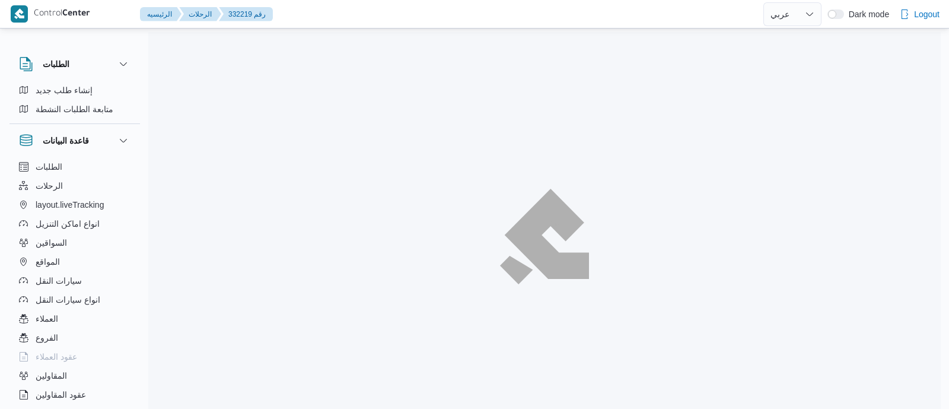
select select "ar"
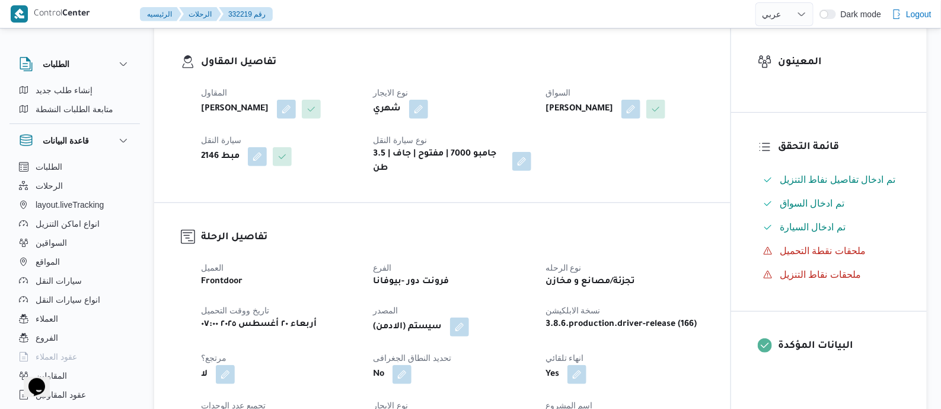
scroll to position [445, 0]
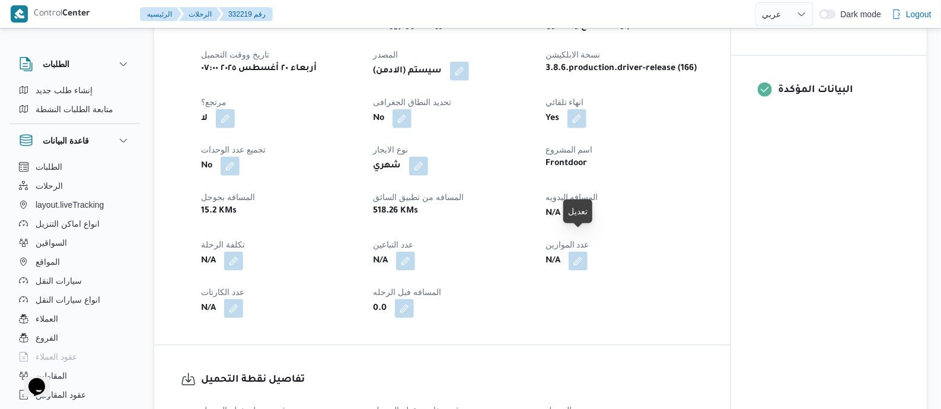
drag, startPoint x: 581, startPoint y: 238, endPoint x: 566, endPoint y: 289, distance: 52.7
click at [582, 223] on button "button" at bounding box center [578, 213] width 19 height 19
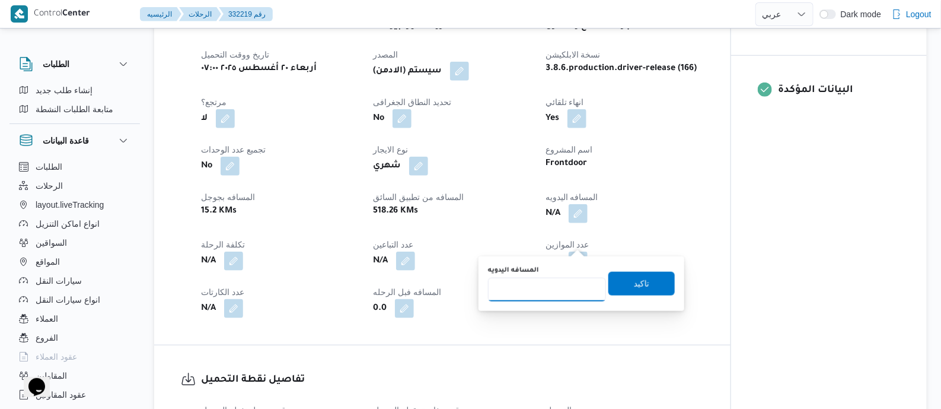
click at [561, 285] on input "المسافه اليدويه" at bounding box center [547, 290] width 118 height 24
type input "80"
click at [648, 287] on span "تاكيد" at bounding box center [642, 283] width 66 height 24
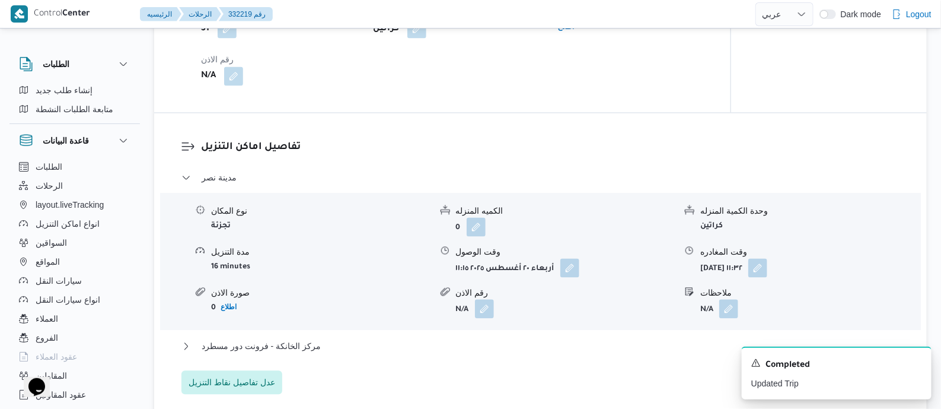
scroll to position [963, 0]
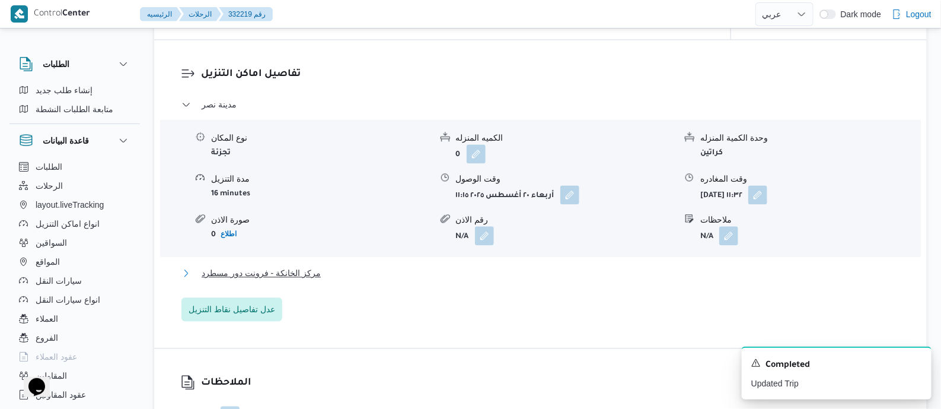
click at [294, 280] on span "مركز الخانكة - فرونت دور مسطرد" at bounding box center [261, 273] width 119 height 14
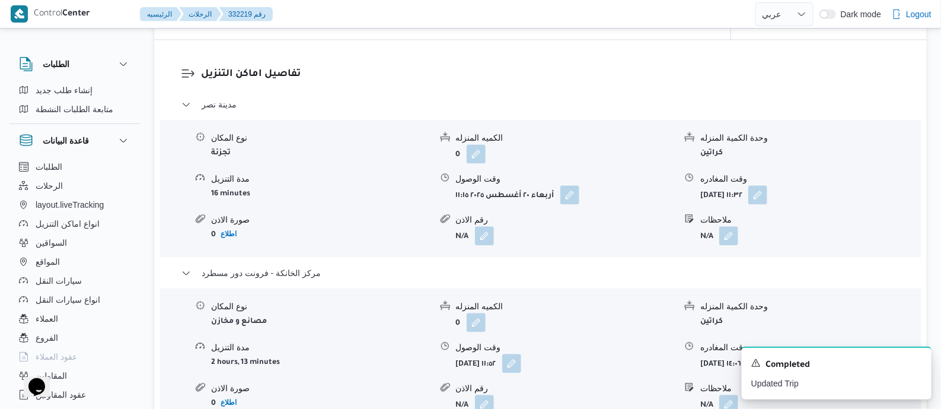
scroll to position [1112, 0]
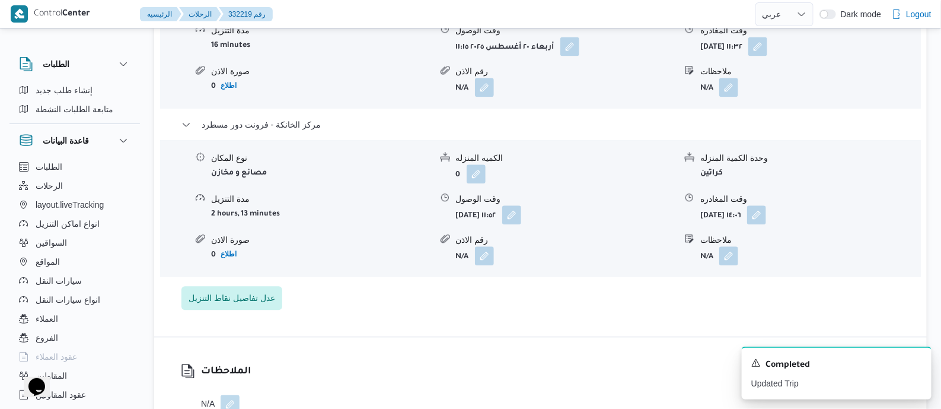
drag, startPoint x: 815, startPoint y: 239, endPoint x: 810, endPoint y: 272, distance: 33.6
click at [766, 224] on button "button" at bounding box center [756, 214] width 19 height 19
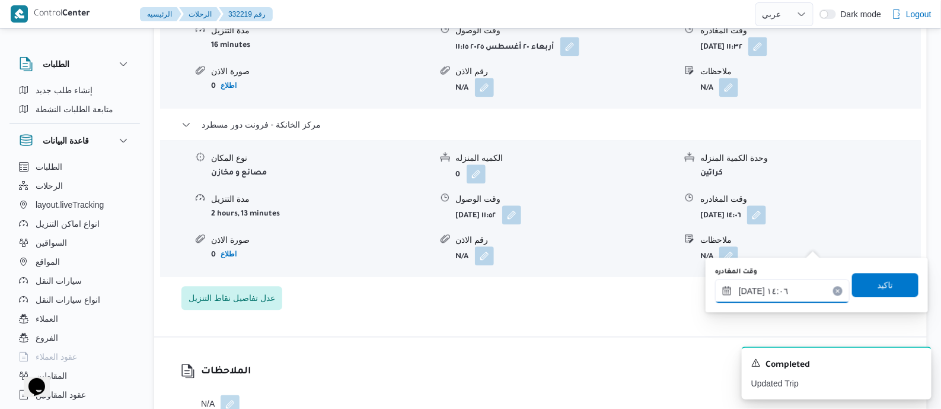
click at [805, 293] on input "[DATE] ١٤:٠٦" at bounding box center [782, 291] width 135 height 24
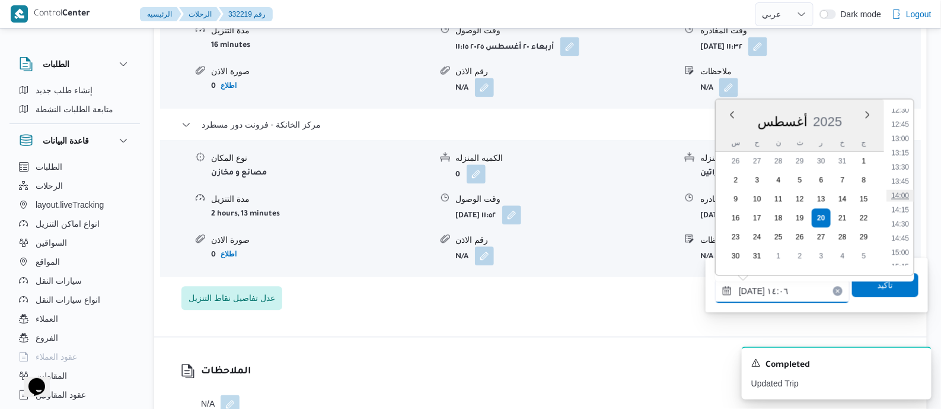
scroll to position [939, 0]
click at [904, 169] on li "17:30" at bounding box center [900, 172] width 27 height 12
type input "[DATE] ١٧:٣٠"
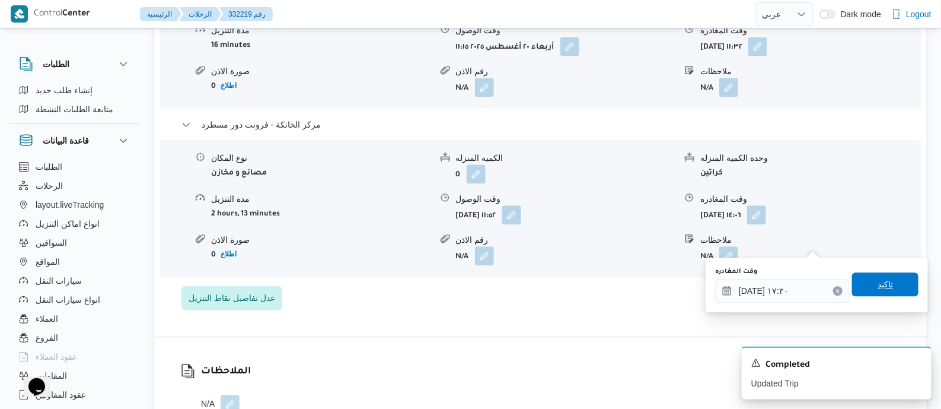
click at [880, 292] on span "تاكيد" at bounding box center [885, 284] width 66 height 24
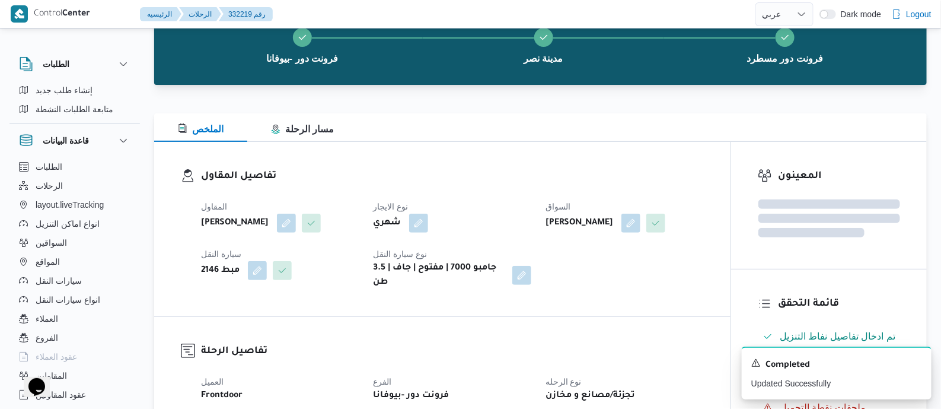
scroll to position [0, 0]
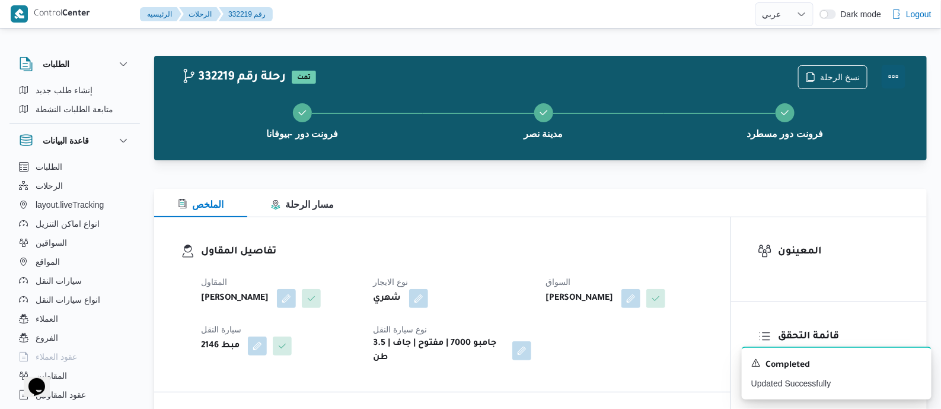
click at [896, 72] on button "Actions" at bounding box center [894, 77] width 24 height 24
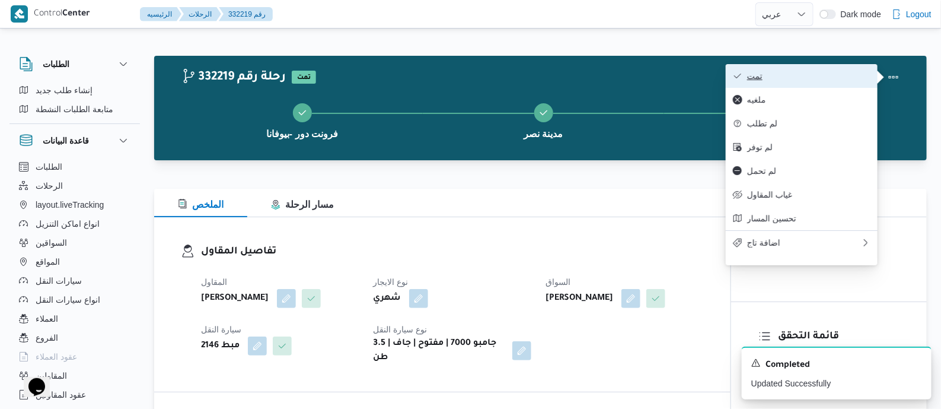
click at [820, 78] on span "تمت" at bounding box center [808, 75] width 123 height 9
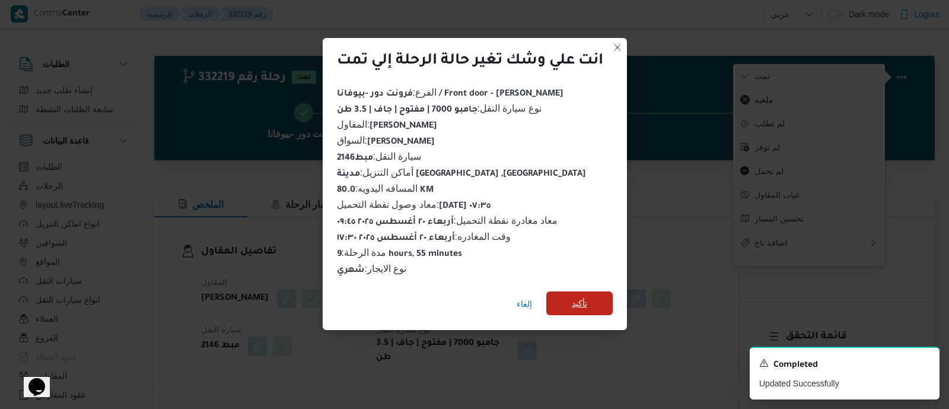
click at [584, 304] on span "تأكيد" at bounding box center [579, 303] width 15 height 14
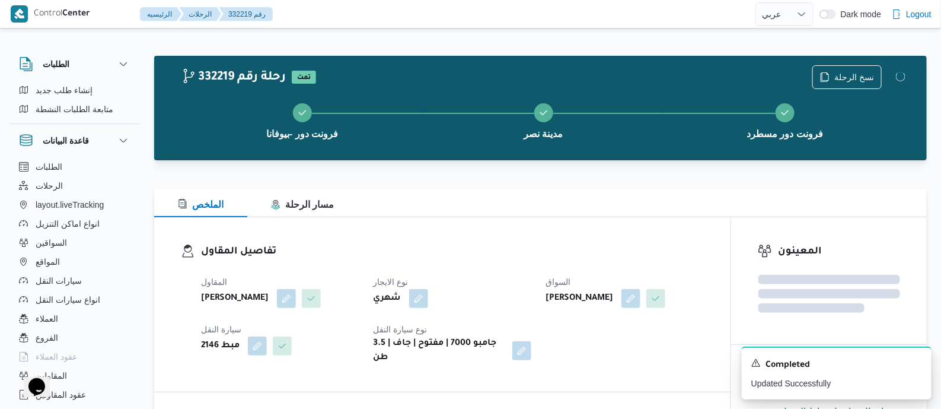
click at [571, 286] on dt "السواق" at bounding box center [625, 282] width 158 height 14
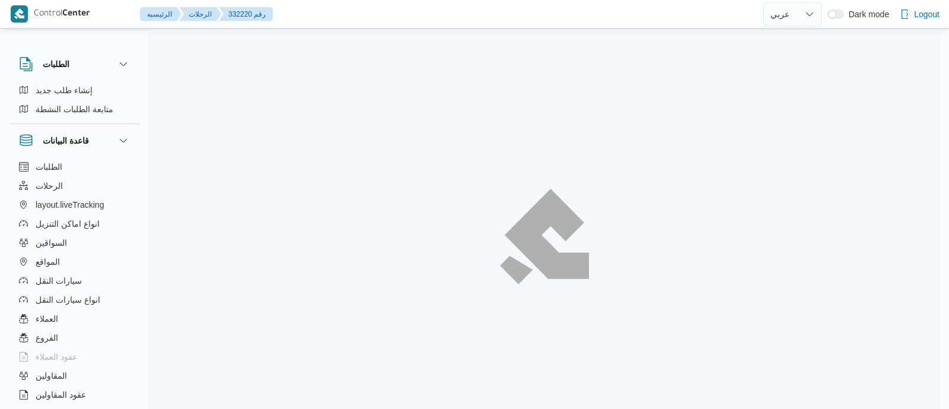
select select "ar"
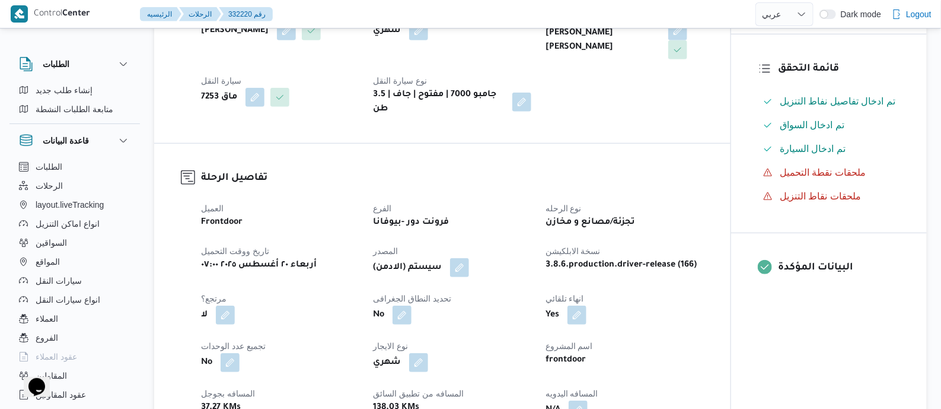
scroll to position [445, 0]
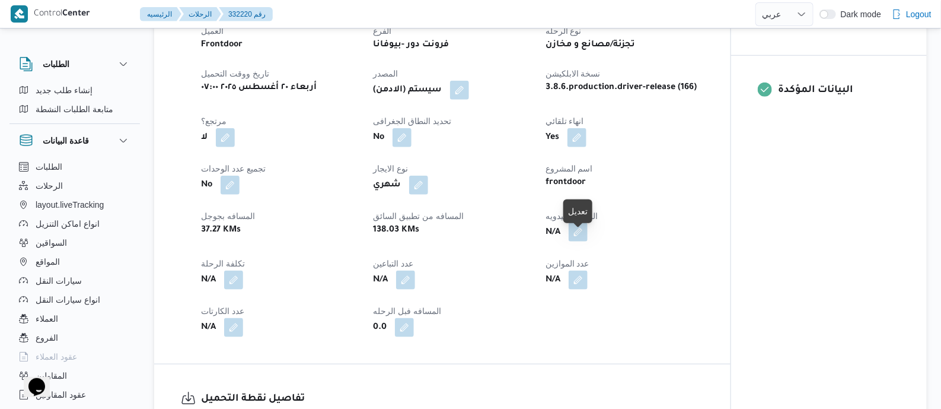
click at [581, 236] on button "button" at bounding box center [578, 231] width 19 height 19
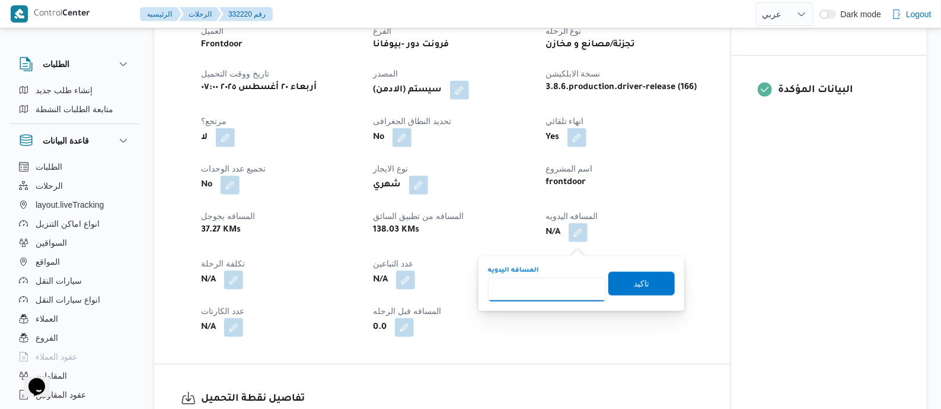
click at [571, 282] on input "المسافه اليدويه" at bounding box center [547, 290] width 118 height 24
type input "120"
click at [634, 281] on span "تاكيد" at bounding box center [641, 283] width 15 height 14
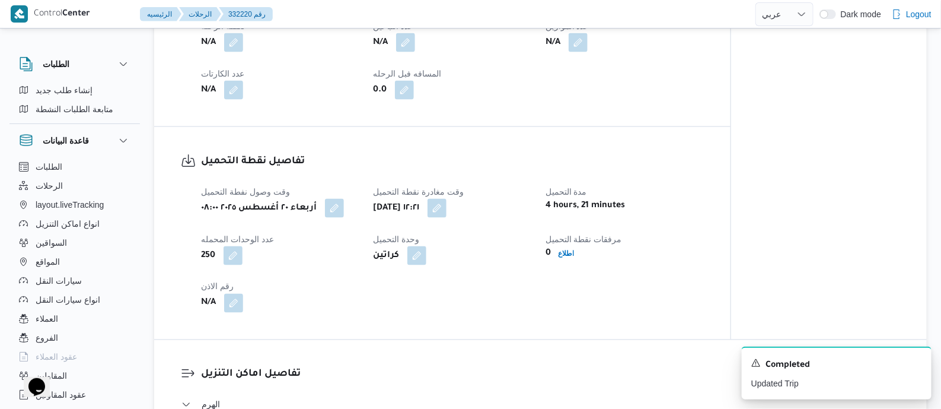
scroll to position [667, 0]
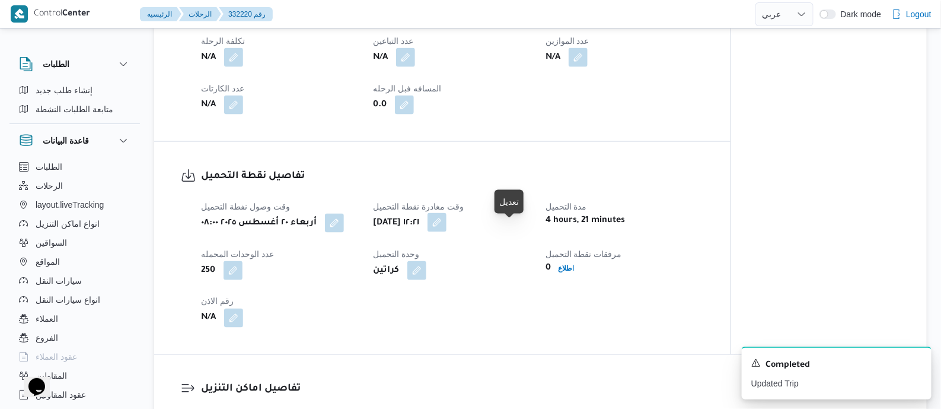
click at [447, 232] on button "button" at bounding box center [437, 222] width 19 height 19
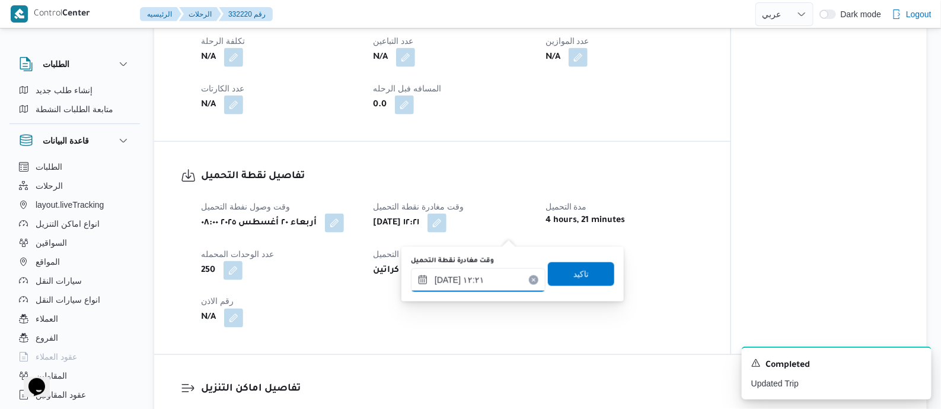
click at [502, 283] on input "[DATE] ١٢:٢١" at bounding box center [478, 280] width 135 height 24
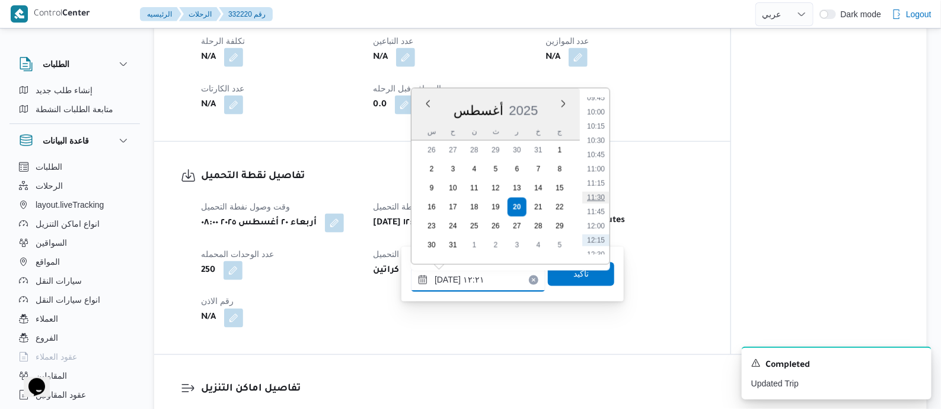
scroll to position [468, 0]
click at [594, 188] on li "09:45" at bounding box center [596, 191] width 27 height 12
type input "[DATE] ٠٩:٤٥"
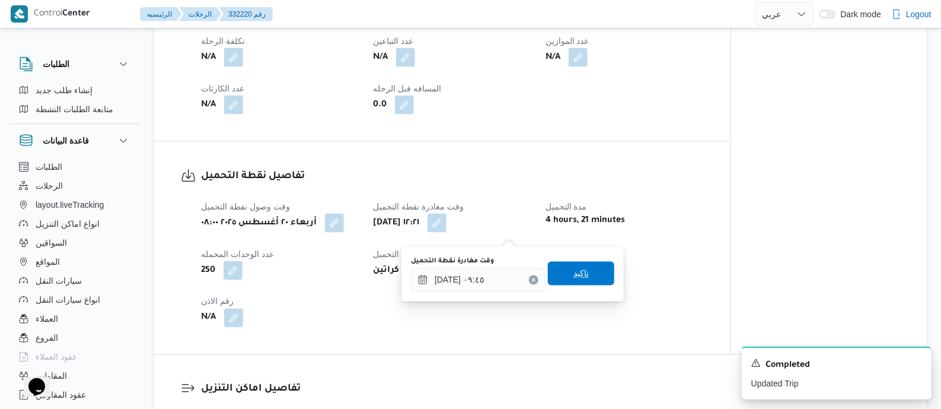
click at [574, 270] on span "تاكيد" at bounding box center [581, 273] width 15 height 14
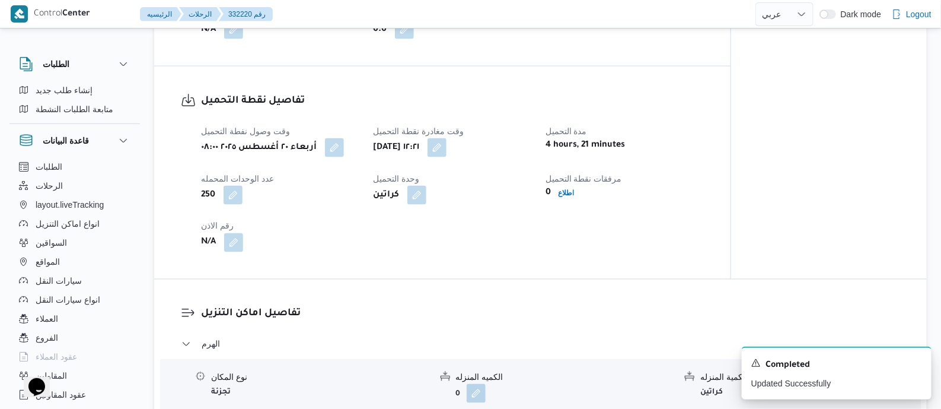
scroll to position [963, 0]
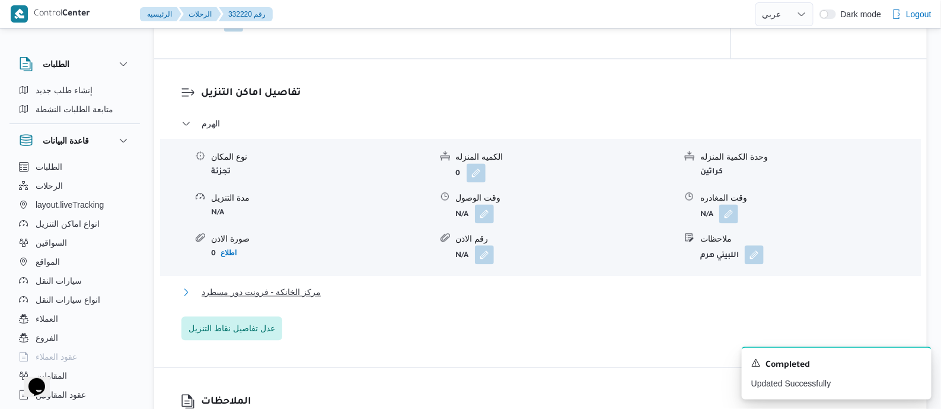
click at [305, 298] on span "مركز الخانكة - فرونت دور مسطرد" at bounding box center [261, 292] width 119 height 14
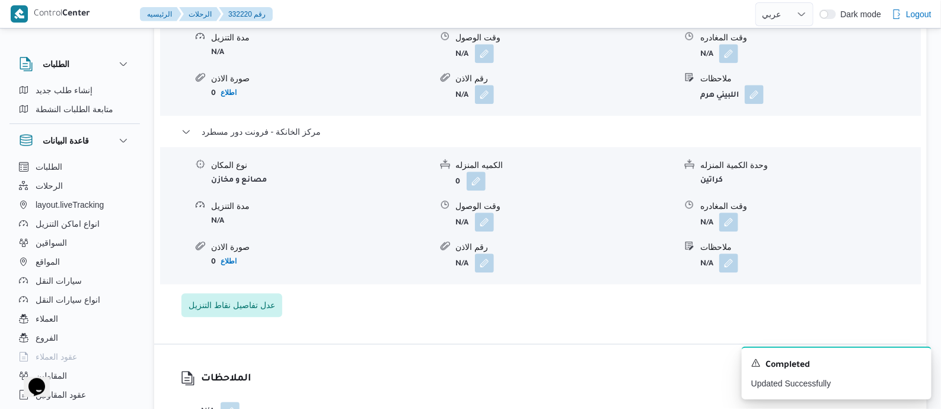
scroll to position [1186, 0]
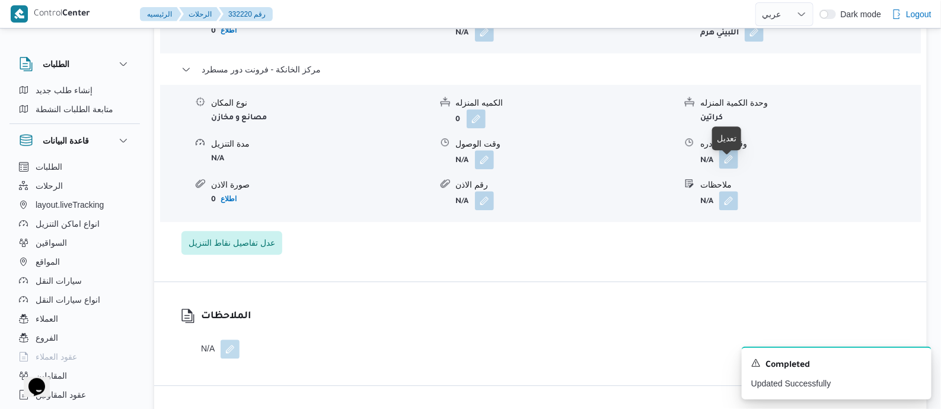
click at [734, 166] on button "button" at bounding box center [729, 158] width 19 height 19
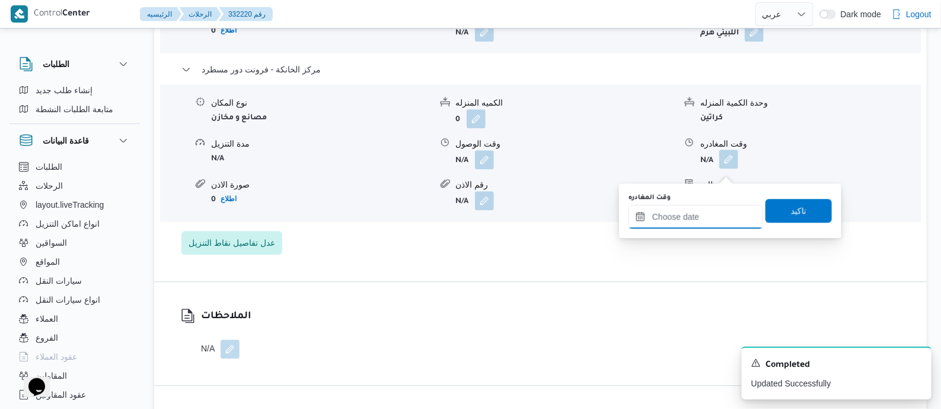
click at [728, 209] on input "وقت المغادره" at bounding box center [696, 217] width 135 height 24
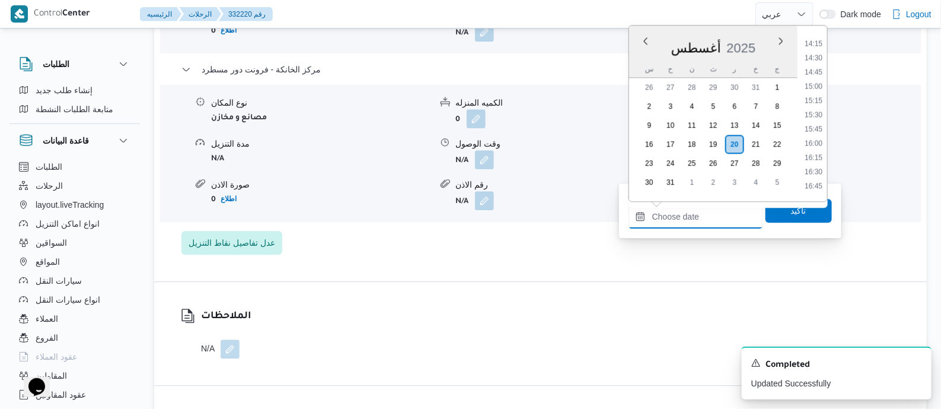
scroll to position [795, 0]
click at [816, 182] on li "16:30" at bounding box center [813, 185] width 27 height 12
type input "[DATE] ١٦:٣٠"
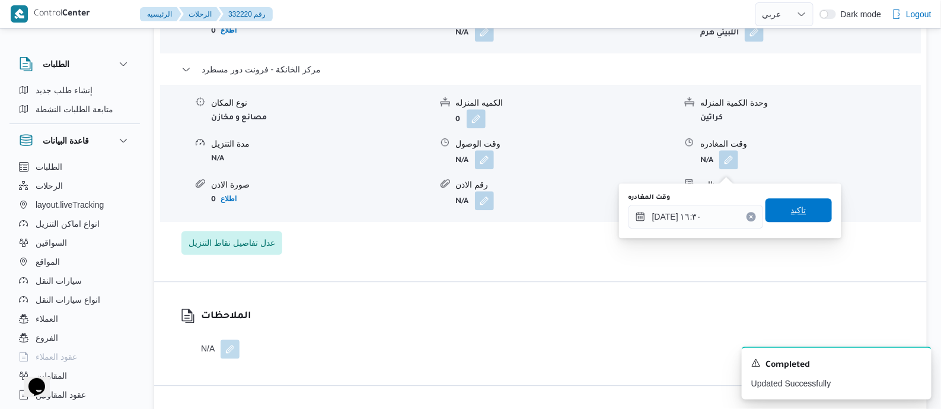
click at [798, 209] on span "تاكيد" at bounding box center [798, 210] width 15 height 14
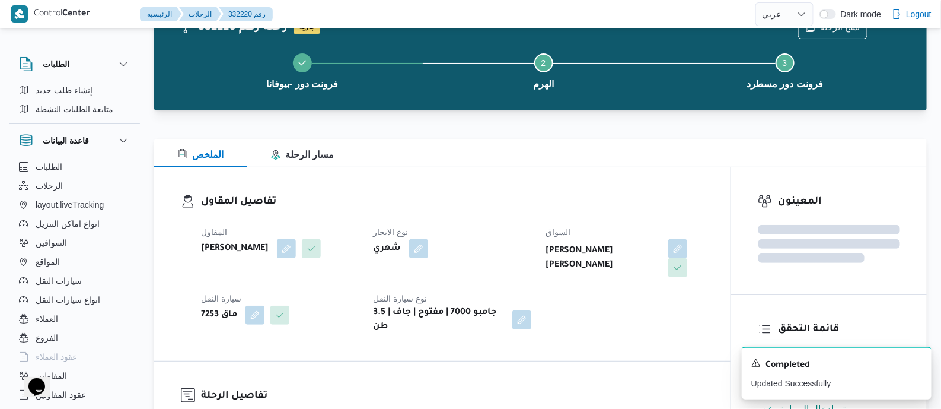
scroll to position [0, 0]
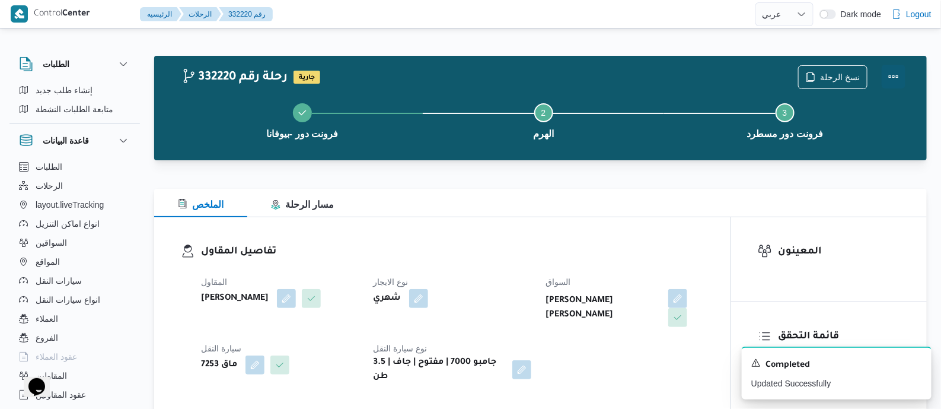
click at [891, 75] on button "Actions" at bounding box center [894, 77] width 24 height 24
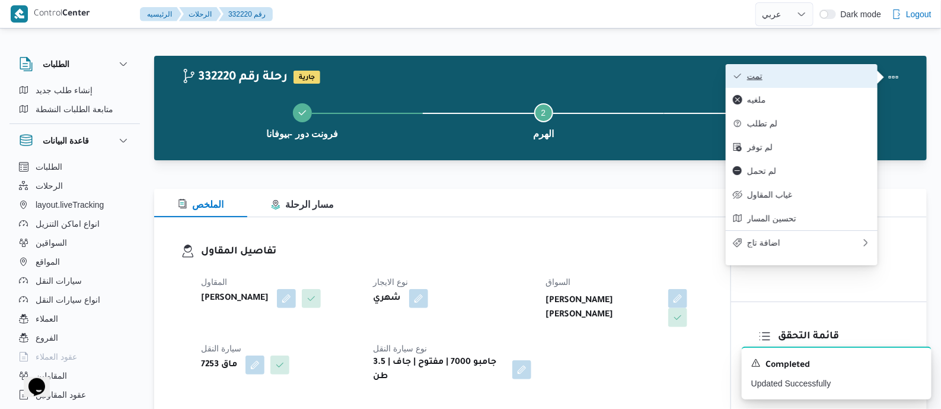
click at [836, 80] on span "تمت" at bounding box center [808, 75] width 123 height 9
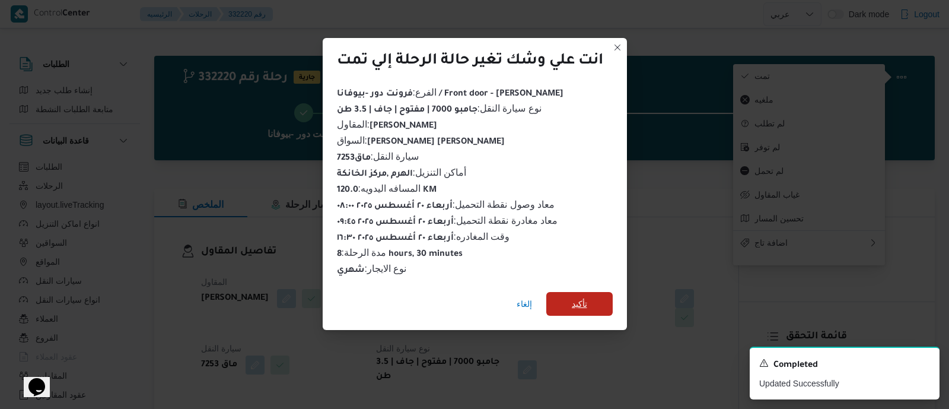
drag, startPoint x: 593, startPoint y: 301, endPoint x: 560, endPoint y: 270, distance: 44.5
click at [591, 301] on span "تأكيد" at bounding box center [579, 304] width 66 height 24
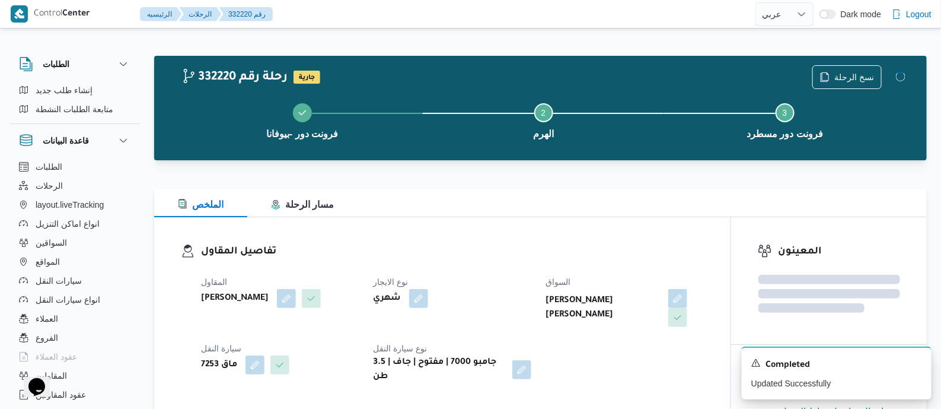
click at [530, 257] on h3 "تفاصيل المقاول" at bounding box center [452, 252] width 503 height 16
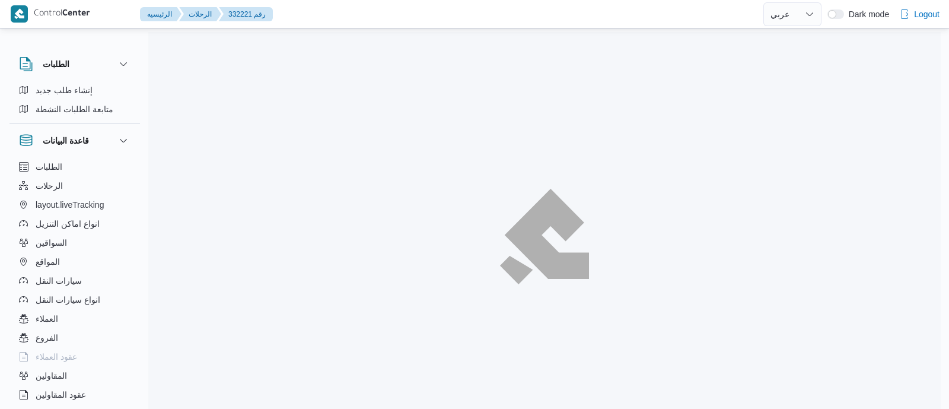
select select "ar"
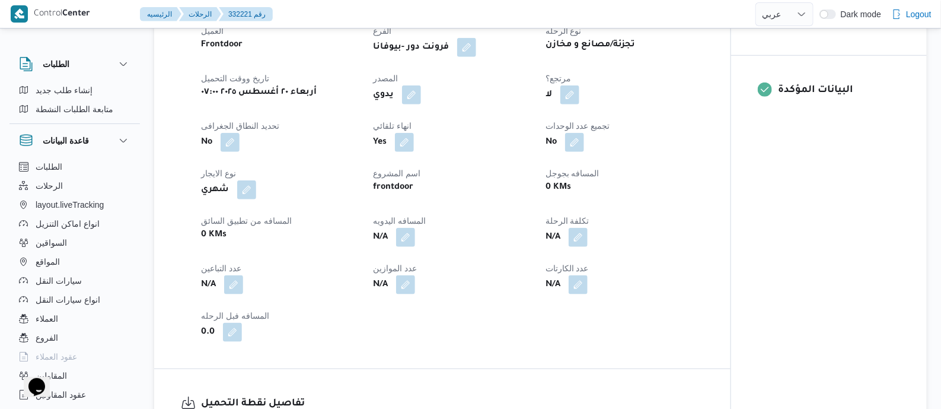
scroll to position [518, 0]
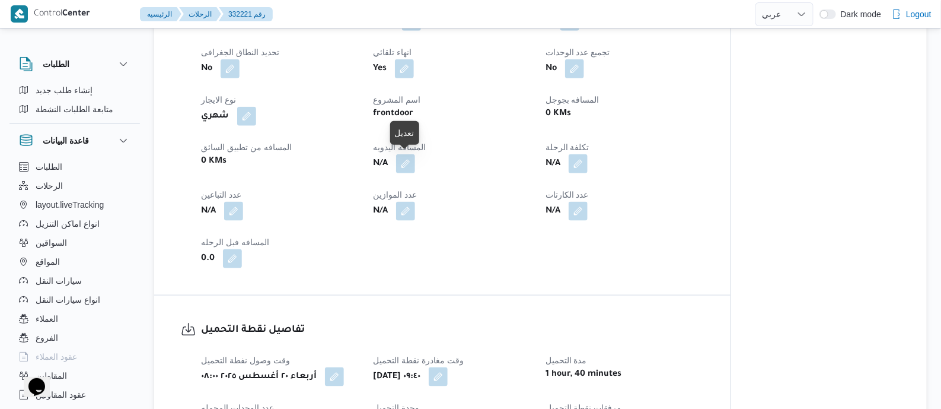
drag, startPoint x: 406, startPoint y: 163, endPoint x: 399, endPoint y: 190, distance: 28.2
click at [406, 163] on button "button" at bounding box center [405, 163] width 19 height 19
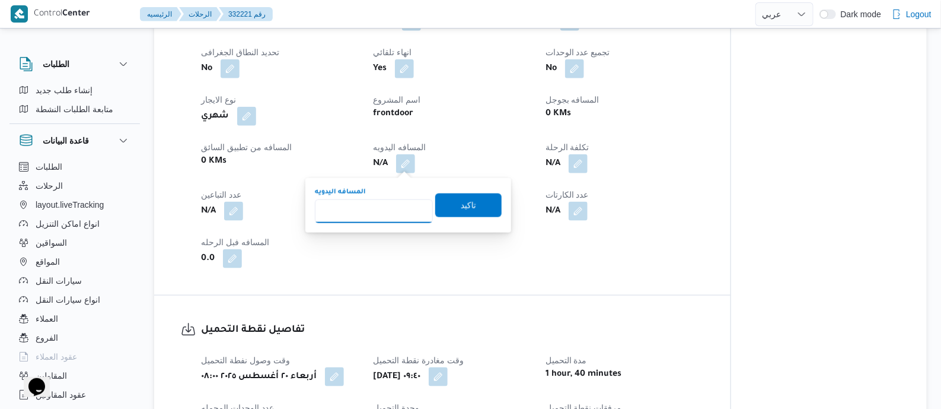
click at [396, 206] on input "المسافه اليدويه" at bounding box center [374, 211] width 118 height 24
type input "125"
click at [473, 206] on span "تاكيد" at bounding box center [468, 205] width 66 height 24
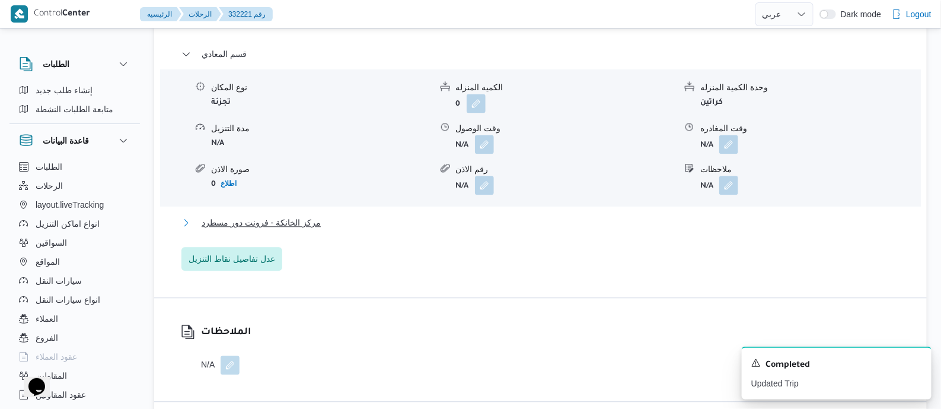
click at [290, 223] on span "مركز الخانكة - فرونت دور مسطرد" at bounding box center [261, 222] width 119 height 14
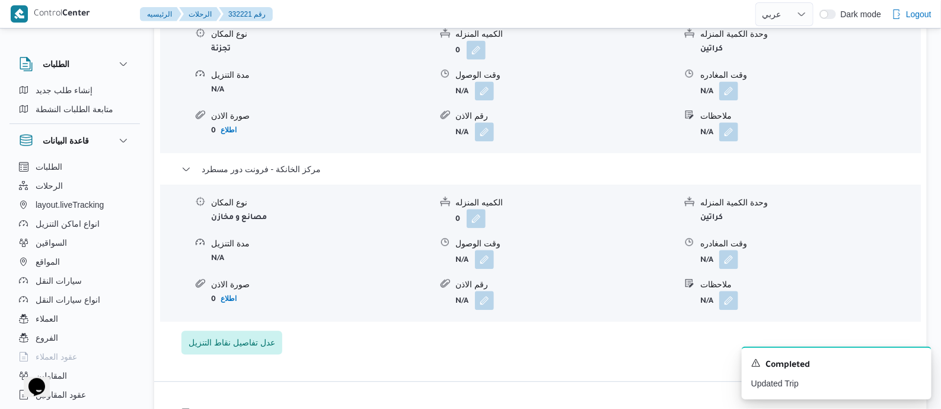
scroll to position [1112, 0]
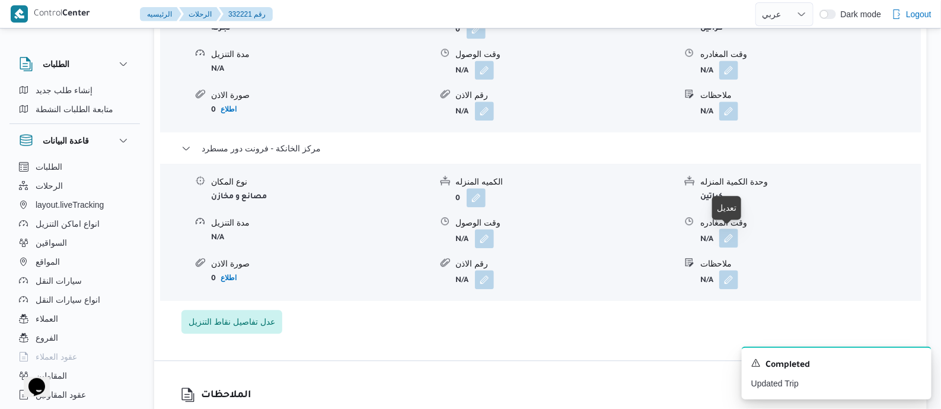
click at [727, 233] on button "button" at bounding box center [729, 237] width 19 height 19
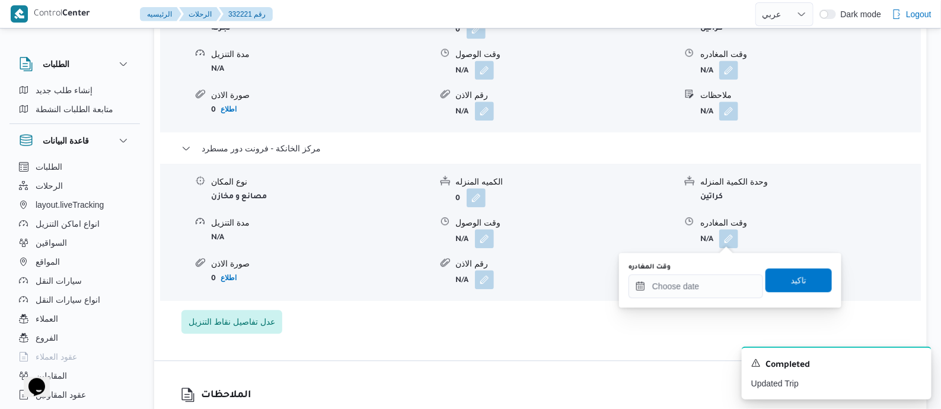
click at [727, 269] on div "وقت المغادره" at bounding box center [696, 266] width 135 height 9
click at [738, 279] on input "وقت المغادره" at bounding box center [696, 286] width 135 height 24
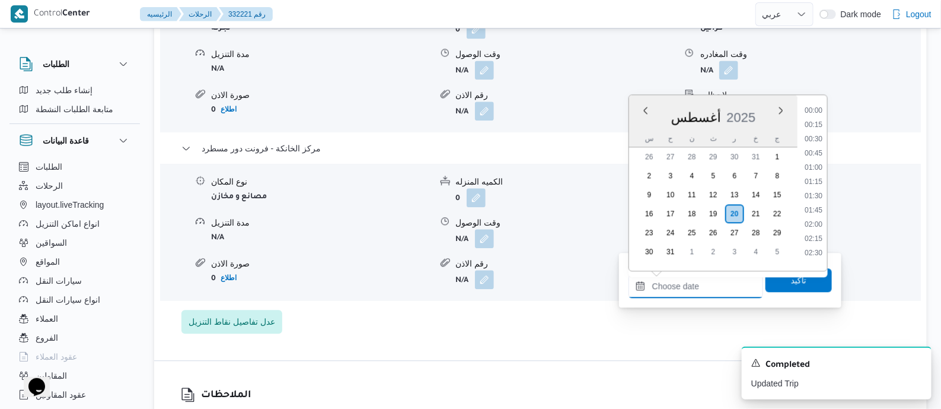
scroll to position [944, 0]
click at [819, 175] on li "17:45" at bounding box center [813, 177] width 27 height 12
type input "٢٠/٠٨/٢٠٢٥ ١٧:٤٥"
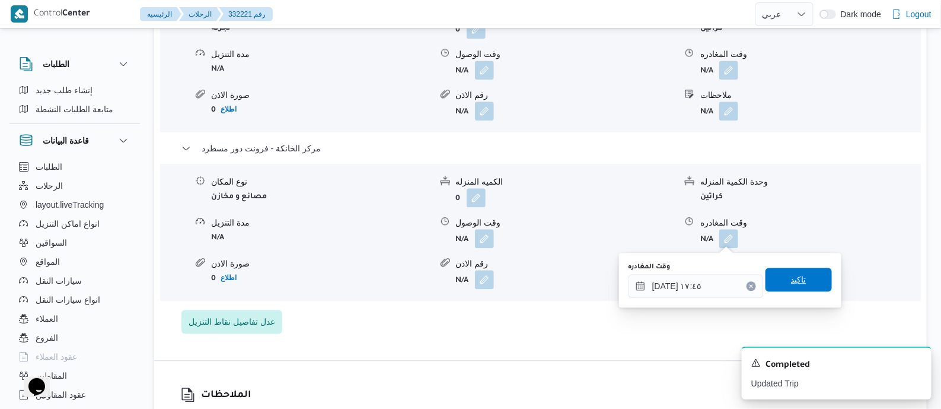
click at [798, 277] on span "تاكيد" at bounding box center [798, 279] width 15 height 14
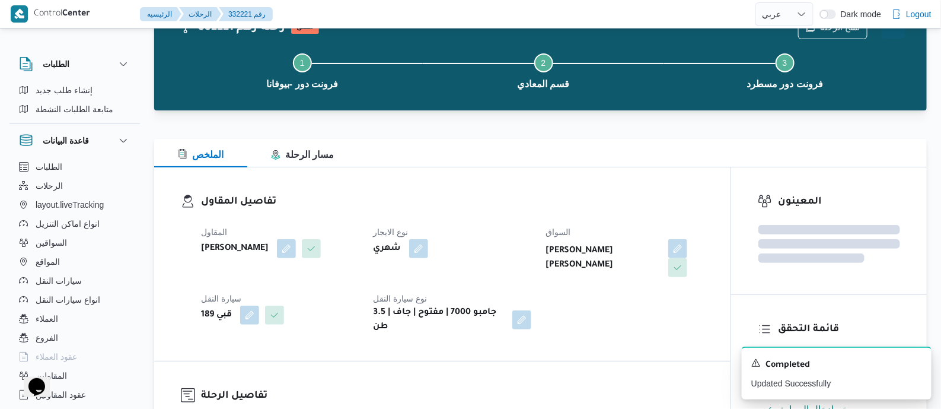
scroll to position [0, 0]
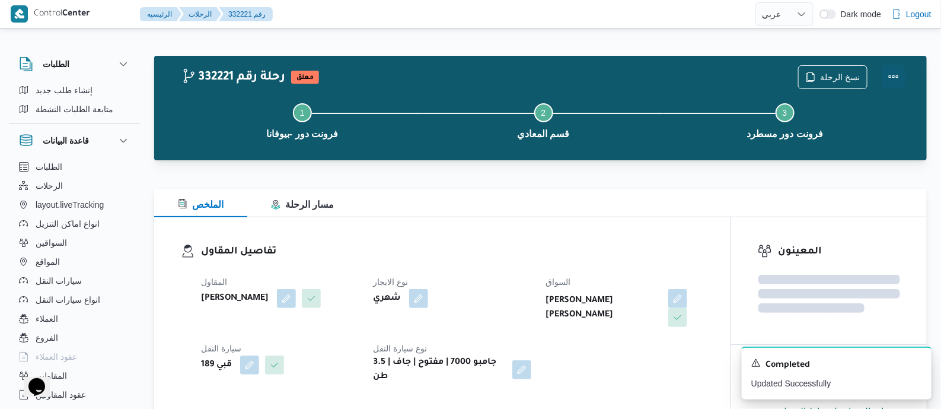
click at [896, 74] on button "Actions" at bounding box center [894, 77] width 24 height 24
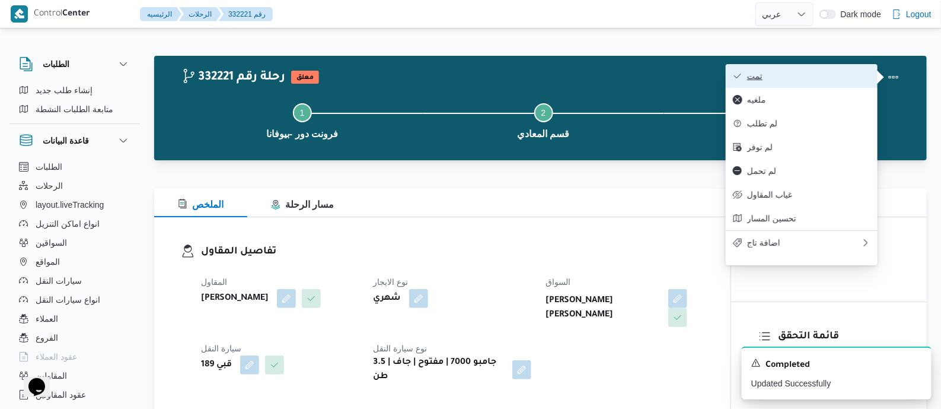
click at [828, 73] on span "تمت" at bounding box center [808, 75] width 123 height 9
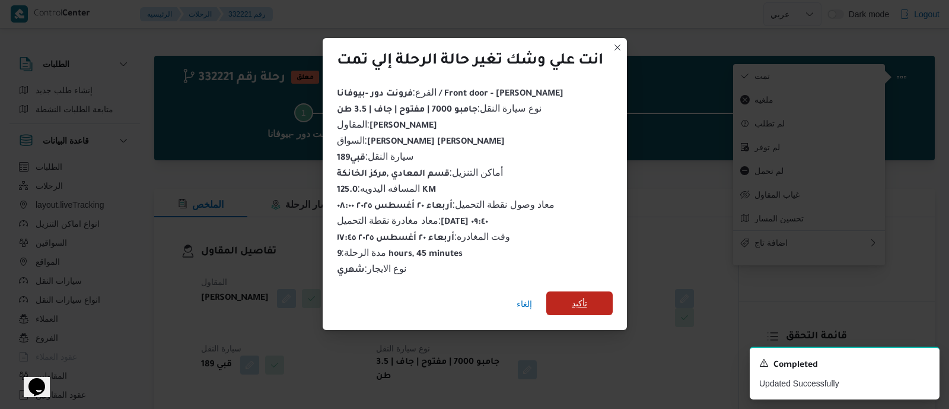
click at [577, 300] on span "تأكيد" at bounding box center [579, 303] width 15 height 14
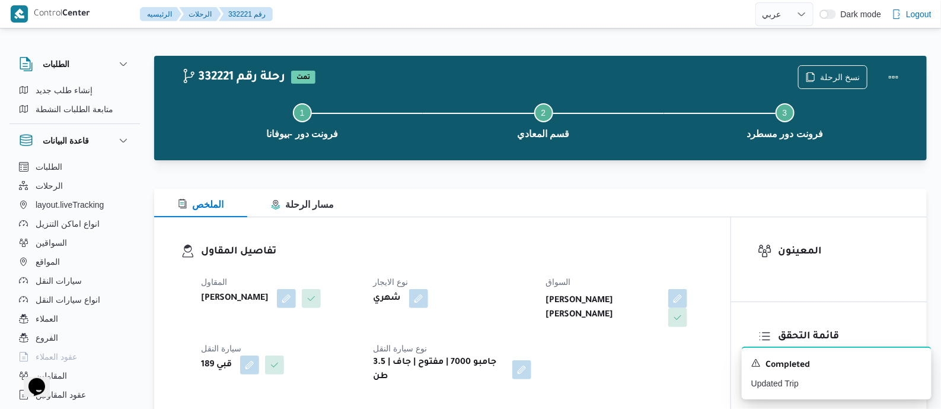
click at [439, 217] on div "الملخص مسار الرحلة" at bounding box center [540, 203] width 773 height 28
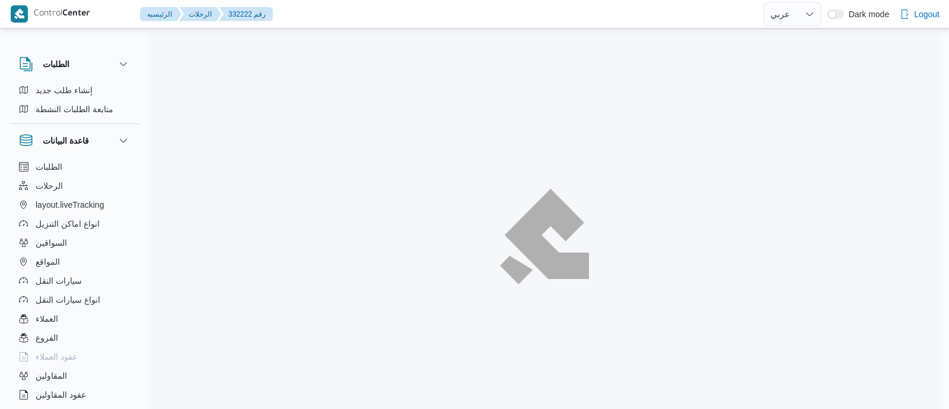
select select "ar"
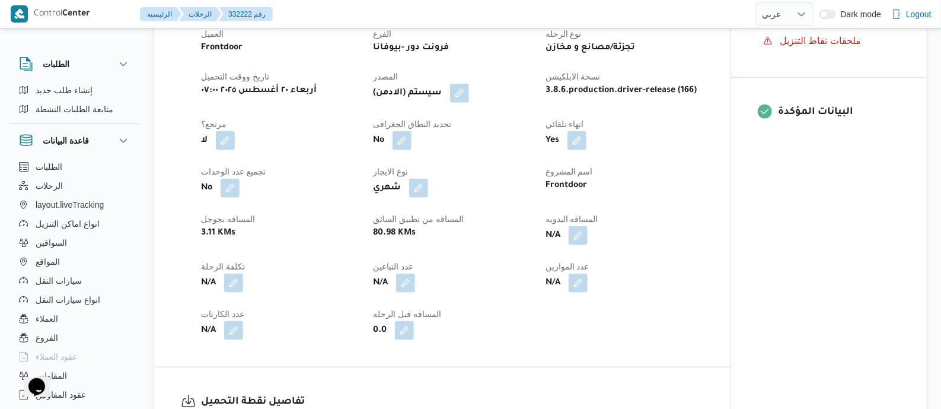
scroll to position [445, 0]
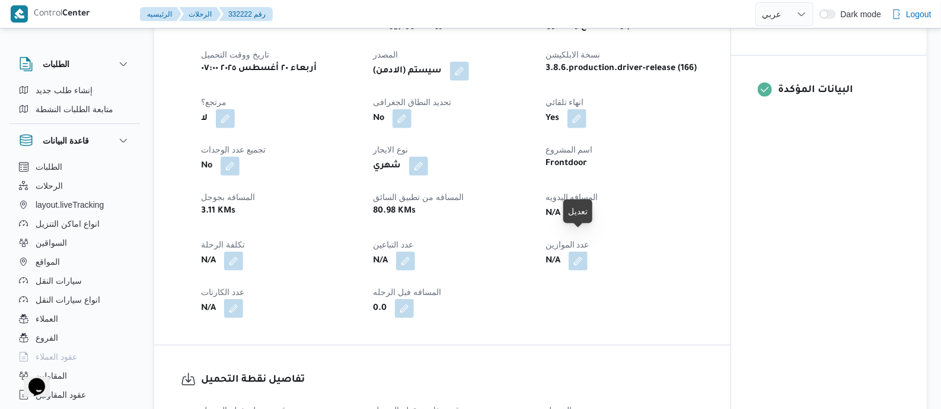
drag, startPoint x: 578, startPoint y: 241, endPoint x: 561, endPoint y: 280, distance: 42.2
click at [578, 223] on button "button" at bounding box center [578, 213] width 19 height 19
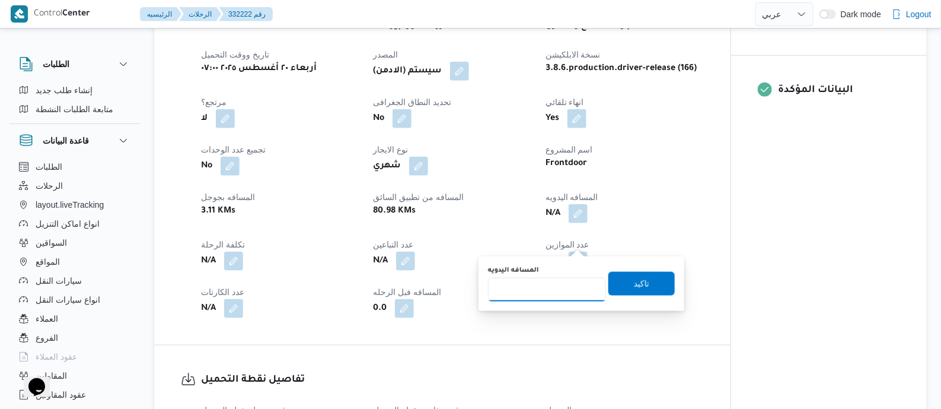
click at [550, 292] on input "المسافه اليدويه" at bounding box center [547, 290] width 118 height 24
type input "135"
click at [624, 287] on span "تاكيد" at bounding box center [642, 283] width 66 height 24
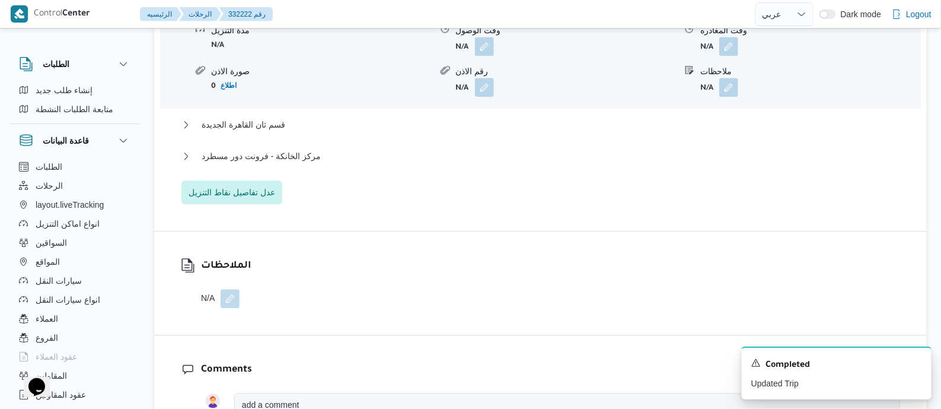
scroll to position [1112, 0]
click at [308, 163] on span "مركز الخانكة - فرونت دور مسطرد" at bounding box center [261, 156] width 119 height 14
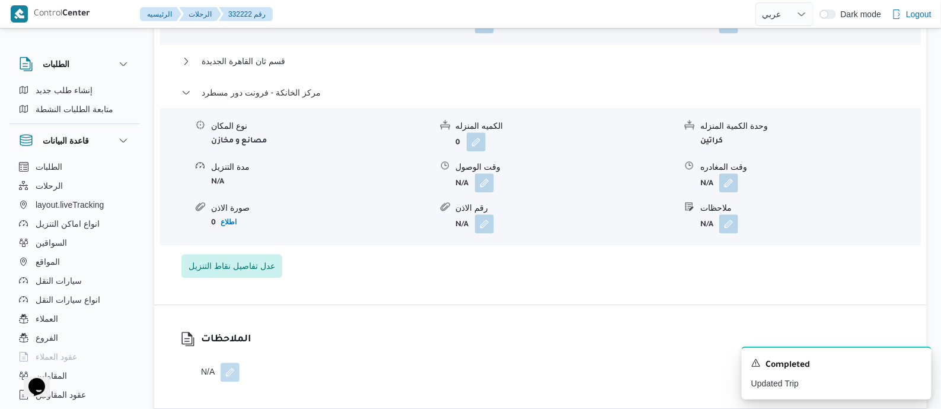
scroll to position [1261, 0]
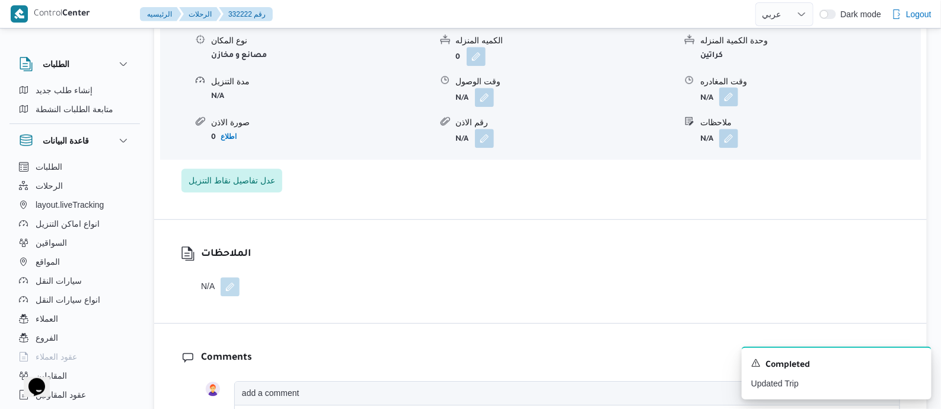
click at [727, 106] on button "button" at bounding box center [729, 96] width 19 height 19
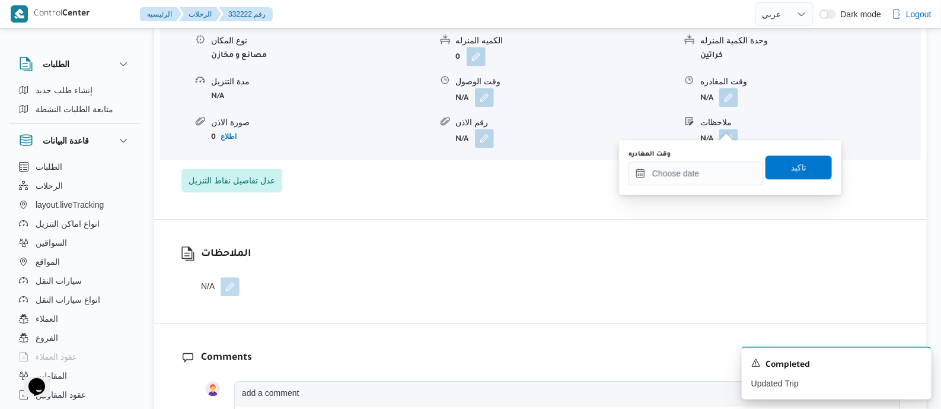
click at [729, 154] on div "وقت المغادره" at bounding box center [696, 153] width 135 height 9
click at [729, 166] on input "وقت المغادره" at bounding box center [696, 173] width 135 height 24
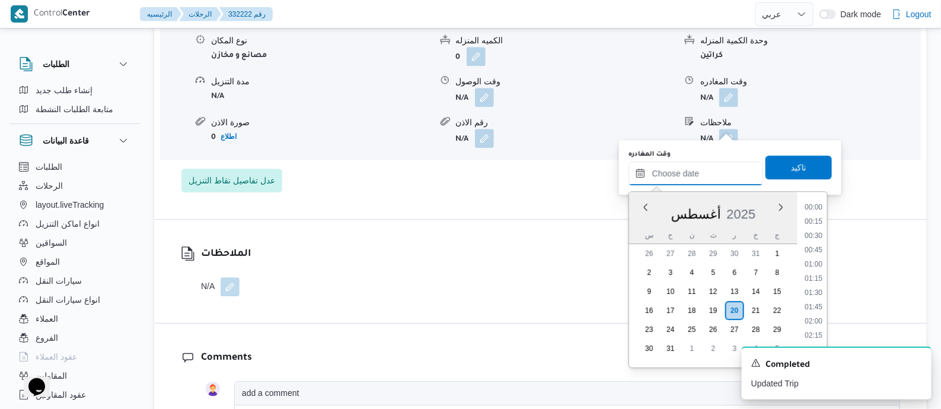
scroll to position [944, 0]
click at [817, 256] on li "17:30" at bounding box center [813, 260] width 27 height 12
type input "[DATE] ١٧:٣٠"
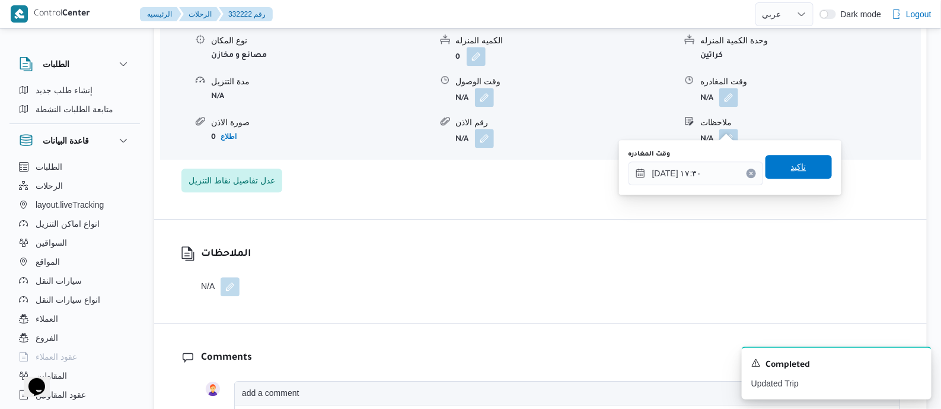
click at [809, 170] on span "تاكيد" at bounding box center [799, 167] width 66 height 24
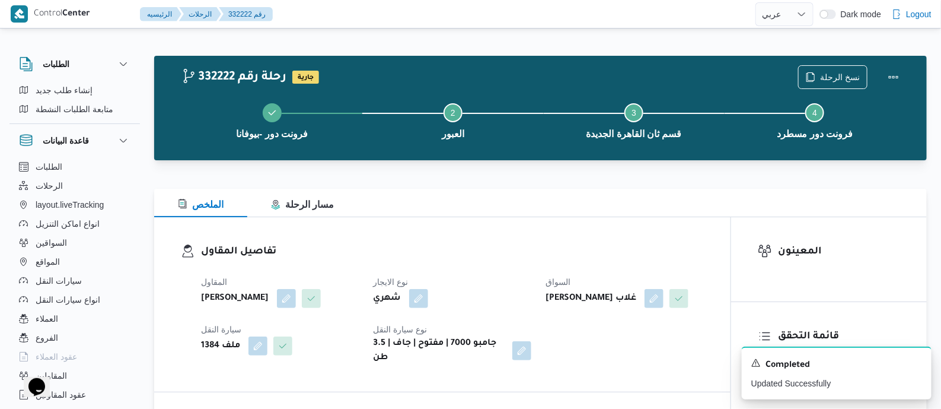
scroll to position [0, 0]
drag, startPoint x: 892, startPoint y: 68, endPoint x: 882, endPoint y: 78, distance: 14.3
click at [892, 69] on button "Actions" at bounding box center [894, 77] width 24 height 24
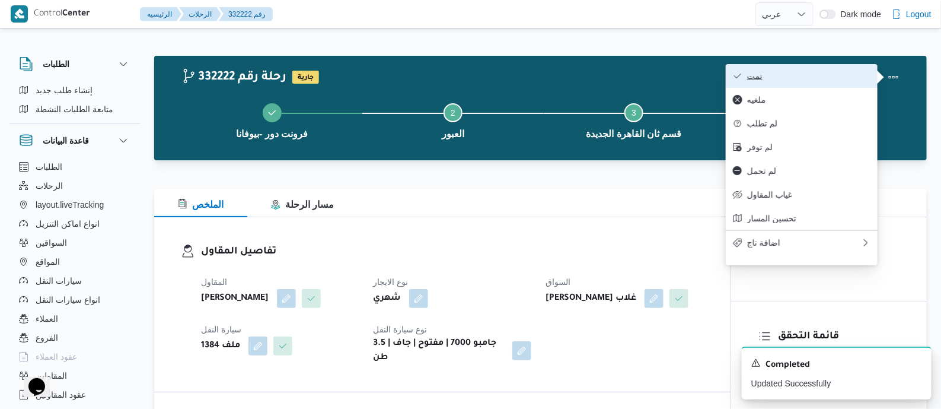
click at [858, 76] on span "تمت" at bounding box center [808, 75] width 123 height 9
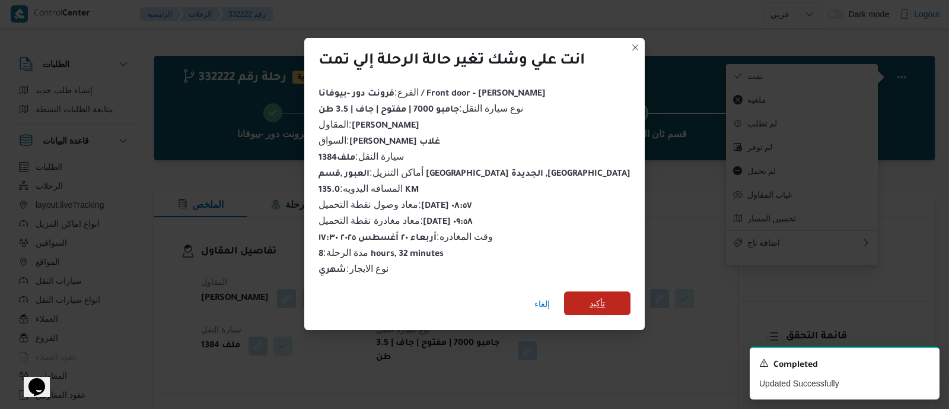
click at [590, 299] on span "تأكيد" at bounding box center [597, 303] width 15 height 14
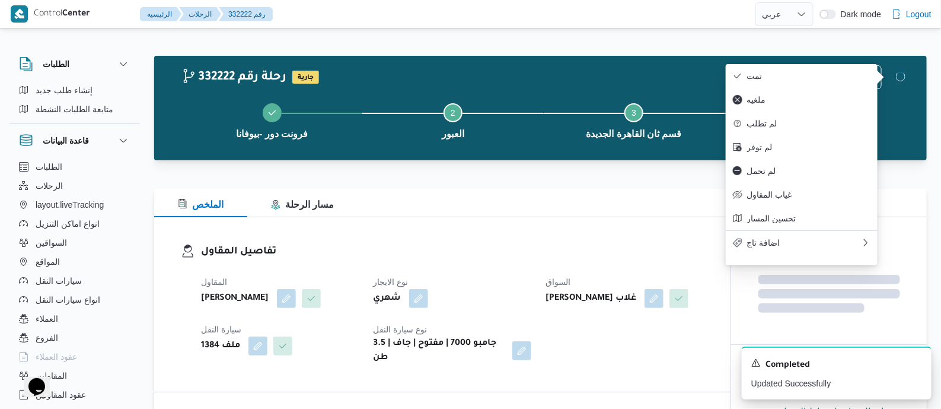
click at [512, 271] on div "المقاول [PERSON_NAME] نوع الايجار شهري السواق [PERSON_NAME] غلاب سيارة النقل مل…" at bounding box center [452, 320] width 517 height 104
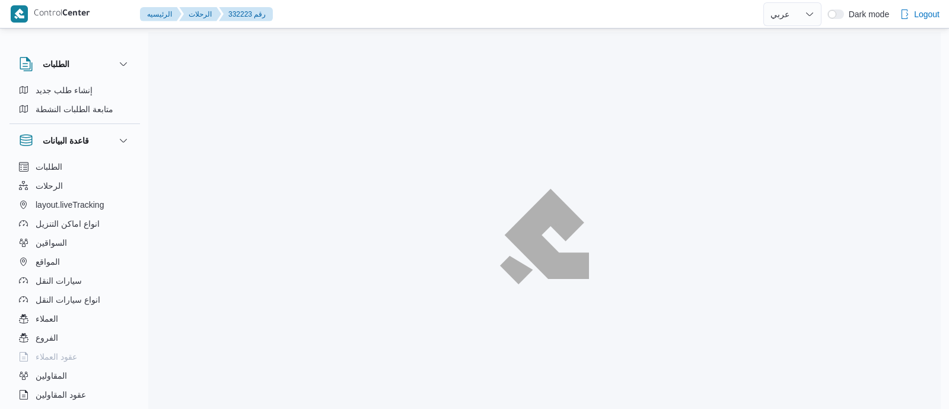
select select "ar"
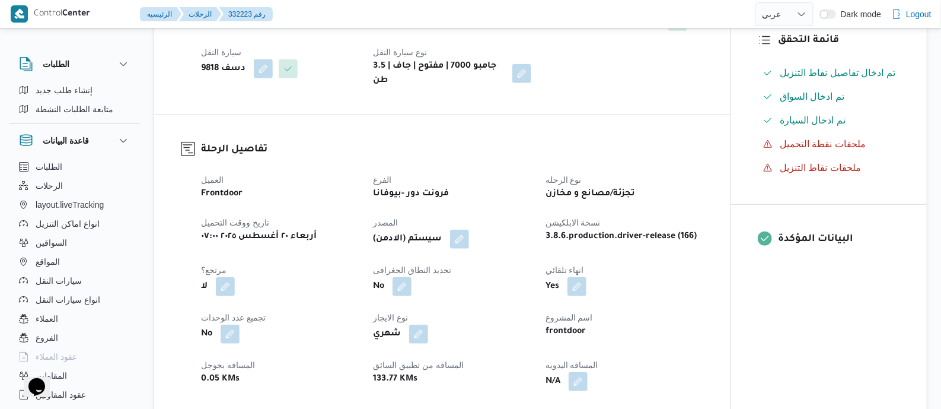
scroll to position [518, 0]
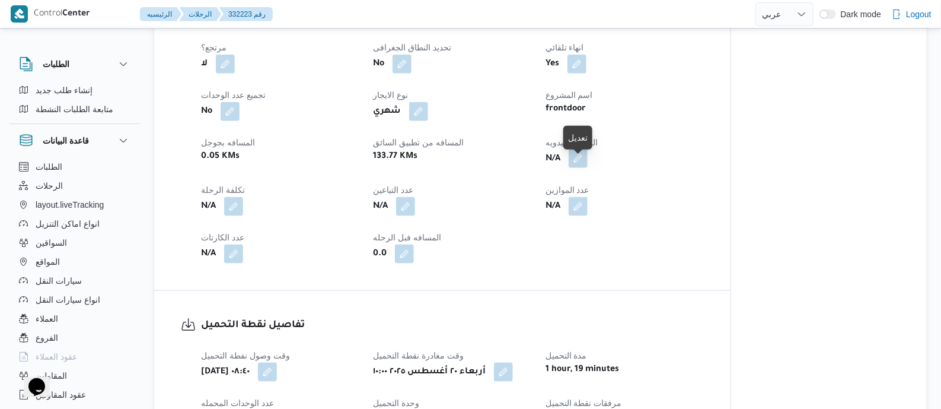
click at [578, 168] on button "button" at bounding box center [578, 158] width 19 height 19
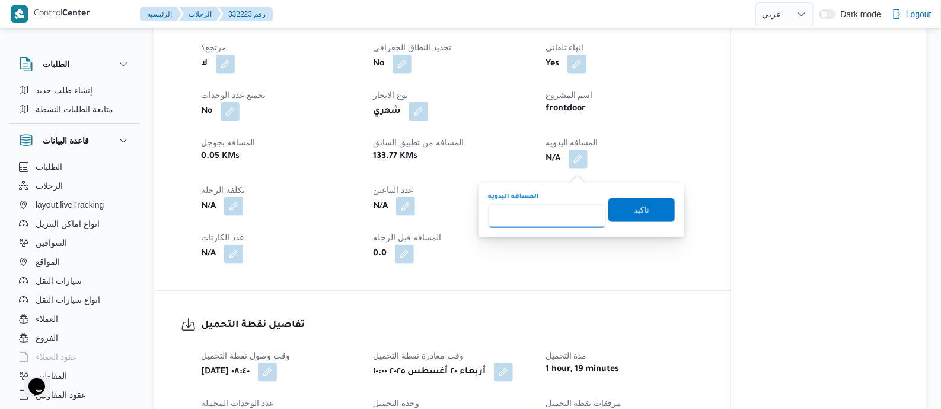
click at [561, 209] on input "المسافه اليدويه" at bounding box center [547, 216] width 118 height 24
type input "135"
click at [634, 206] on span "تاكيد" at bounding box center [641, 210] width 15 height 14
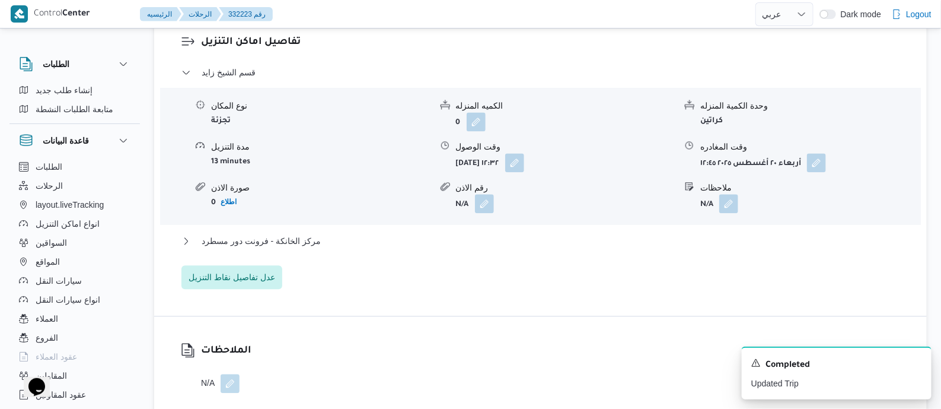
scroll to position [1037, 0]
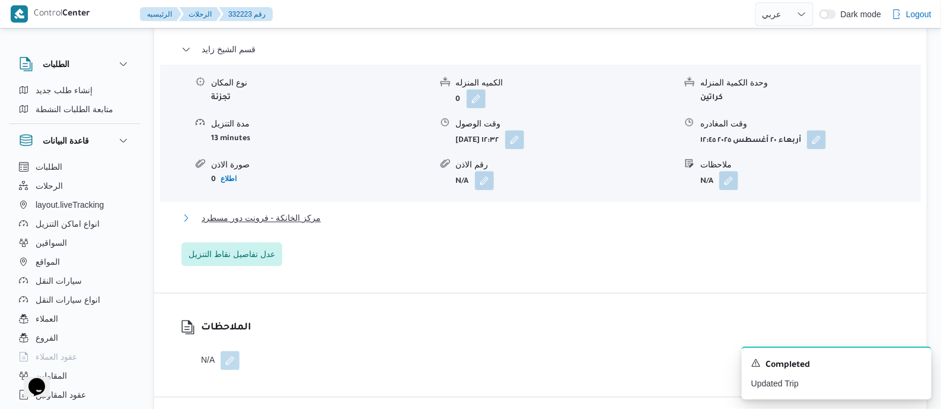
click at [308, 225] on span "مركز الخانكة - فرونت دور مسطرد" at bounding box center [261, 218] width 119 height 14
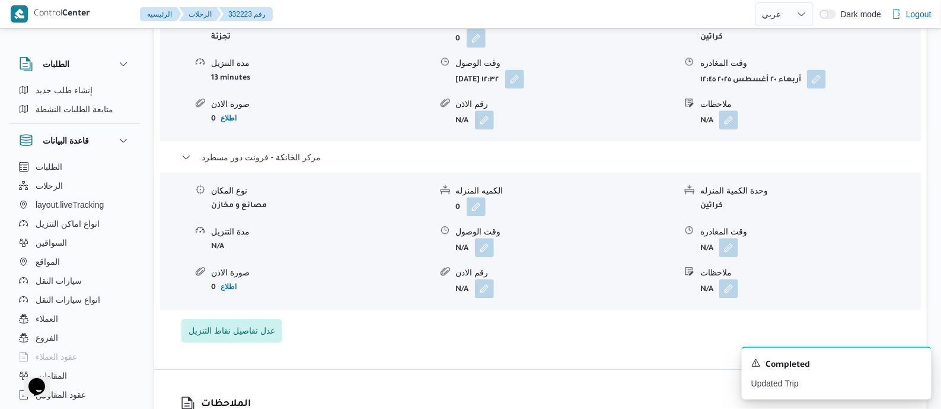
scroll to position [1112, 0]
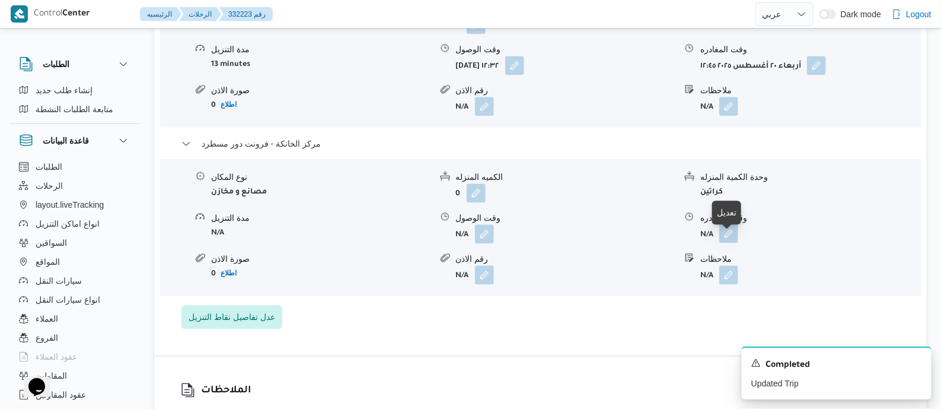
click at [728, 241] on button "button" at bounding box center [729, 233] width 19 height 19
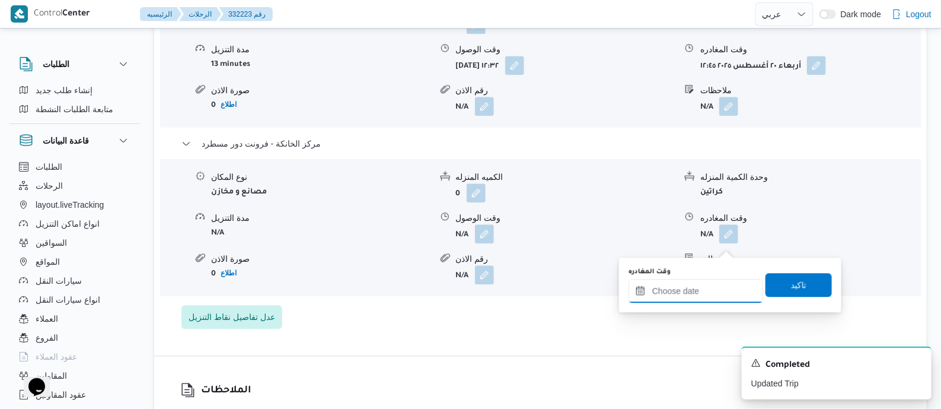
click at [723, 281] on div at bounding box center [696, 291] width 135 height 24
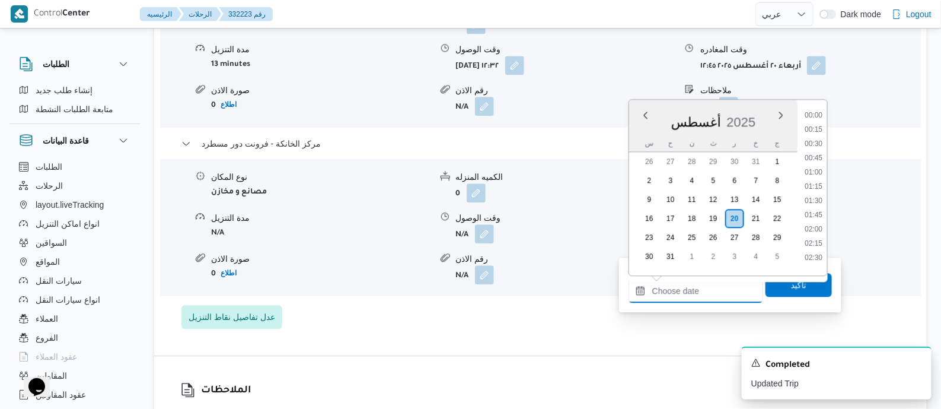
scroll to position [944, 0]
click at [816, 179] on li "17:45" at bounding box center [813, 182] width 27 height 12
type input "٢٠/٠٨/٢٠٢٥ ١٧:٤٥"
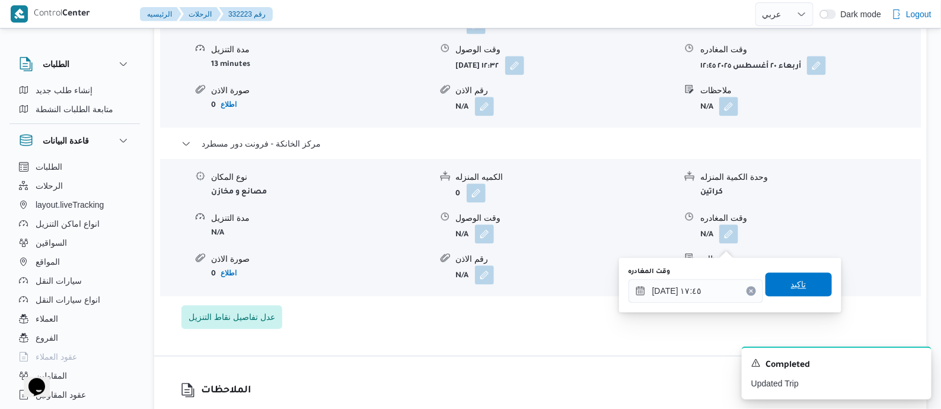
click at [801, 281] on span "تاكيد" at bounding box center [799, 284] width 66 height 24
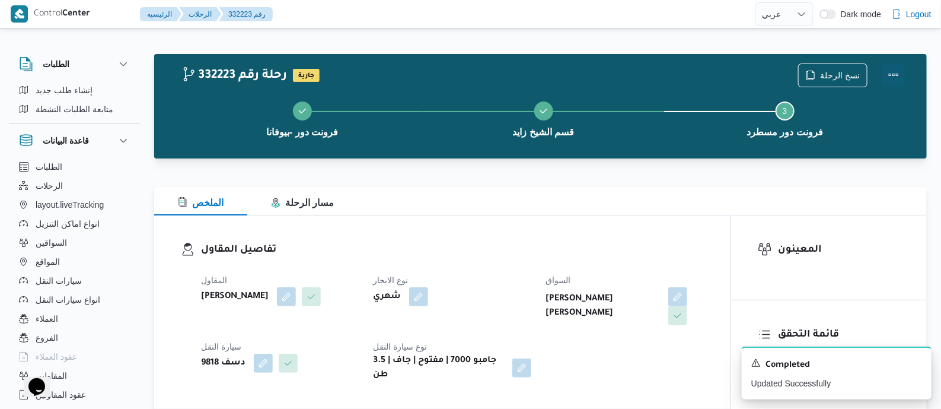
scroll to position [0, 0]
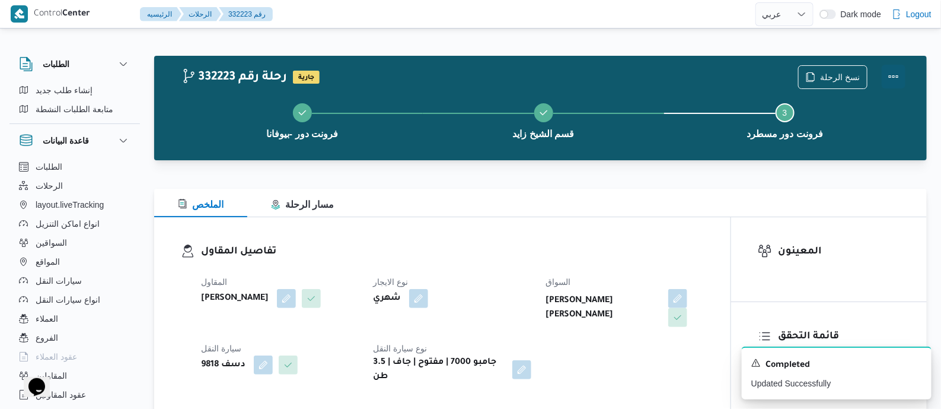
drag, startPoint x: 893, startPoint y: 72, endPoint x: 887, endPoint y: 74, distance: 6.2
click at [892, 72] on button "Actions" at bounding box center [894, 77] width 24 height 24
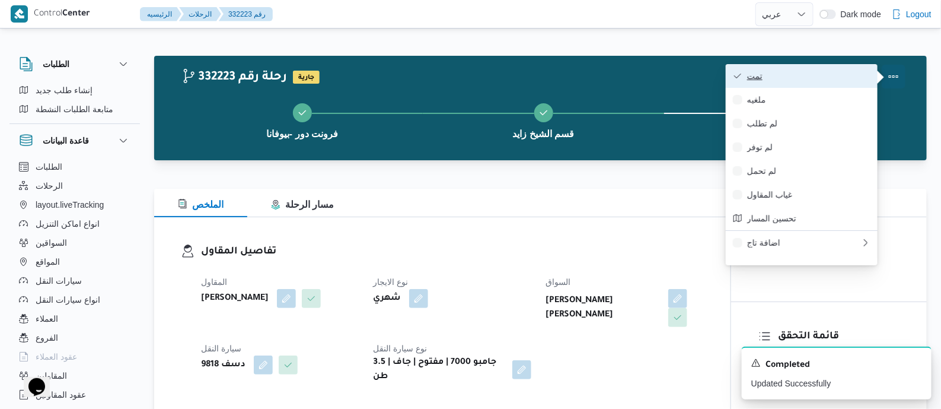
click at [855, 77] on span "تمت" at bounding box center [808, 75] width 123 height 9
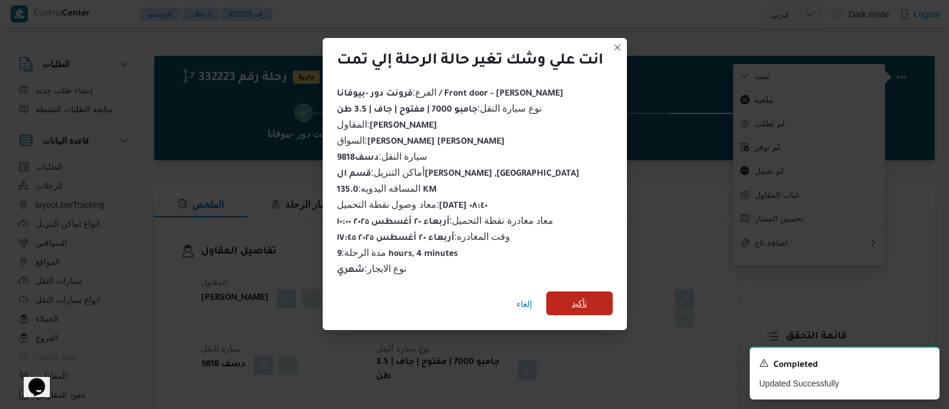
click at [581, 299] on span "تأكيد" at bounding box center [579, 303] width 15 height 14
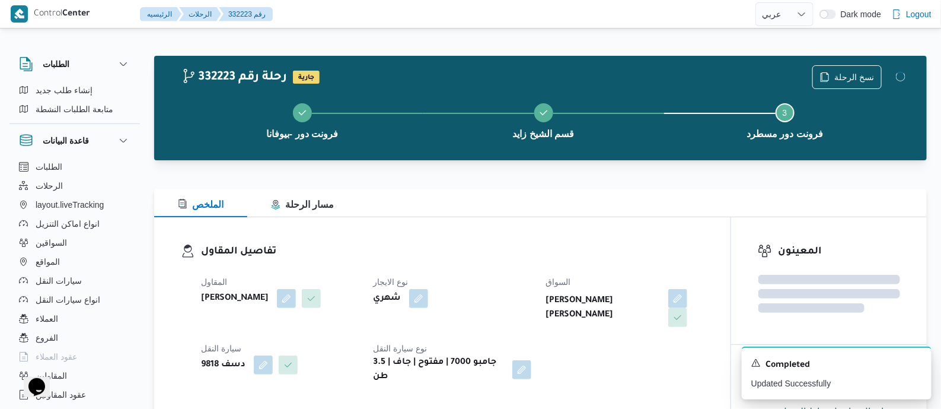
click at [543, 262] on dl "تفاصيل المقاول المقاول محمد صلاح عبداللطيف الشريف نوع الايجار شهري السواق محمد …" at bounding box center [452, 314] width 503 height 140
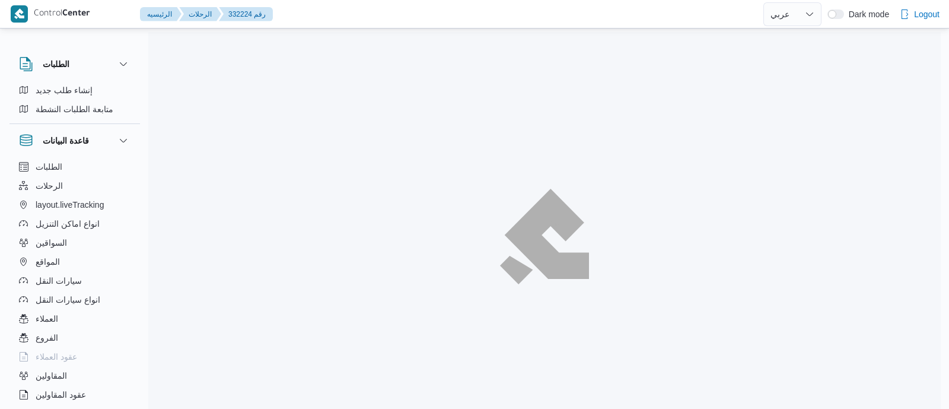
select select "ar"
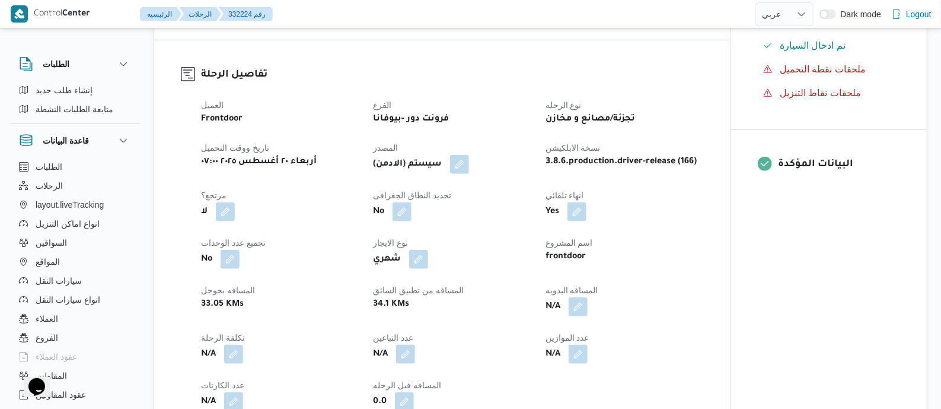
scroll to position [445, 0]
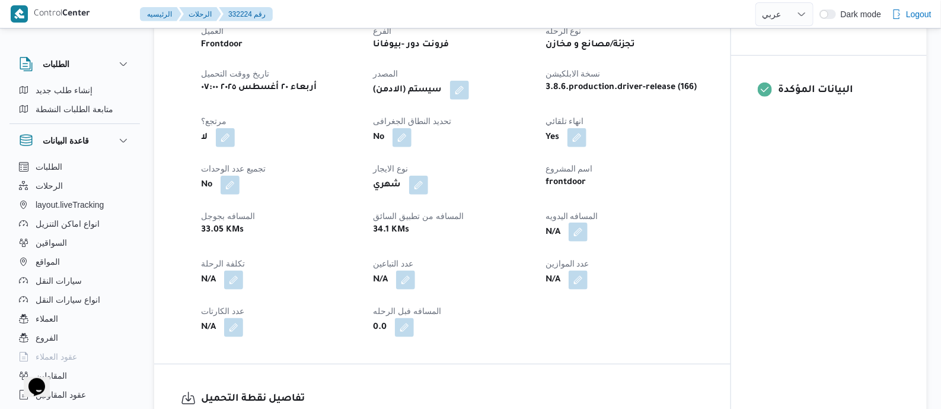
click at [581, 241] on button "button" at bounding box center [578, 231] width 19 height 19
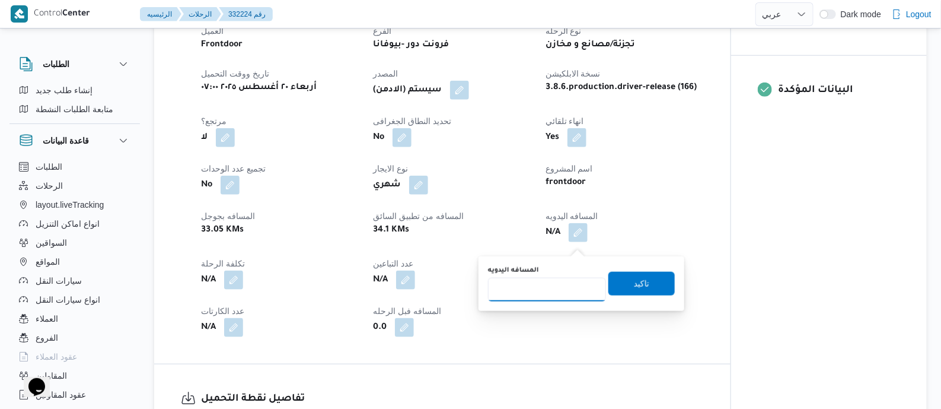
click at [565, 279] on input "المسافه اليدويه" at bounding box center [547, 290] width 118 height 24
type input "145"
click at [646, 289] on span "تاكيد" at bounding box center [642, 283] width 66 height 24
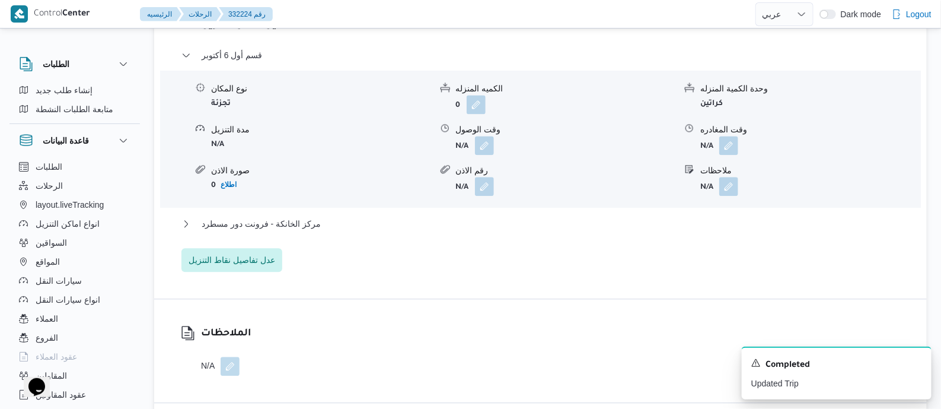
scroll to position [1112, 0]
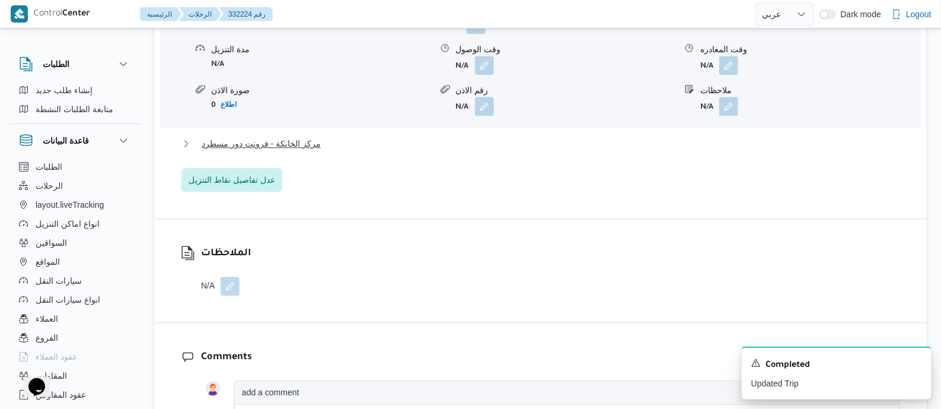
click at [308, 151] on span "مركز الخانكة - فرونت دور مسطرد" at bounding box center [261, 143] width 119 height 14
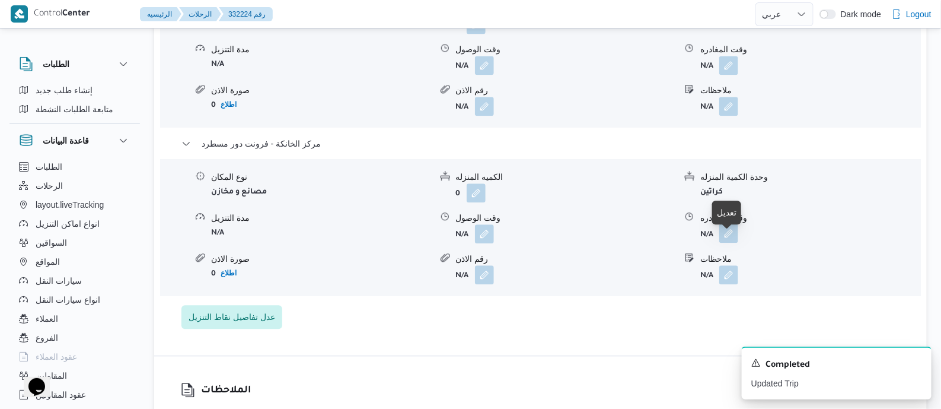
click at [727, 243] on button "button" at bounding box center [729, 233] width 19 height 19
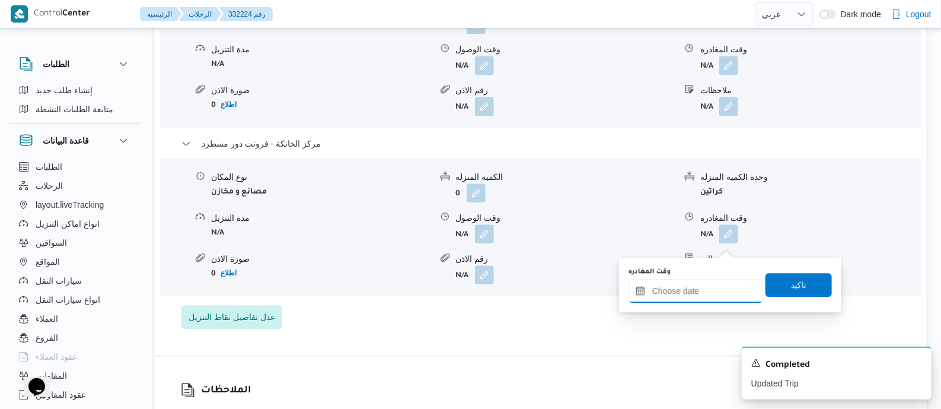
click at [717, 279] on div at bounding box center [696, 291] width 135 height 24
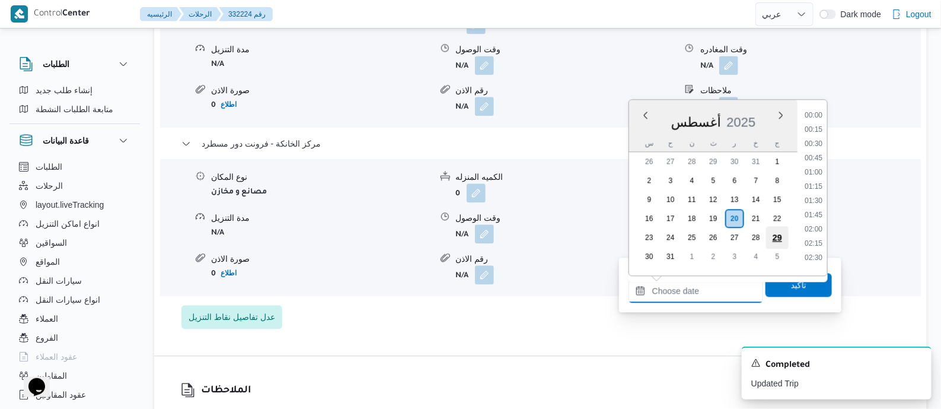
scroll to position [944, 0]
click at [812, 168] on li "17:30" at bounding box center [813, 168] width 27 height 12
type input "[DATE] ١٧:٣٠"
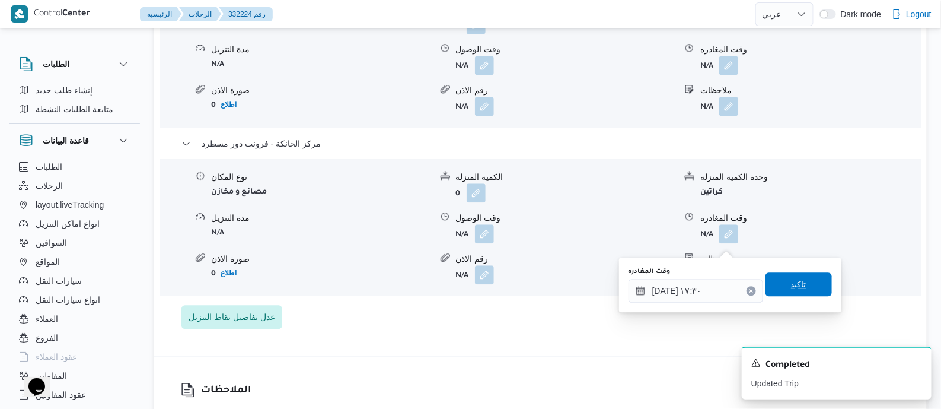
click at [805, 277] on span "تاكيد" at bounding box center [799, 284] width 66 height 24
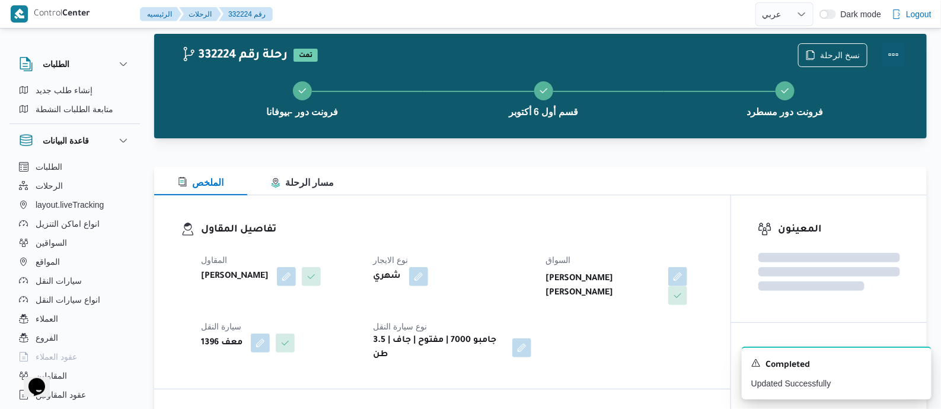
scroll to position [0, 0]
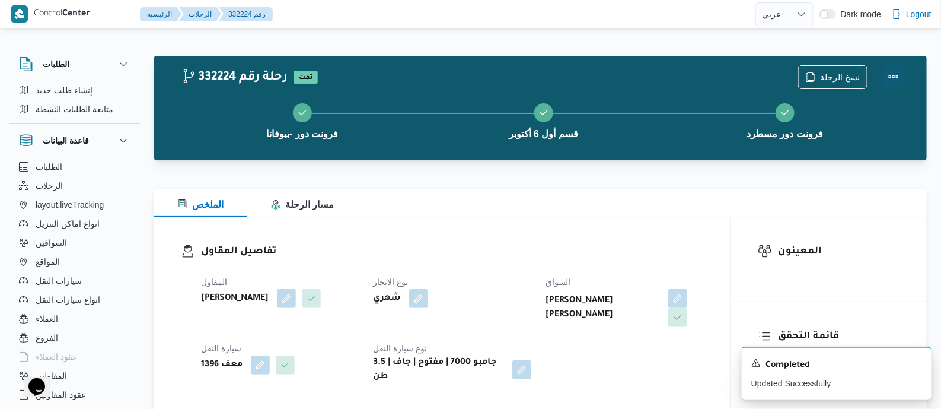
click at [889, 74] on button "Actions" at bounding box center [894, 77] width 24 height 24
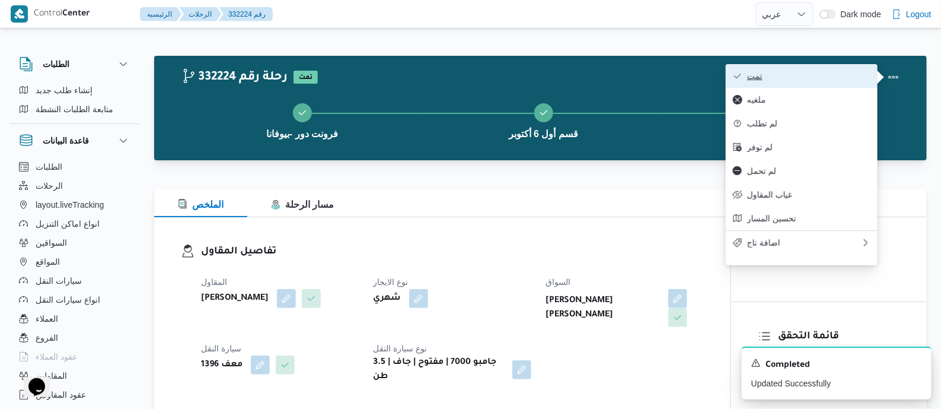
click at [844, 76] on span "تمت" at bounding box center [808, 75] width 123 height 9
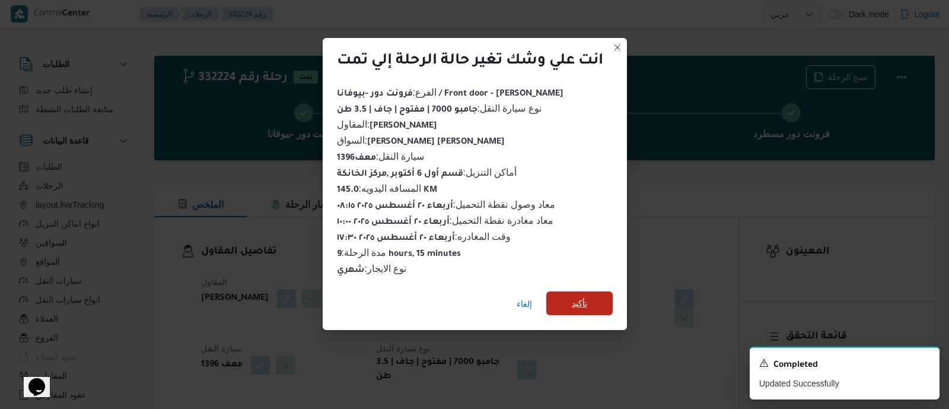
click at [591, 297] on span "تأكيد" at bounding box center [579, 303] width 66 height 24
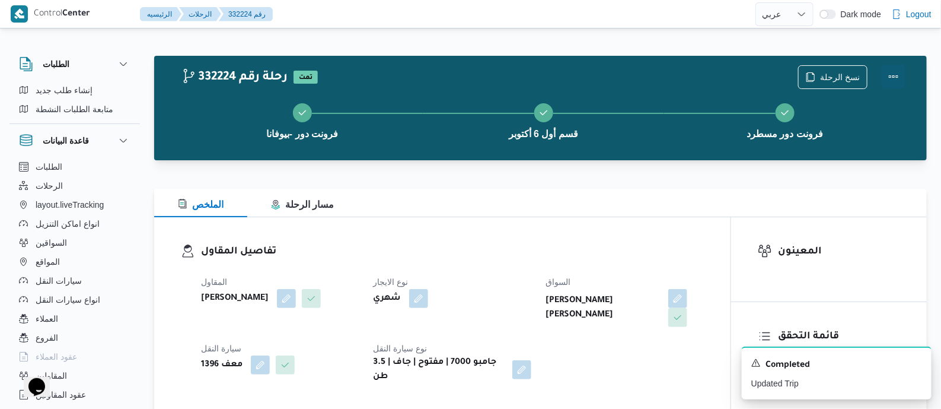
click at [893, 73] on button "Actions" at bounding box center [894, 77] width 24 height 24
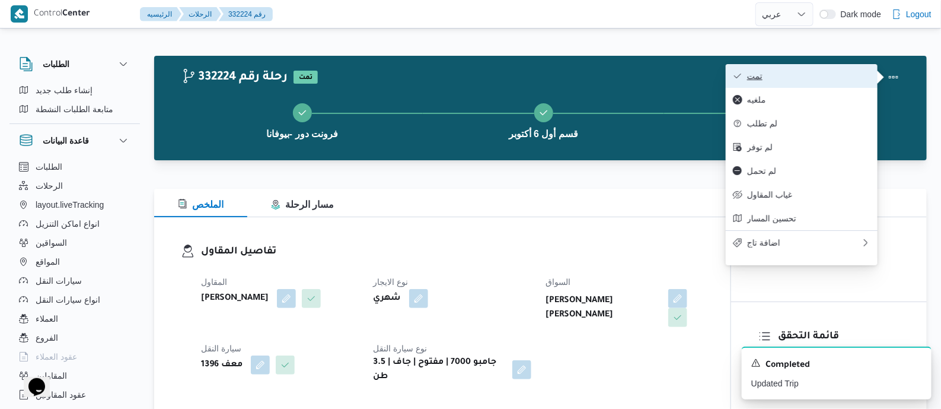
click at [816, 68] on button "تمت" at bounding box center [802, 76] width 152 height 24
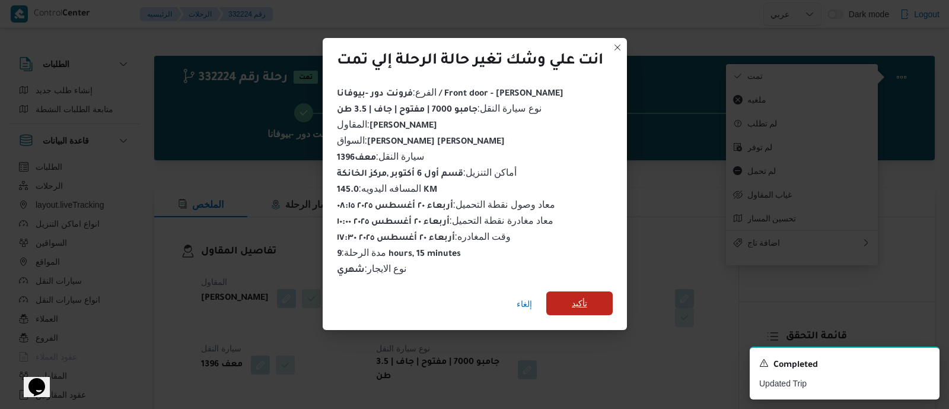
click at [588, 297] on span "تأكيد" at bounding box center [579, 303] width 66 height 24
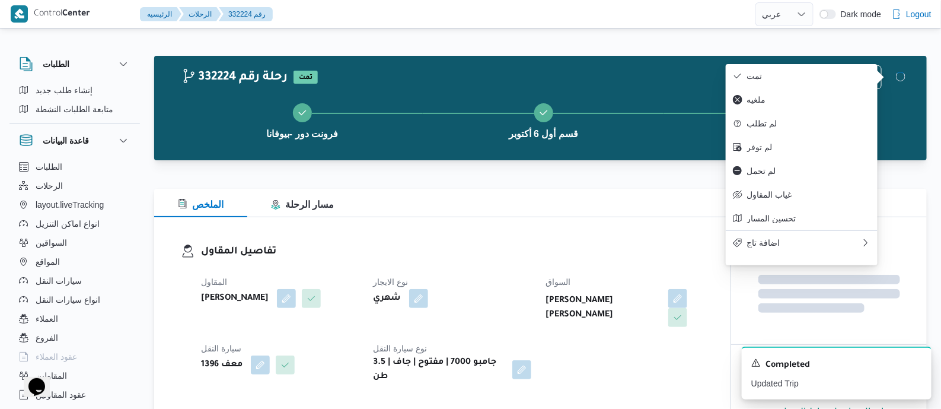
click at [491, 265] on dl "تفاصيل المقاول المقاول محمد صلاح عبداللطيف الشريف نوع الايجار شهري السواق محمد …" at bounding box center [452, 314] width 503 height 140
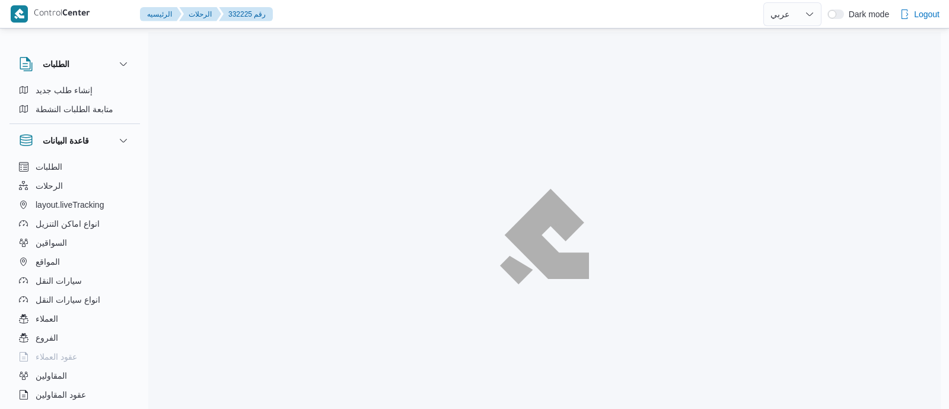
select select "ar"
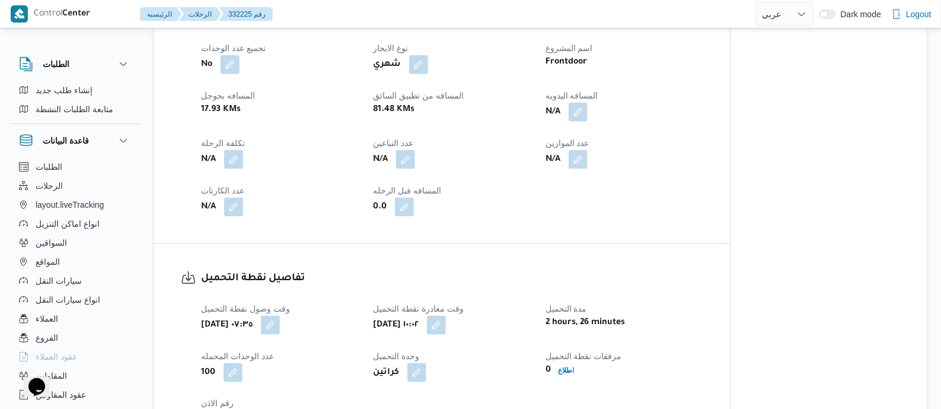
scroll to position [593, 0]
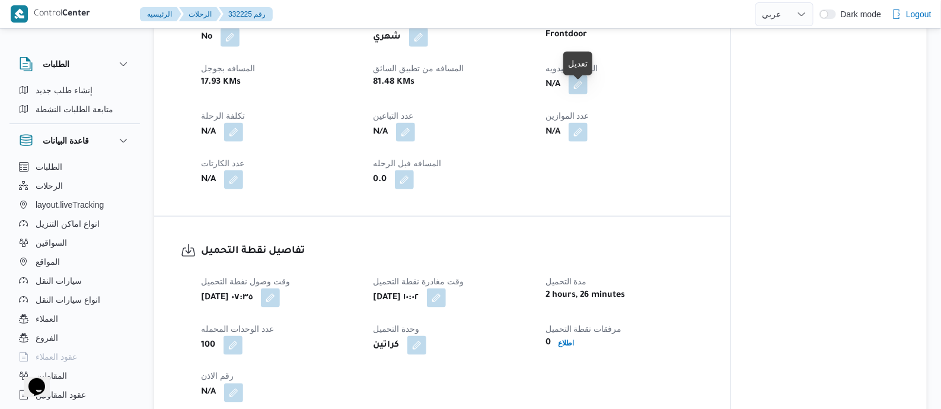
drag, startPoint x: 579, startPoint y: 88, endPoint x: 570, endPoint y: 120, distance: 32.7
click at [579, 88] on button "button" at bounding box center [578, 84] width 19 height 19
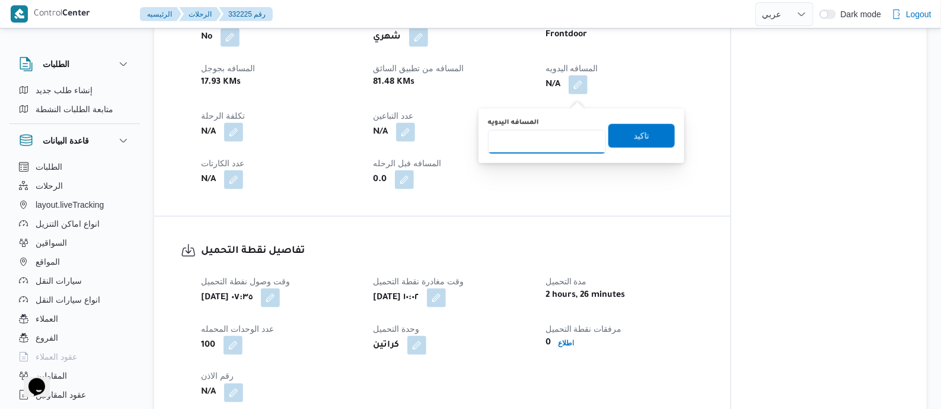
click at [558, 135] on input "المسافه اليدويه" at bounding box center [547, 142] width 118 height 24
type input "110"
click at [634, 134] on span "تاكيد" at bounding box center [641, 135] width 15 height 14
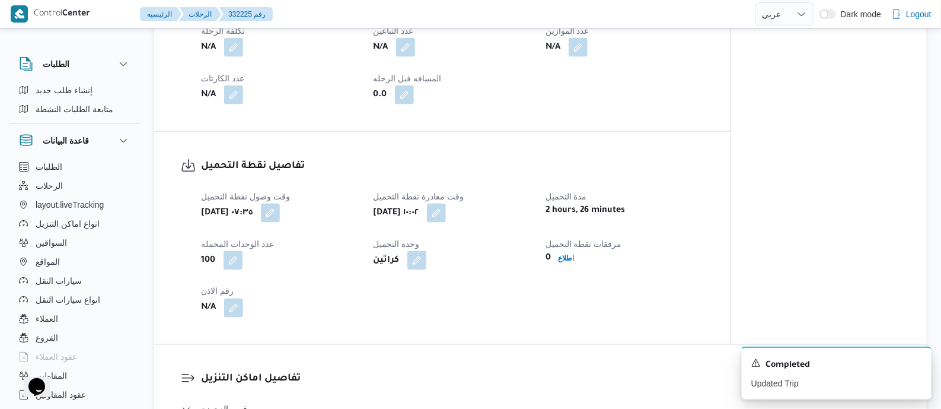
scroll to position [741, 0]
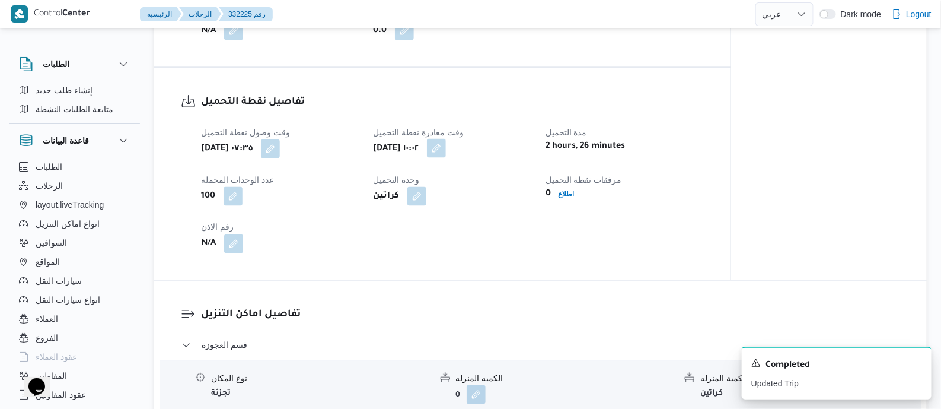
click at [446, 152] on button "button" at bounding box center [436, 148] width 19 height 19
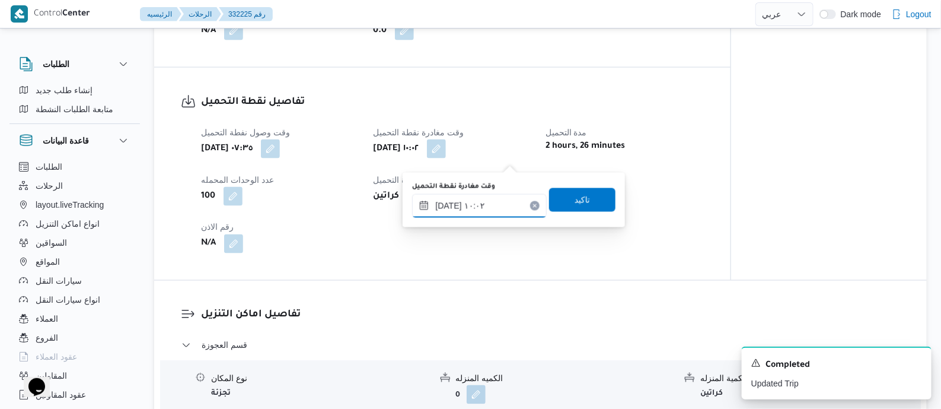
click at [500, 194] on input "٢٠/٠٨/٢٠٢٥ ١٠:٠٢" at bounding box center [479, 206] width 135 height 24
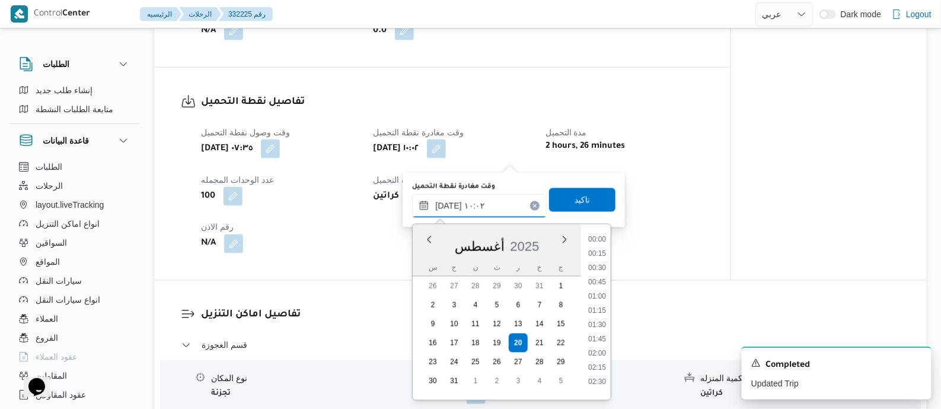
scroll to position [489, 0]
click at [601, 253] on li "08:45" at bounding box center [597, 249] width 27 height 12
type input "٢٠/٠٨/٢٠٢٥ ٠٨:٤٥"
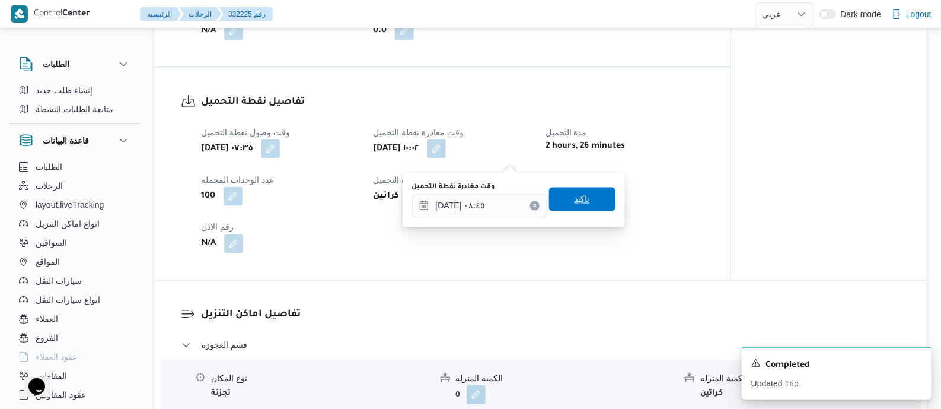
click at [596, 203] on span "تاكيد" at bounding box center [582, 199] width 66 height 24
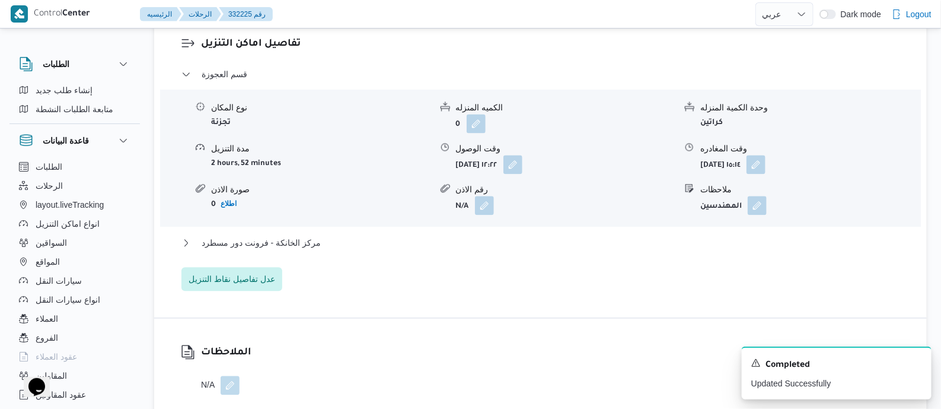
scroll to position [1037, 0]
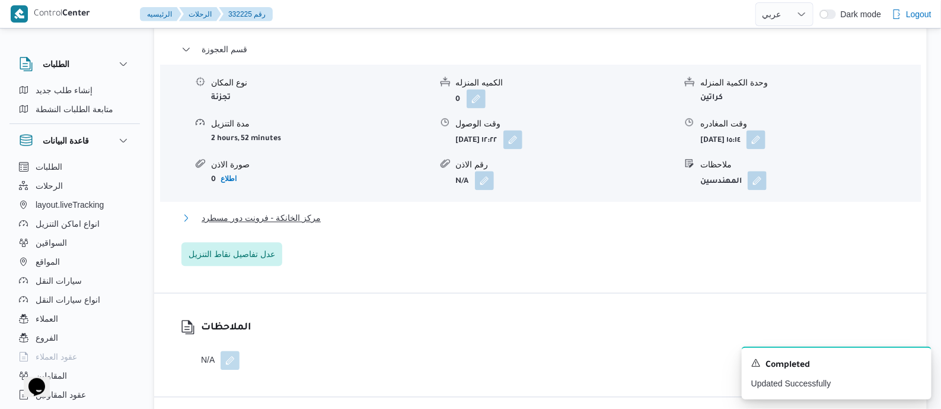
click at [295, 225] on span "مركز الخانكة - فرونت دور مسطرد" at bounding box center [261, 218] width 119 height 14
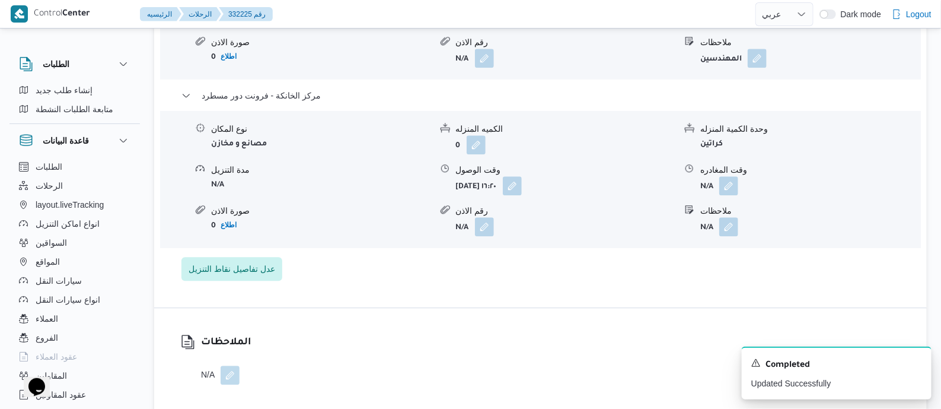
scroll to position [1186, 0]
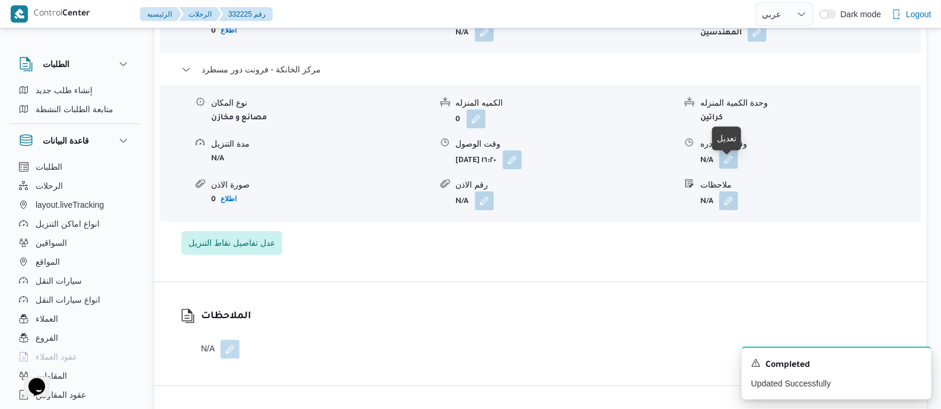
click at [733, 168] on button "button" at bounding box center [729, 158] width 19 height 19
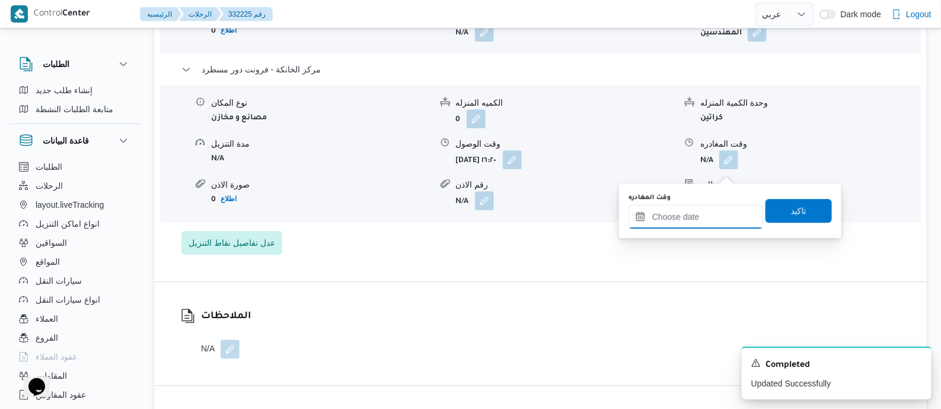
click at [712, 221] on input "وقت المغادره" at bounding box center [696, 217] width 135 height 24
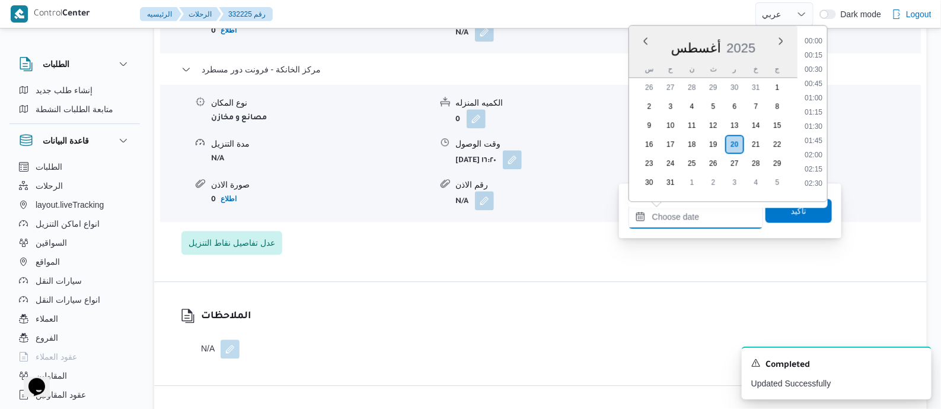
scroll to position [944, 0]
click at [819, 96] on li "17:30" at bounding box center [813, 94] width 27 height 12
type input "٢٠/٠٨/٢٠٢٥ ١٧:٣٠"
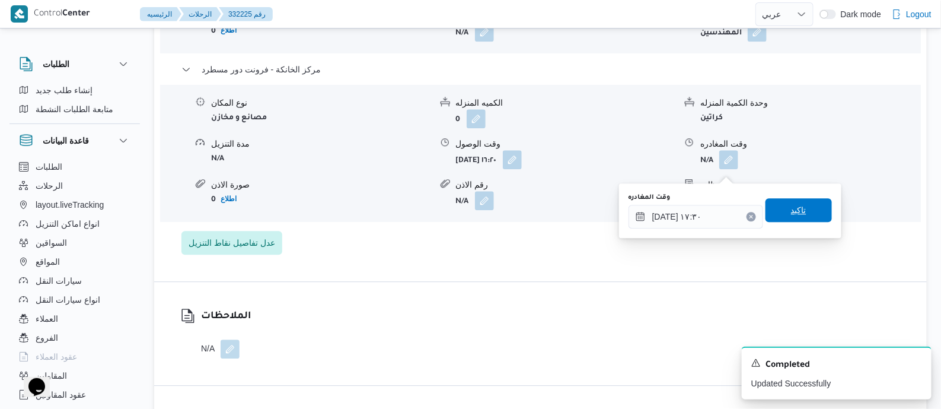
click at [780, 204] on span "تاكيد" at bounding box center [799, 210] width 66 height 24
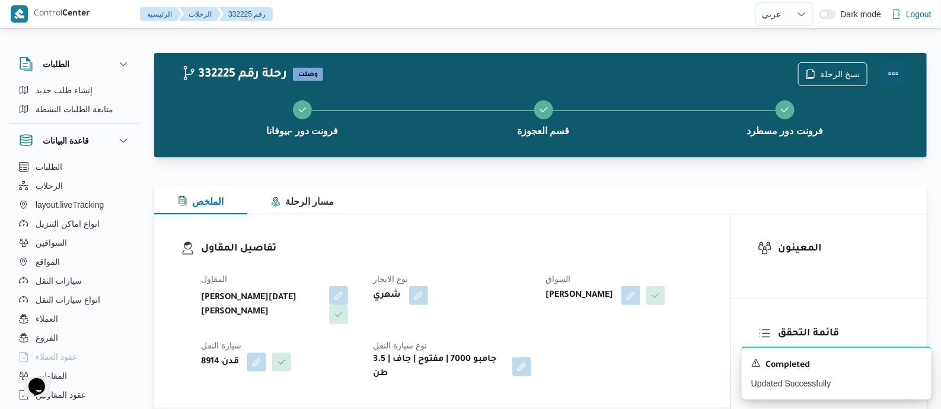
scroll to position [0, 0]
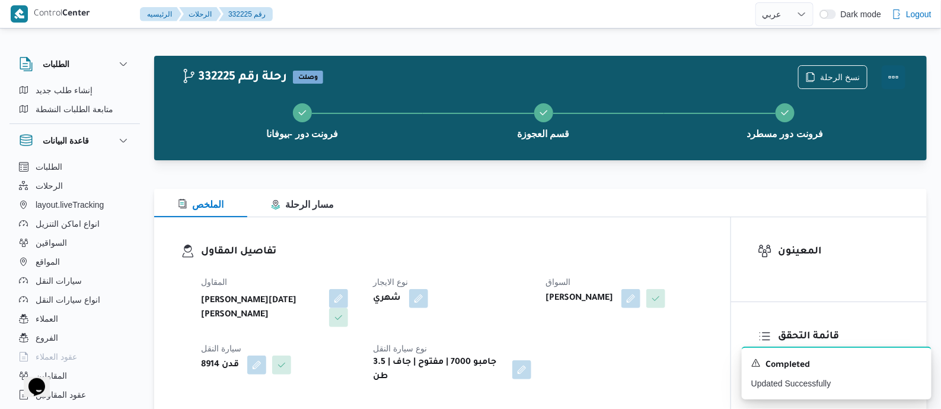
drag, startPoint x: 892, startPoint y: 72, endPoint x: 873, endPoint y: 72, distance: 19.0
click at [890, 72] on button "Actions" at bounding box center [894, 77] width 24 height 24
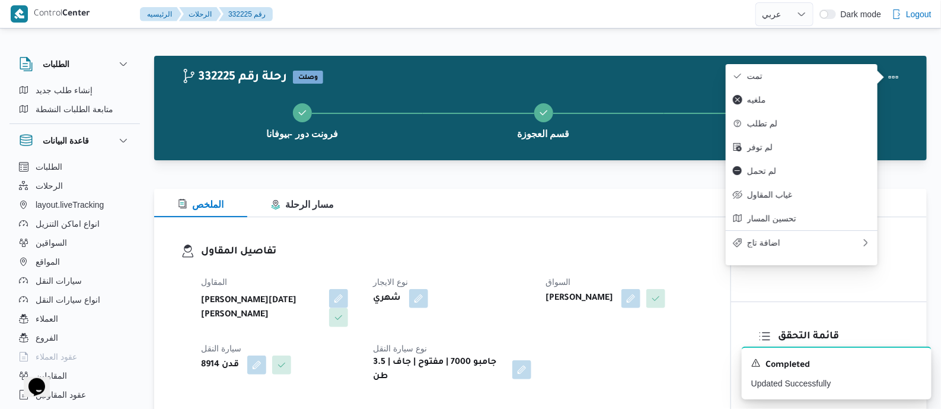
click at [817, 72] on span "تمت" at bounding box center [808, 75] width 123 height 9
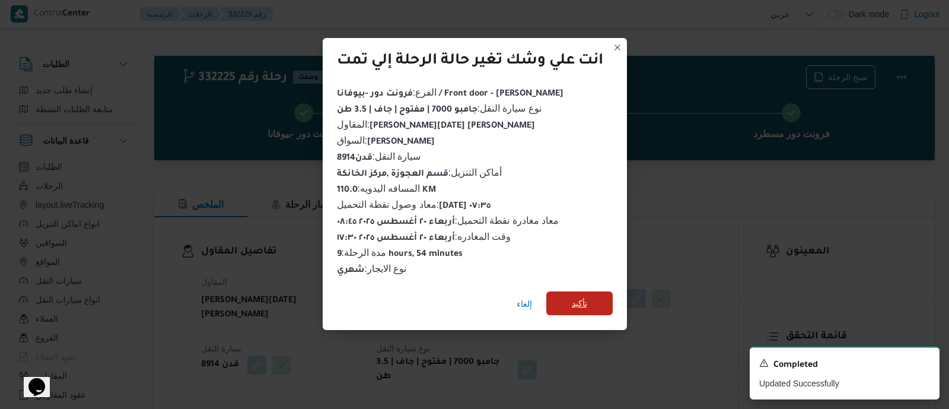
click at [575, 296] on span "تأكيد" at bounding box center [579, 303] width 15 height 14
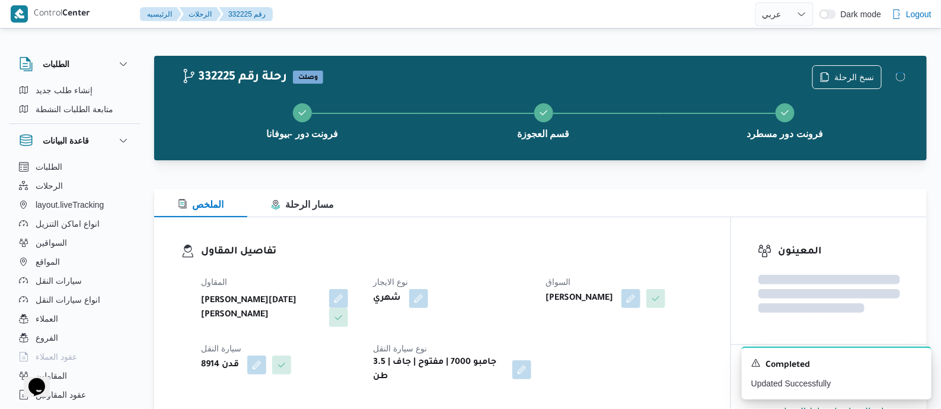
click at [519, 268] on div "المقاول ابراهيم رمضان ابراهيم عثمان ابوباشا نوع الايجار شهري السواق اشرف عبدالب…" at bounding box center [452, 329] width 517 height 123
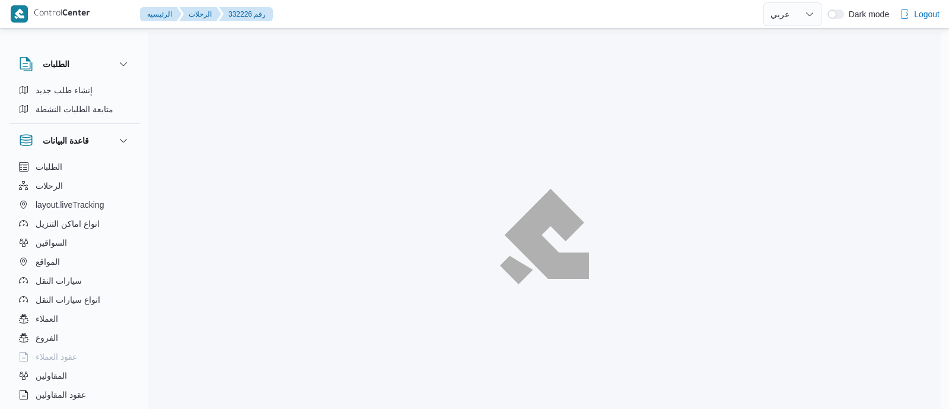
select select "ar"
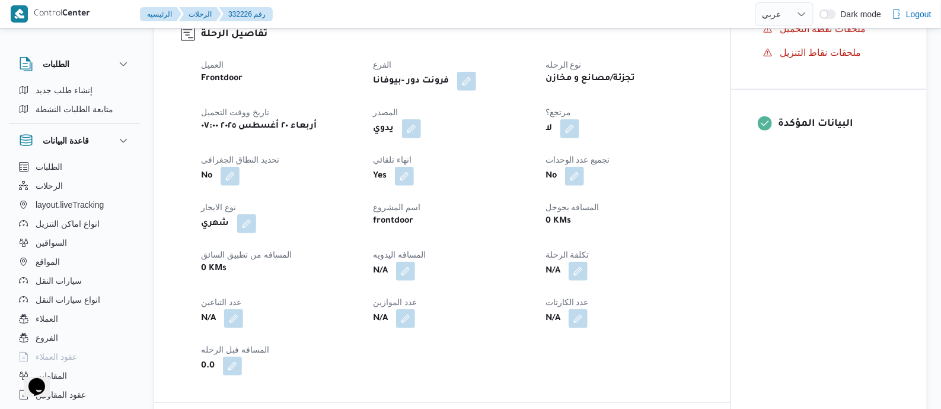
scroll to position [445, 0]
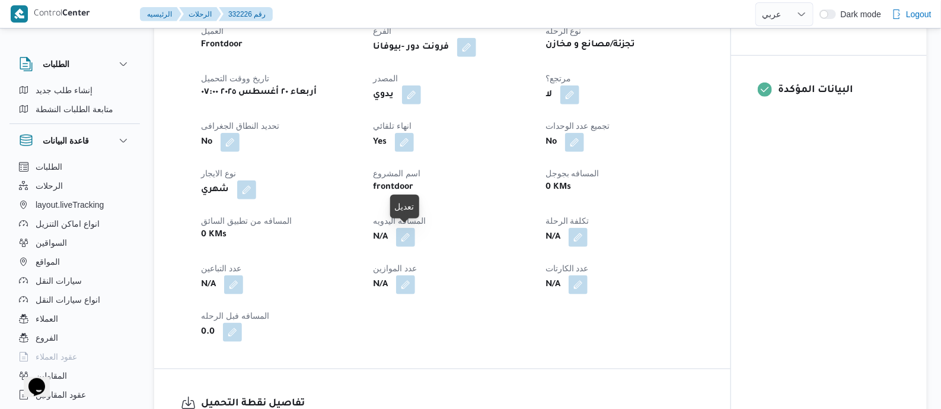
drag, startPoint x: 408, startPoint y: 235, endPoint x: 377, endPoint y: 275, distance: 49.8
click at [408, 235] on button "button" at bounding box center [405, 237] width 19 height 19
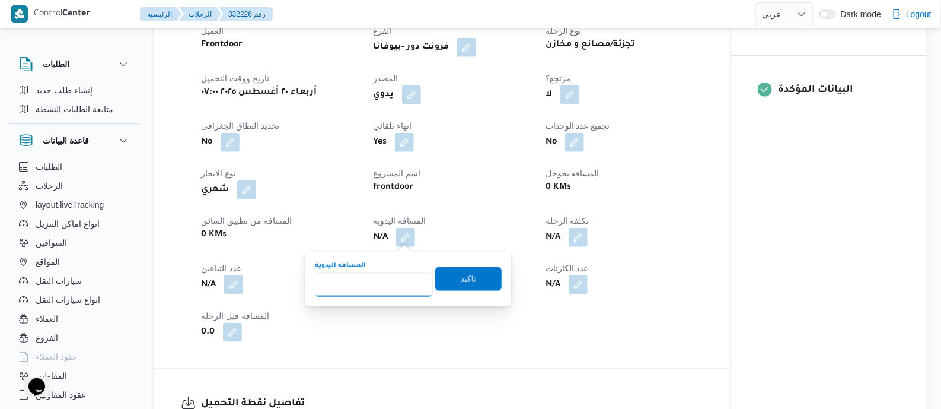
click at [377, 276] on input "المسافه اليدويه" at bounding box center [374, 285] width 118 height 24
type input "110"
click at [462, 278] on span "تاكيد" at bounding box center [468, 278] width 15 height 14
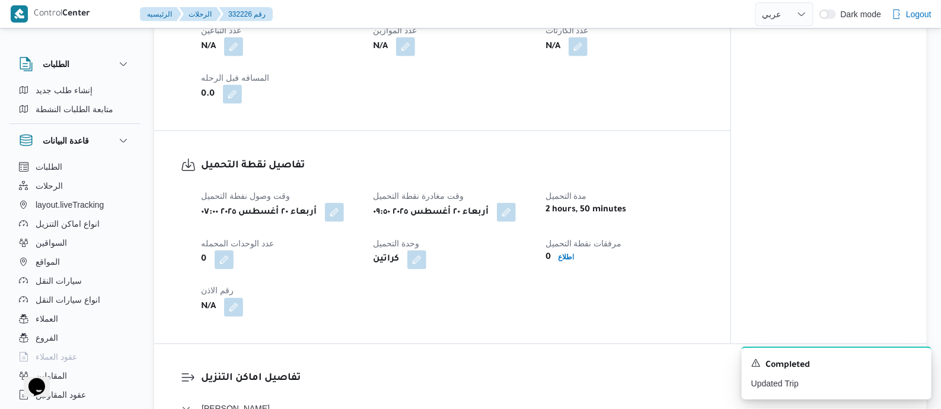
scroll to position [741, 0]
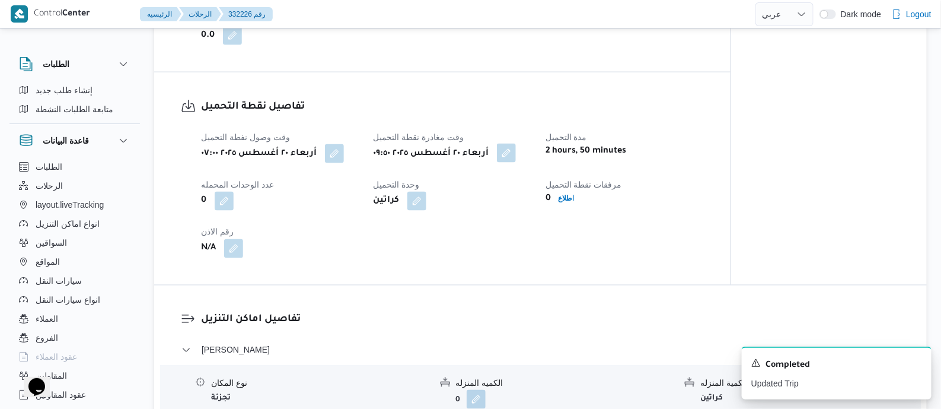
click at [516, 154] on button "button" at bounding box center [506, 153] width 19 height 19
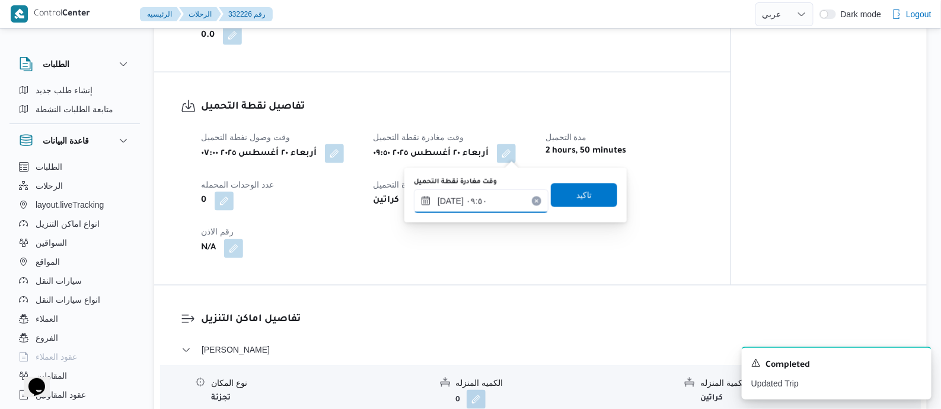
click at [508, 191] on input "٢٠/٠٨/٢٠٢٥ ٠٩:٥٠" at bounding box center [481, 201] width 135 height 24
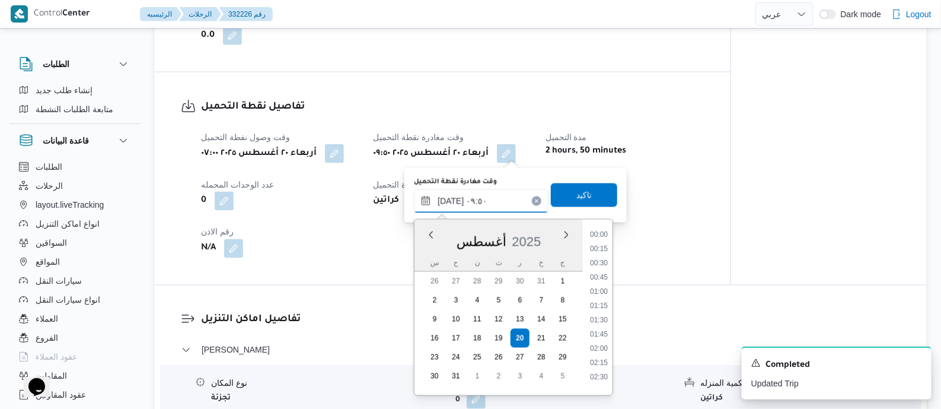
scroll to position [474, 0]
click at [606, 257] on li "08:45" at bounding box center [598, 259] width 27 height 12
type input "٢٠/٠٨/٢٠٢٥ ٠٨:٤٥"
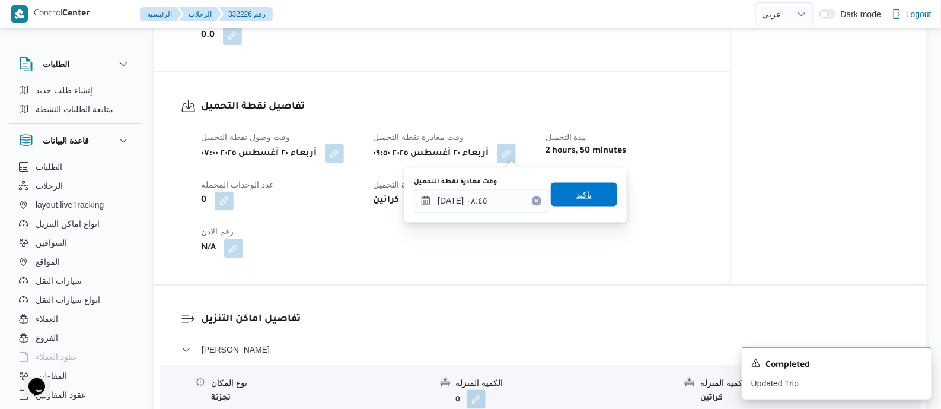
click at [589, 196] on span "تاكيد" at bounding box center [584, 195] width 66 height 24
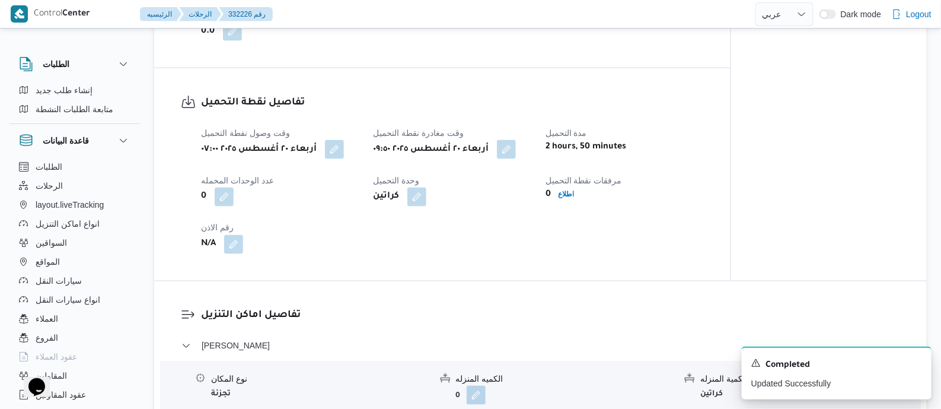
scroll to position [1037, 0]
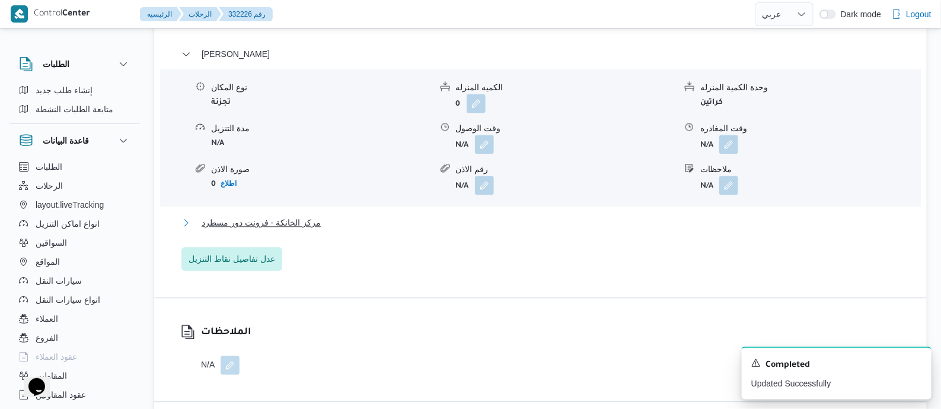
click at [291, 220] on span "مركز الخانكة - فرونت دور مسطرد" at bounding box center [261, 222] width 119 height 14
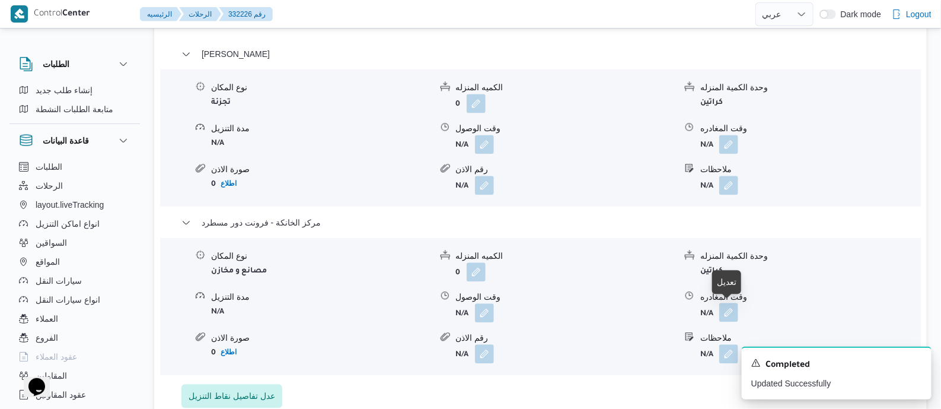
click at [725, 308] on button "button" at bounding box center [729, 312] width 19 height 19
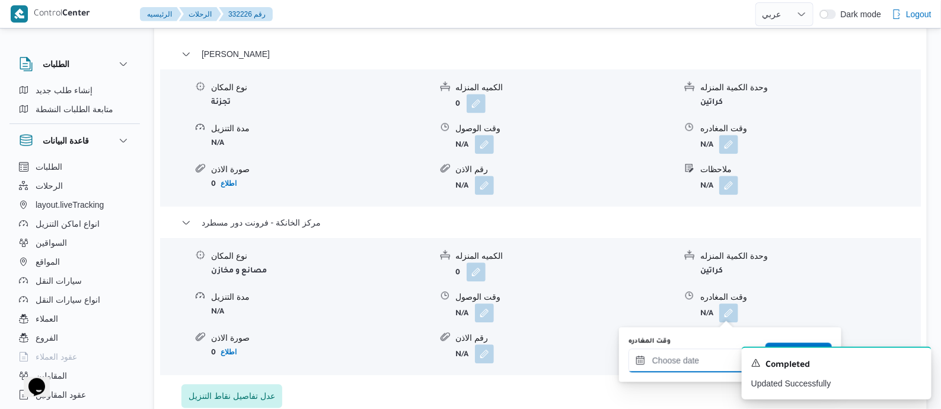
click at [688, 351] on input "وقت المغادره" at bounding box center [696, 360] width 135 height 24
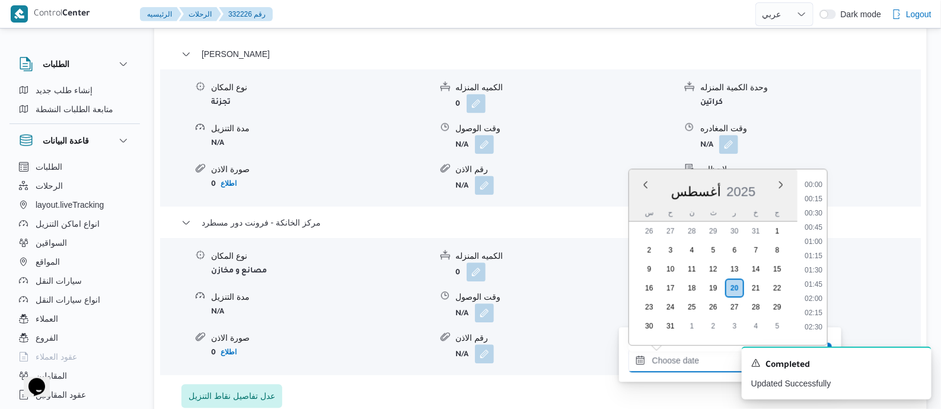
scroll to position [944, 0]
click at [817, 212] on li "17:00" at bounding box center [813, 209] width 27 height 12
type input "٢٠/٠٨/٢٠٢٥ ١٧:٠٠"
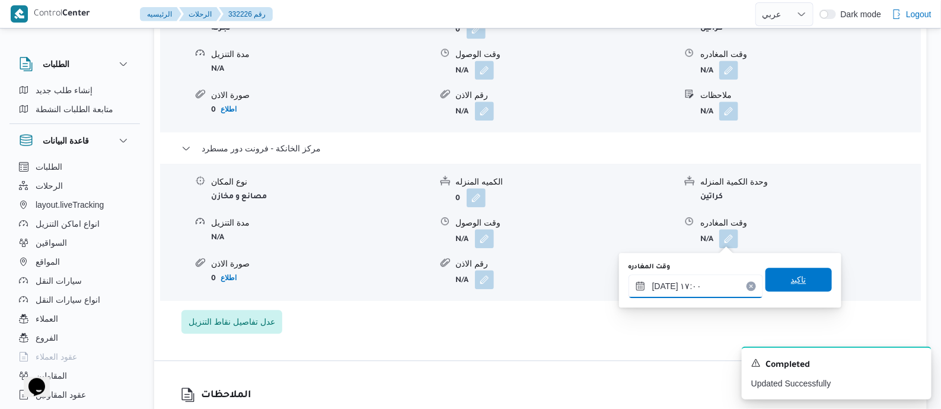
scroll to position [1112, 0]
click at [803, 272] on span "تاكيد" at bounding box center [799, 280] width 66 height 24
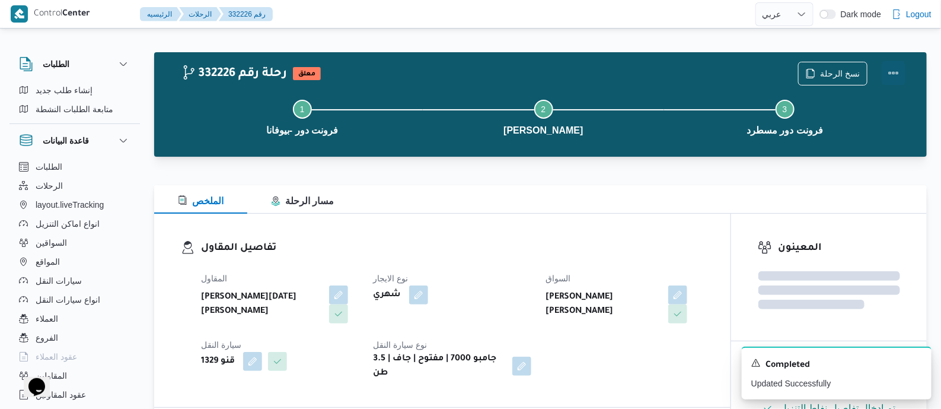
scroll to position [0, 0]
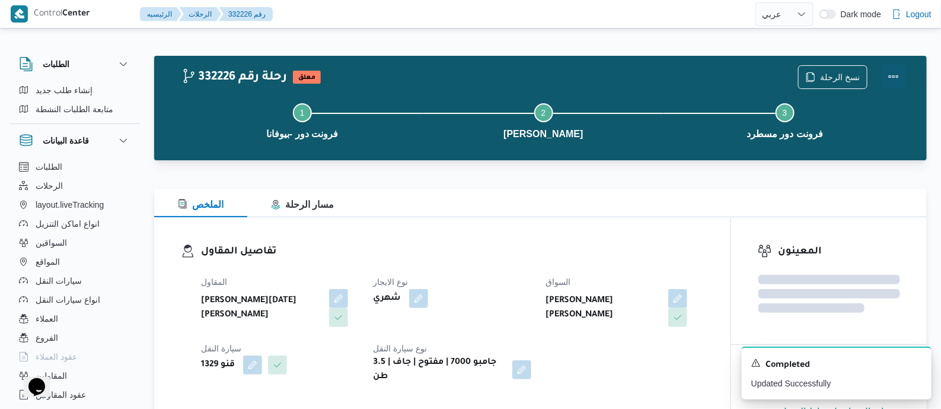
click at [901, 74] on button "Actions" at bounding box center [894, 77] width 24 height 24
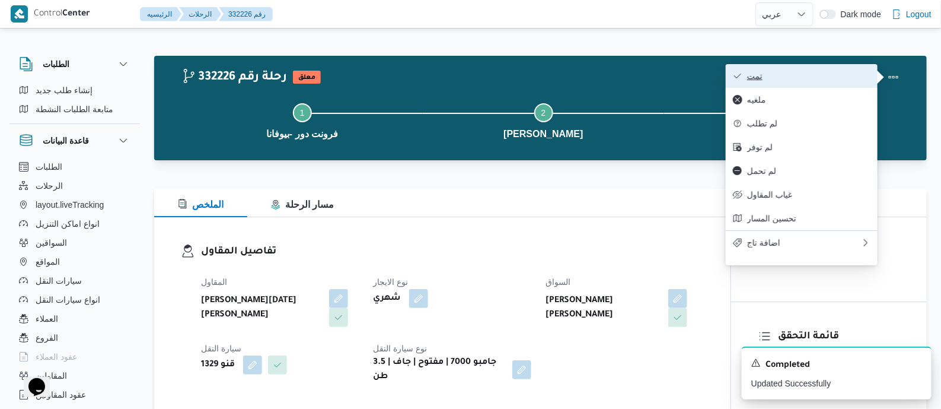
click at [817, 68] on button "تمت" at bounding box center [802, 76] width 152 height 24
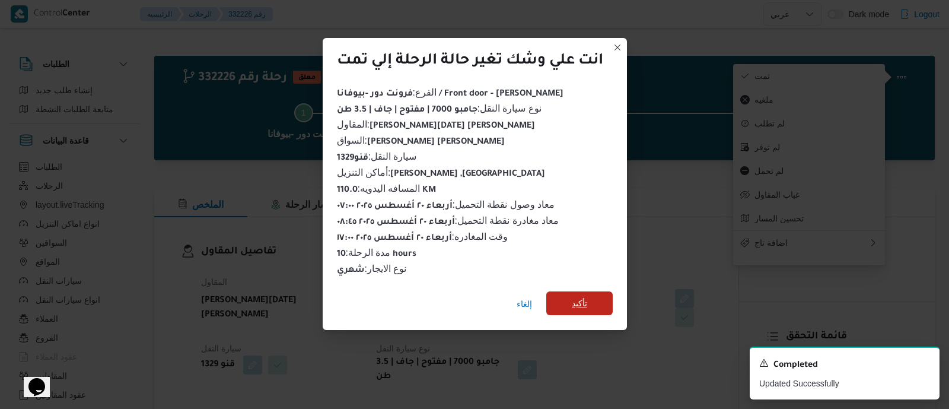
click at [590, 298] on span "تأكيد" at bounding box center [579, 303] width 66 height 24
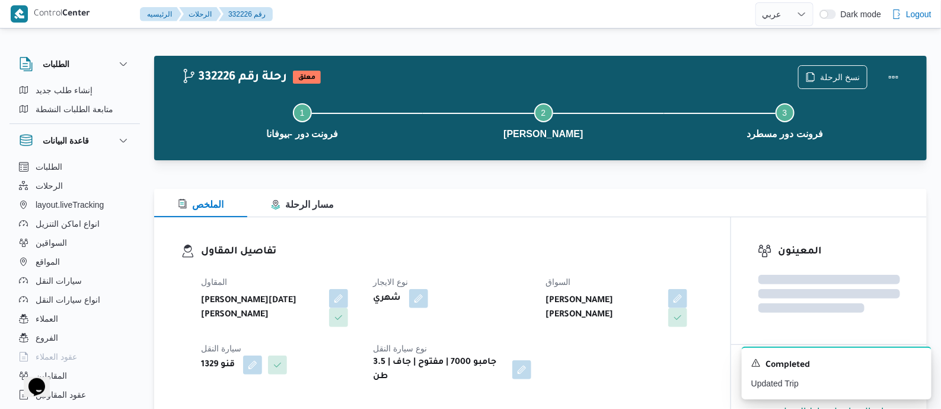
click at [499, 260] on dl "تفاصيل المقاول المقاول ابراهيم رمضان ابراهيم عثمان ابوباشا نوع الايجار شهري الس…" at bounding box center [452, 314] width 503 height 140
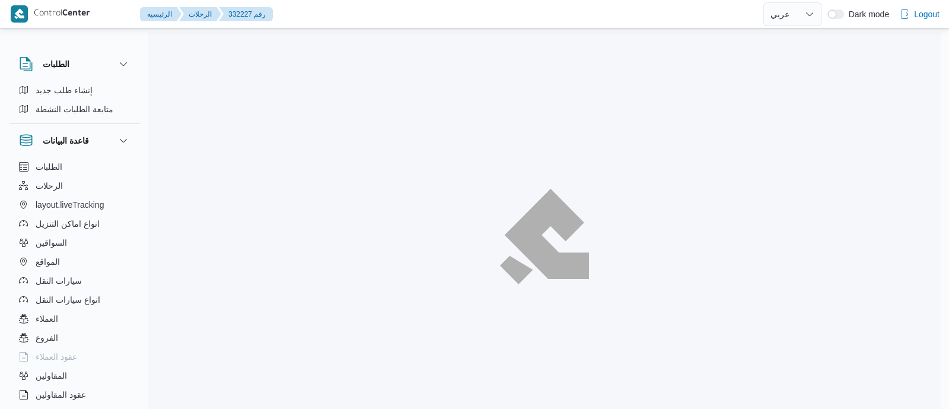
select select "ar"
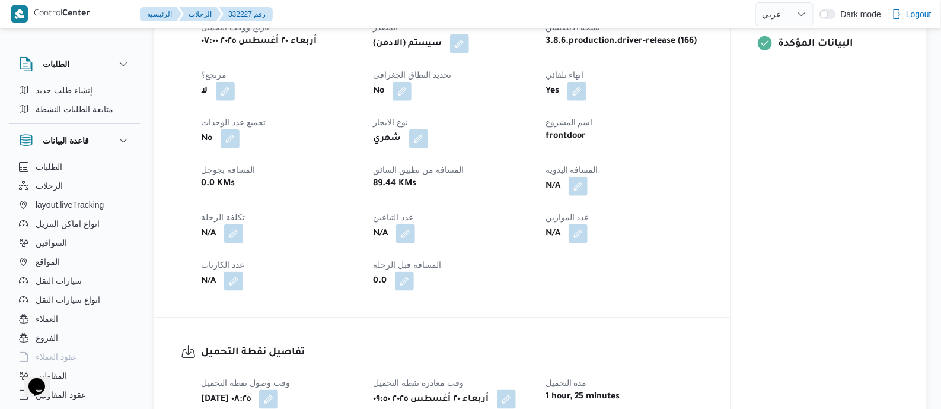
scroll to position [518, 0]
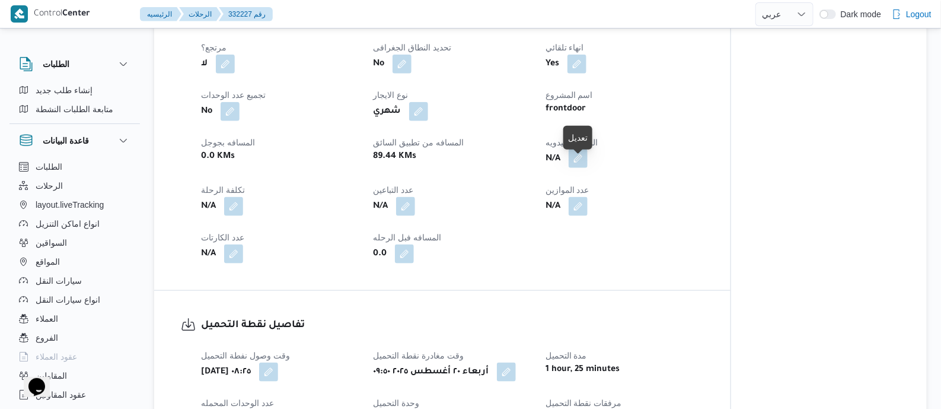
click at [580, 167] on button "button" at bounding box center [578, 158] width 19 height 19
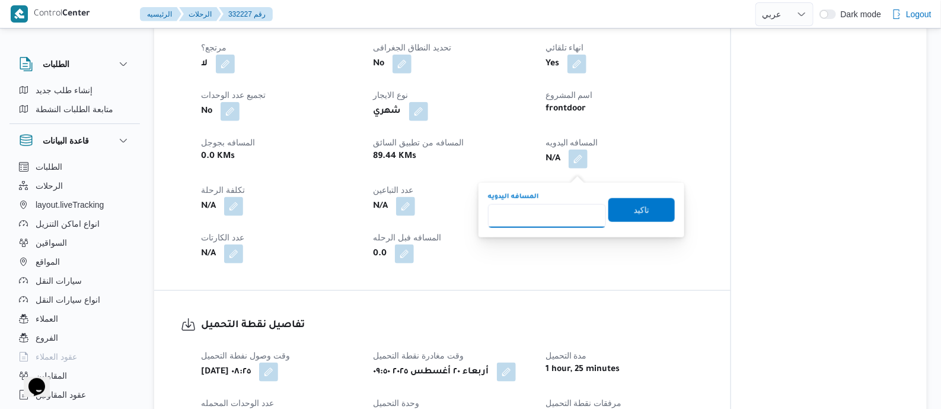
click at [562, 208] on input "المسافه اليدويه" at bounding box center [547, 216] width 118 height 24
type input "120"
click at [635, 214] on span "تاكيد" at bounding box center [641, 209] width 15 height 14
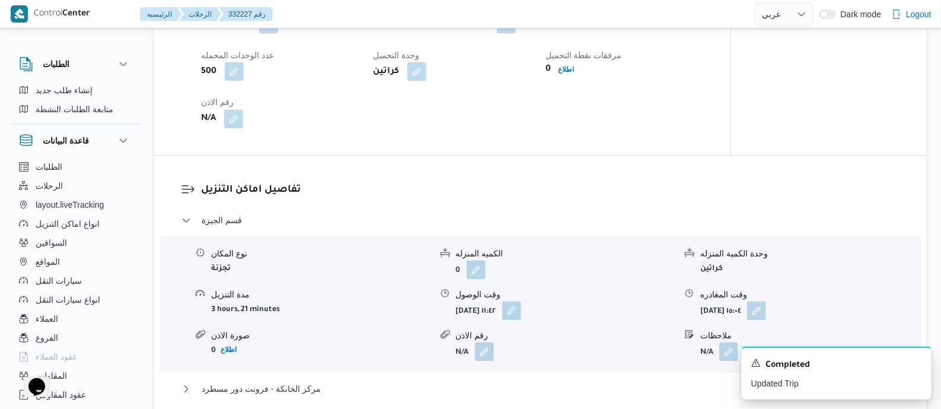
scroll to position [963, 0]
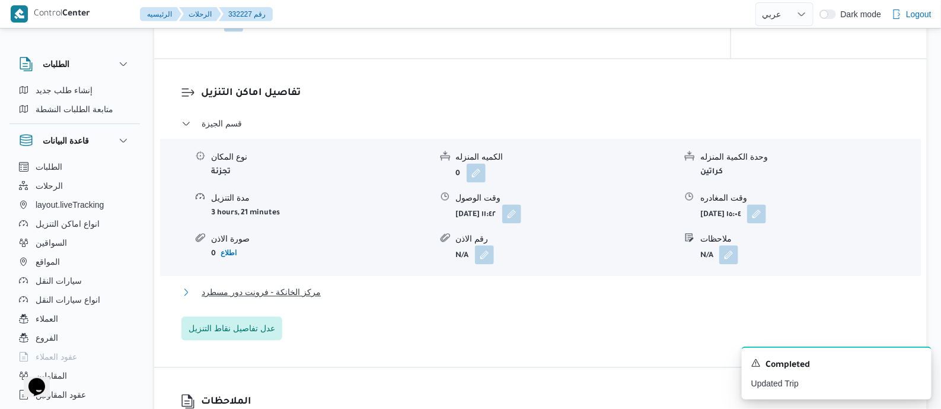
click at [281, 299] on span "مركز الخانكة - فرونت دور مسطرد" at bounding box center [261, 292] width 119 height 14
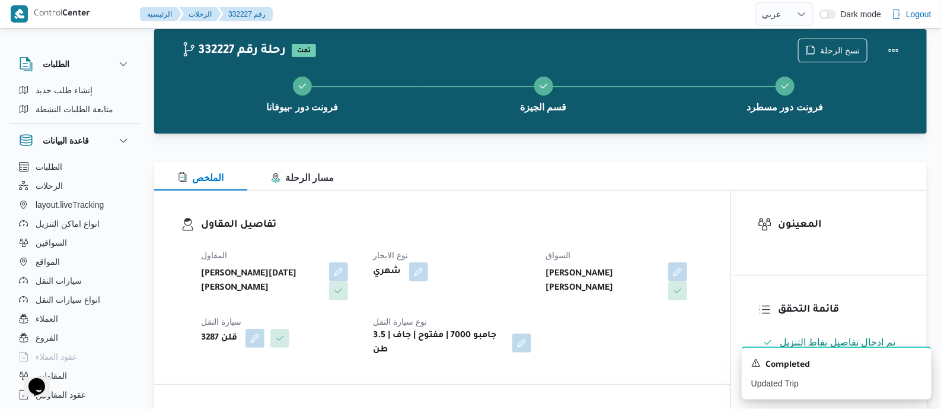
scroll to position [0, 0]
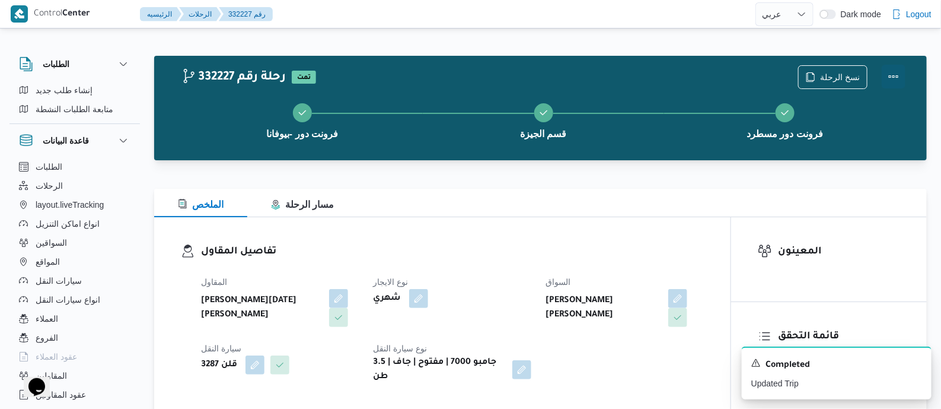
click at [890, 71] on button "Actions" at bounding box center [894, 77] width 24 height 24
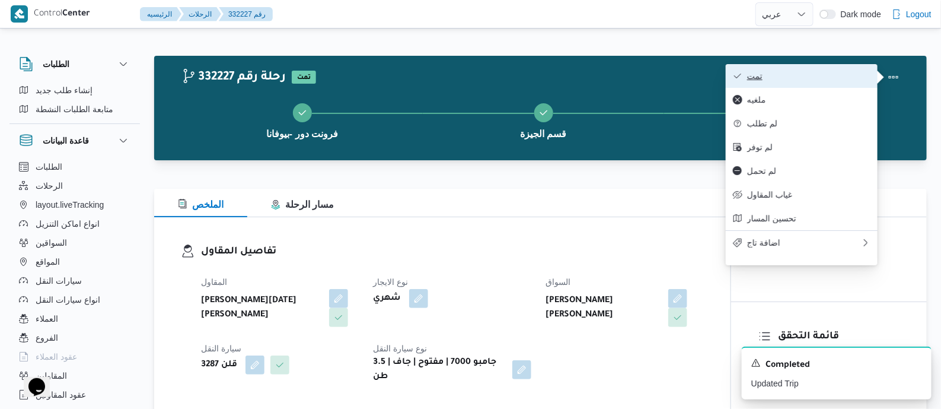
click at [838, 77] on span "تمت" at bounding box center [808, 75] width 123 height 9
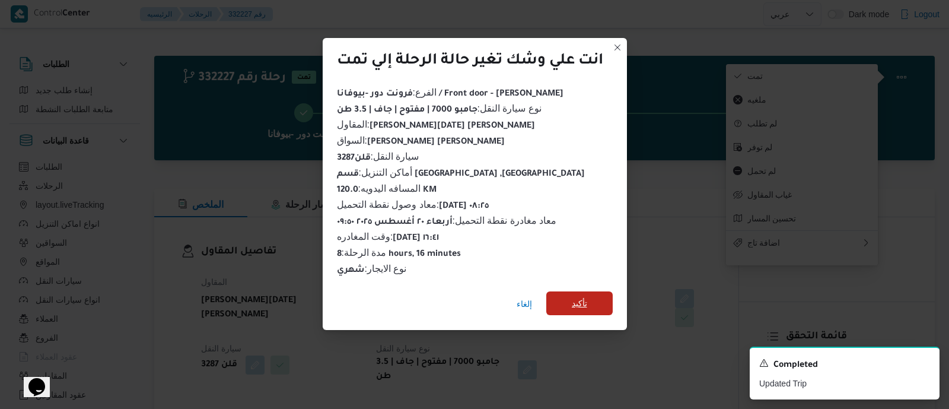
click at [569, 295] on span "تأكيد" at bounding box center [579, 303] width 66 height 24
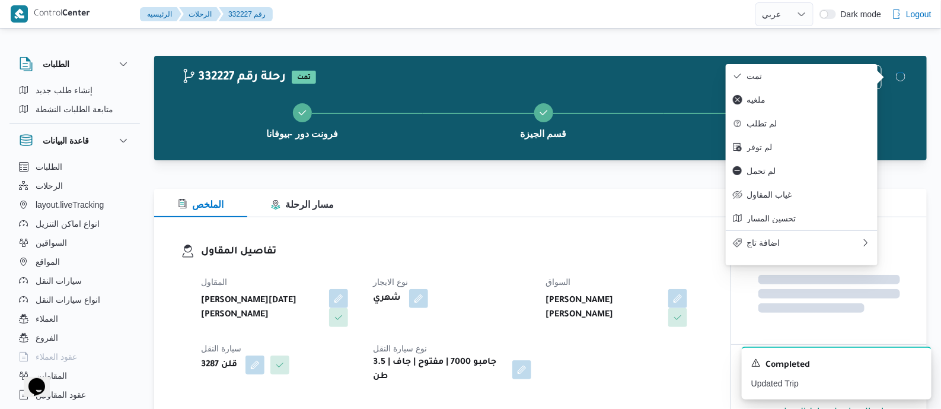
click at [482, 249] on h3 "تفاصيل المقاول" at bounding box center [452, 252] width 503 height 16
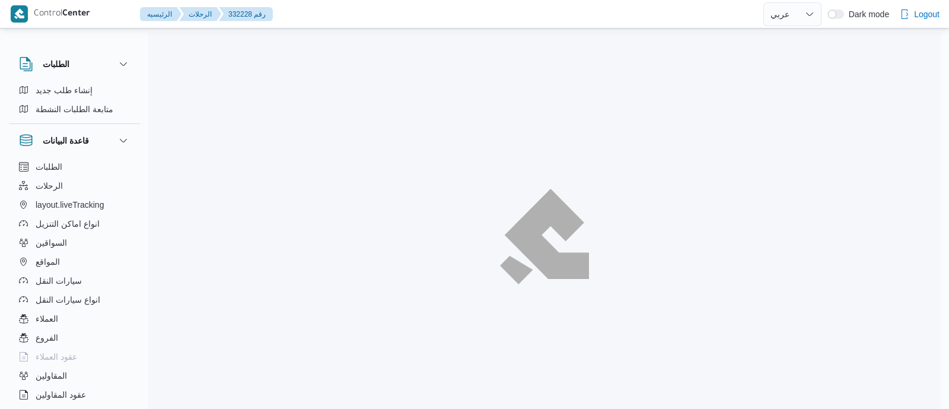
select select "ar"
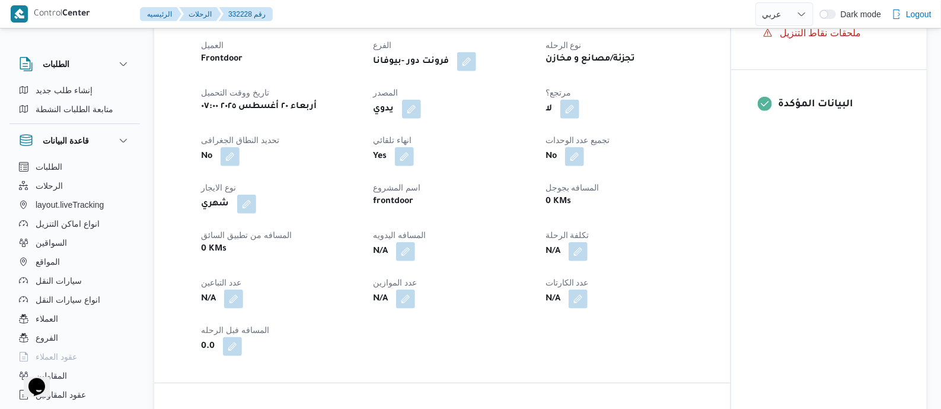
scroll to position [445, 0]
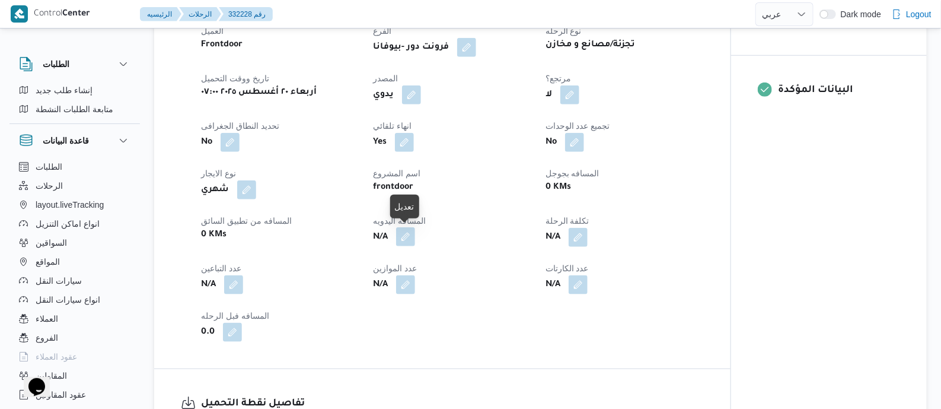
click at [408, 240] on button "button" at bounding box center [405, 236] width 19 height 19
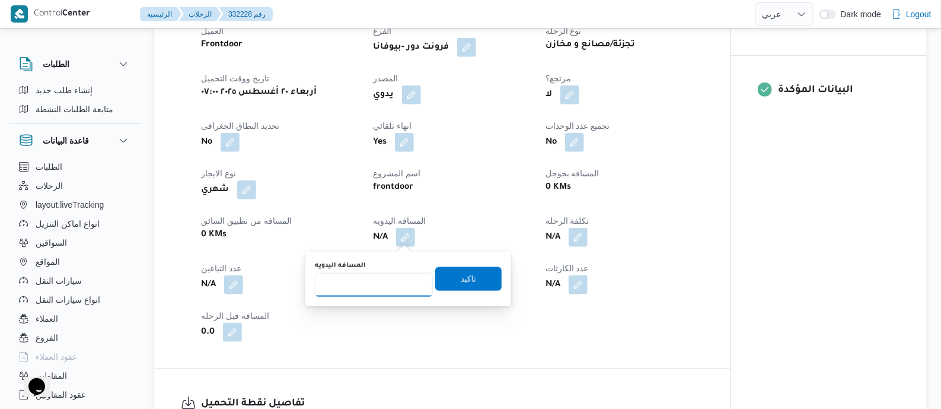
click at [383, 294] on input "المسافه اليدويه" at bounding box center [374, 285] width 118 height 24
type input "105"
click at [468, 283] on span "تاكيد" at bounding box center [468, 278] width 15 height 14
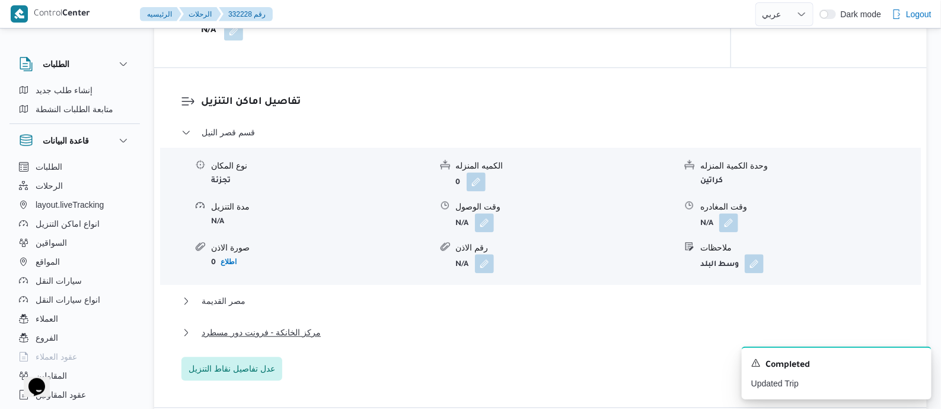
scroll to position [1037, 0]
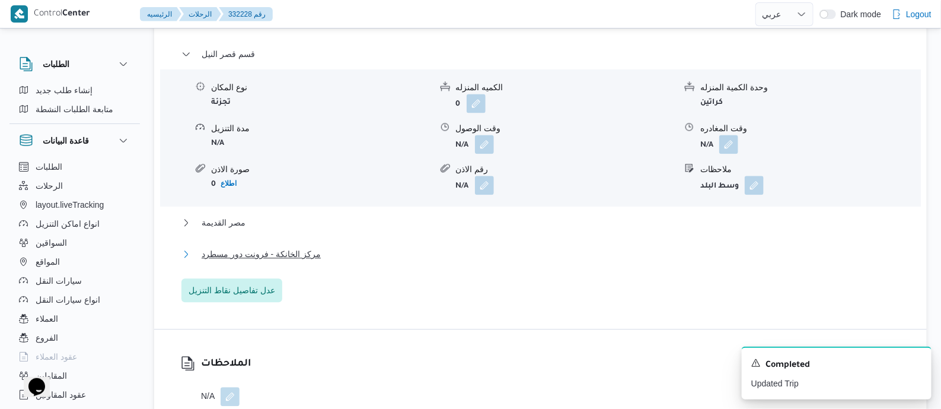
click at [305, 255] on span "مركز الخانكة - فرونت دور مسطرد" at bounding box center [261, 254] width 119 height 14
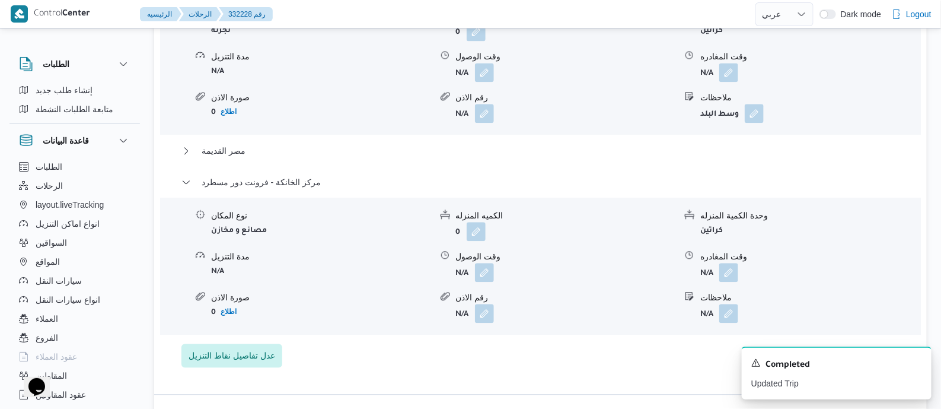
scroll to position [1186, 0]
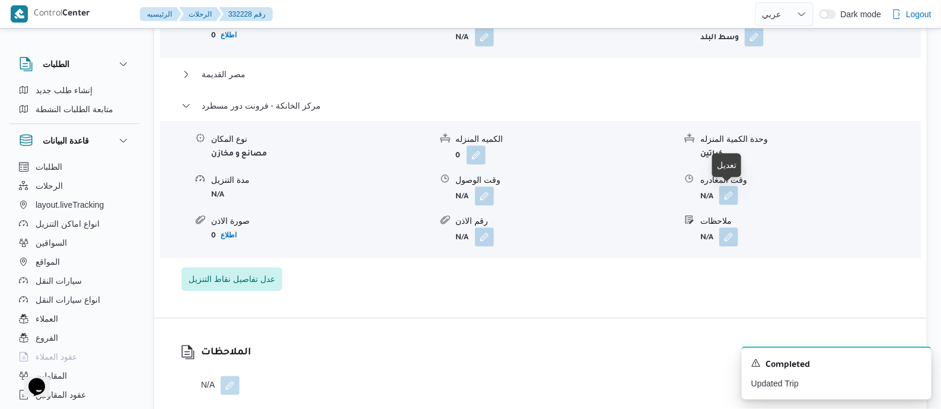
click at [728, 194] on button "button" at bounding box center [729, 195] width 19 height 19
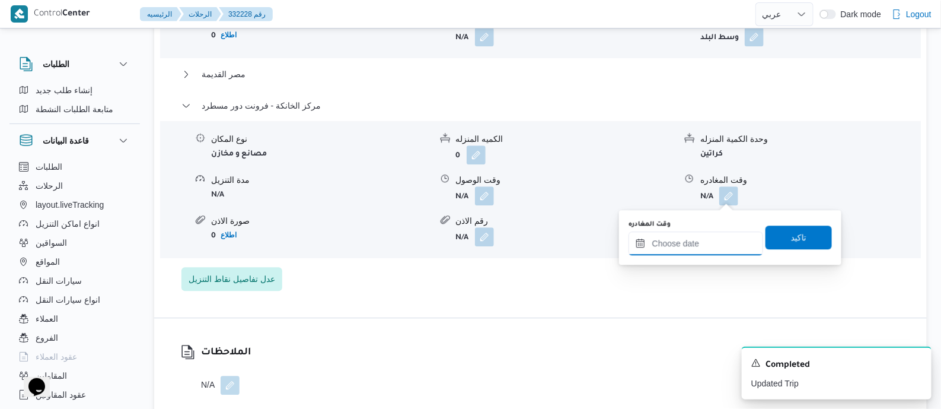
click at [717, 241] on input "وقت المغادره" at bounding box center [696, 243] width 135 height 24
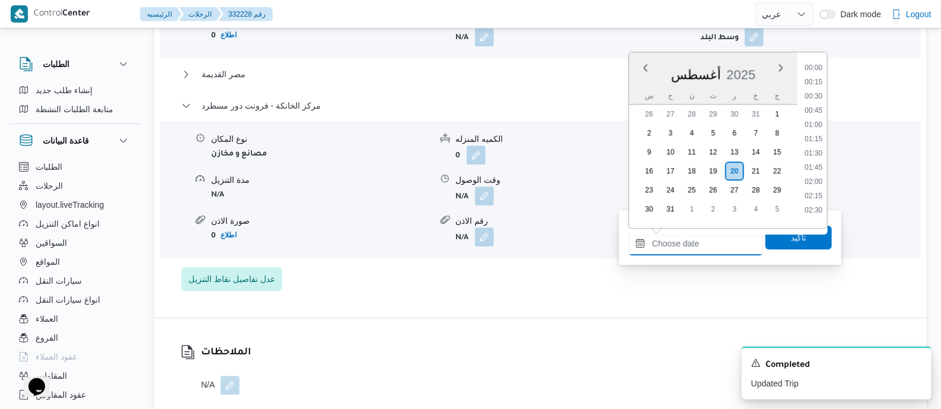
scroll to position [944, 0]
click at [819, 147] on li "18:00" at bounding box center [813, 149] width 27 height 12
type input "[DATE] ١٨:٠٠"
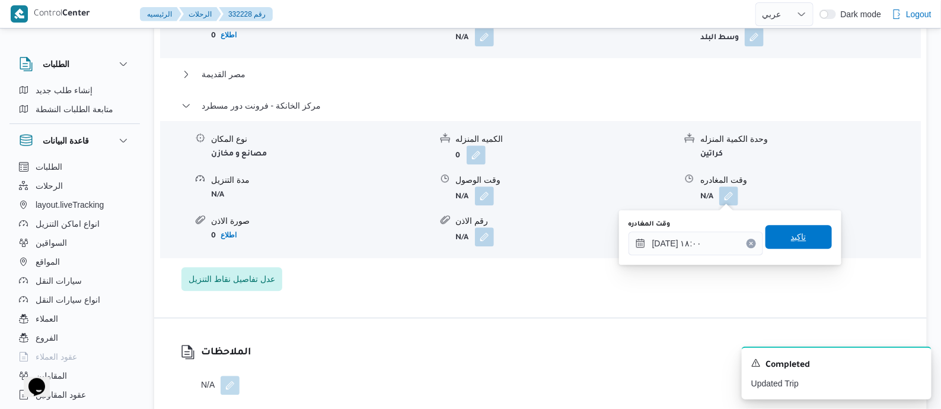
click at [802, 235] on span "تاكيد" at bounding box center [799, 237] width 66 height 24
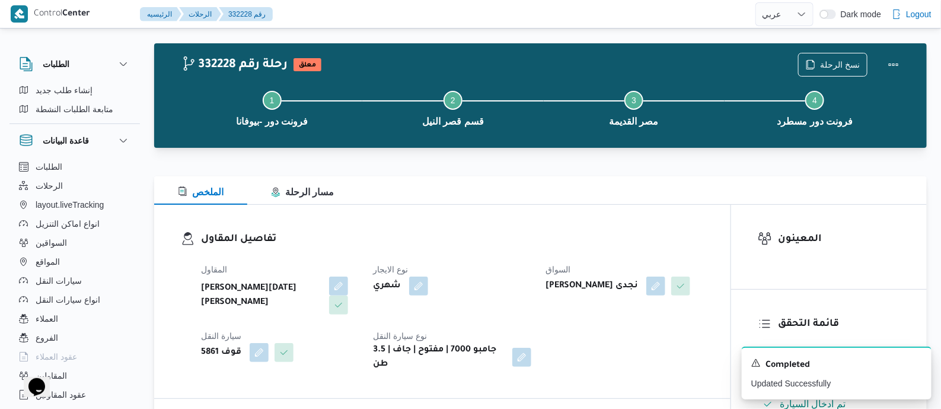
scroll to position [0, 0]
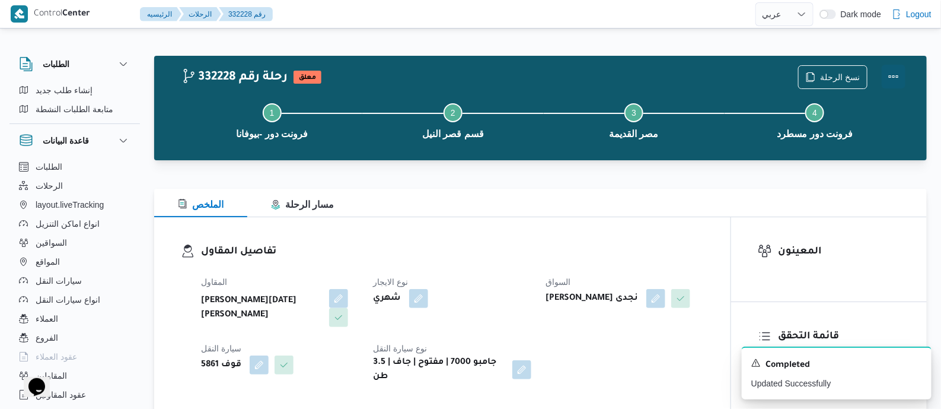
click at [895, 76] on button "Actions" at bounding box center [894, 77] width 24 height 24
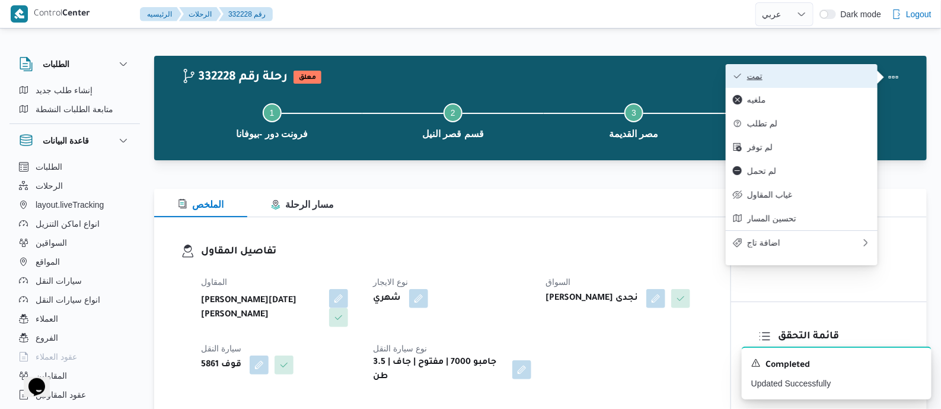
click at [835, 76] on span "تمت" at bounding box center [808, 75] width 123 height 9
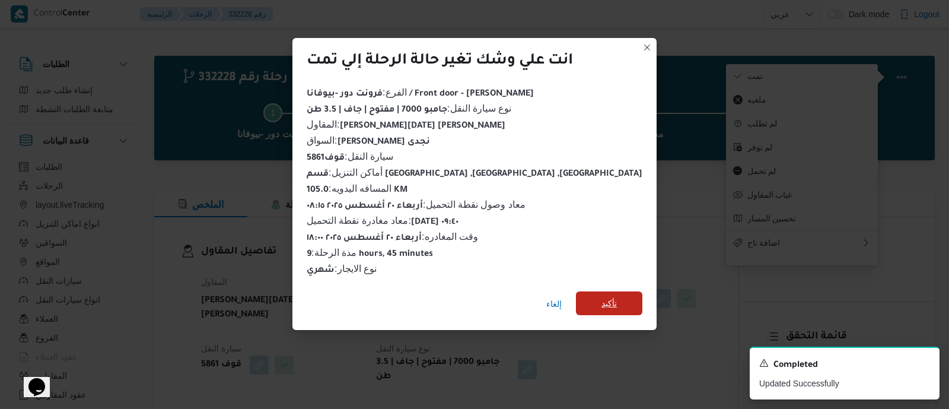
click at [592, 296] on span "تأكيد" at bounding box center [609, 303] width 66 height 24
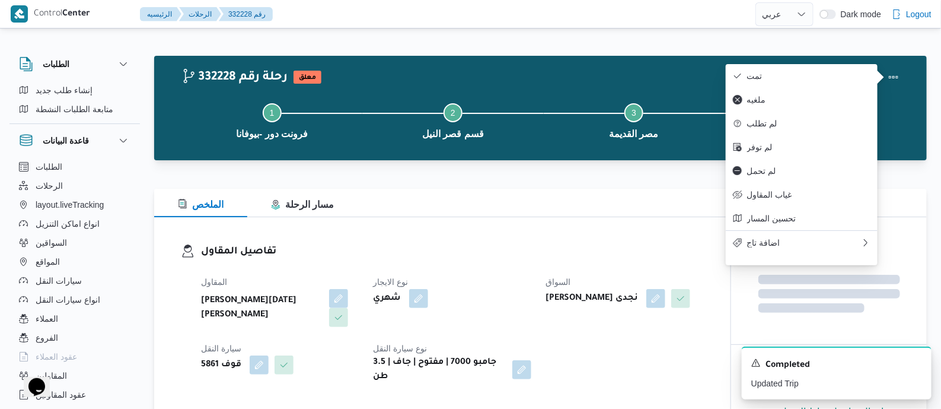
click at [489, 252] on h3 "تفاصيل المقاول" at bounding box center [452, 252] width 503 height 16
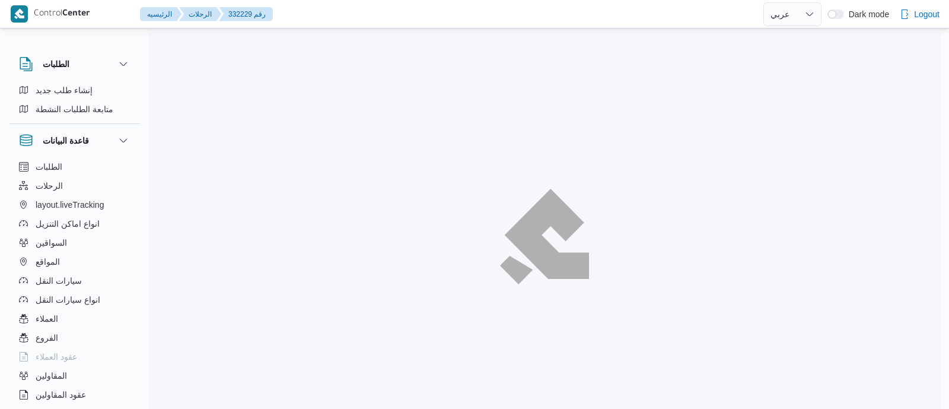
select select "ar"
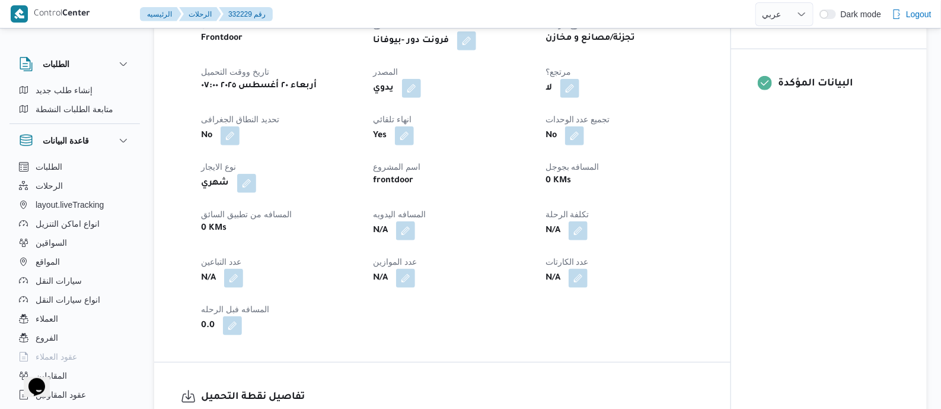
scroll to position [593, 0]
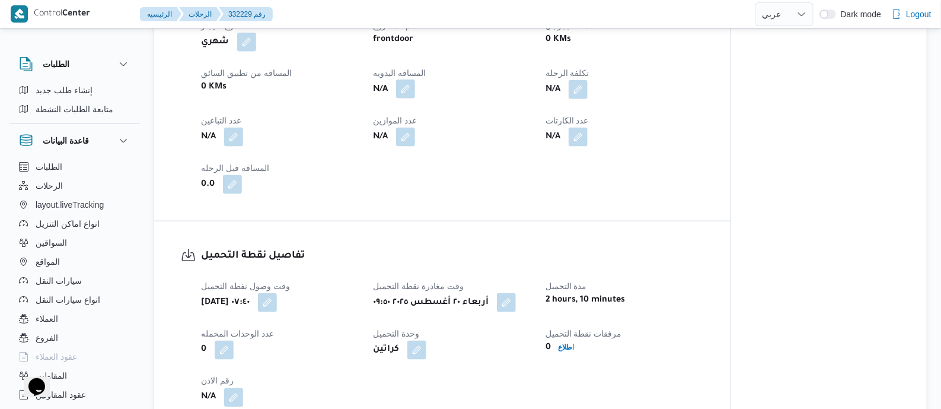
drag, startPoint x: 409, startPoint y: 86, endPoint x: 406, endPoint y: 94, distance: 8.5
click at [409, 86] on button "button" at bounding box center [405, 88] width 19 height 19
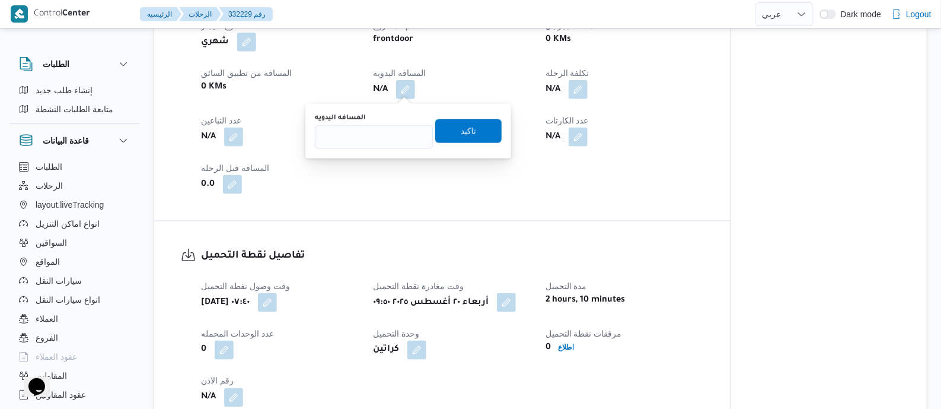
click at [392, 120] on div "المسافه اليدويه" at bounding box center [374, 117] width 118 height 9
click at [389, 135] on input "المسافه اليدويه" at bounding box center [374, 137] width 118 height 24
type input "115"
click at [475, 134] on span "تاكيد" at bounding box center [468, 131] width 66 height 24
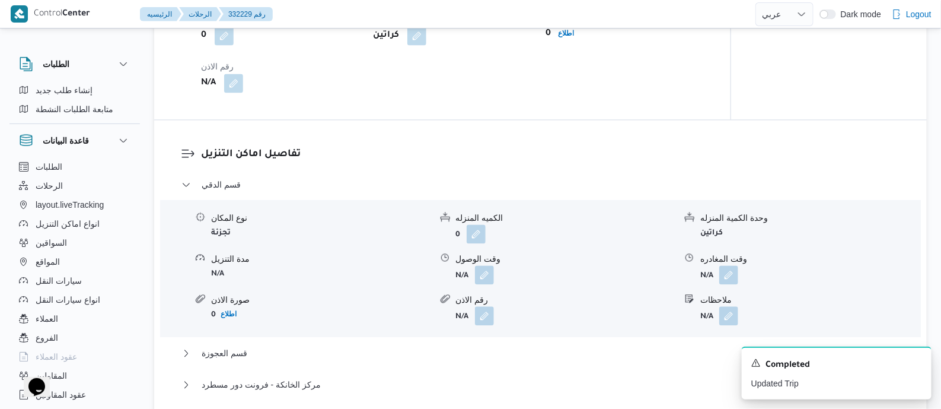
scroll to position [963, 0]
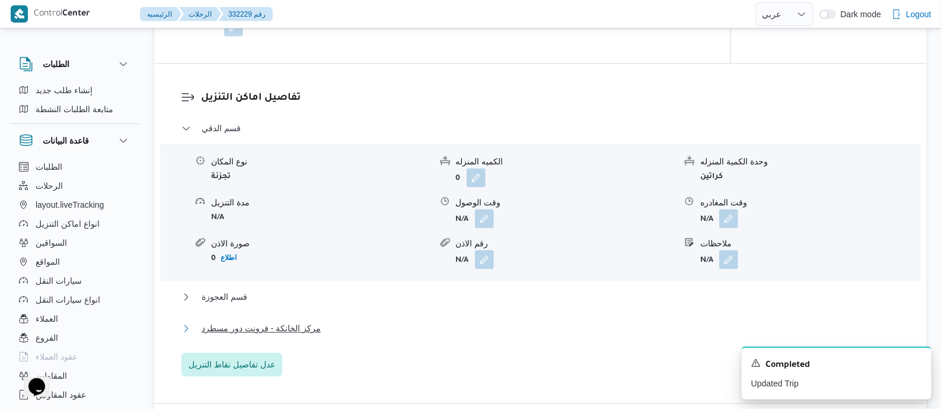
click at [260, 327] on span "مركز الخانكة - فرونت دور مسطرد" at bounding box center [261, 328] width 119 height 14
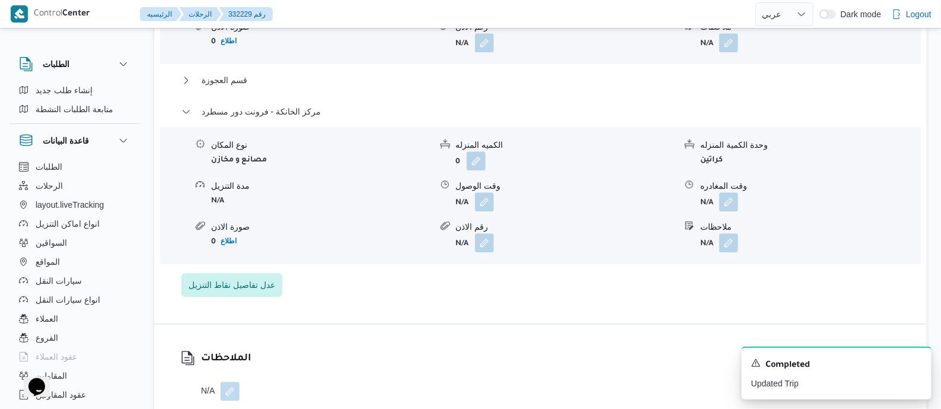
scroll to position [1186, 0]
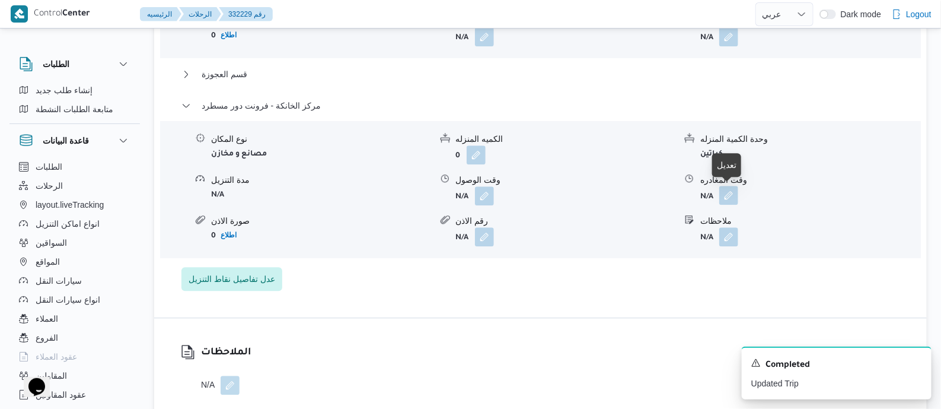
click at [733, 191] on button "button" at bounding box center [729, 195] width 19 height 19
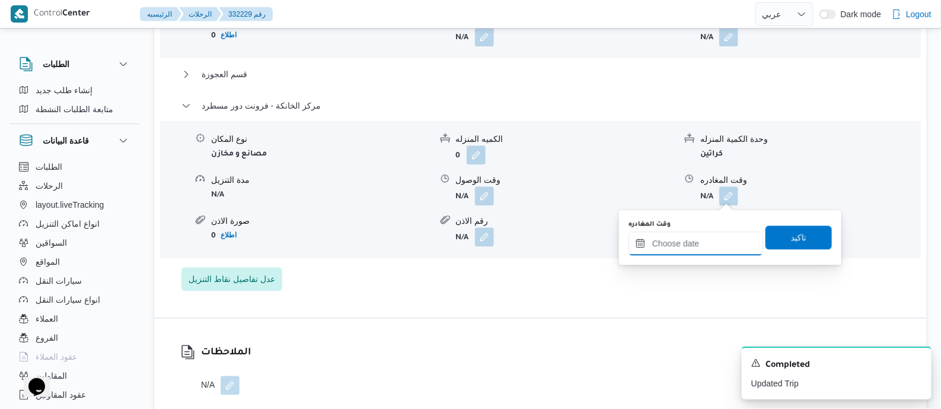
click at [720, 235] on input "وقت المغادره" at bounding box center [696, 243] width 135 height 24
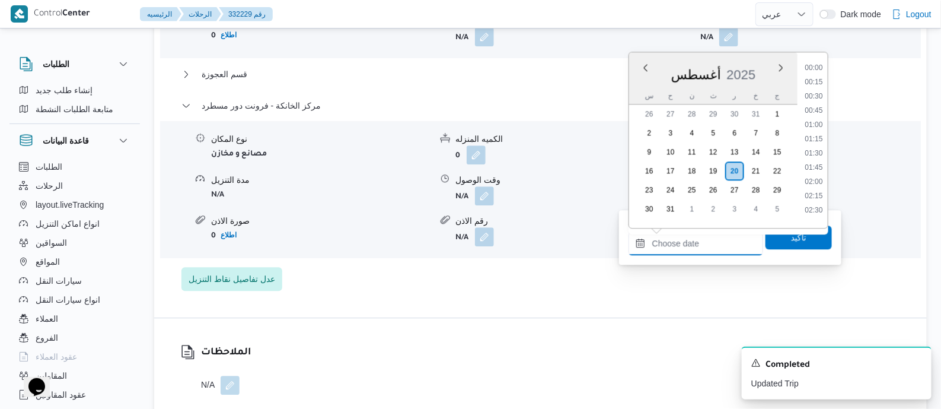
scroll to position [958, 0]
click at [817, 107] on li "17:30" at bounding box center [813, 106] width 27 height 12
type input "٢٠/٠٨/٢٠٢٥ ١٧:٣٠"
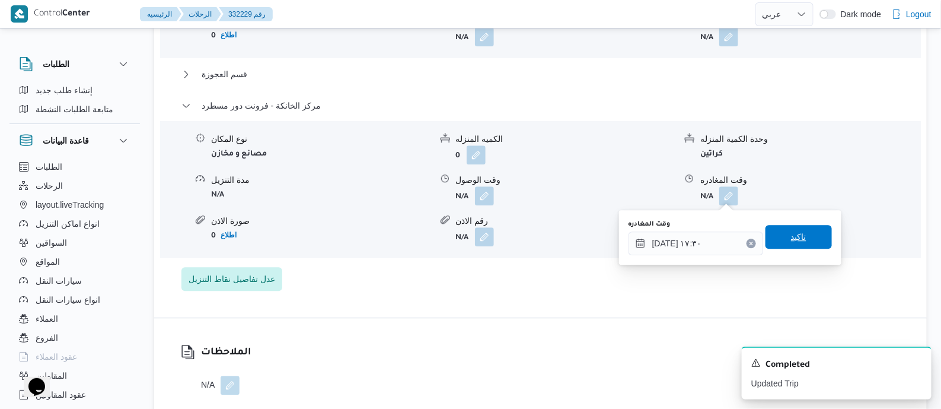
click at [806, 233] on span "تاكيد" at bounding box center [799, 237] width 66 height 24
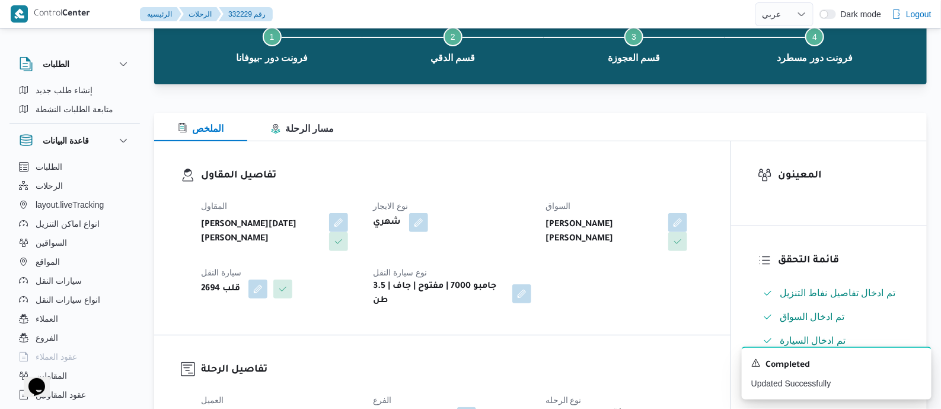
scroll to position [0, 0]
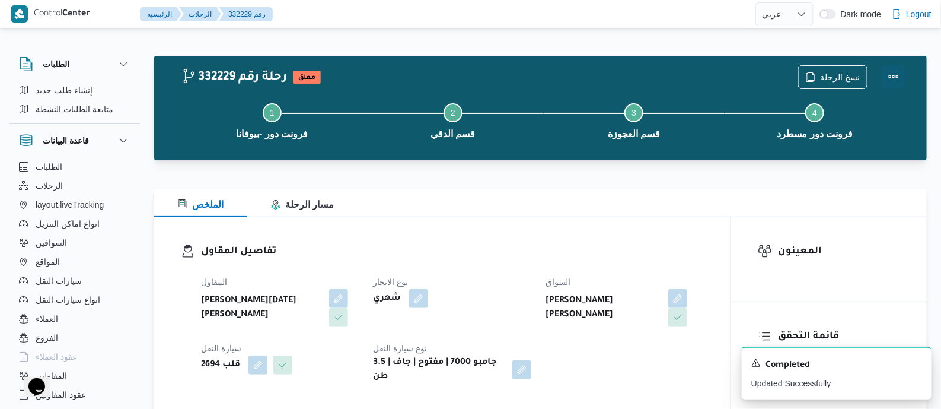
click at [890, 68] on button "Actions" at bounding box center [894, 77] width 24 height 24
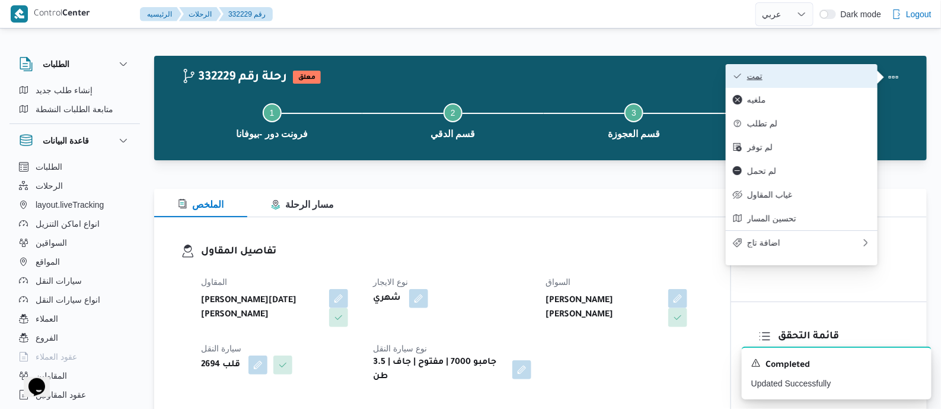
click at [844, 75] on span "تمت" at bounding box center [808, 75] width 123 height 9
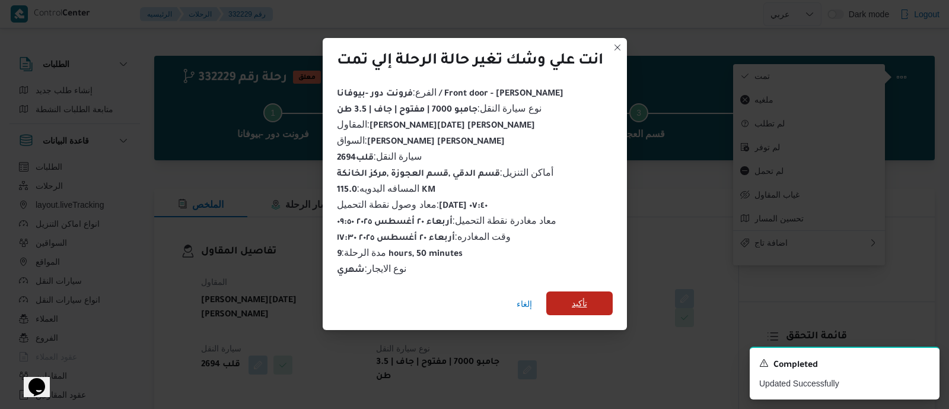
click at [594, 292] on span "تأكيد" at bounding box center [579, 303] width 66 height 24
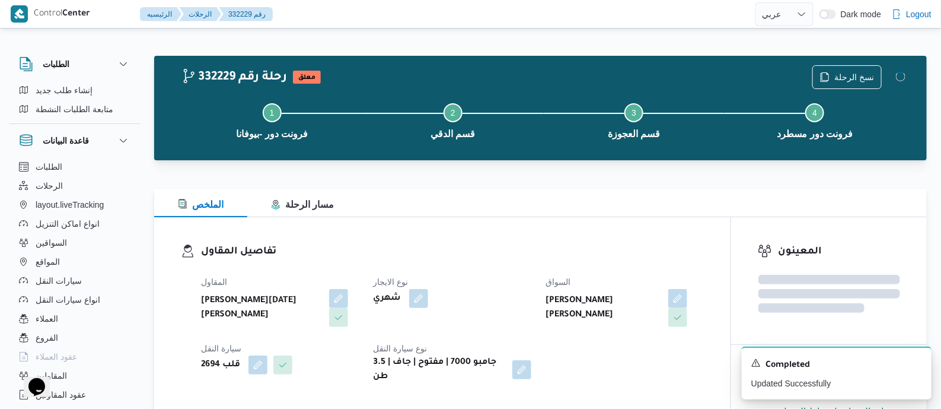
click at [492, 256] on h3 "تفاصيل المقاول" at bounding box center [452, 252] width 503 height 16
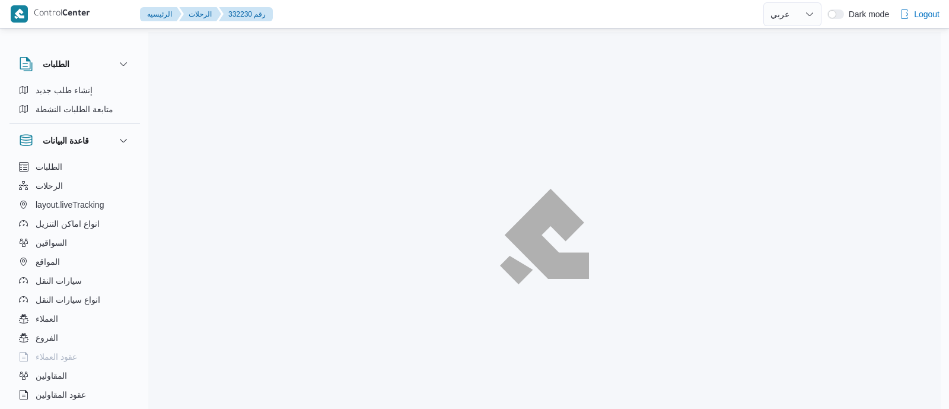
select select "ar"
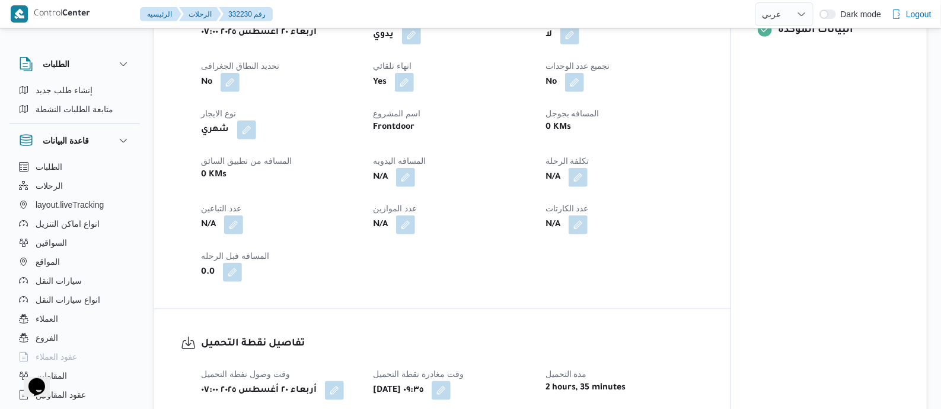
scroll to position [518, 0]
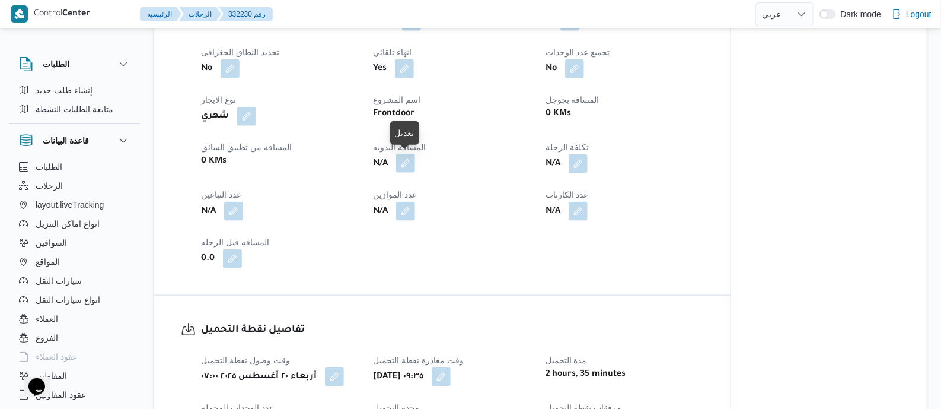
click at [409, 160] on button "button" at bounding box center [405, 163] width 19 height 19
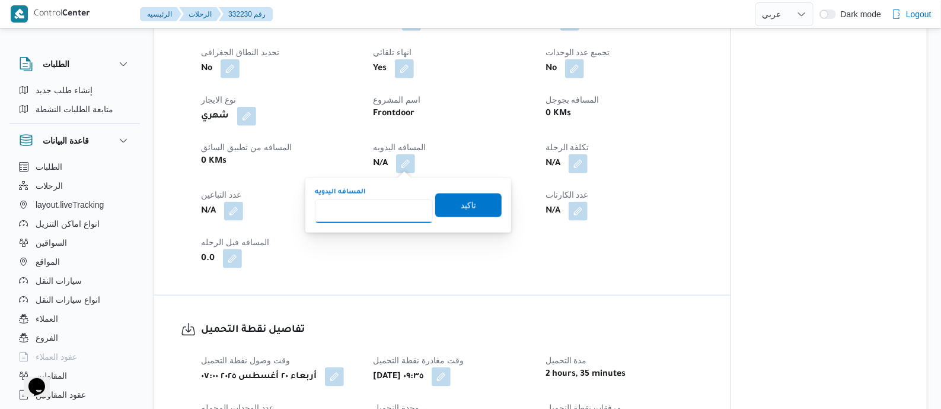
click at [400, 198] on div "المسافه اليدويه" at bounding box center [374, 205] width 118 height 36
type input "125"
click at [469, 200] on span "تاكيد" at bounding box center [468, 205] width 15 height 14
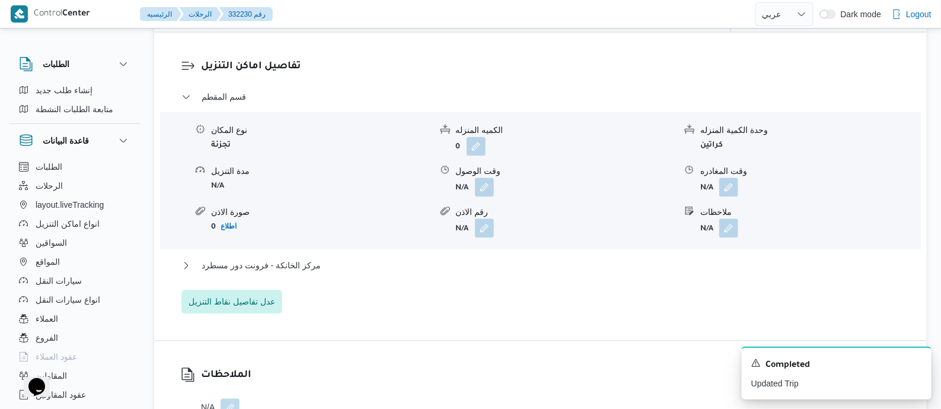
scroll to position [1037, 0]
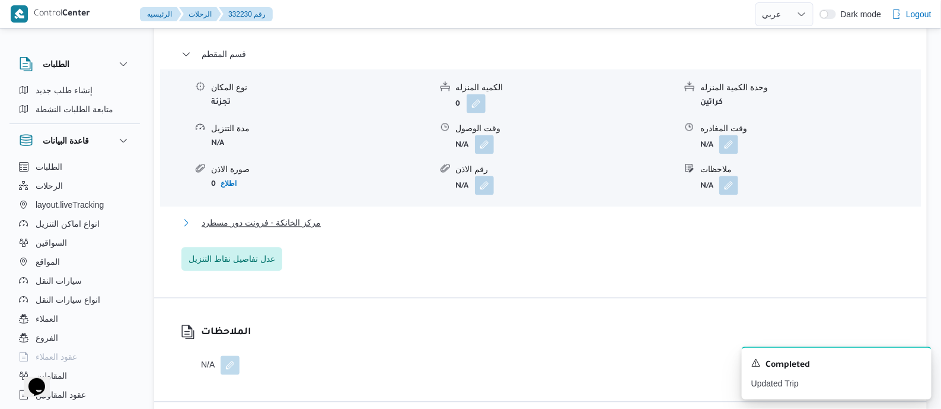
click at [303, 220] on span "مركز الخانكة - فرونت دور مسطرد" at bounding box center [261, 222] width 119 height 14
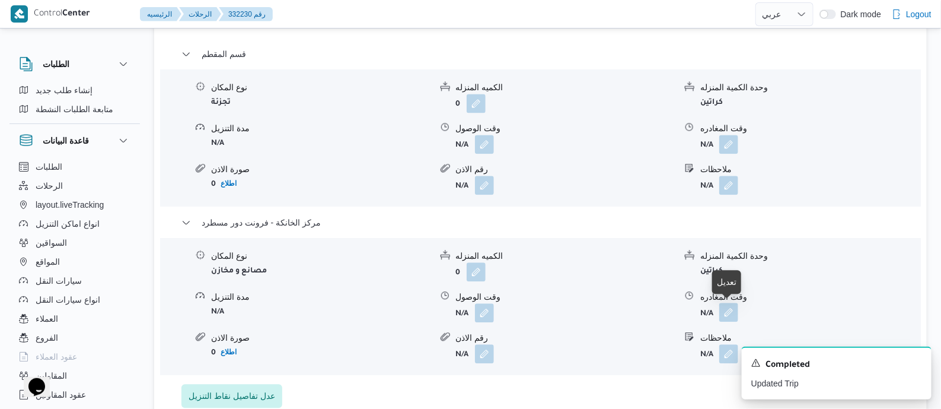
click at [728, 312] on button "button" at bounding box center [729, 312] width 19 height 19
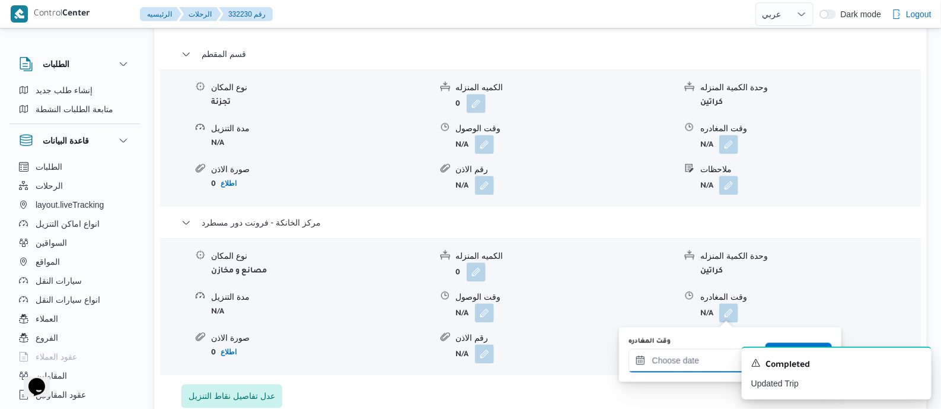
click at [692, 357] on input "وقت المغادره" at bounding box center [696, 360] width 135 height 24
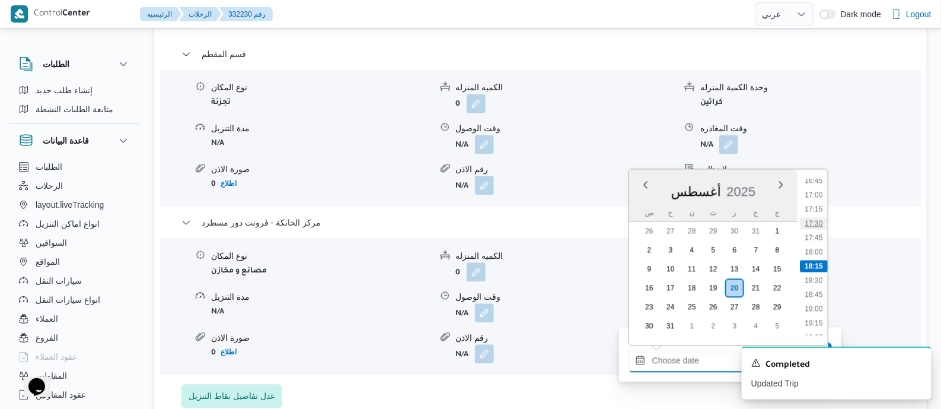
scroll to position [884, 0]
click at [816, 222] on li "16:15" at bounding box center [813, 226] width 27 height 12
type input "٢٠/٠٨/٢٠٢٥ ١٦:١٥"
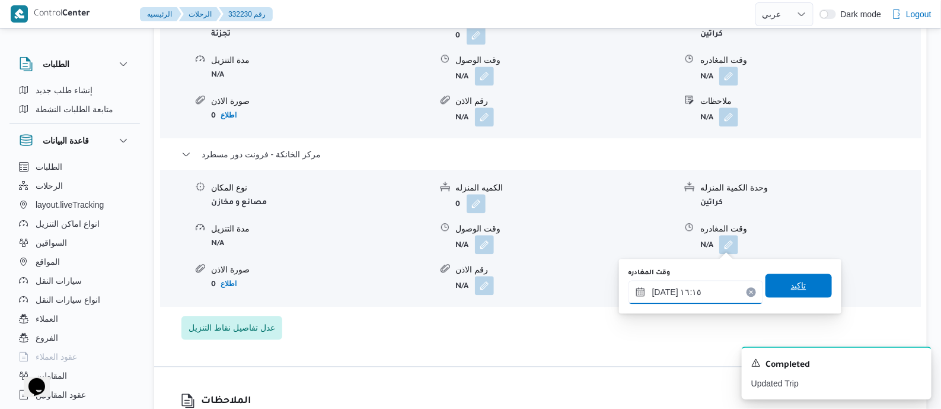
scroll to position [1112, 0]
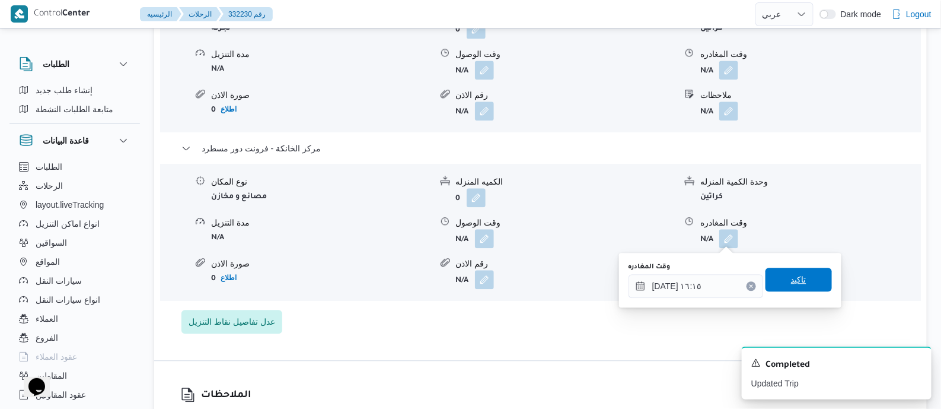
click at [802, 276] on span "تاكيد" at bounding box center [799, 280] width 66 height 24
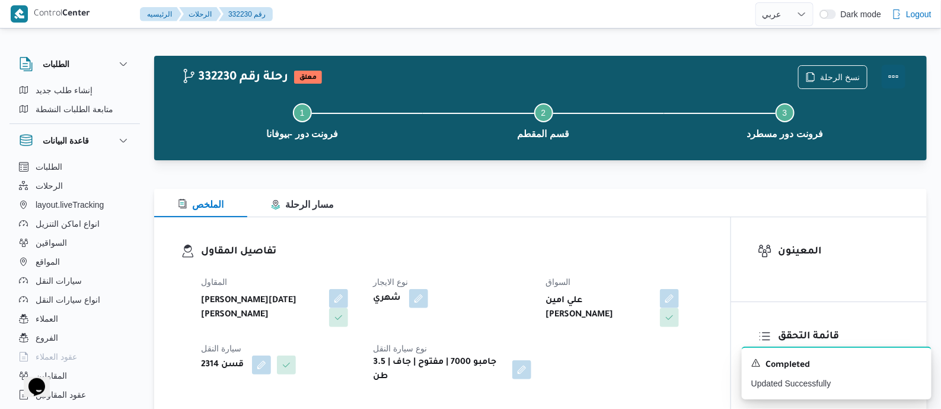
scroll to position [0, 0]
drag, startPoint x: 896, startPoint y: 72, endPoint x: 885, endPoint y: 72, distance: 11.3
click at [893, 72] on button "Actions" at bounding box center [894, 77] width 24 height 24
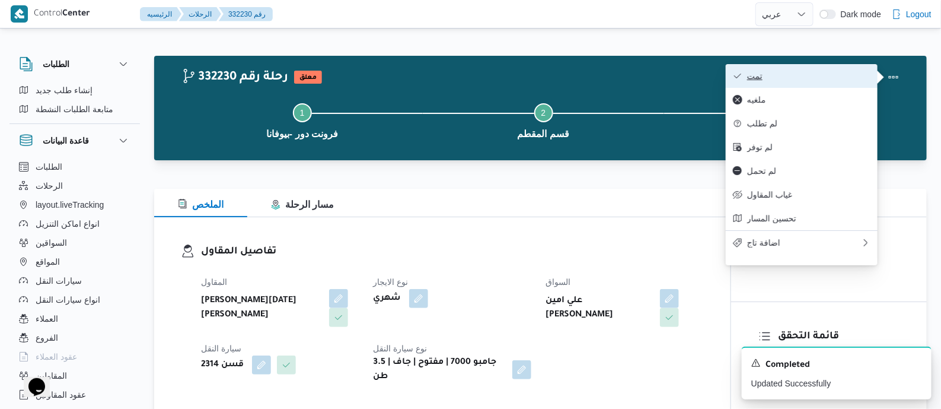
click at [848, 71] on span "تمت" at bounding box center [808, 75] width 123 height 9
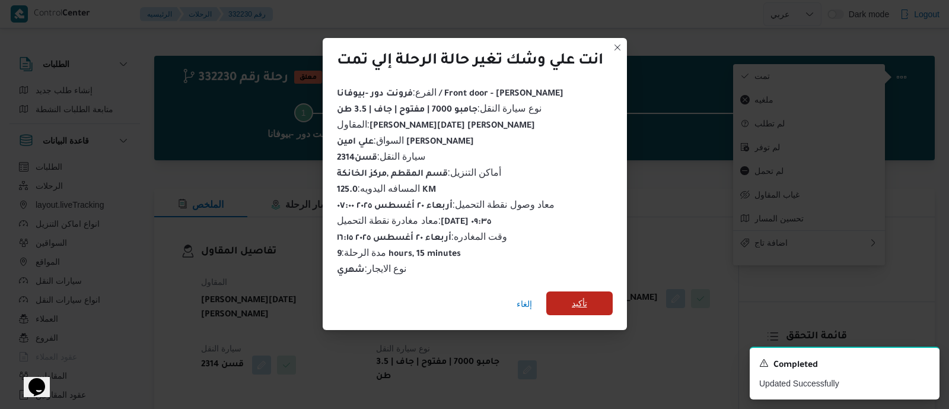
click at [592, 294] on span "تأكيد" at bounding box center [579, 303] width 66 height 24
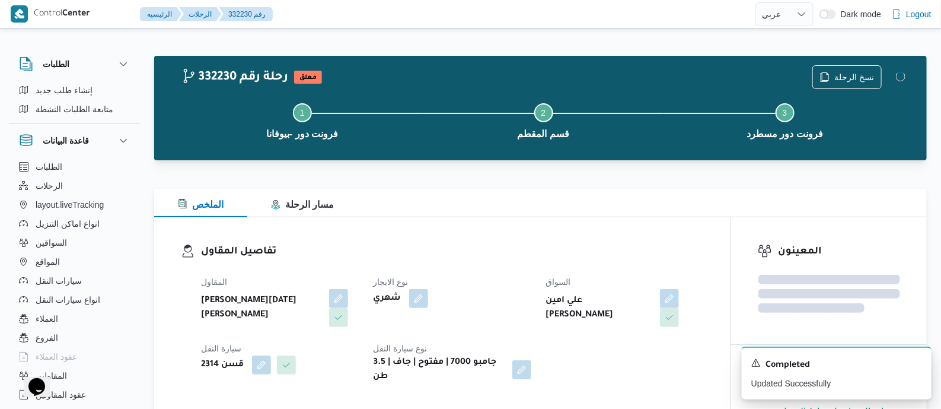
click at [504, 262] on dl "تفاصيل المقاول المقاول ابراهيم رمضان ابراهيم عثمان ابوباشا نوع الايجار شهري الس…" at bounding box center [452, 314] width 503 height 140
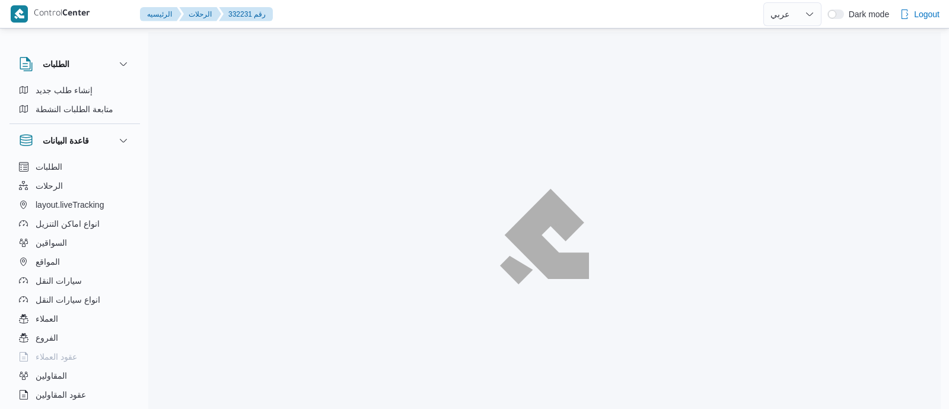
select select "ar"
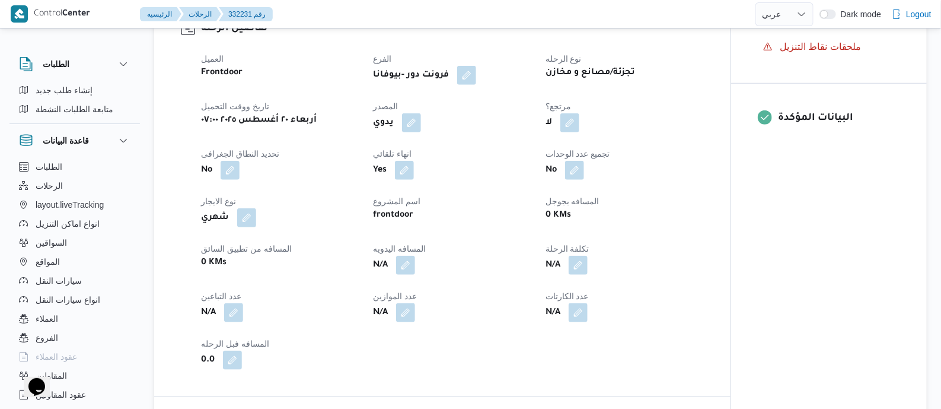
scroll to position [445, 0]
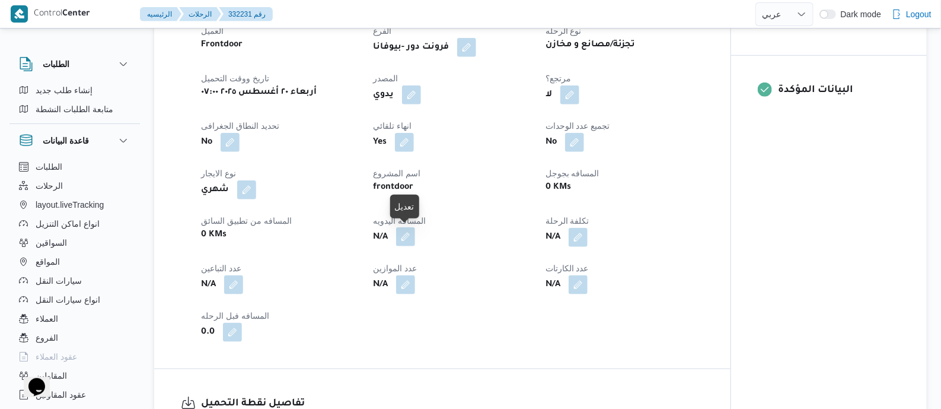
click at [408, 235] on button "button" at bounding box center [405, 236] width 19 height 19
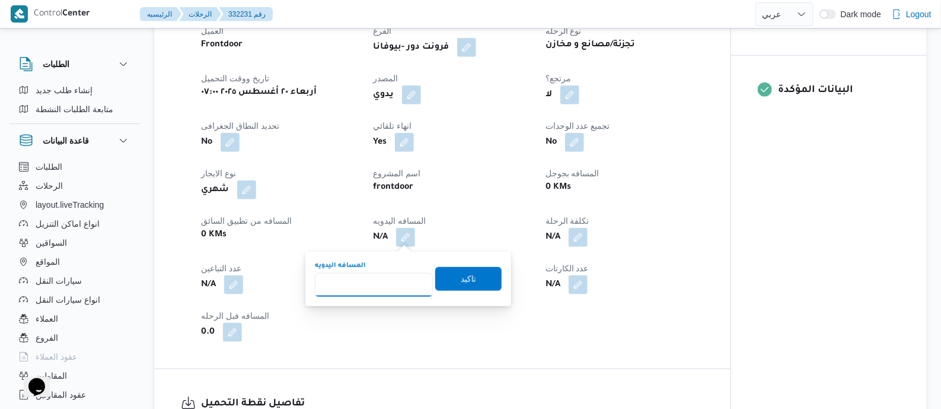
click at [385, 276] on input "المسافه اليدويه" at bounding box center [374, 285] width 118 height 24
type input "120"
click at [463, 283] on span "تاكيد" at bounding box center [468, 278] width 15 height 14
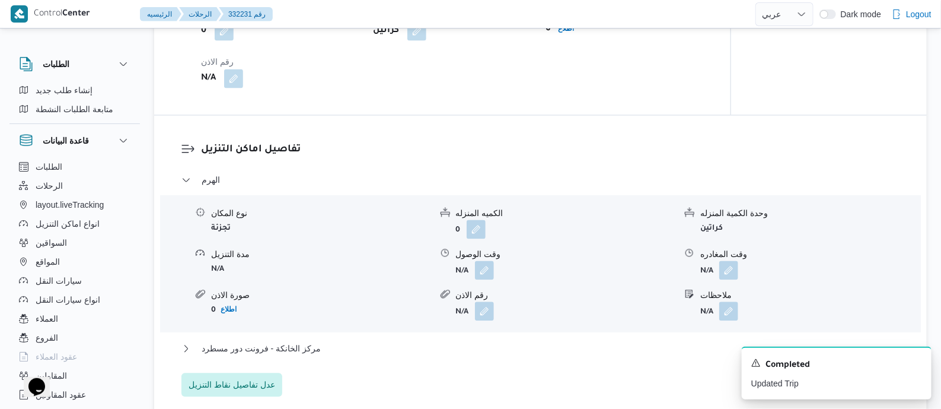
scroll to position [1037, 0]
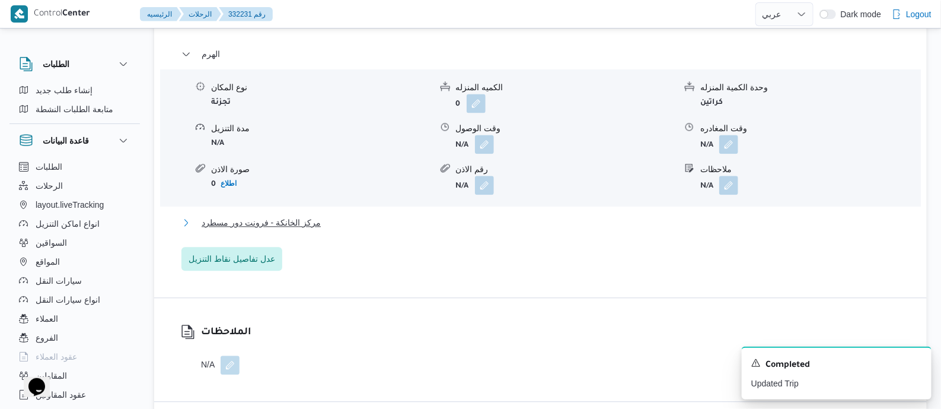
click at [298, 223] on span "مركز الخانكة - فرونت دور مسطرد" at bounding box center [261, 222] width 119 height 14
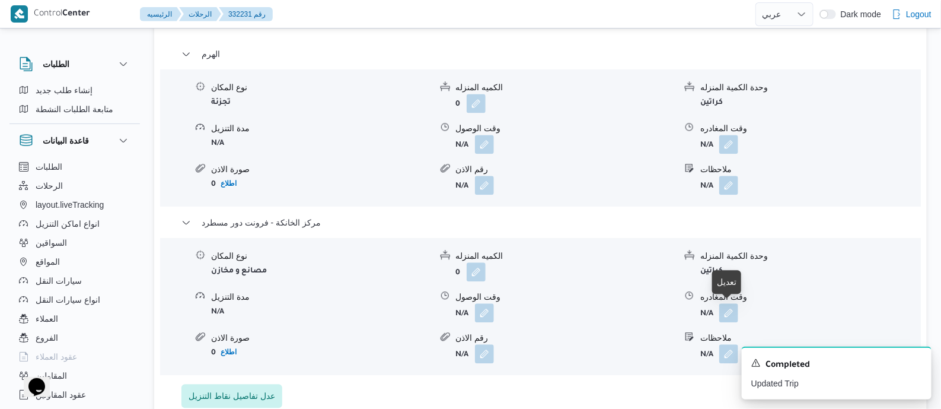
drag, startPoint x: 727, startPoint y: 303, endPoint x: 716, endPoint y: 322, distance: 21.8
click at [727, 304] on button "button" at bounding box center [729, 312] width 19 height 19
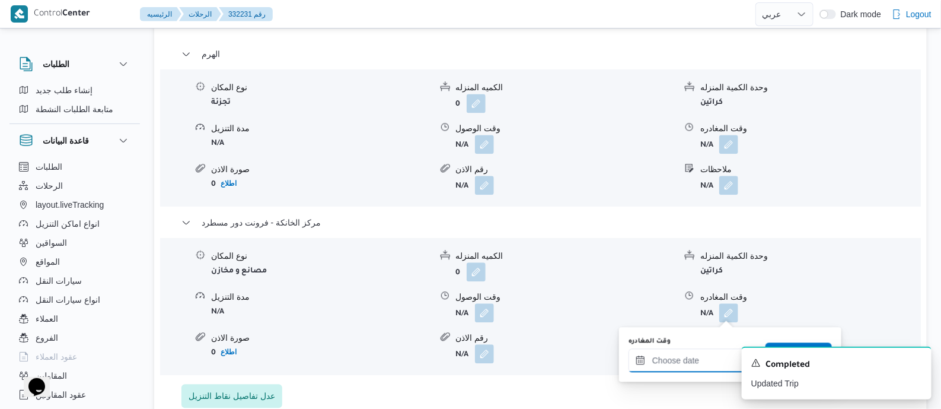
click at [679, 351] on input "وقت المغادره" at bounding box center [696, 360] width 135 height 24
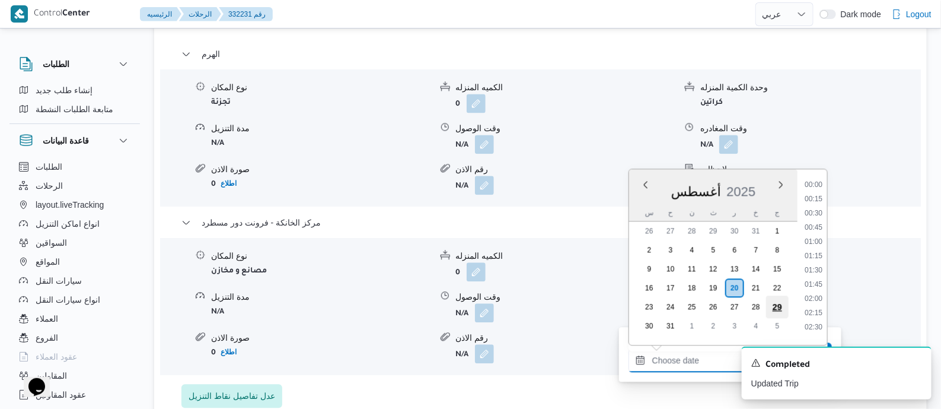
scroll to position [958, 0]
click at [816, 179] on li "16:45" at bounding box center [813, 180] width 27 height 12
type input "٢٠/٠٨/٢٠٢٥ ١٦:٤٥"
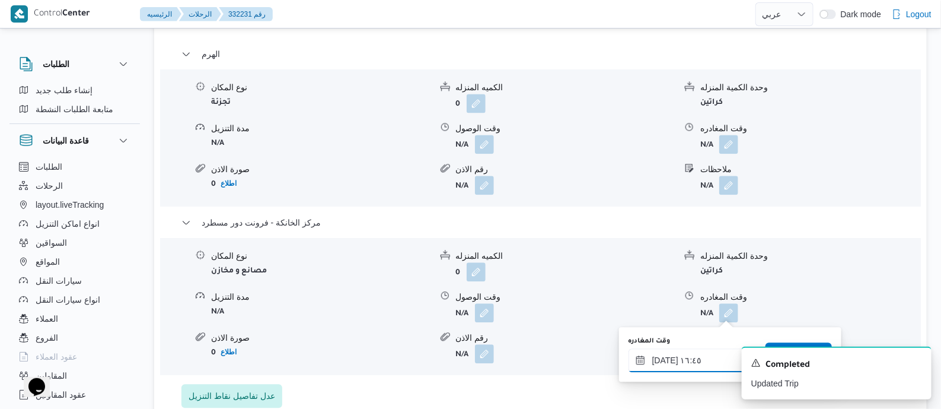
scroll to position [1112, 0]
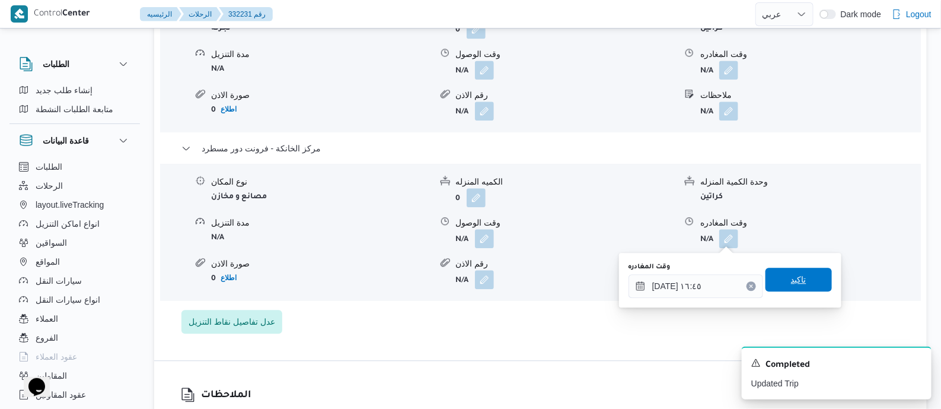
click at [799, 274] on span "تاكيد" at bounding box center [798, 279] width 15 height 14
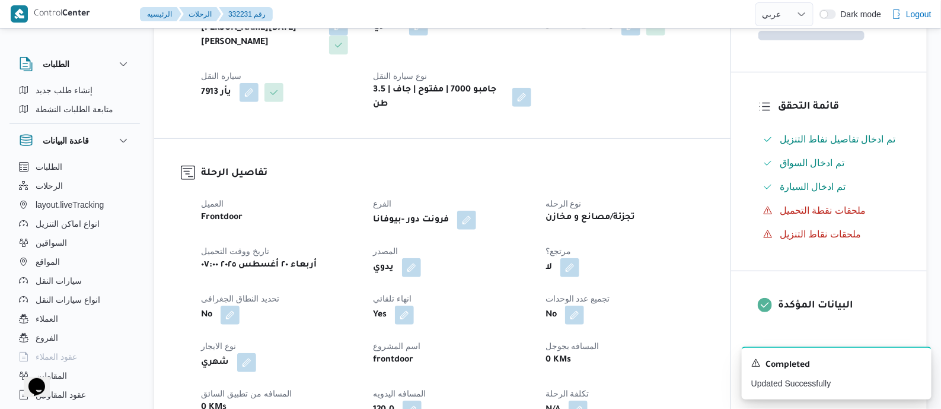
scroll to position [0, 0]
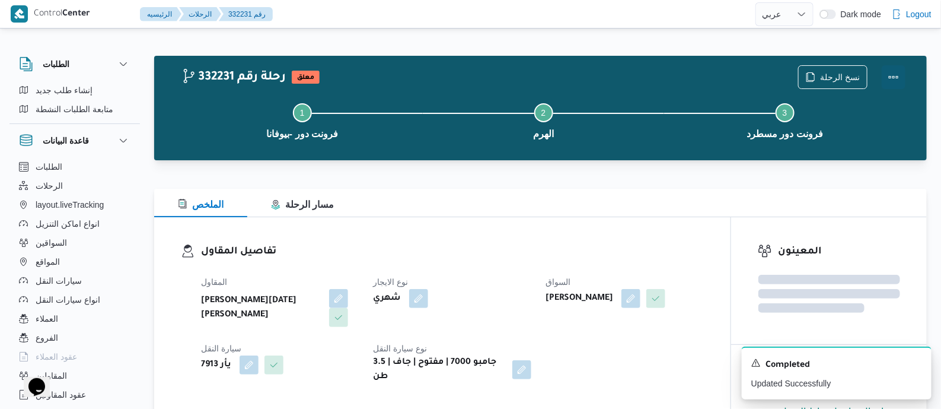
drag, startPoint x: 891, startPoint y: 69, endPoint x: 877, endPoint y: 72, distance: 14.4
click at [890, 68] on button "Actions" at bounding box center [894, 77] width 24 height 24
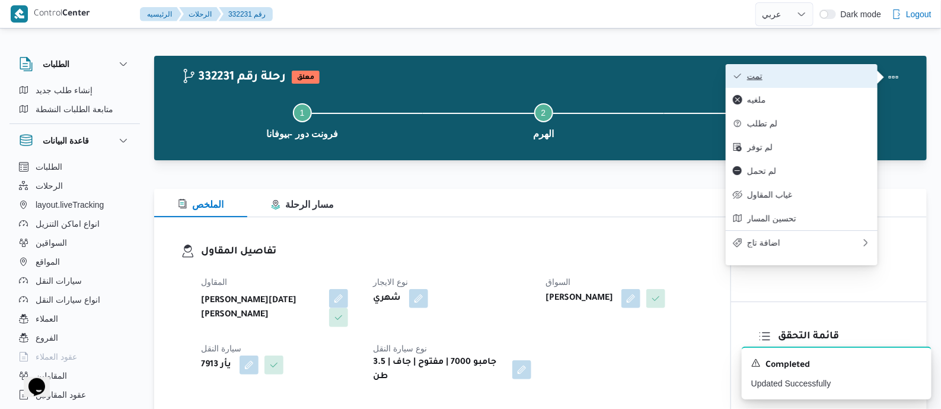
click at [838, 78] on span "تمت" at bounding box center [808, 75] width 123 height 9
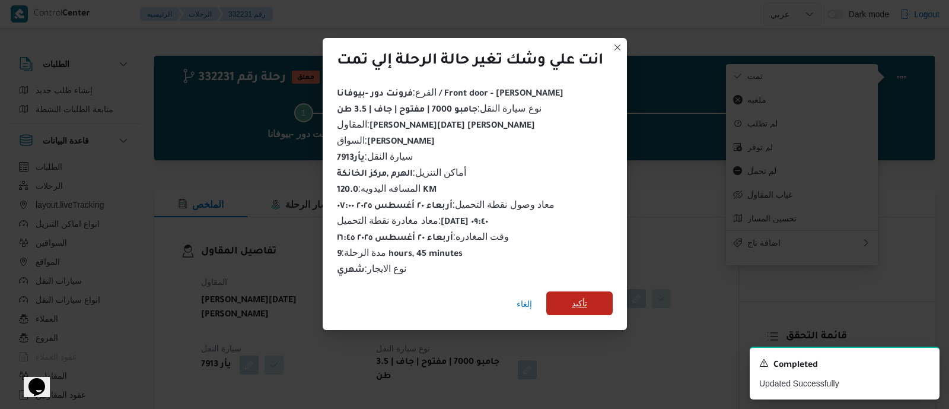
click at [593, 297] on span "تأكيد" at bounding box center [579, 303] width 66 height 24
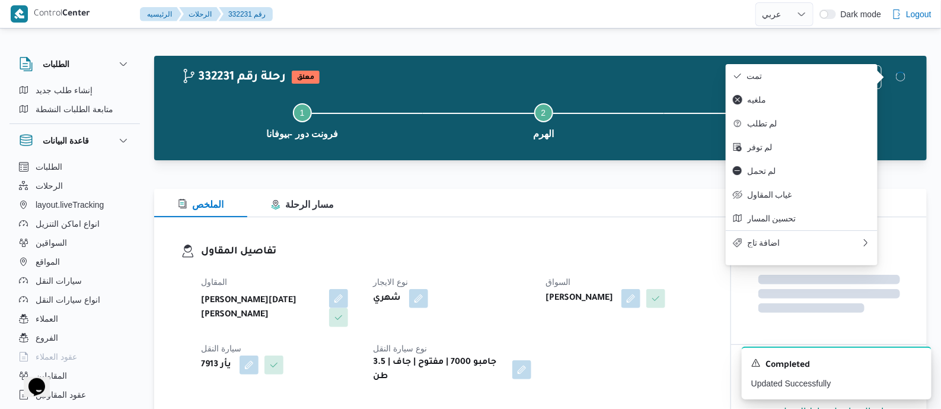
click at [492, 265] on dl "تفاصيل المقاول المقاول ابراهيم رمضان ابراهيم عثمان ابوباشا نوع الايجار شهري الس…" at bounding box center [452, 314] width 503 height 140
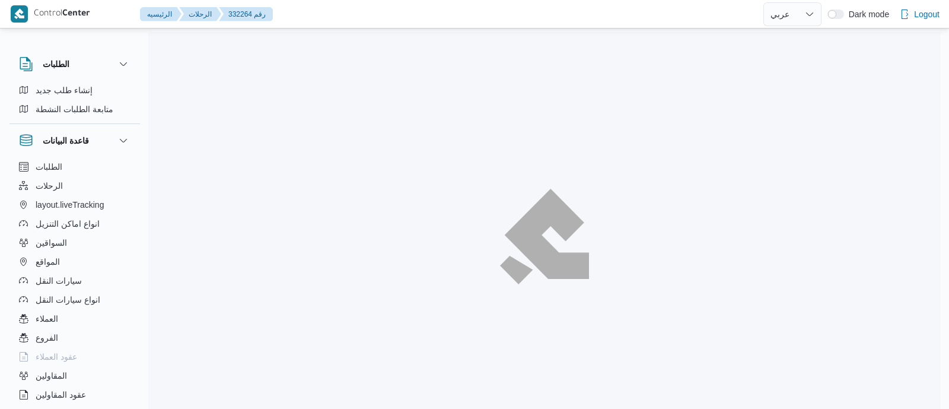
select select "ar"
